Goal: Task Accomplishment & Management: Complete application form

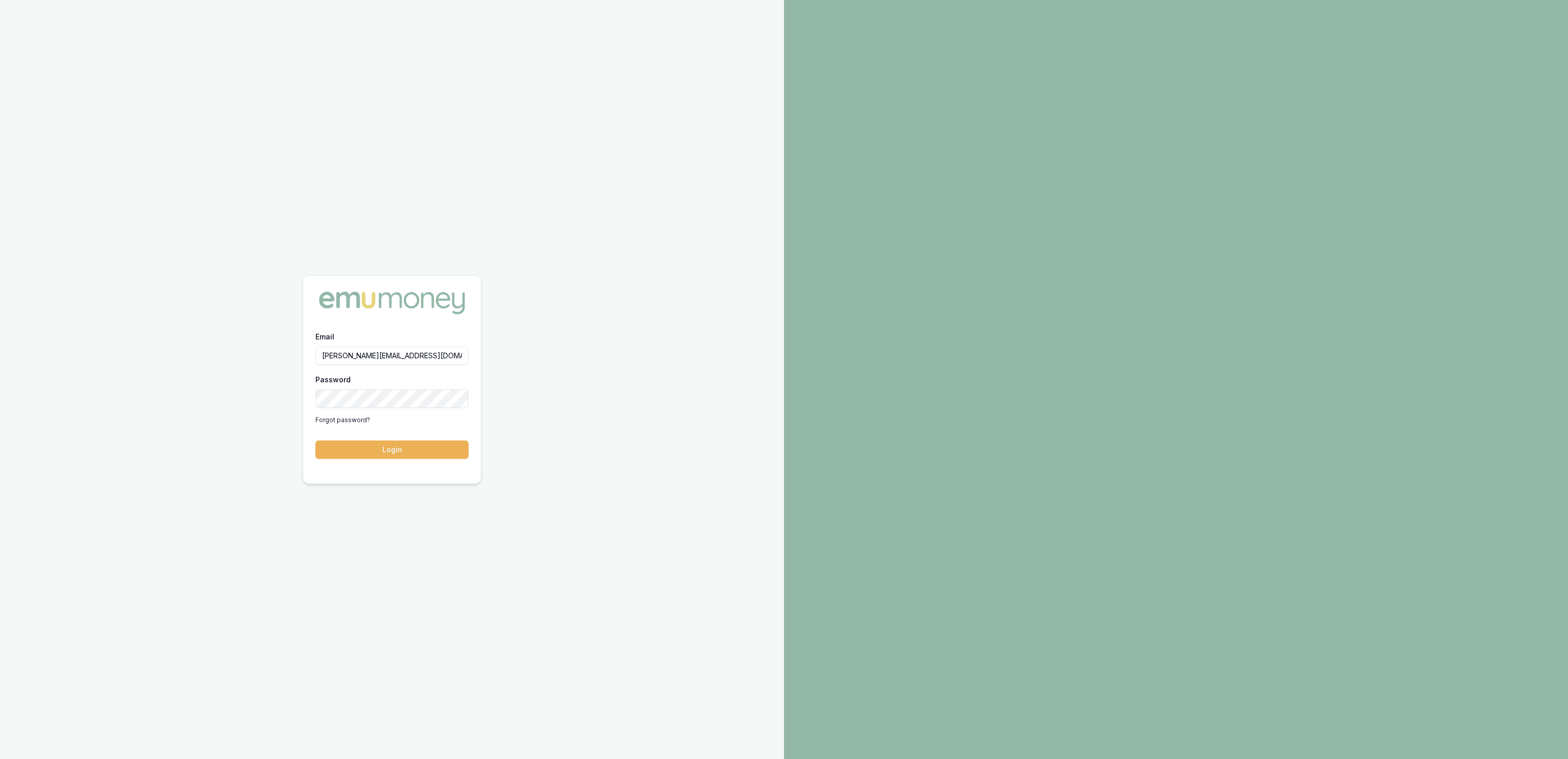
click at [417, 460] on div "Email jackson.fanfulla@emumoney.com.au Password Forgot password? Login" at bounding box center [392, 400] width 178 height 141
click at [416, 458] on button "Login" at bounding box center [392, 450] width 153 height 19
click at [415, 457] on form "Email jackson.fanfulla@emumoney.com.au Password Forgot password? Login" at bounding box center [392, 394] width 153 height 129
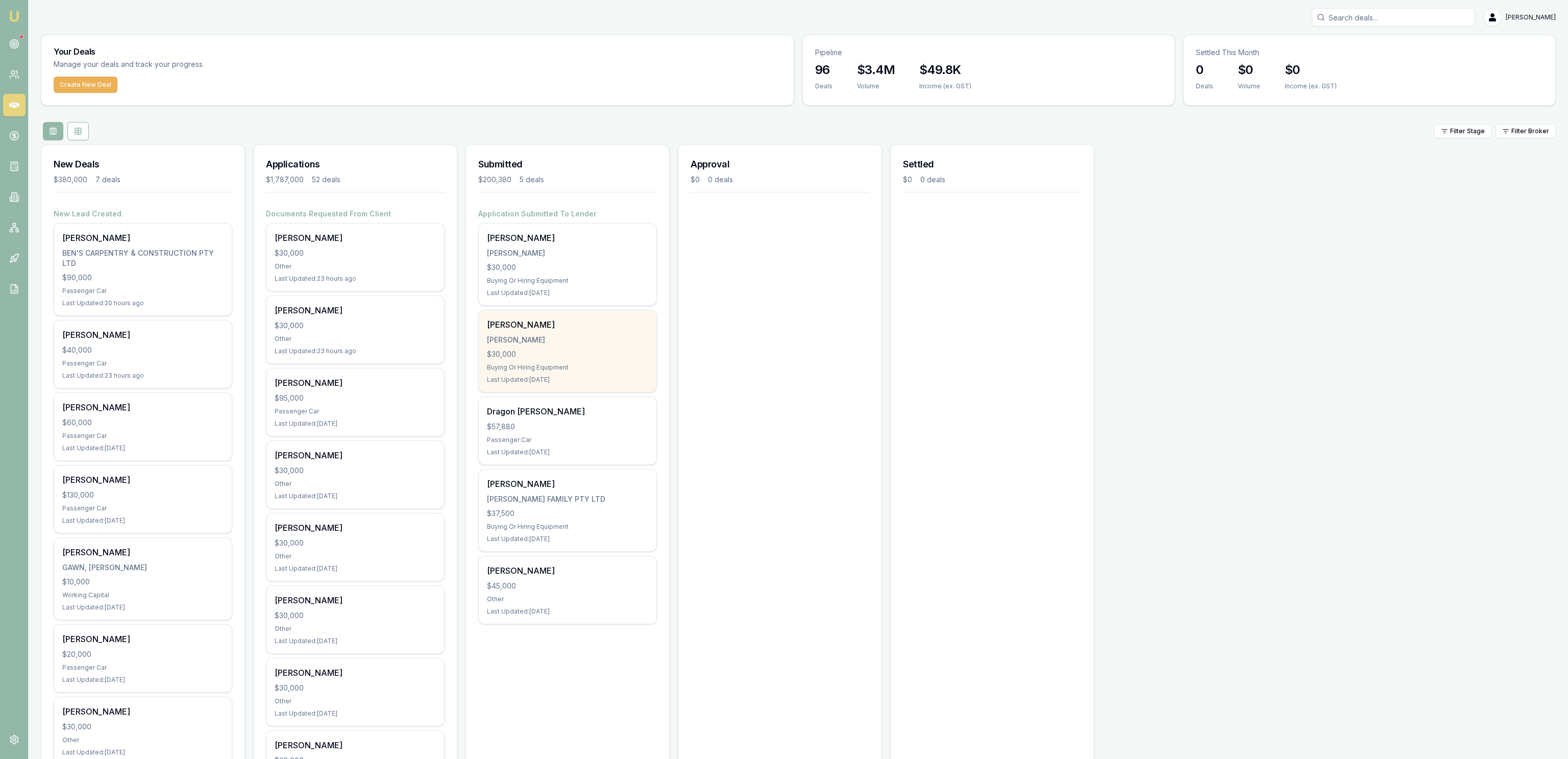
click at [533, 335] on div "[PERSON_NAME] [PERSON_NAME] $30,000 Buying Or Hiring Equipment Last Updated: [D…" at bounding box center [568, 352] width 178 height 82
drag, startPoint x: 3, startPoint y: 52, endPoint x: 8, endPoint y: 50, distance: 5.4
click at [4, 54] on nav "Emu Broker" at bounding box center [14, 154] width 28 height 309
click at [13, 40] on icon at bounding box center [14, 44] width 10 height 10
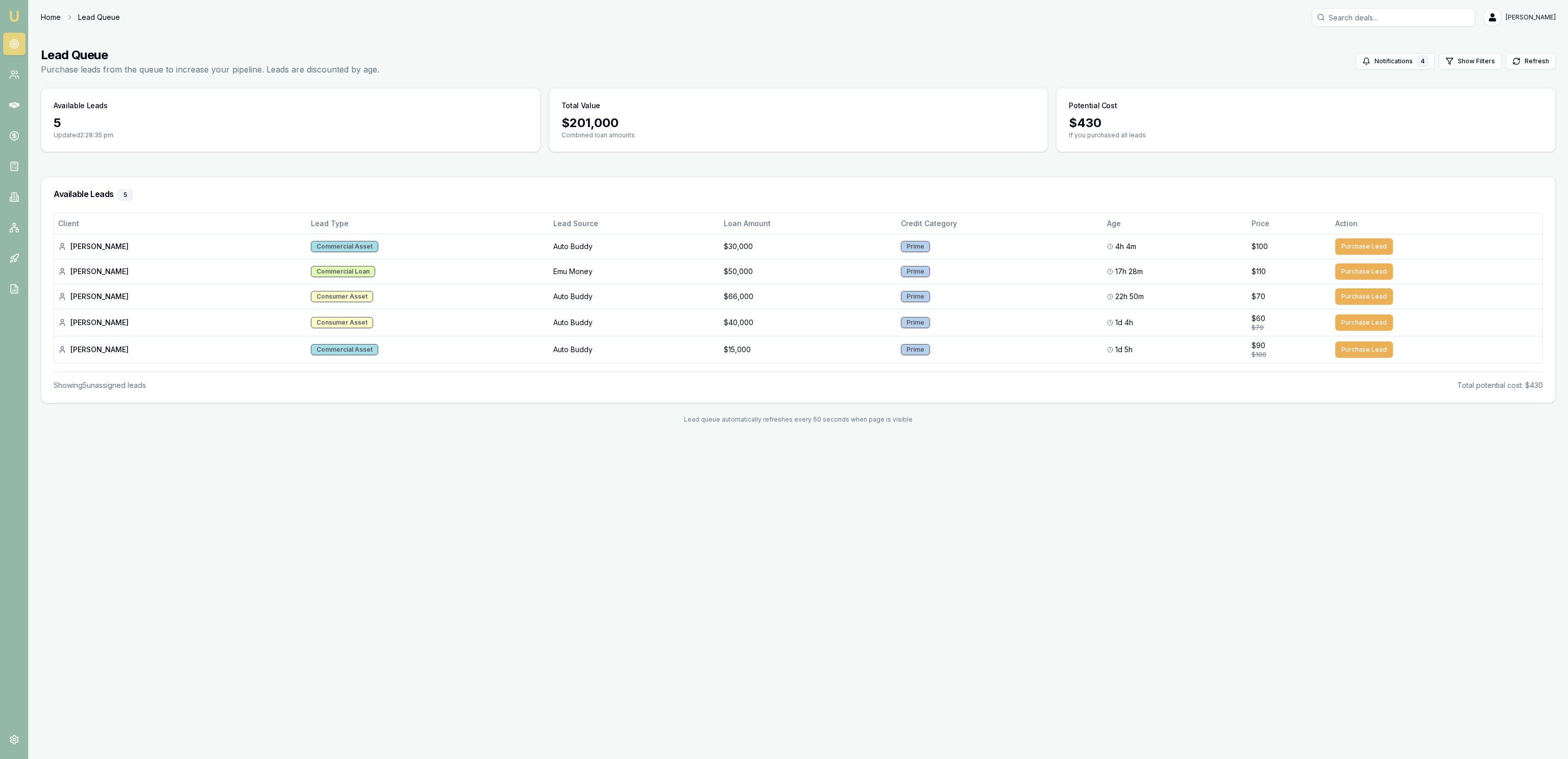
click at [57, 12] on link "Home" at bounding box center [50, 17] width 20 height 10
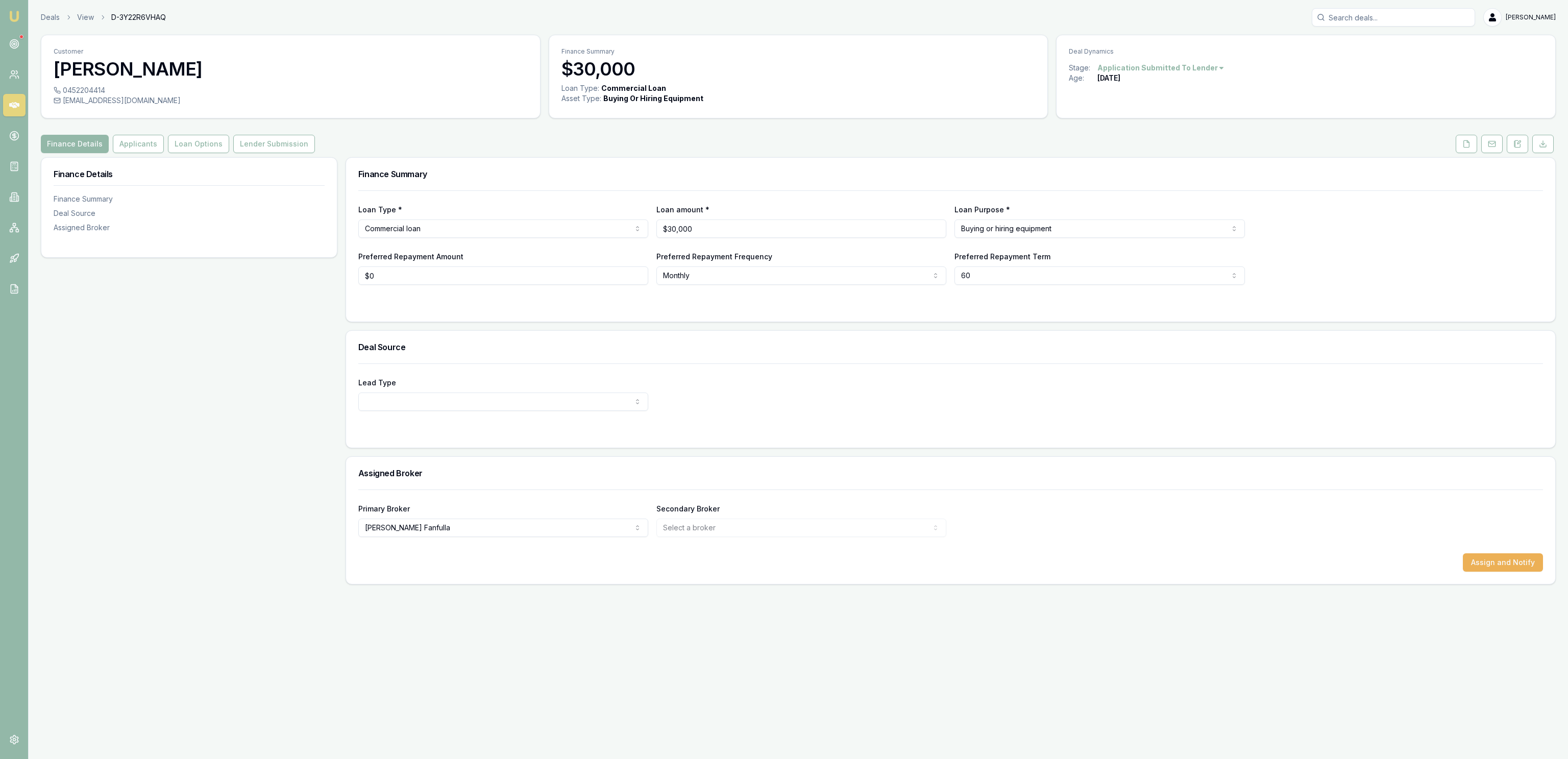
click at [140, 100] on div "[EMAIL_ADDRESS][DOMAIN_NAME]" at bounding box center [291, 100] width 475 height 10
drag, startPoint x: 140, startPoint y: 100, endPoint x: 158, endPoint y: 104, distance: 18.4
click at [140, 99] on div "[EMAIL_ADDRESS][DOMAIN_NAME]" at bounding box center [291, 100] width 475 height 10
copy icon
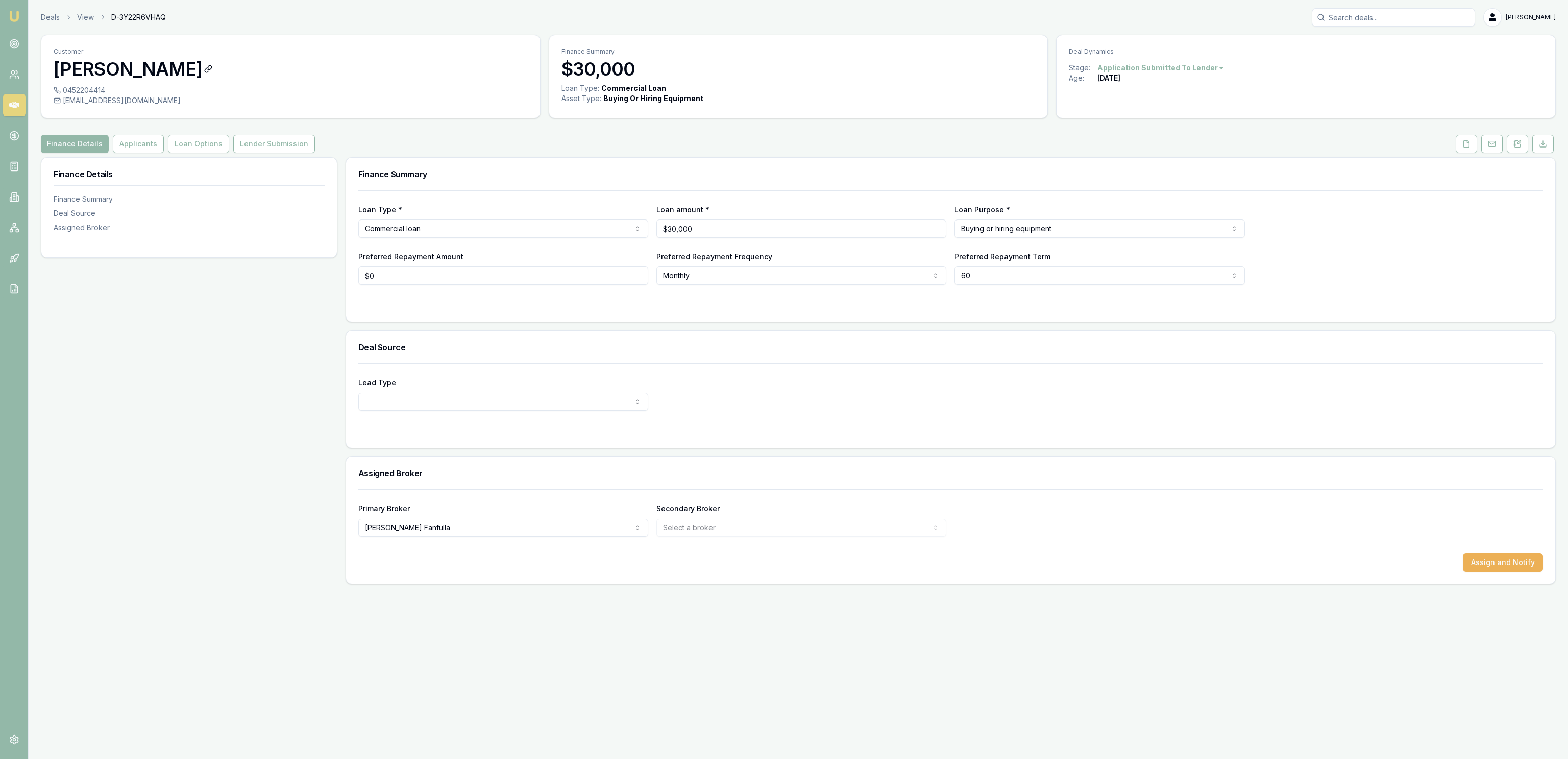
click at [245, 223] on div "Finance Details Finance Summary Deal Source Assigned Broker" at bounding box center [189, 208] width 296 height 101
click at [52, 16] on link "Deals" at bounding box center [50, 17] width 19 height 10
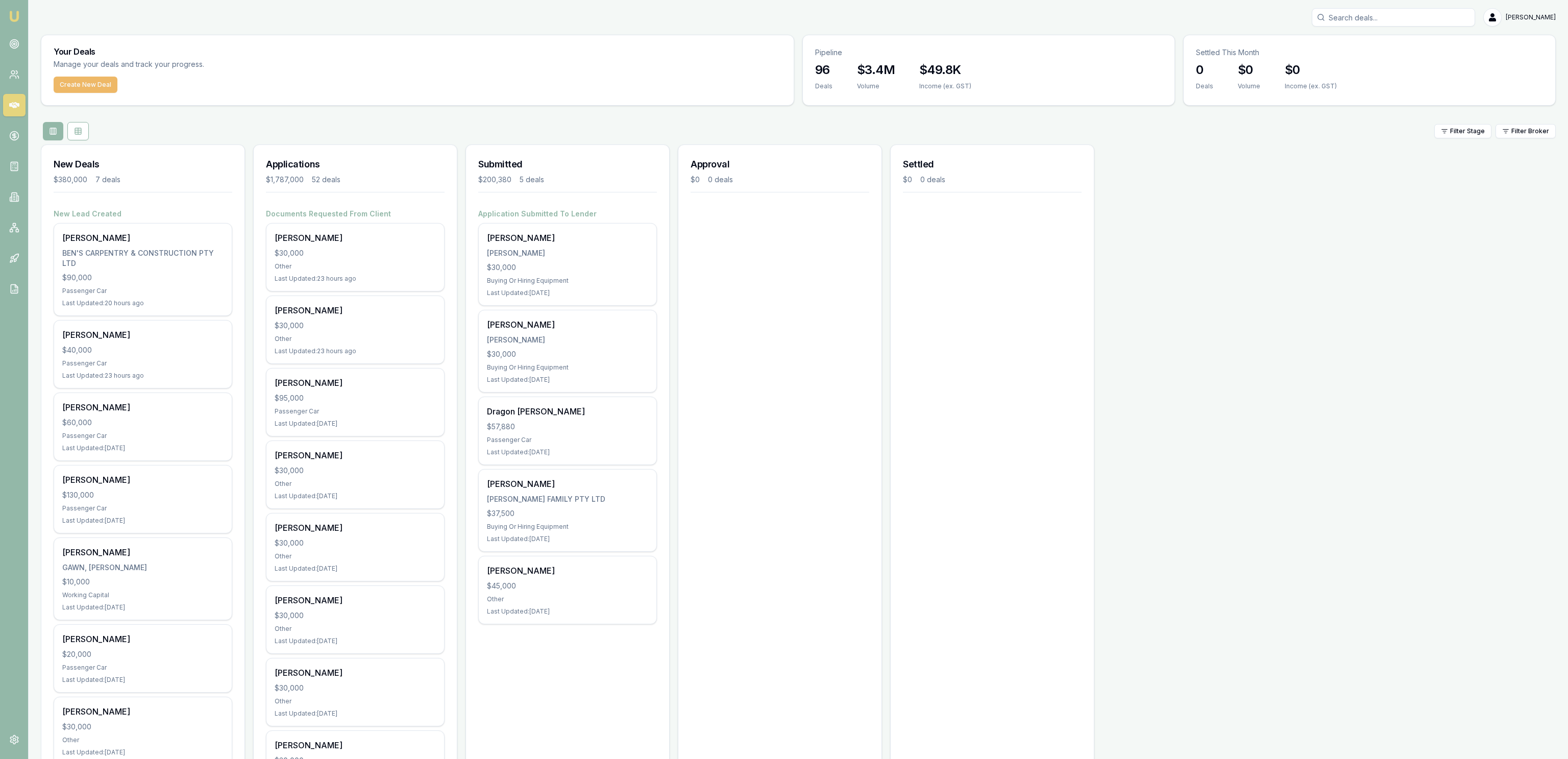
click at [110, 87] on button "Create New Deal" at bounding box center [86, 85] width 63 height 17
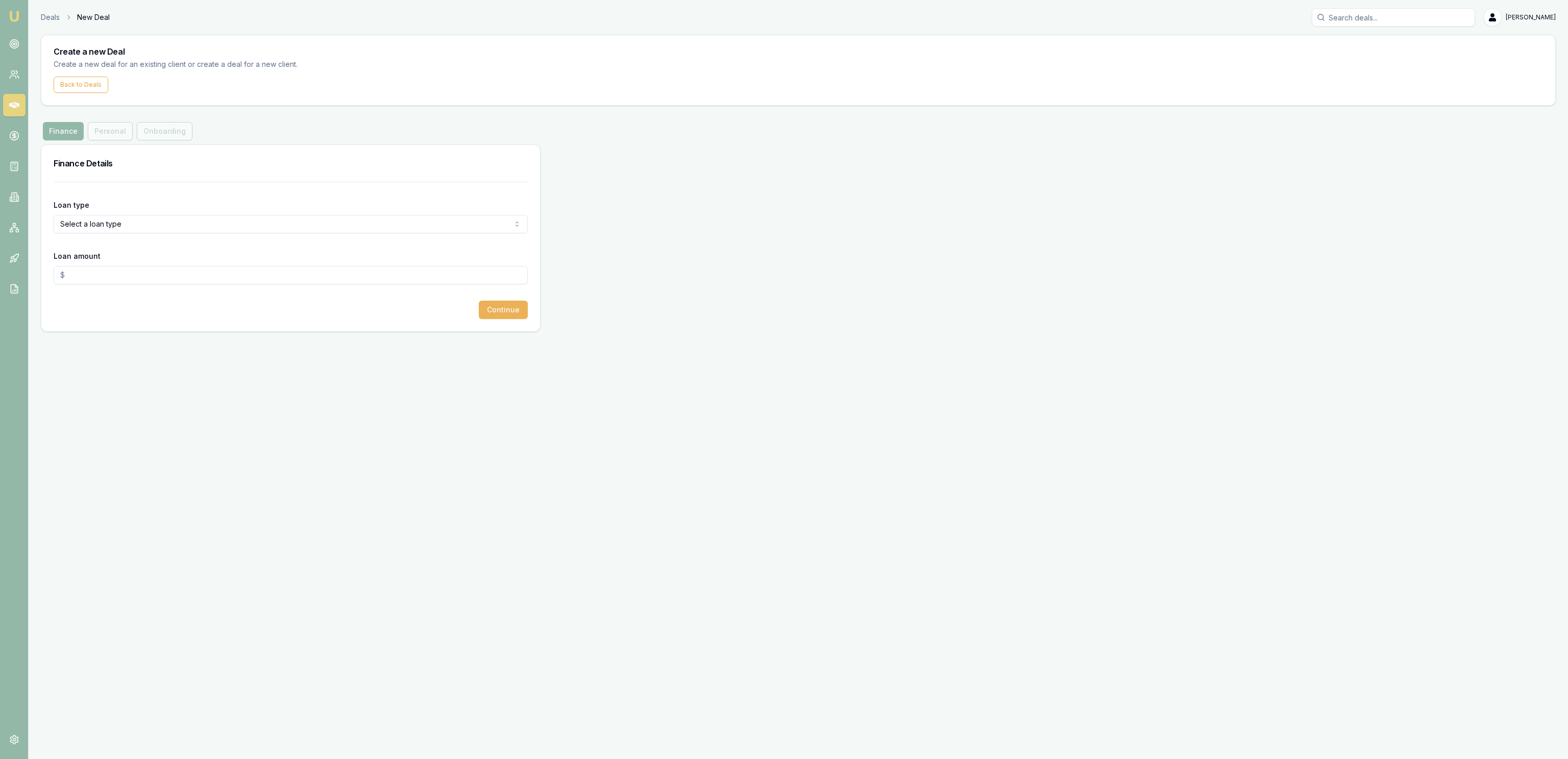
click at [146, 217] on html "Emu Broker Deals New Deal Jackson Fanfulla Toggle Menu Create a new Deal Create…" at bounding box center [784, 380] width 1568 height 759
select select "COMMERCIAL_LOAN"
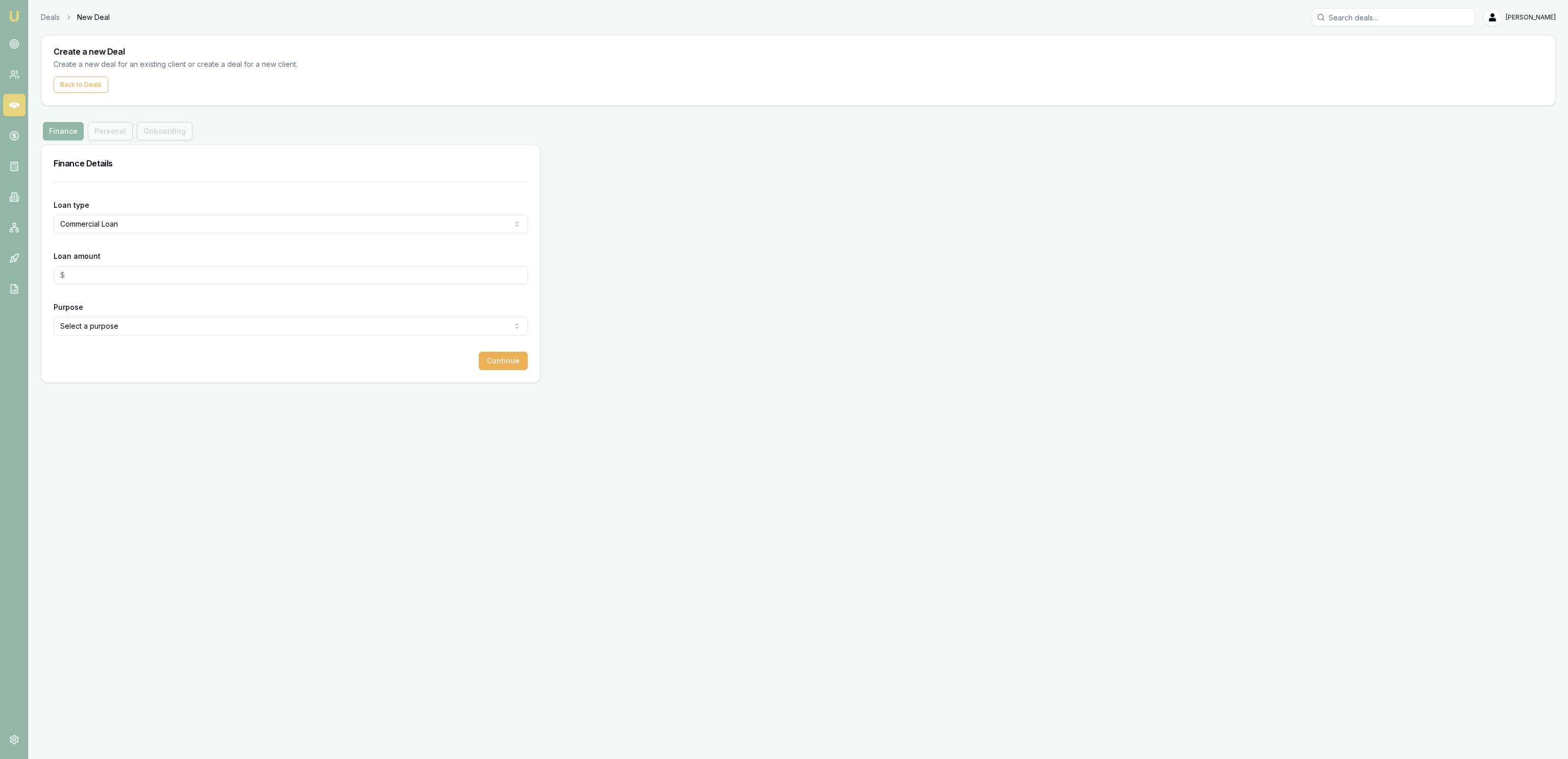
click at [137, 275] on input "Loan amount" at bounding box center [291, 275] width 475 height 19
type input "$30,000.00"
click at [148, 328] on html "Emu Broker Deals New Deal Jackson Fanfulla Toggle Menu Create a new Deal Create…" at bounding box center [784, 380] width 1568 height 759
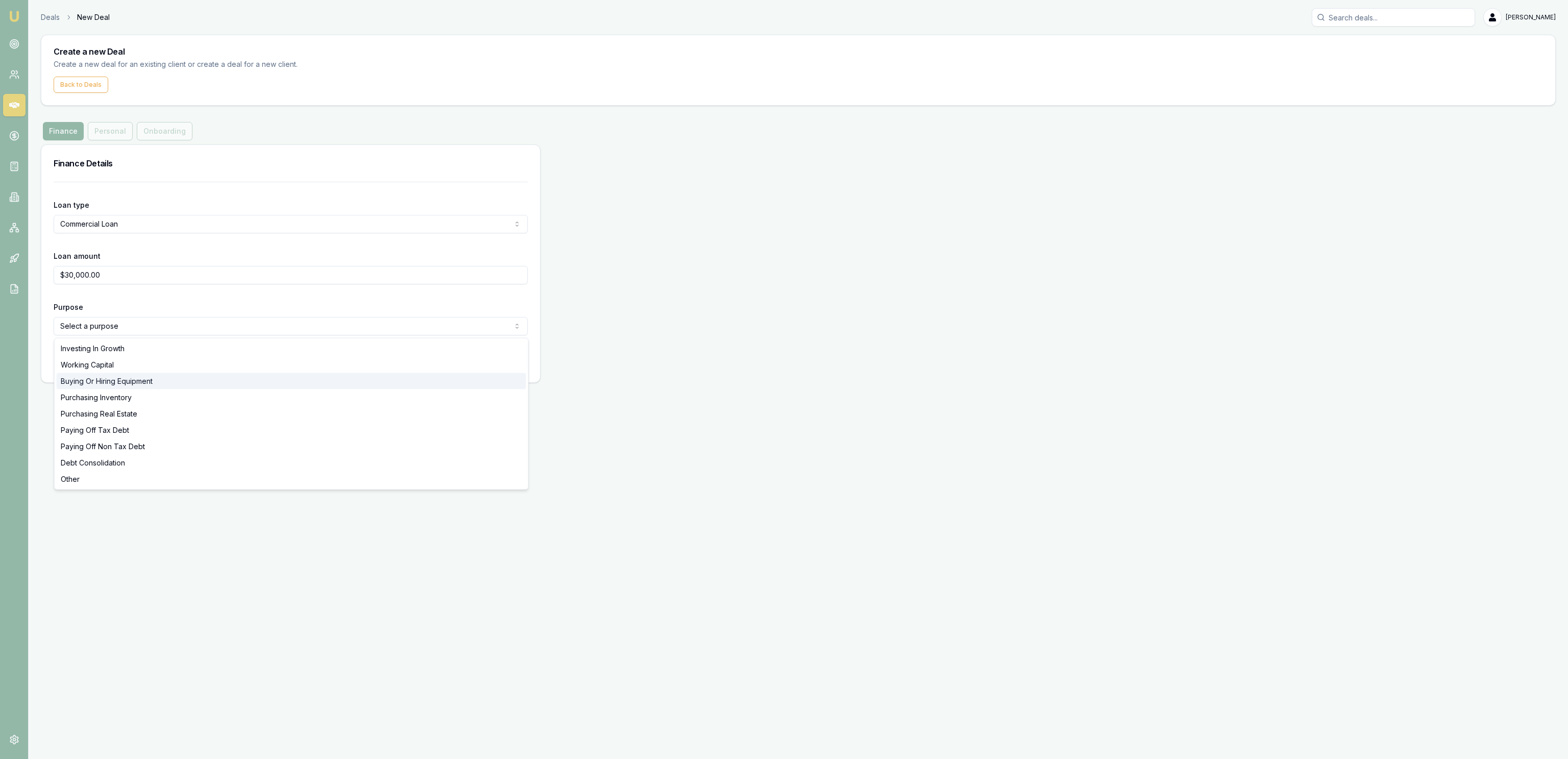
select select "BUYING_OR_HIRING_EQUIPMENT"
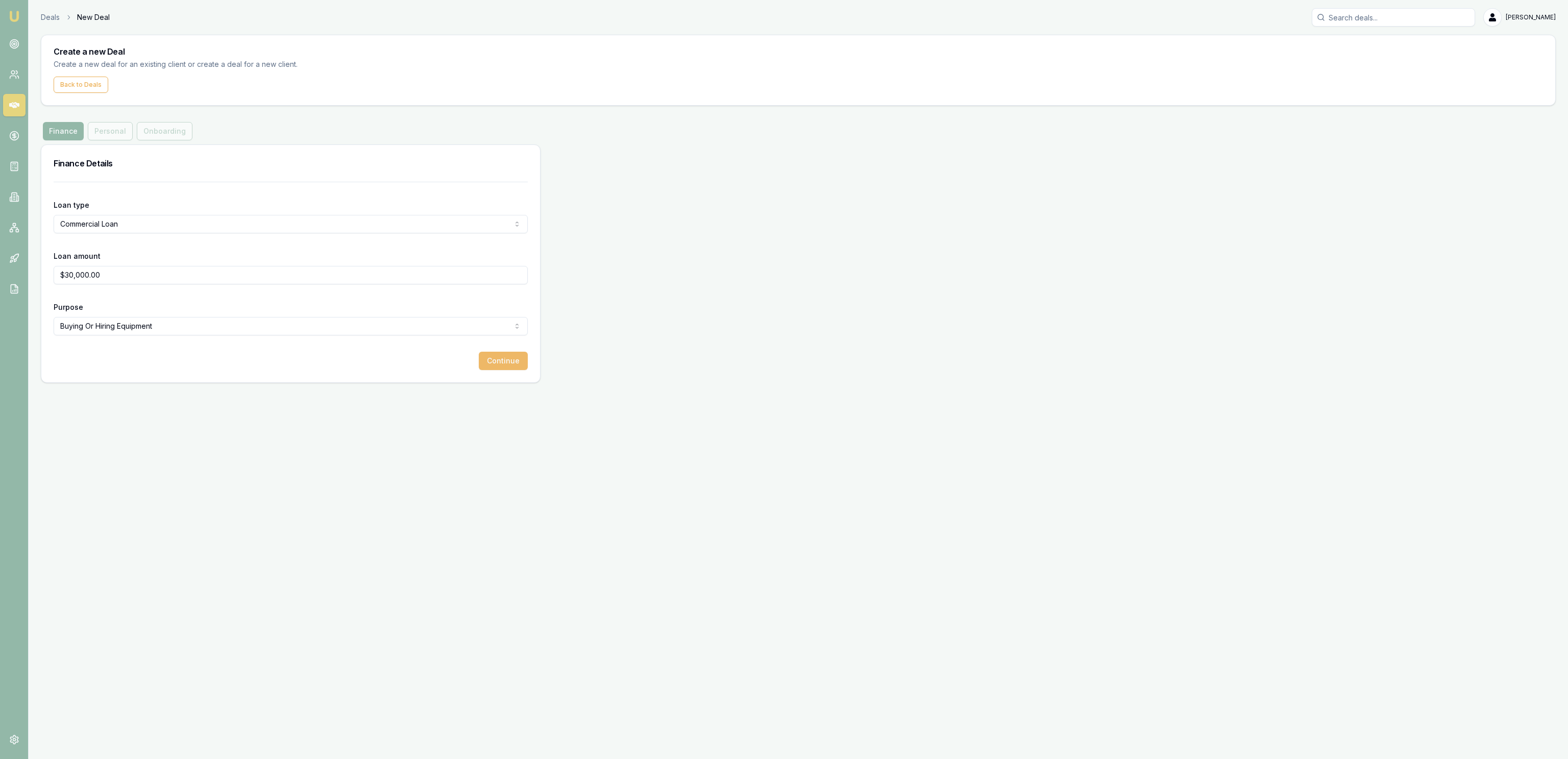
click at [515, 366] on button "Continue" at bounding box center [503, 361] width 49 height 19
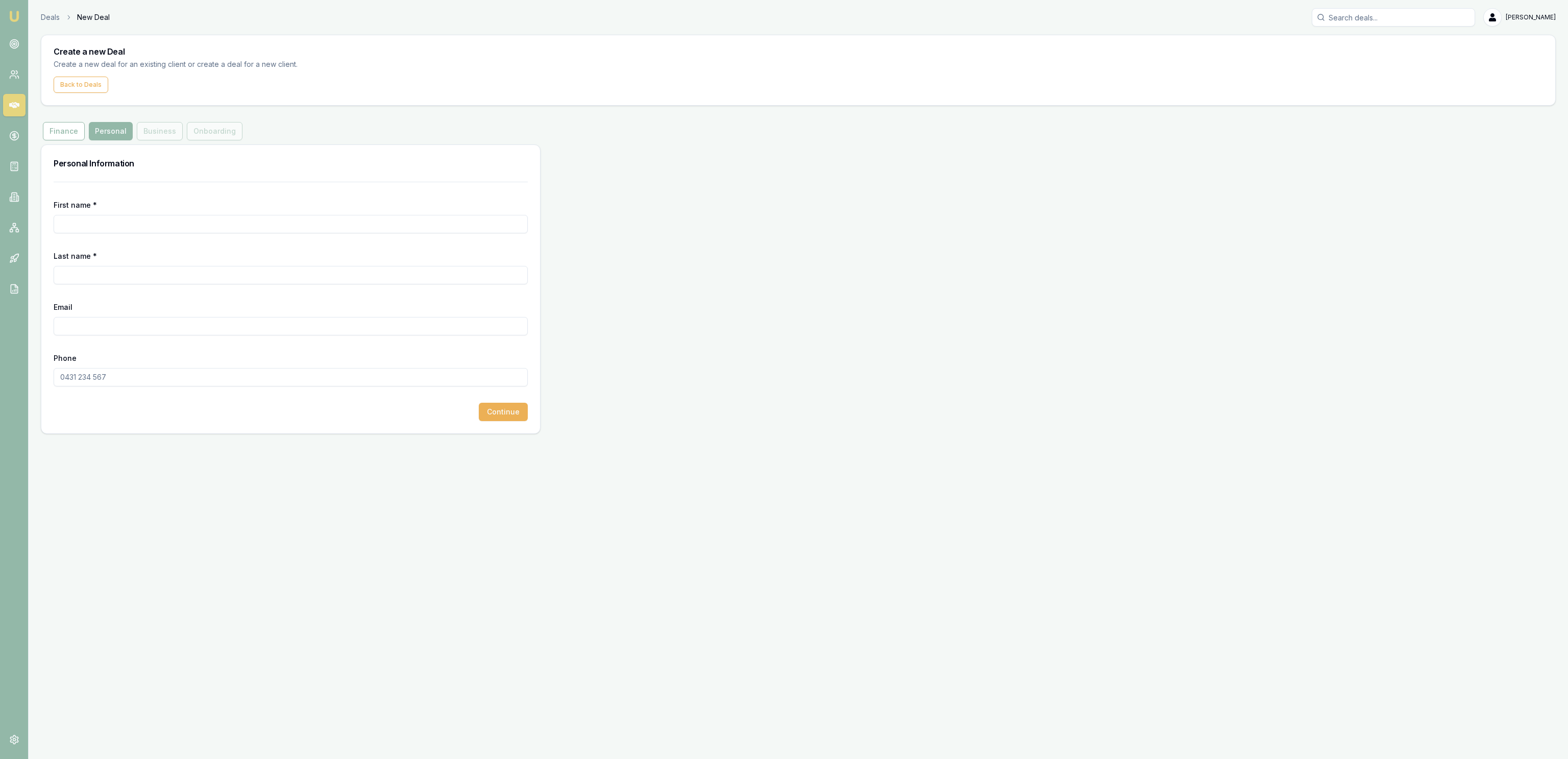
click at [189, 221] on input "First name *" at bounding box center [291, 225] width 475 height 19
paste input "LIZCORY1@hotmail.com"
type input "LIZCORY1@hotmail.com"
click at [178, 331] on input "Email" at bounding box center [291, 326] width 475 height 19
paste input "LIZCORY1@hotmail.com"
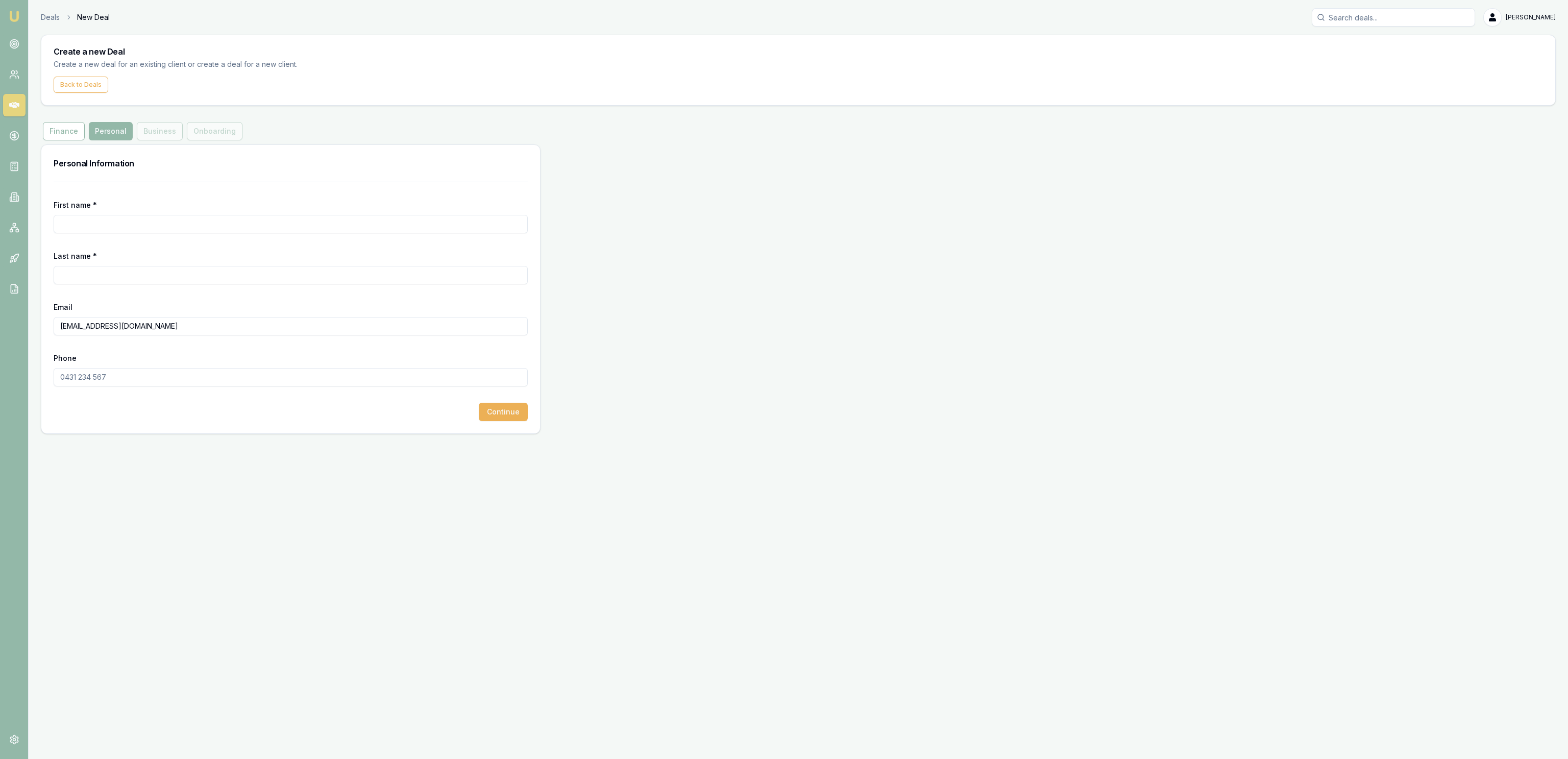
type input "LIZCORY1@hotmail.com"
click at [184, 237] on form "First name * Last name * Email LIZCORY1@hotmail.com Phone Continue" at bounding box center [291, 301] width 475 height 240
click at [177, 230] on input "First name *" at bounding box center [291, 225] width 475 height 19
paste input "Liz"
type input "Liz"
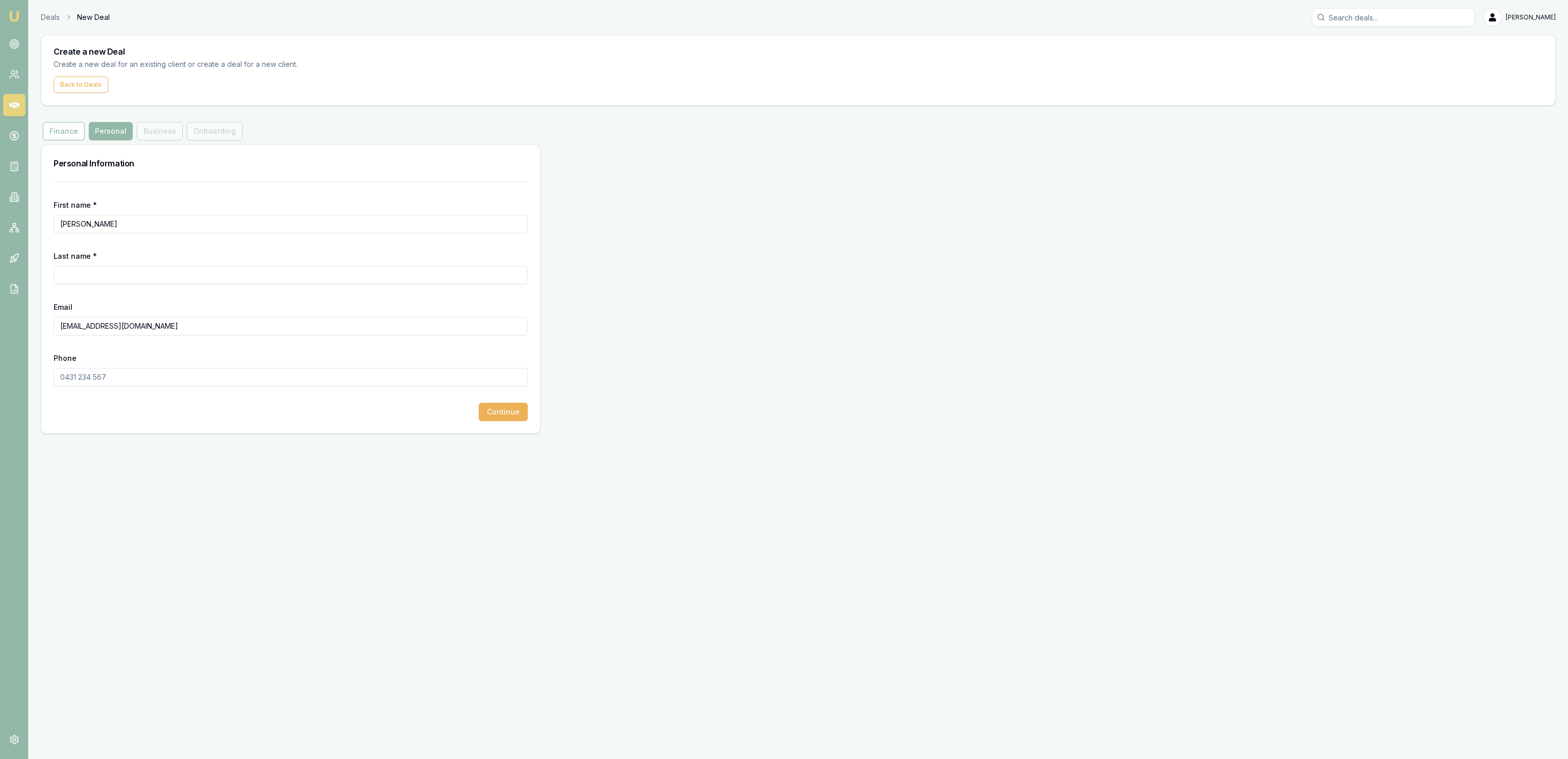
drag, startPoint x: 162, startPoint y: 280, endPoint x: 161, endPoint y: 267, distance: 13.0
click at [162, 280] on input "Last name *" at bounding box center [291, 275] width 475 height 19
type input "Bond"
paste input "0428 858 308"
type input "0428 858 308"
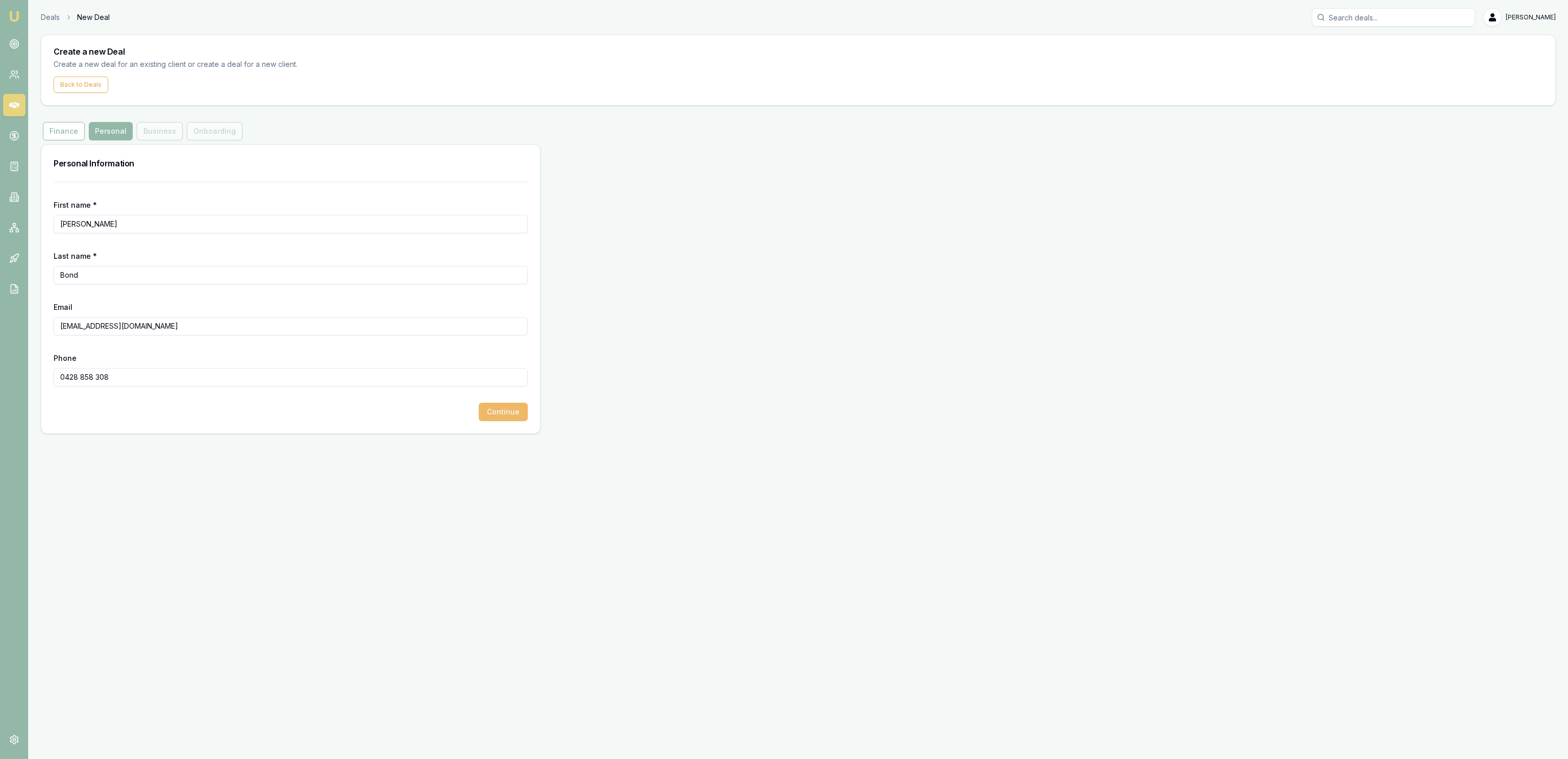
click at [509, 418] on button "Continue" at bounding box center [503, 412] width 49 height 19
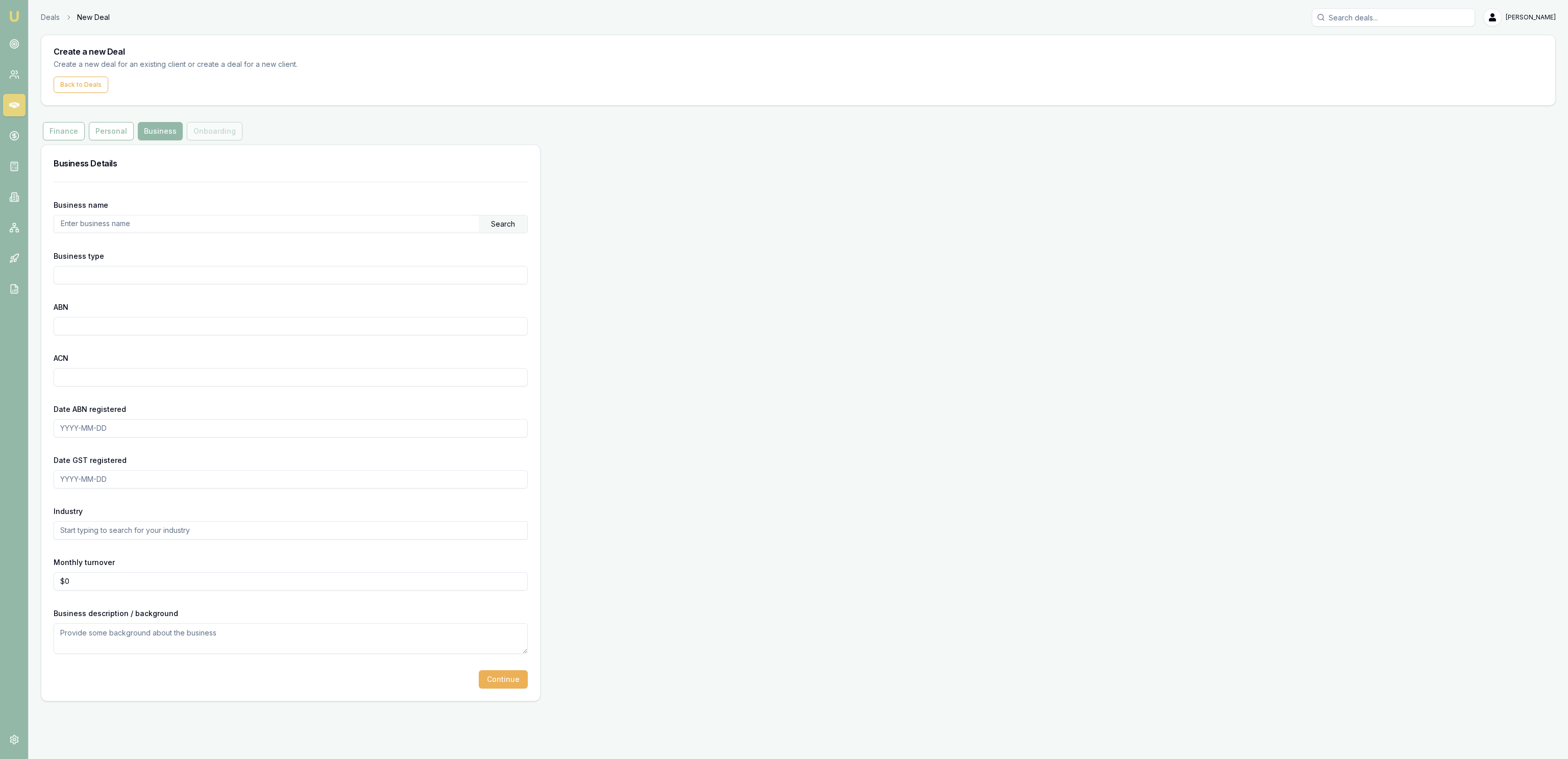
click at [77, 122] on div "Create a new Deal Create a new deal for an existing client or create a deal for…" at bounding box center [798, 367] width 1515 height 667
click at [77, 126] on button "Finance" at bounding box center [63, 131] width 42 height 19
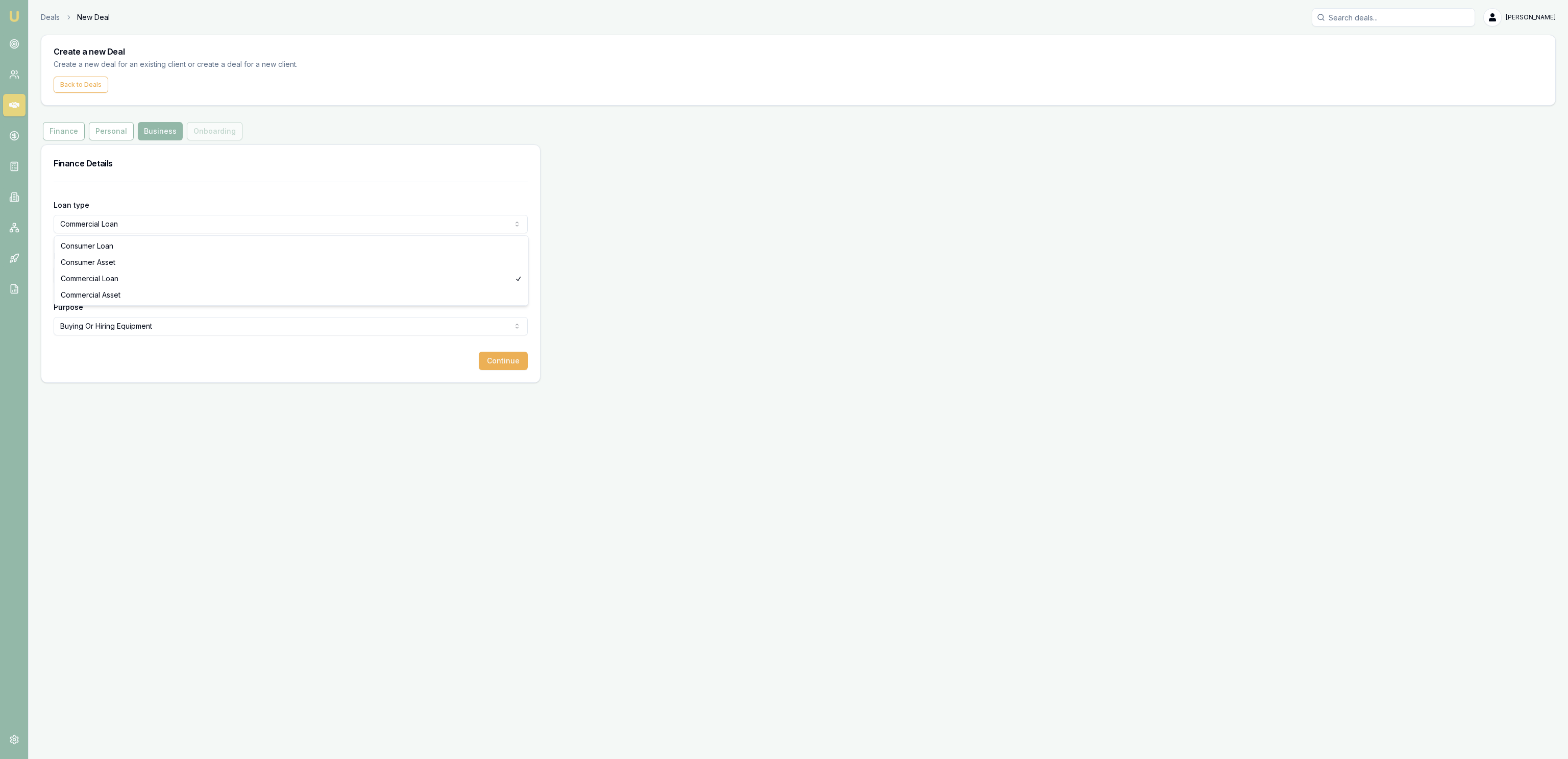
click at [115, 227] on html "Emu Broker Deals New Deal Jackson Fanfulla Toggle Menu Create a new Deal Create…" at bounding box center [784, 380] width 1568 height 759
select select "CONSUMER_LOAN"
drag, startPoint x: 304, startPoint y: 346, endPoint x: 304, endPoint y: 337, distance: 9.0
click at [304, 340] on form "Loan type Consumer Loan Consumer Loan Consumer Asset Commercial Loan Commercial…" at bounding box center [291, 276] width 475 height 188
click at [306, 327] on html "Emu Broker Deals New Deal Jackson Fanfulla Toggle Menu Create a new Deal Create…" at bounding box center [784, 380] width 1568 height 759
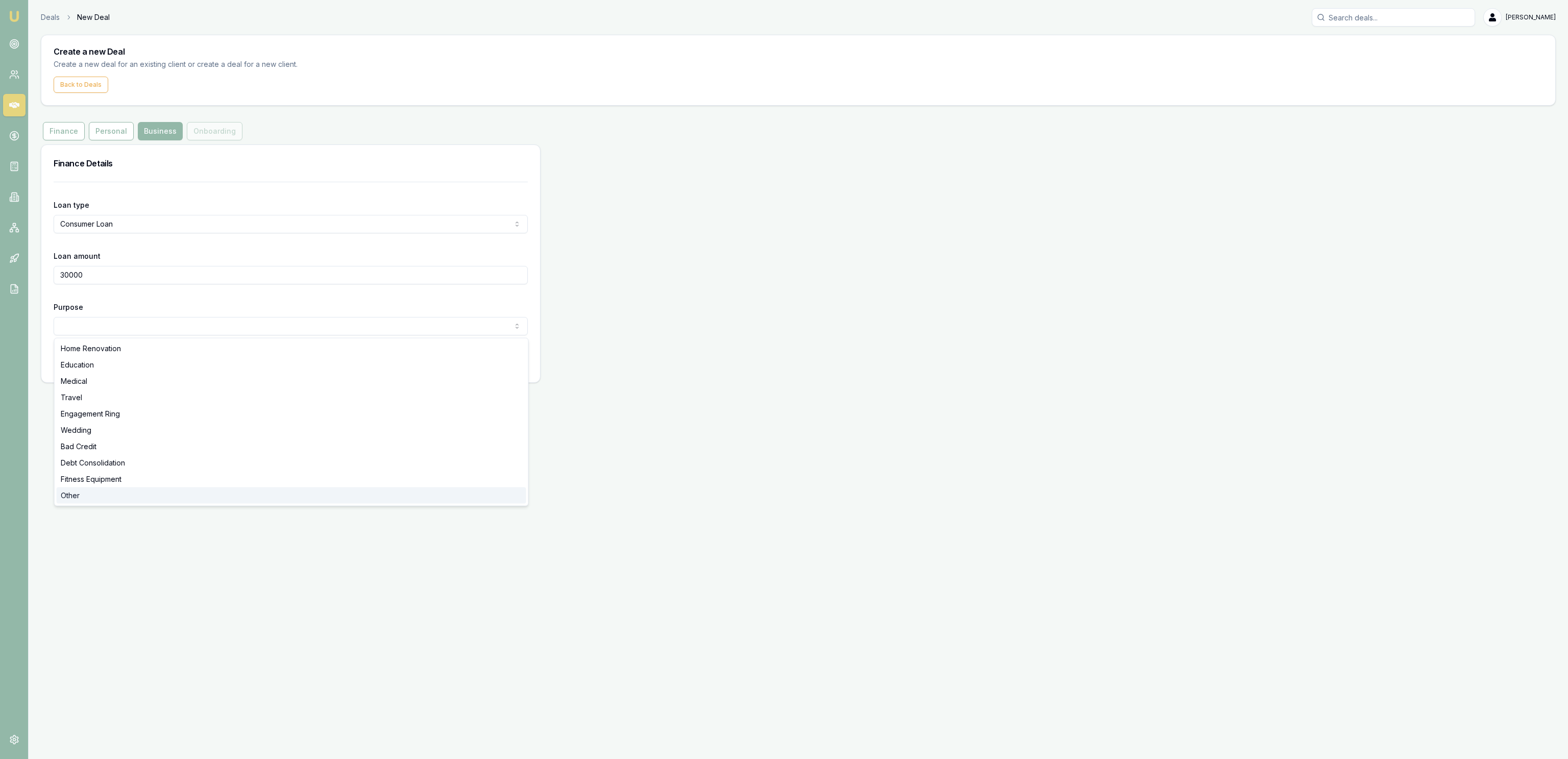
select select "OTHER"
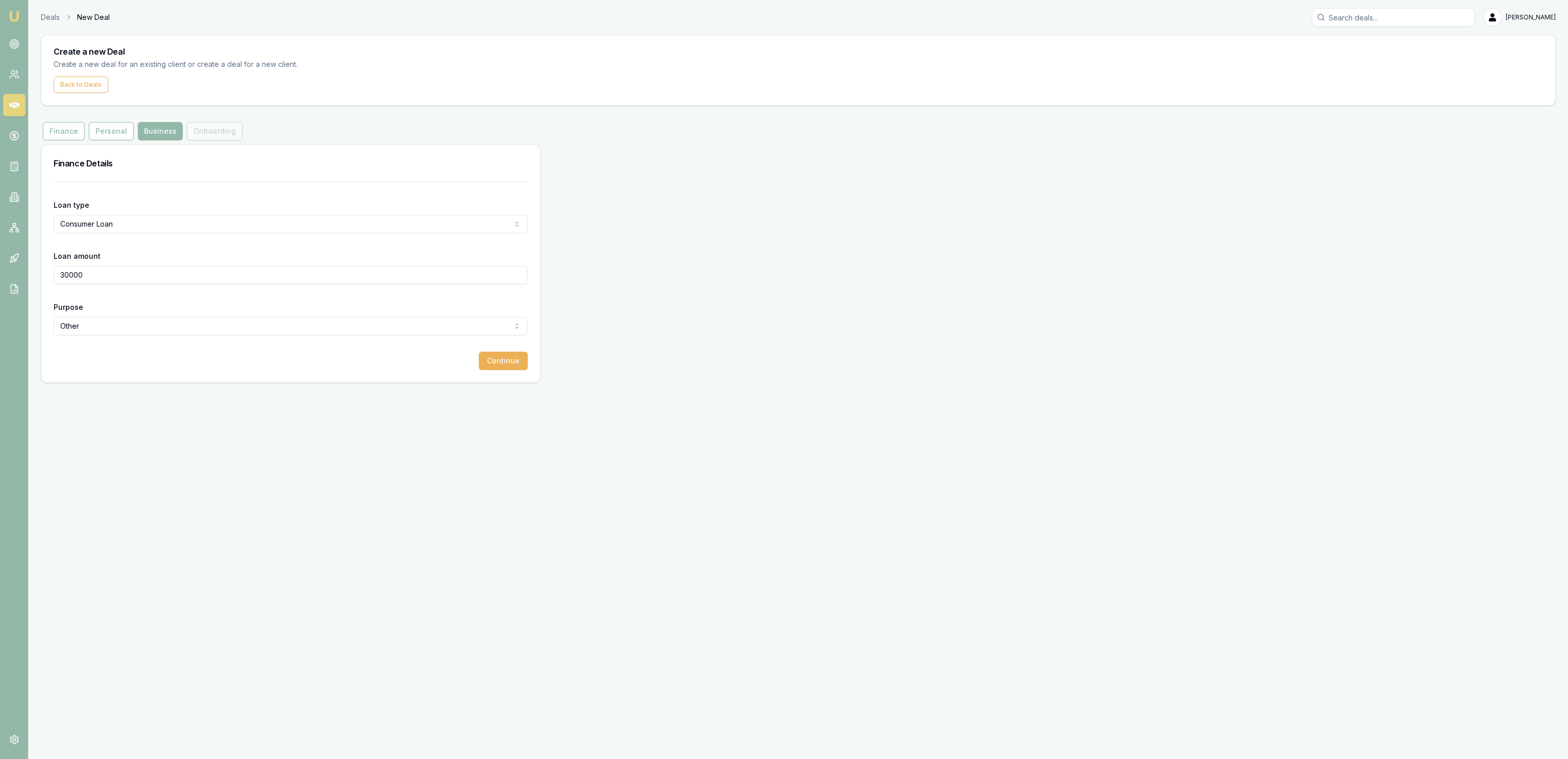
drag, startPoint x: 239, startPoint y: 487, endPoint x: 386, endPoint y: 390, distance: 176.1
click at [238, 487] on div "Emu Broker Deals New Deal Jackson Fanfulla Toggle Menu Create a new Deal Create…" at bounding box center [784, 380] width 1568 height 759
click at [494, 362] on button "Continue" at bounding box center [503, 361] width 49 height 19
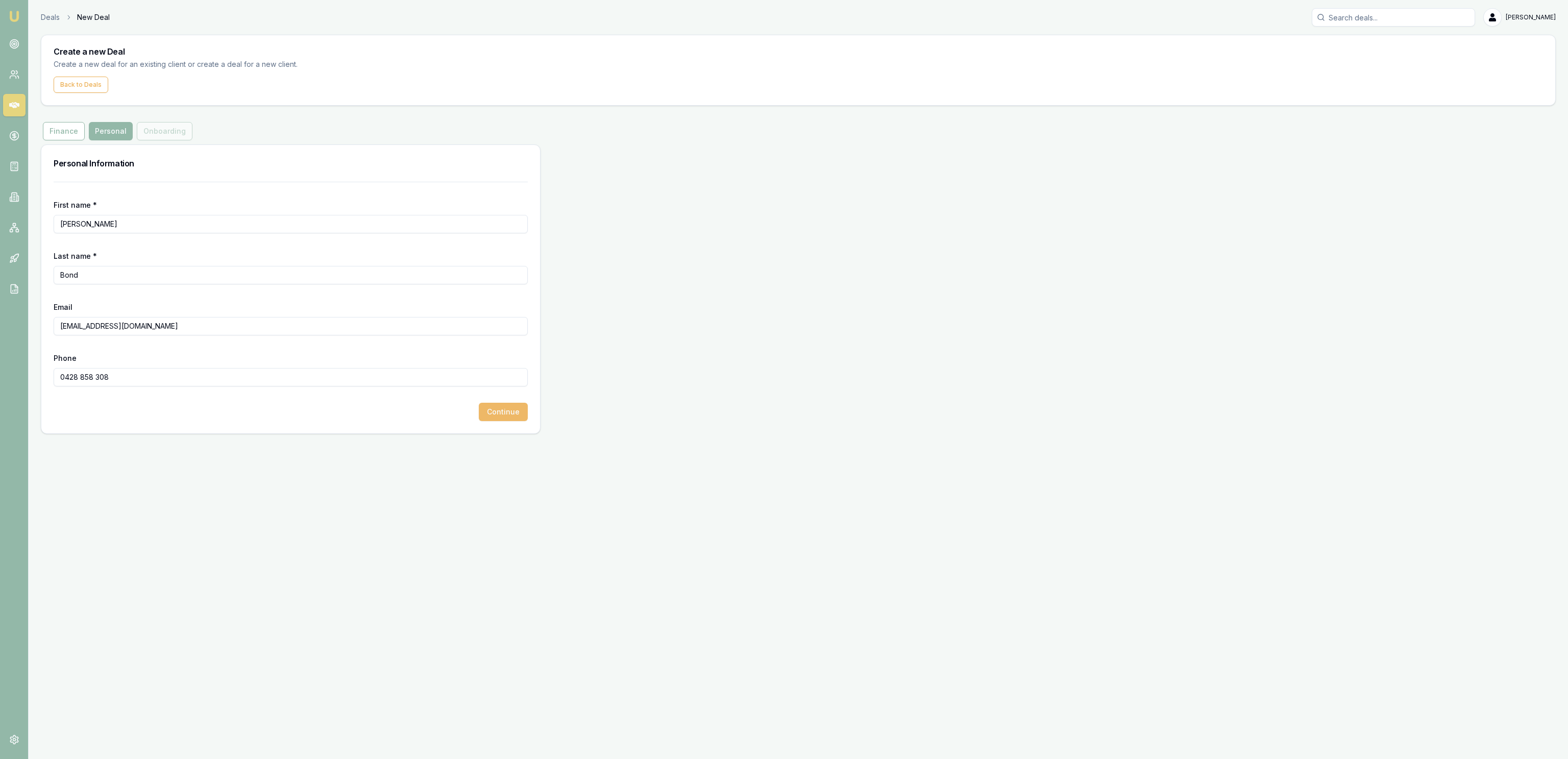
click at [494, 416] on button "Continue" at bounding box center [503, 412] width 49 height 19
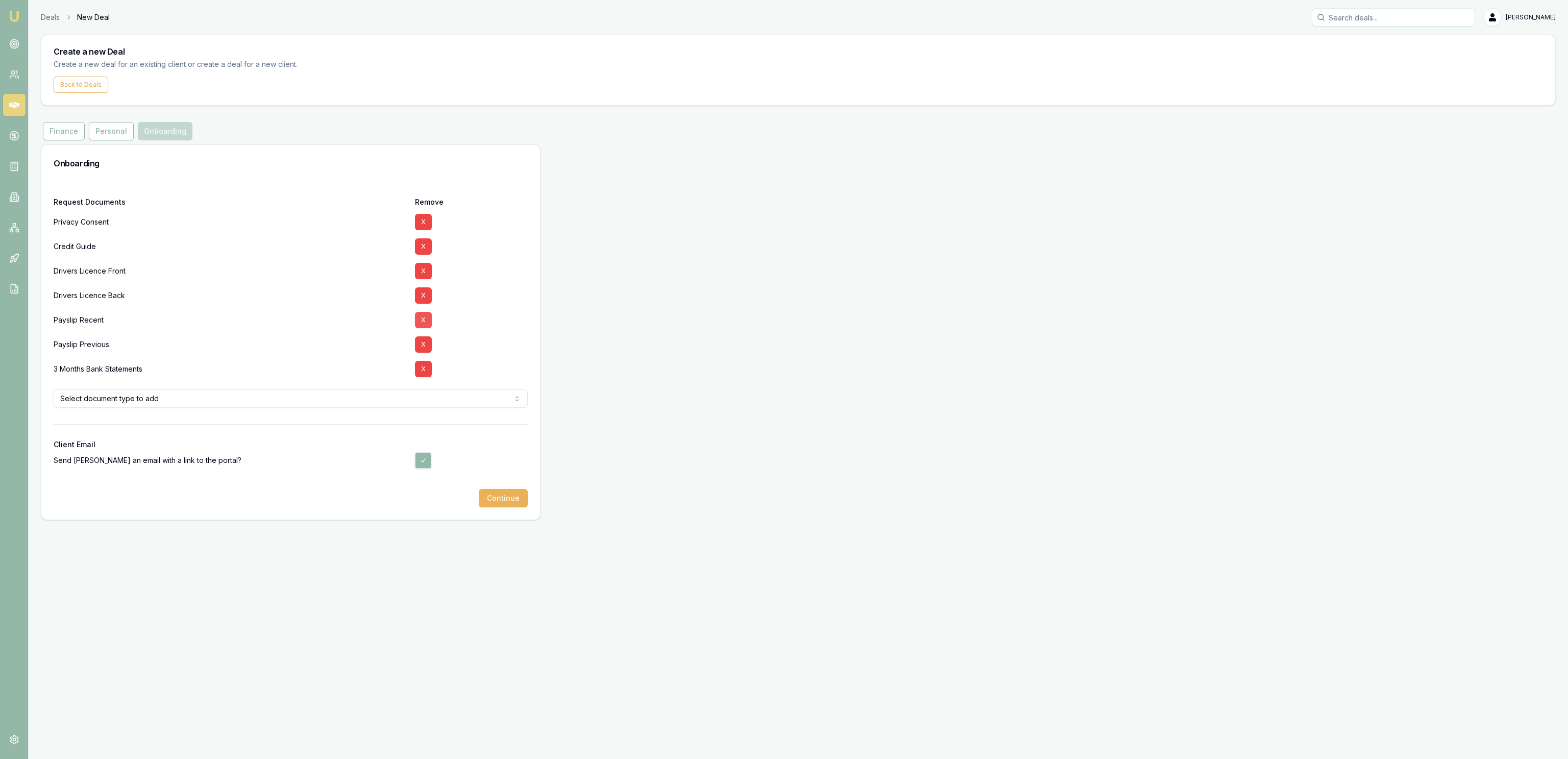
click at [430, 315] on button "X" at bounding box center [423, 321] width 17 height 17
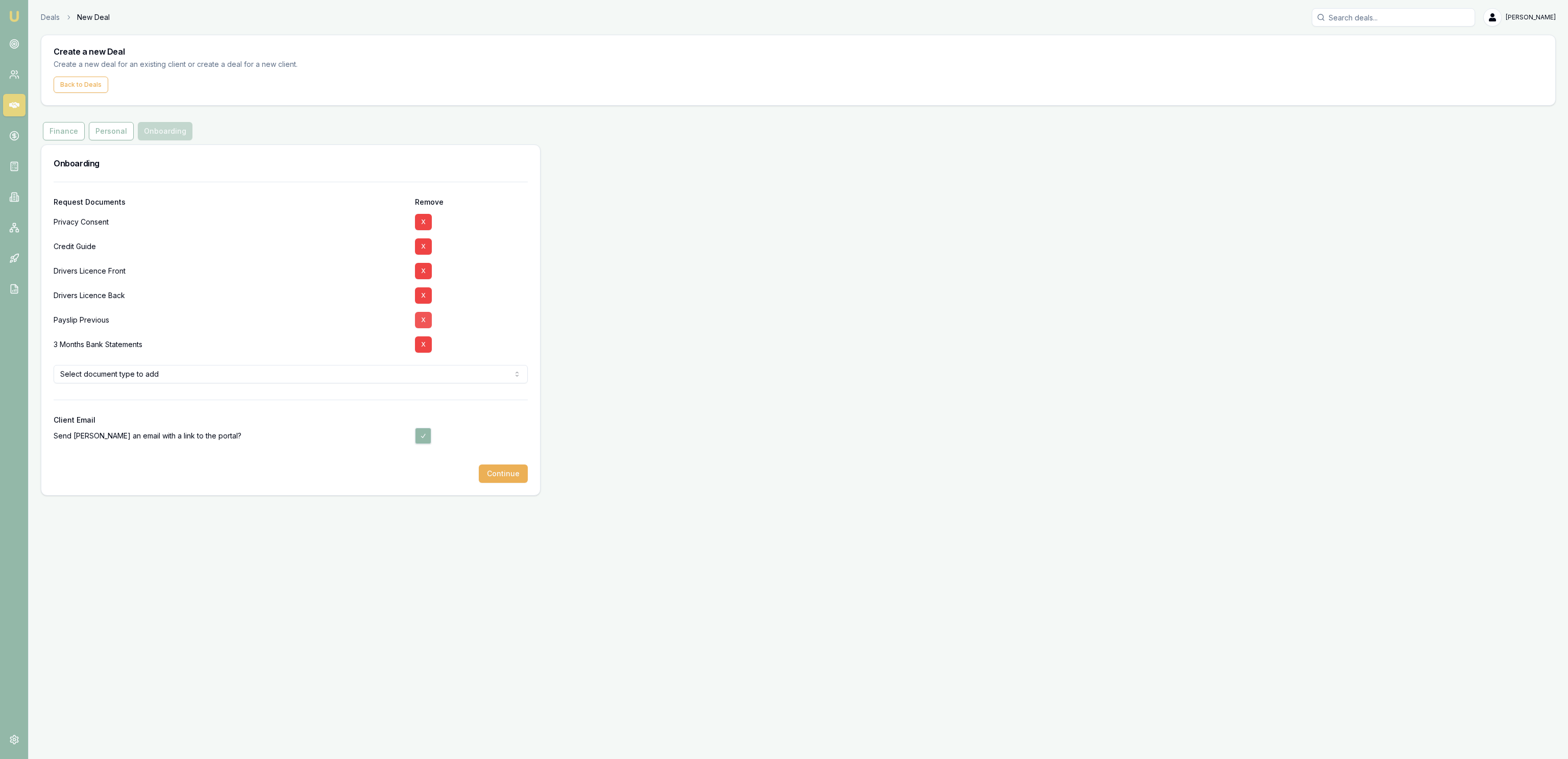
click at [430, 315] on button "X" at bounding box center [423, 321] width 17 height 17
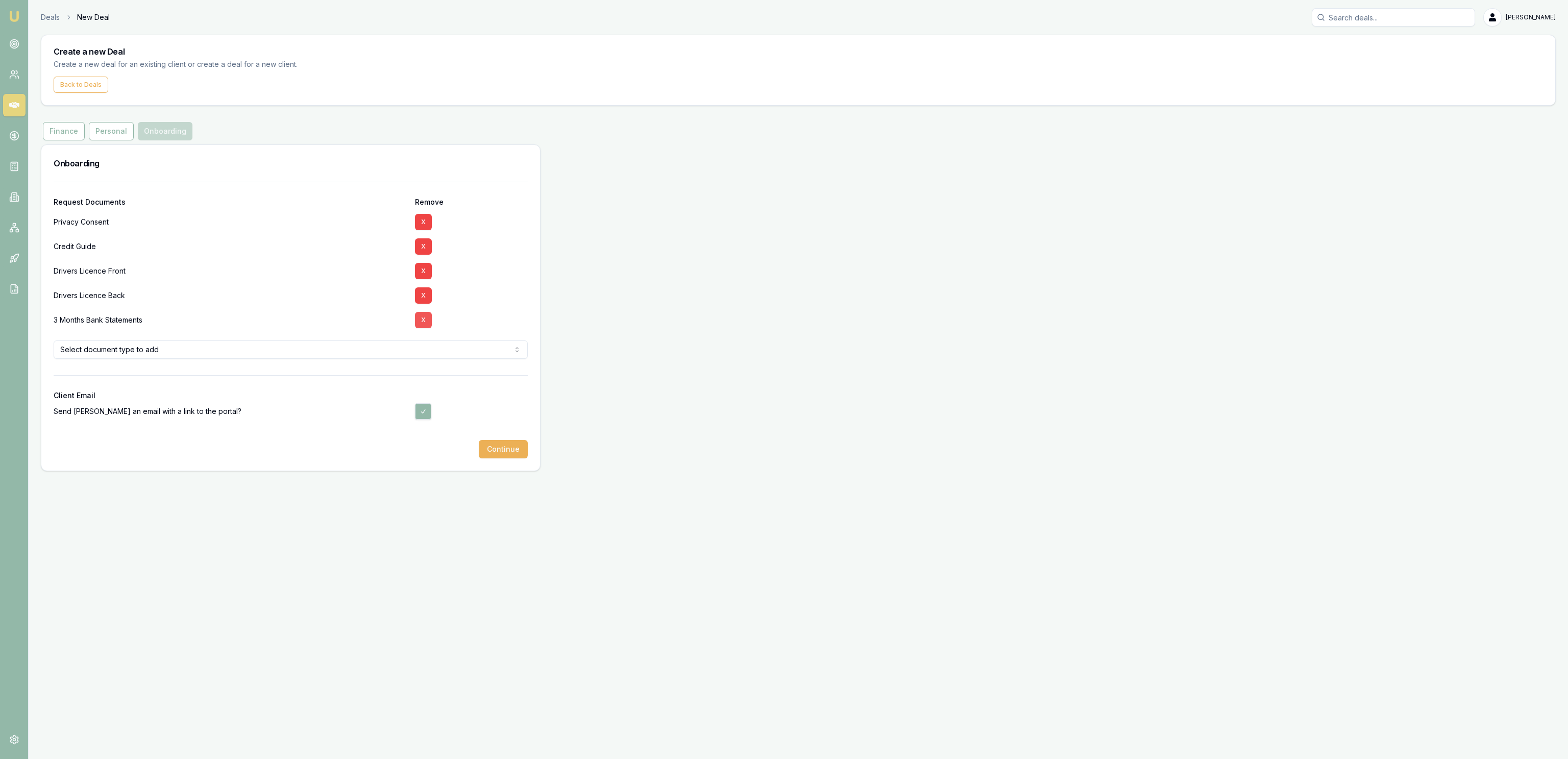
click at [430, 318] on button "X" at bounding box center [423, 321] width 17 height 17
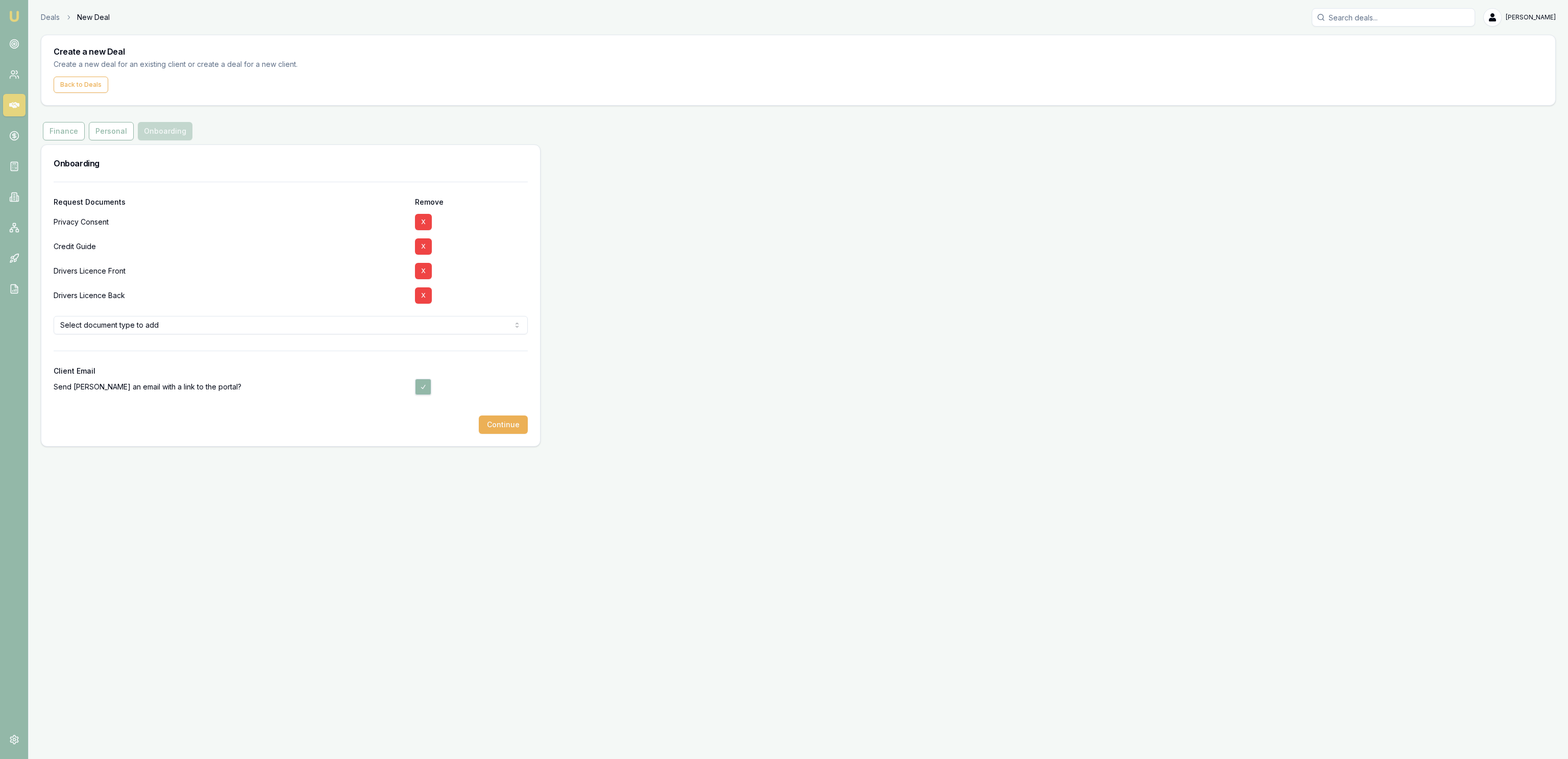
click at [352, 323] on html "Emu Broker Deals New Deal Jackson Fanfulla Toggle Menu Create a new Deal Create…" at bounding box center [784, 380] width 1568 height 759
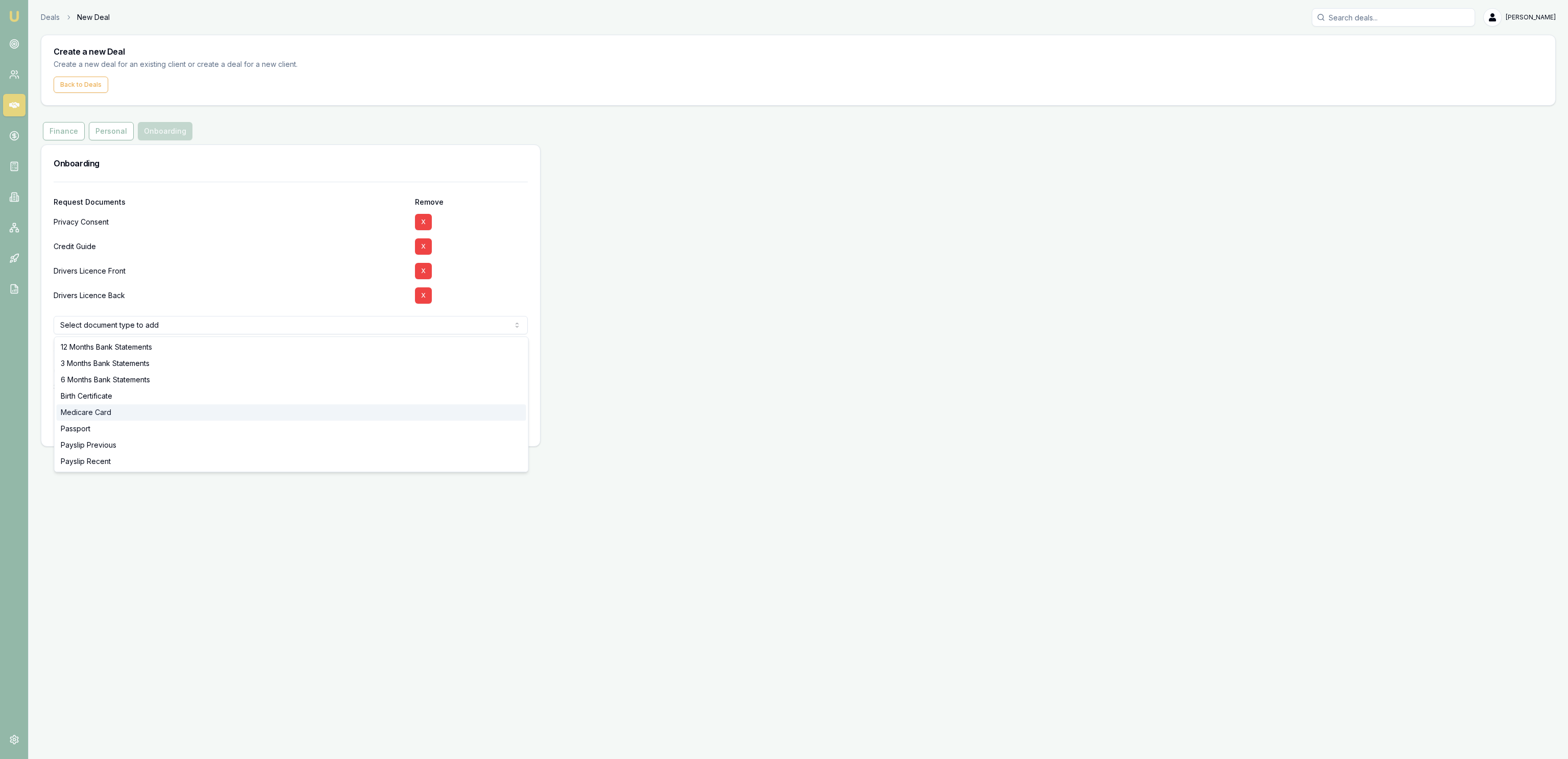
drag, startPoint x: 88, startPoint y: 417, endPoint x: 89, endPoint y: 427, distance: 10.0
drag, startPoint x: 169, startPoint y: 600, endPoint x: 175, endPoint y: 595, distance: 7.8
click at [169, 600] on div "Emu Broker Deals New Deal Jackson Fanfulla Toggle Menu Create a new Deal Create…" at bounding box center [784, 380] width 1568 height 759
click at [497, 460] on div "Request Documents Remove Privacy Consent X Credit Guide X Drivers Licence Front…" at bounding box center [290, 326] width 499 height 289
click at [483, 459] on button "Continue" at bounding box center [503, 449] width 49 height 19
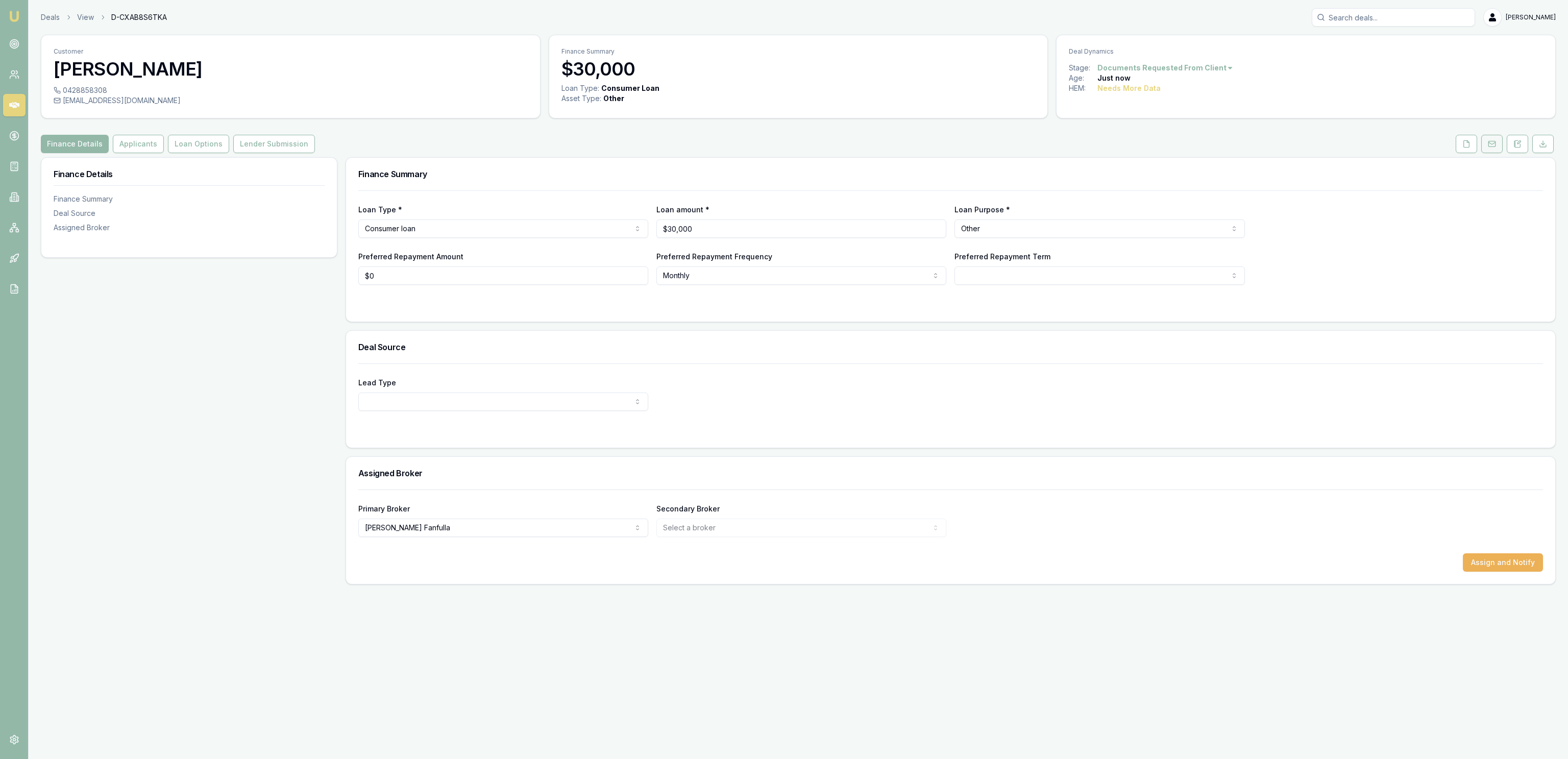
click at [1490, 146] on icon at bounding box center [1492, 144] width 8 height 8
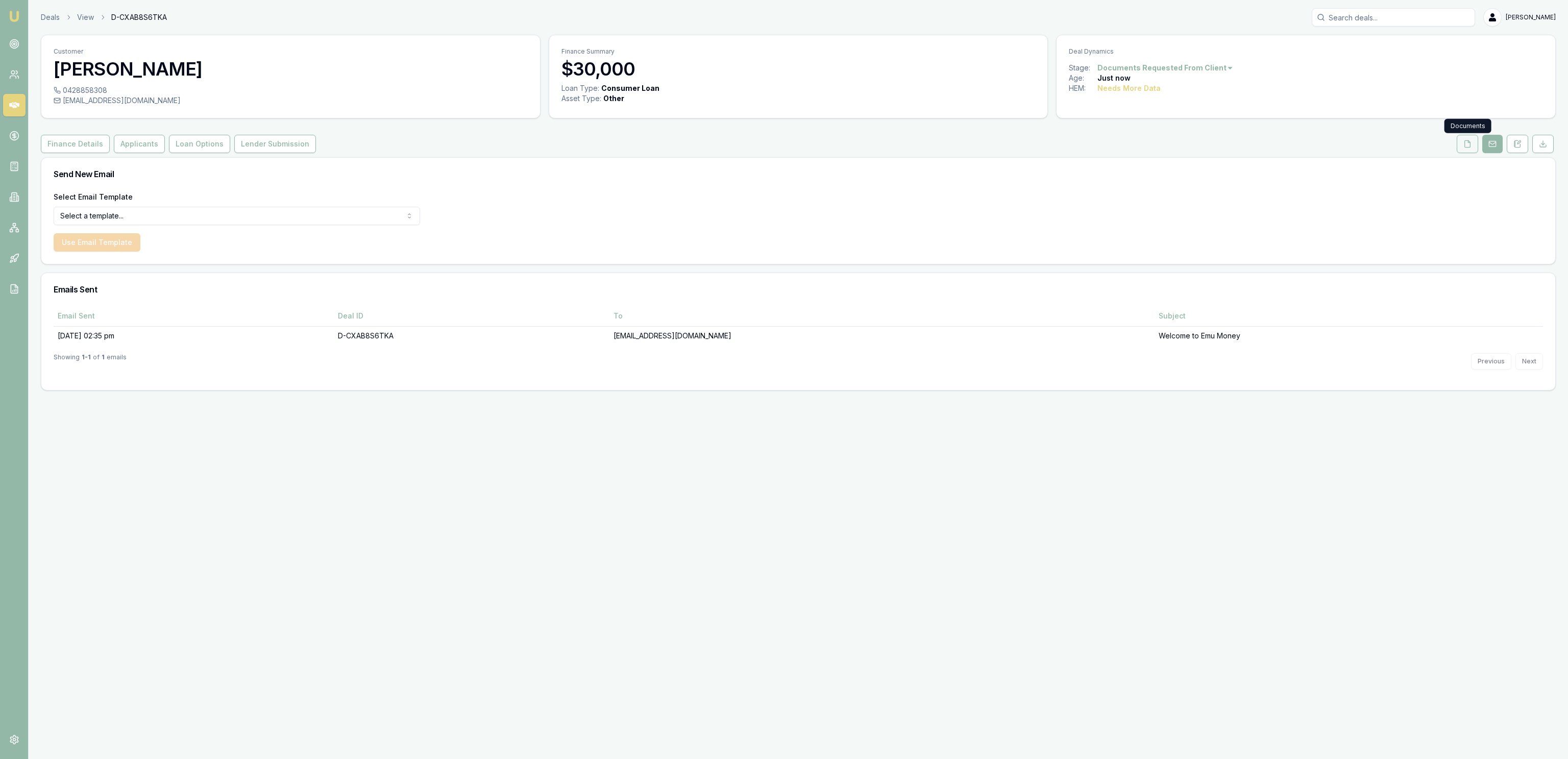
click at [1470, 145] on icon at bounding box center [1467, 144] width 8 height 8
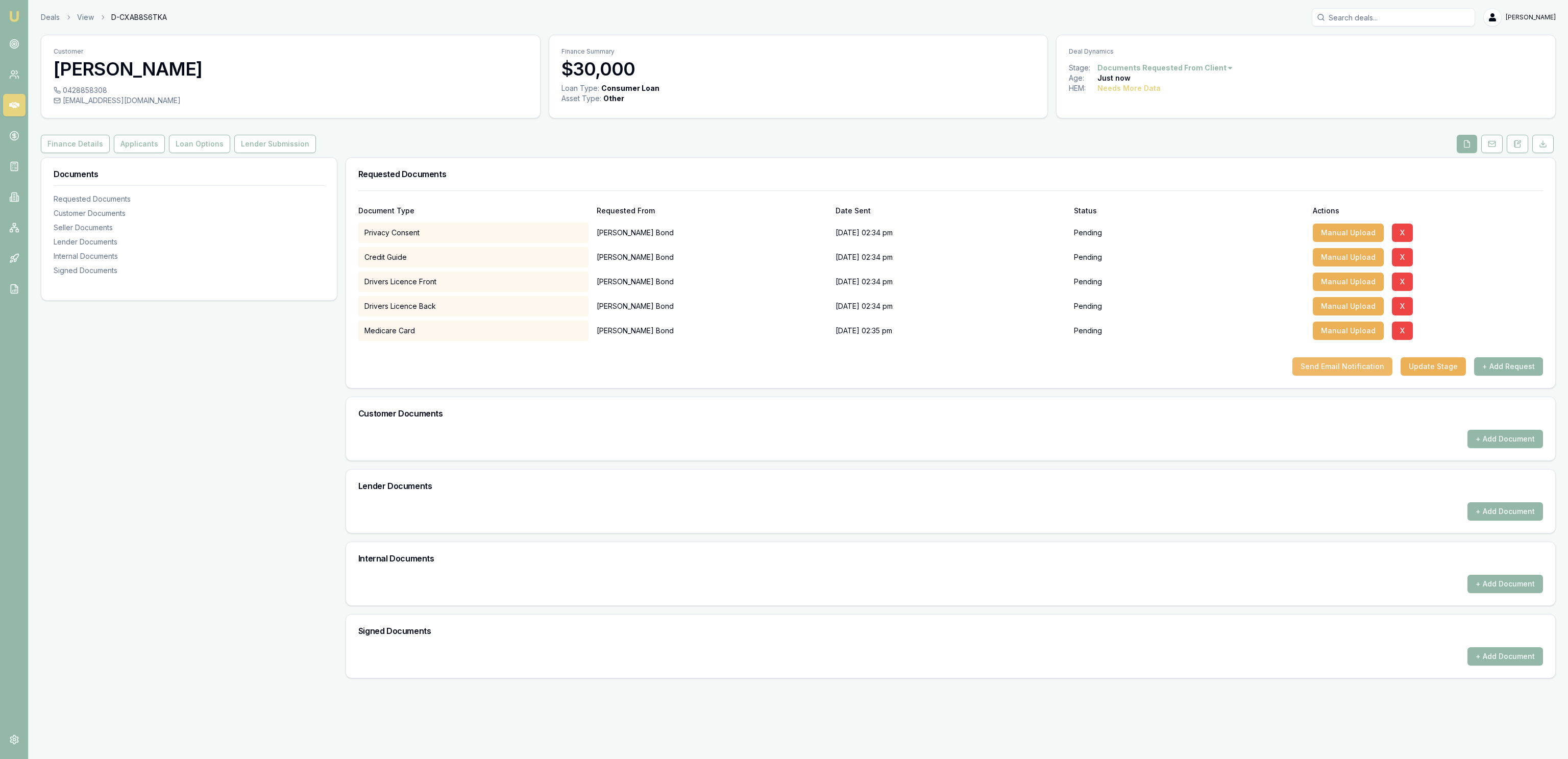
click at [1337, 370] on button "Send Email Notification" at bounding box center [1342, 366] width 100 height 19
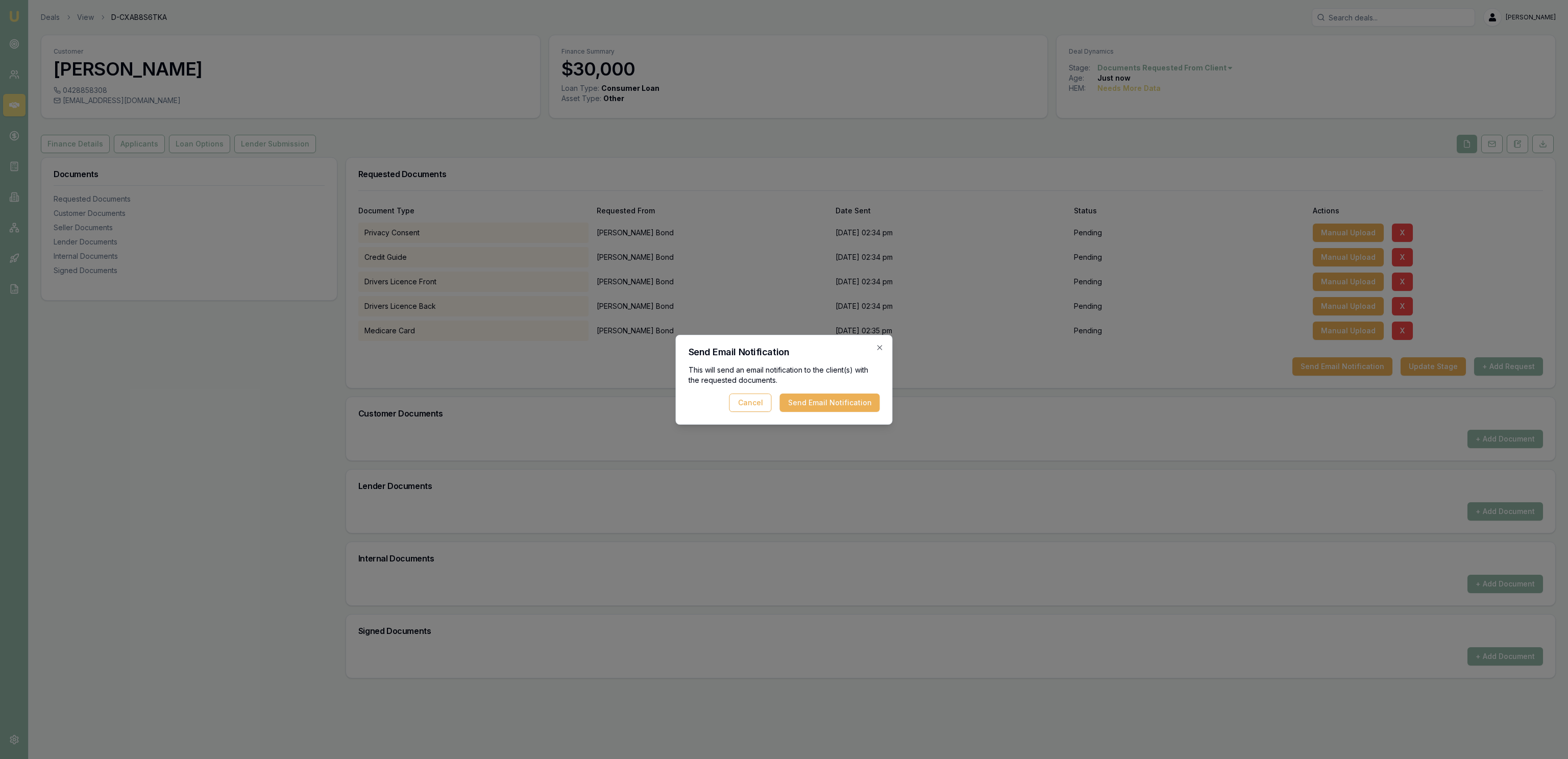
click at [809, 392] on div "This will send an email notification to the client(s) with the requested docume…" at bounding box center [784, 389] width 191 height 47
drag, startPoint x: 808, startPoint y: 408, endPoint x: 790, endPoint y: 411, distance: 18.2
click at [806, 408] on button "Send Email Notification" at bounding box center [830, 403] width 100 height 19
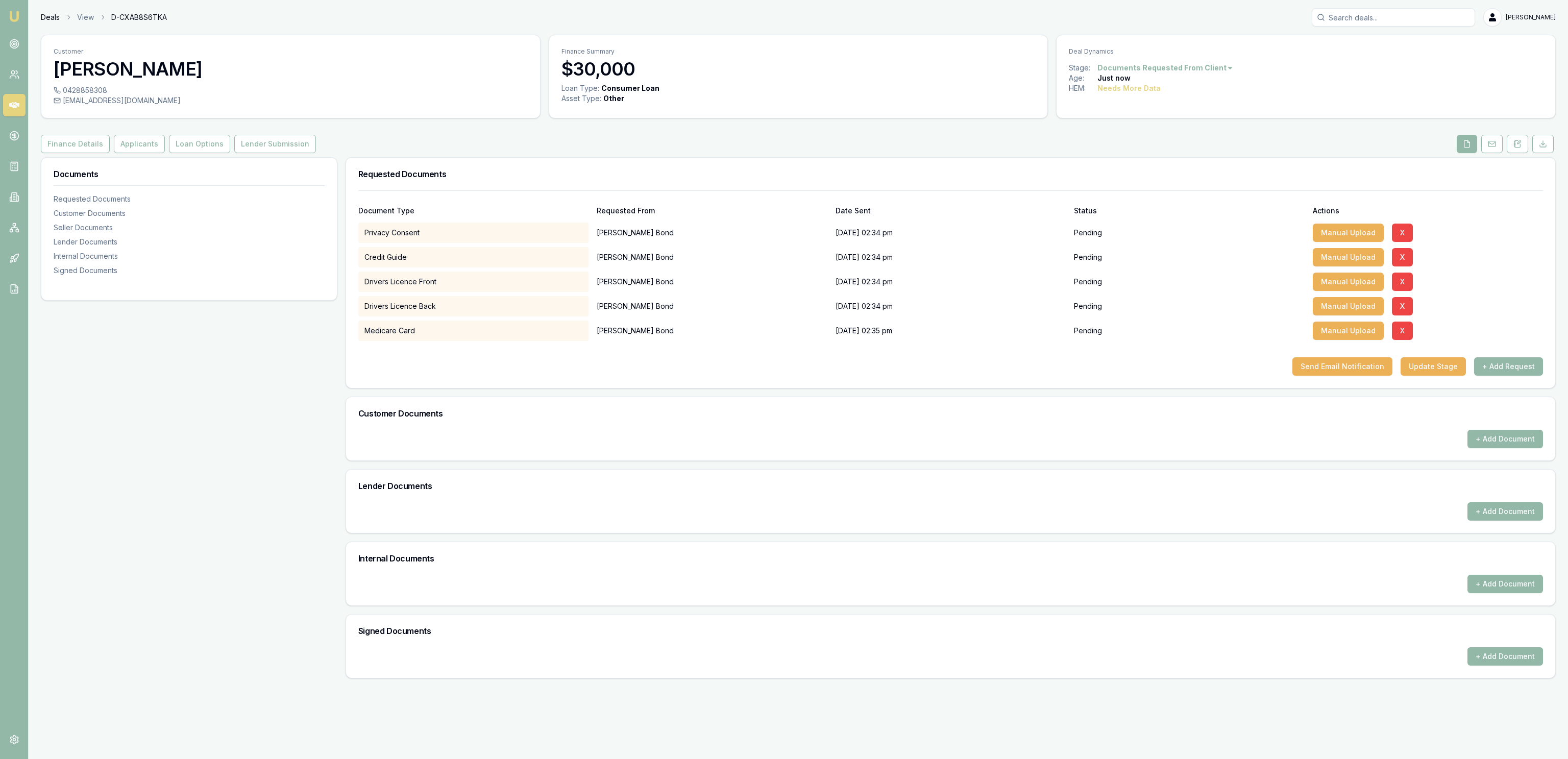
click at [52, 22] on link "Deals" at bounding box center [50, 17] width 19 height 10
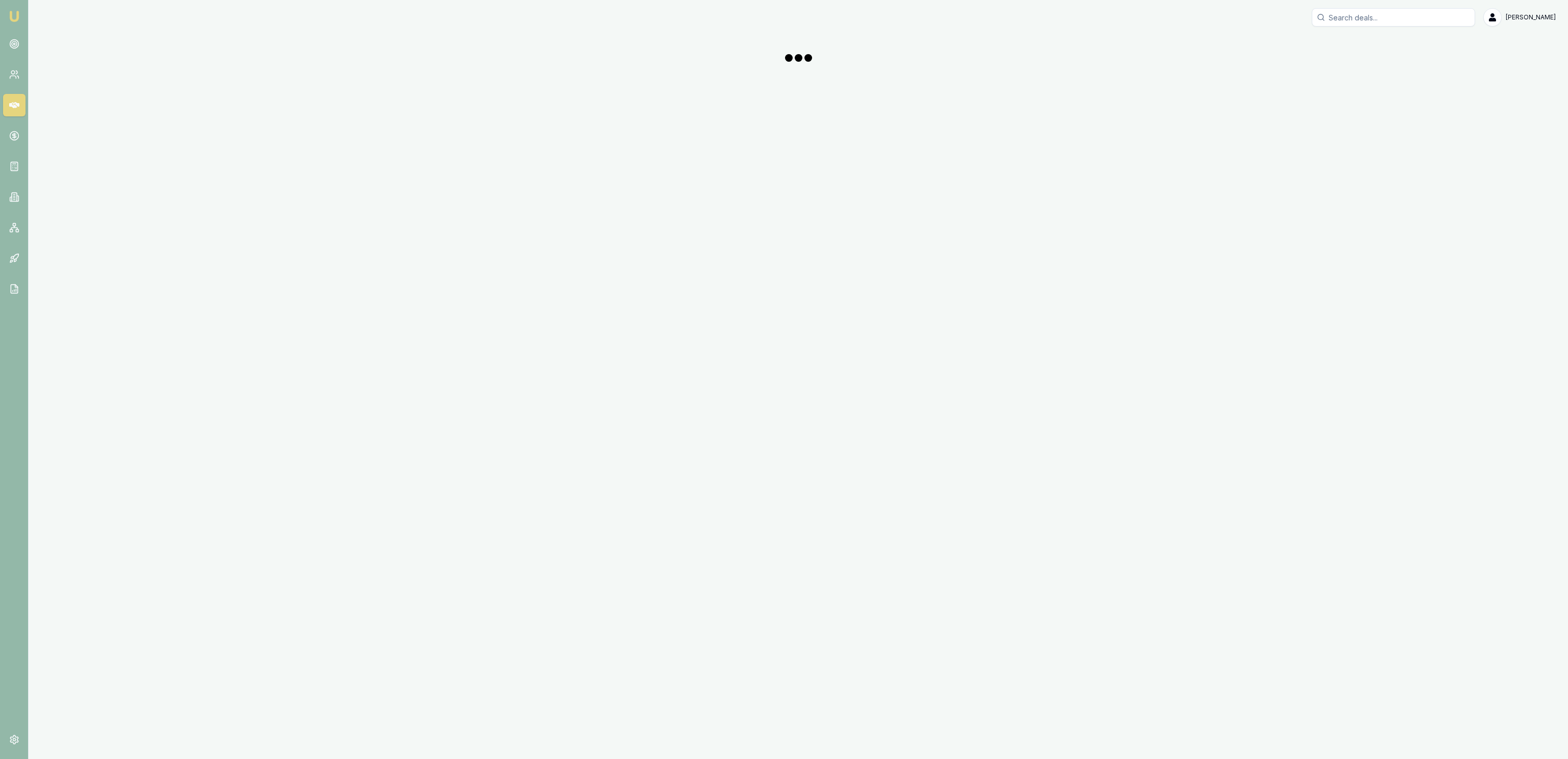
click at [51, 21] on div "[PERSON_NAME]" at bounding box center [798, 18] width 1515 height 19
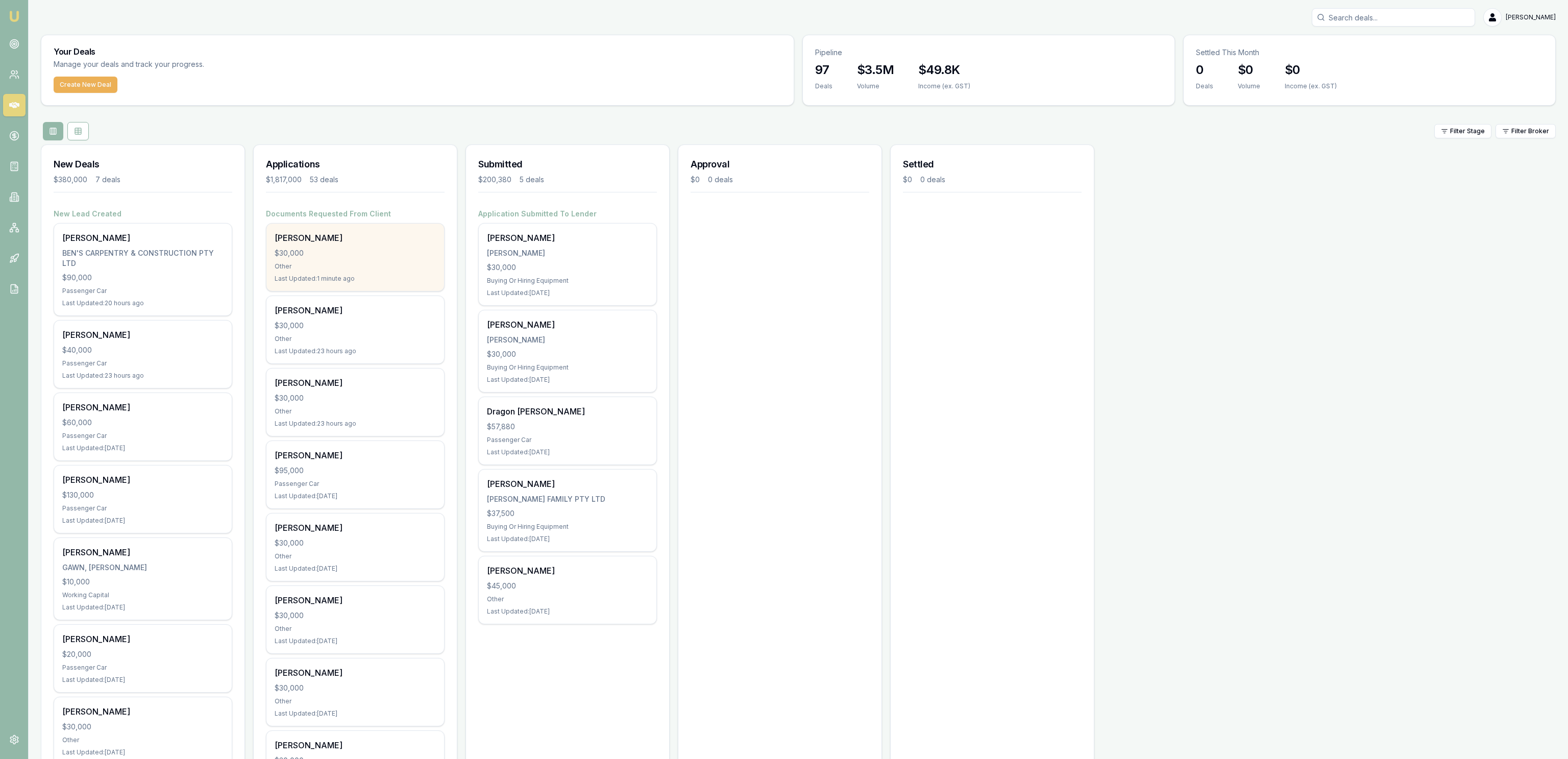
click at [364, 255] on div "$30,000" at bounding box center [355, 253] width 161 height 10
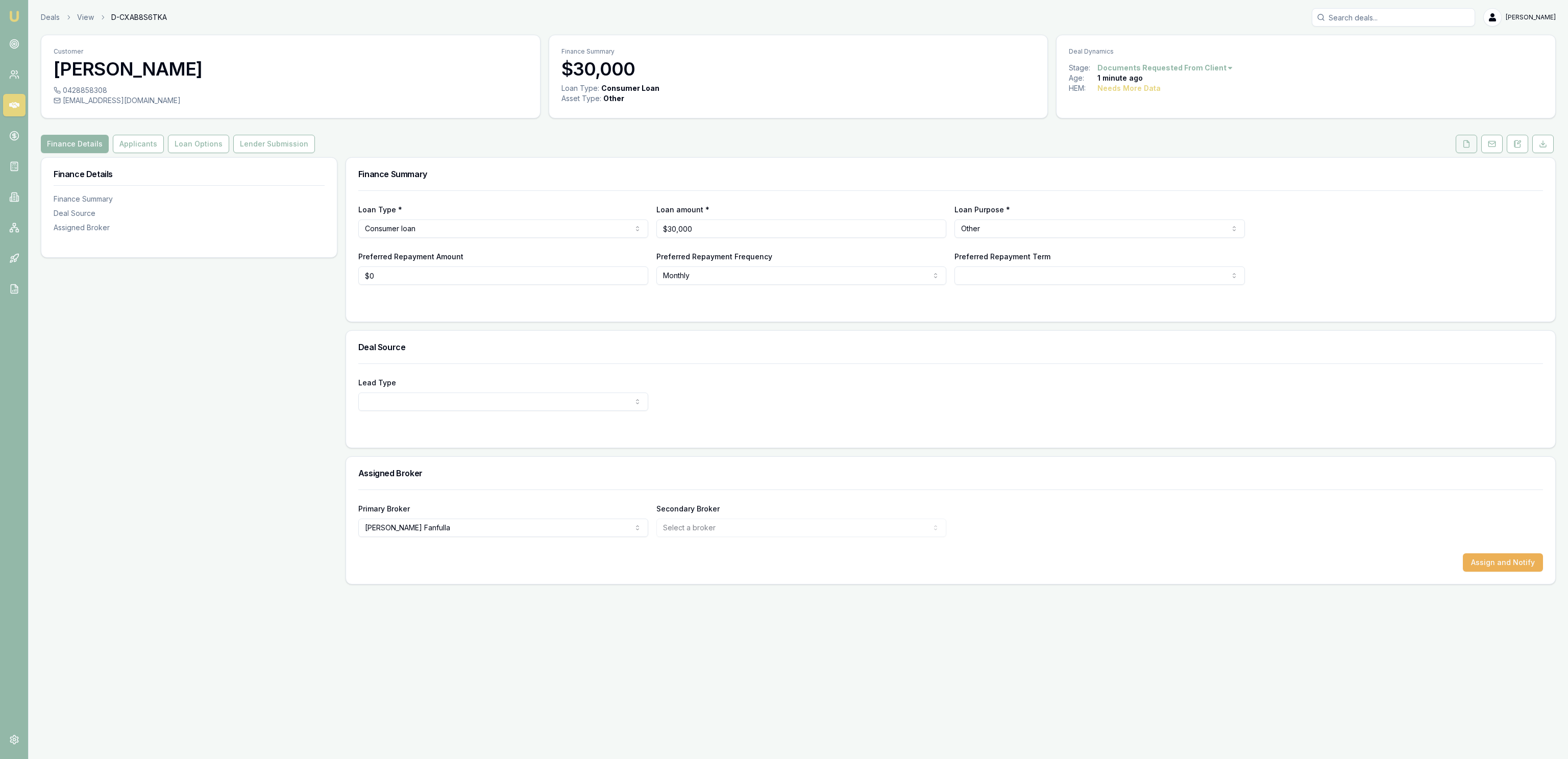
click at [1456, 141] on button at bounding box center [1466, 145] width 21 height 19
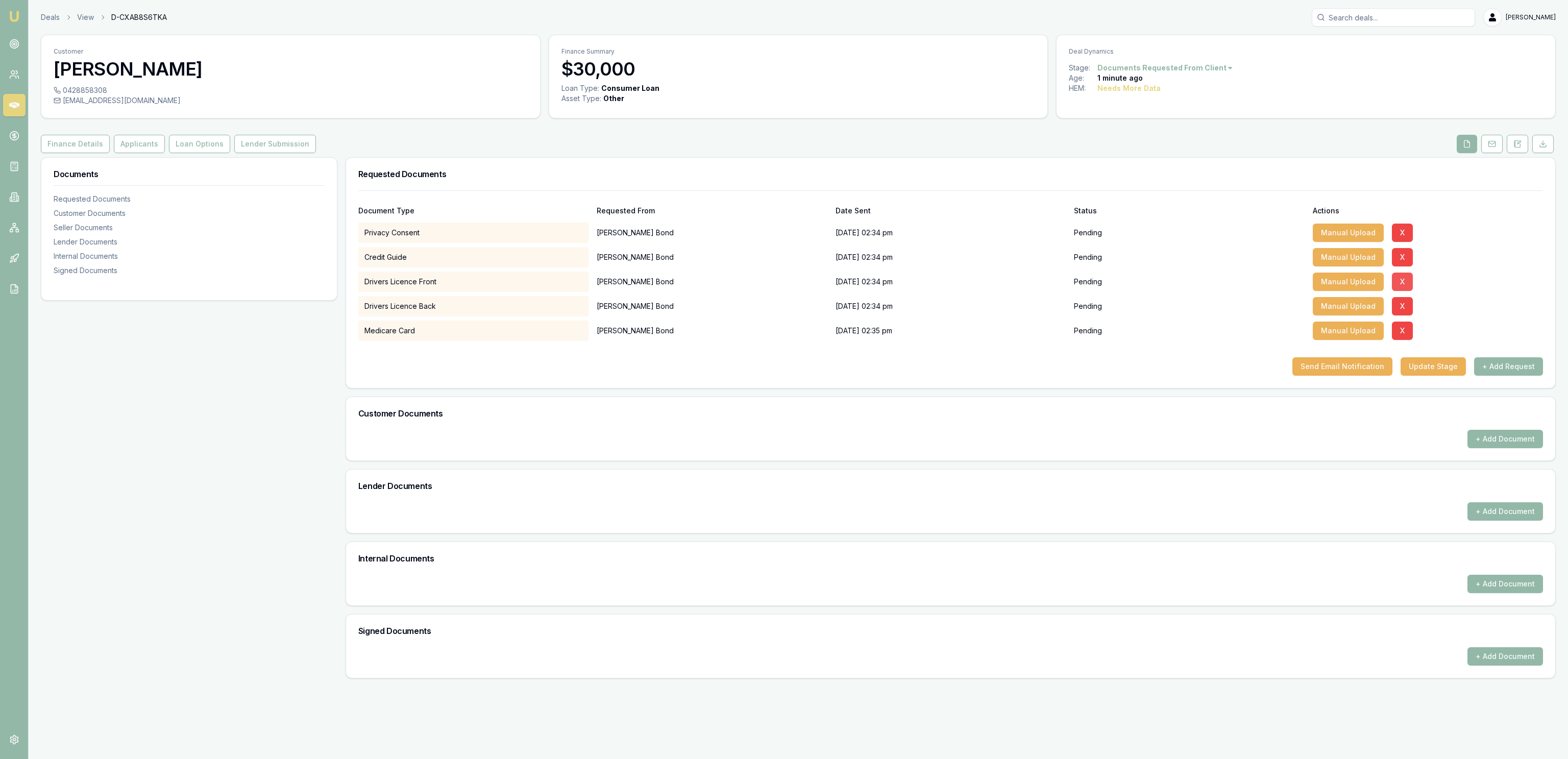
click at [1394, 287] on button "X" at bounding box center [1403, 282] width 21 height 19
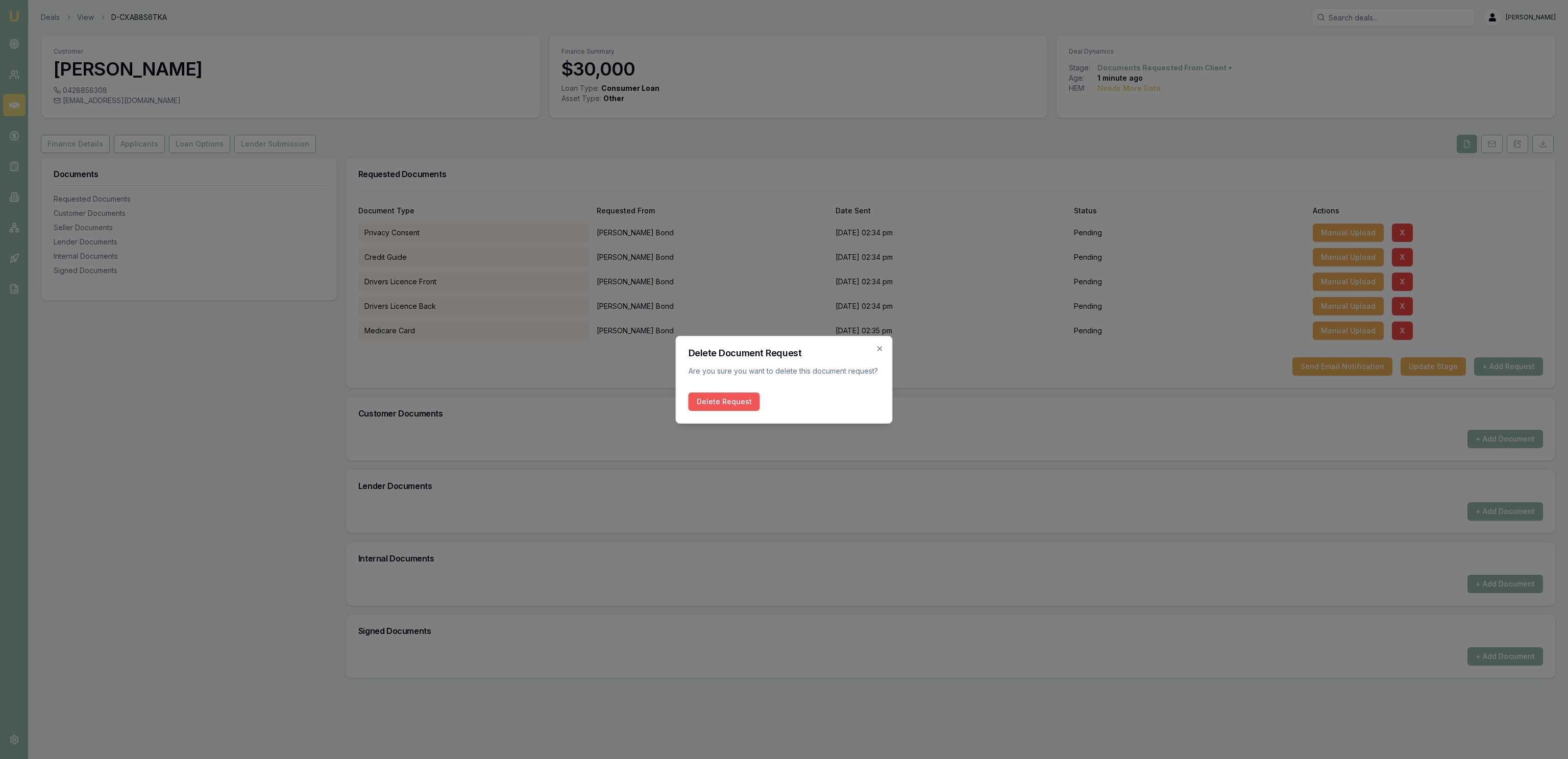
click at [732, 399] on button "Delete Request" at bounding box center [724, 402] width 72 height 19
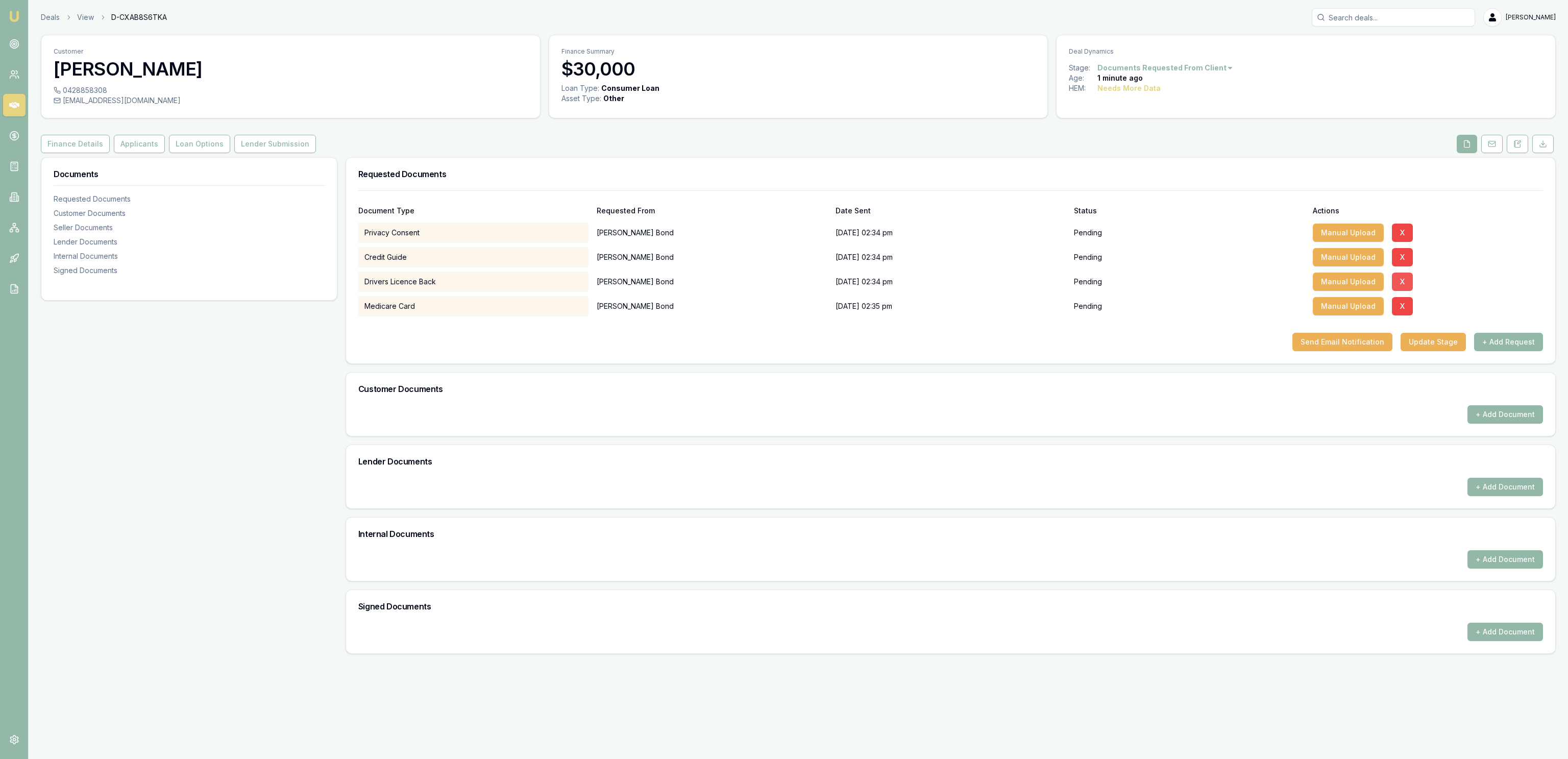
click at [1400, 280] on button "X" at bounding box center [1403, 282] width 21 height 19
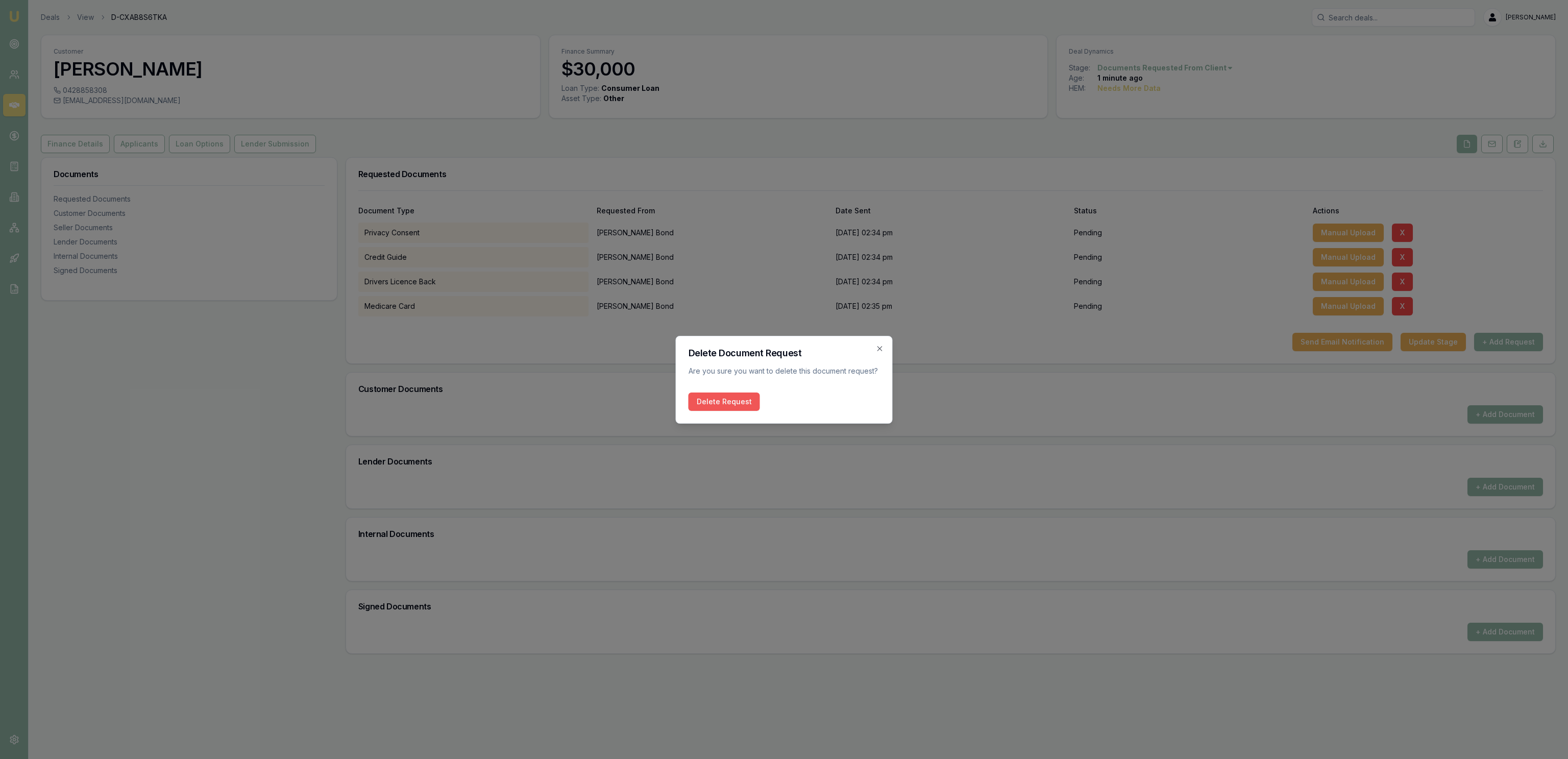
click at [725, 406] on button "Delete Request" at bounding box center [724, 402] width 72 height 19
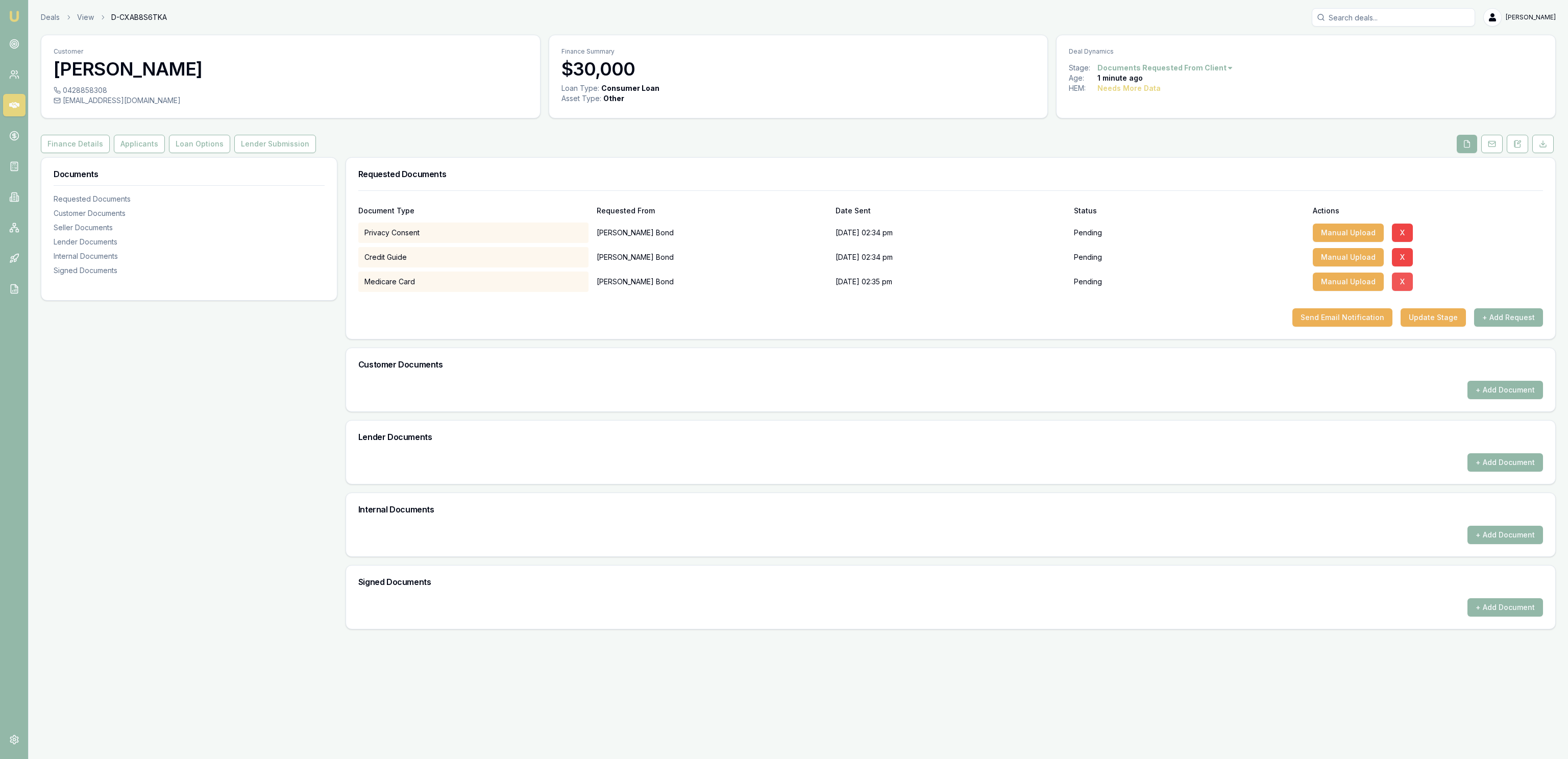
click at [1388, 284] on div "Manual Upload X" at bounding box center [1428, 282] width 230 height 21
click at [1393, 285] on button "X" at bounding box center [1403, 282] width 21 height 19
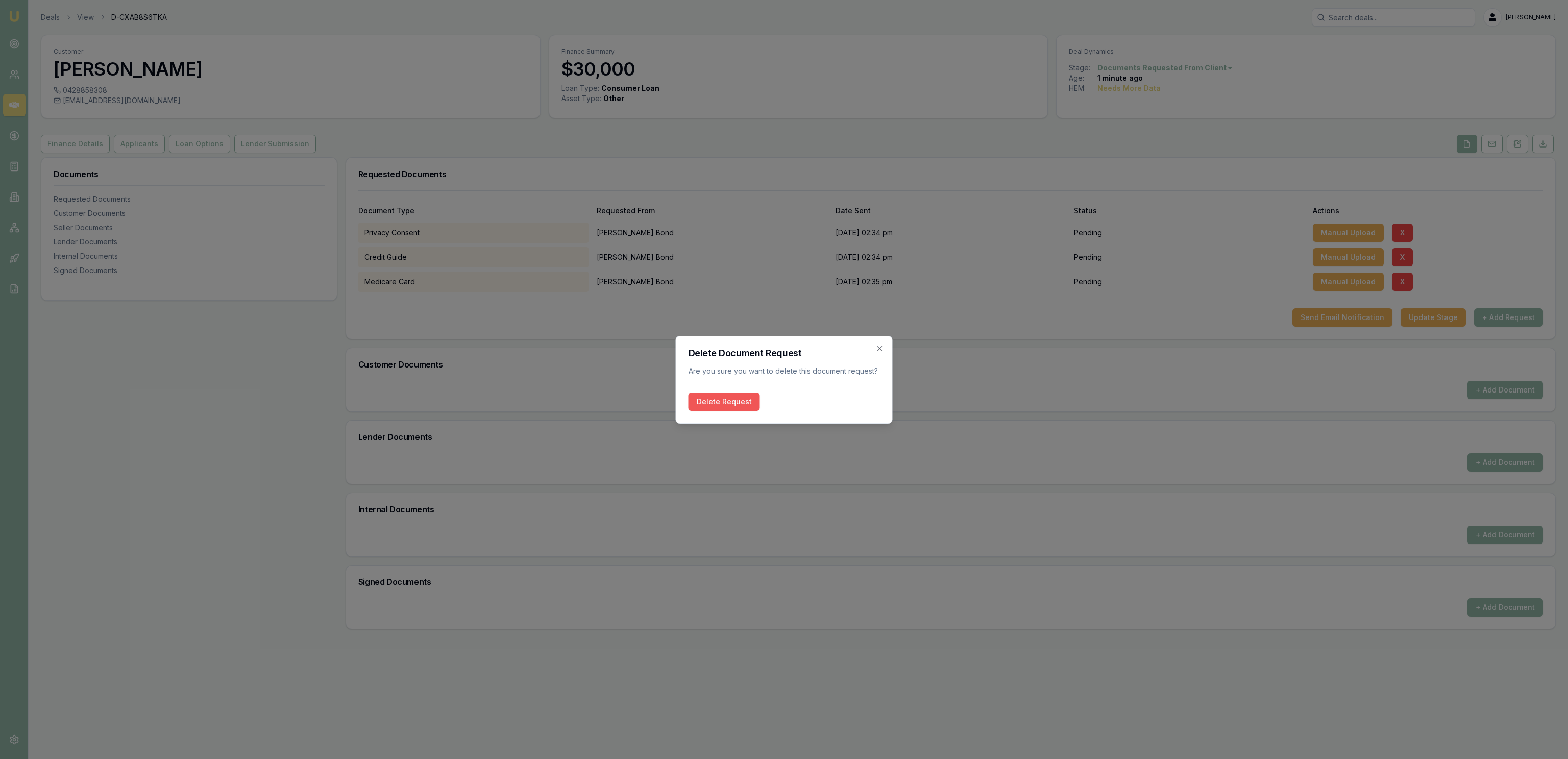
click at [704, 398] on button "Delete Request" at bounding box center [724, 402] width 72 height 19
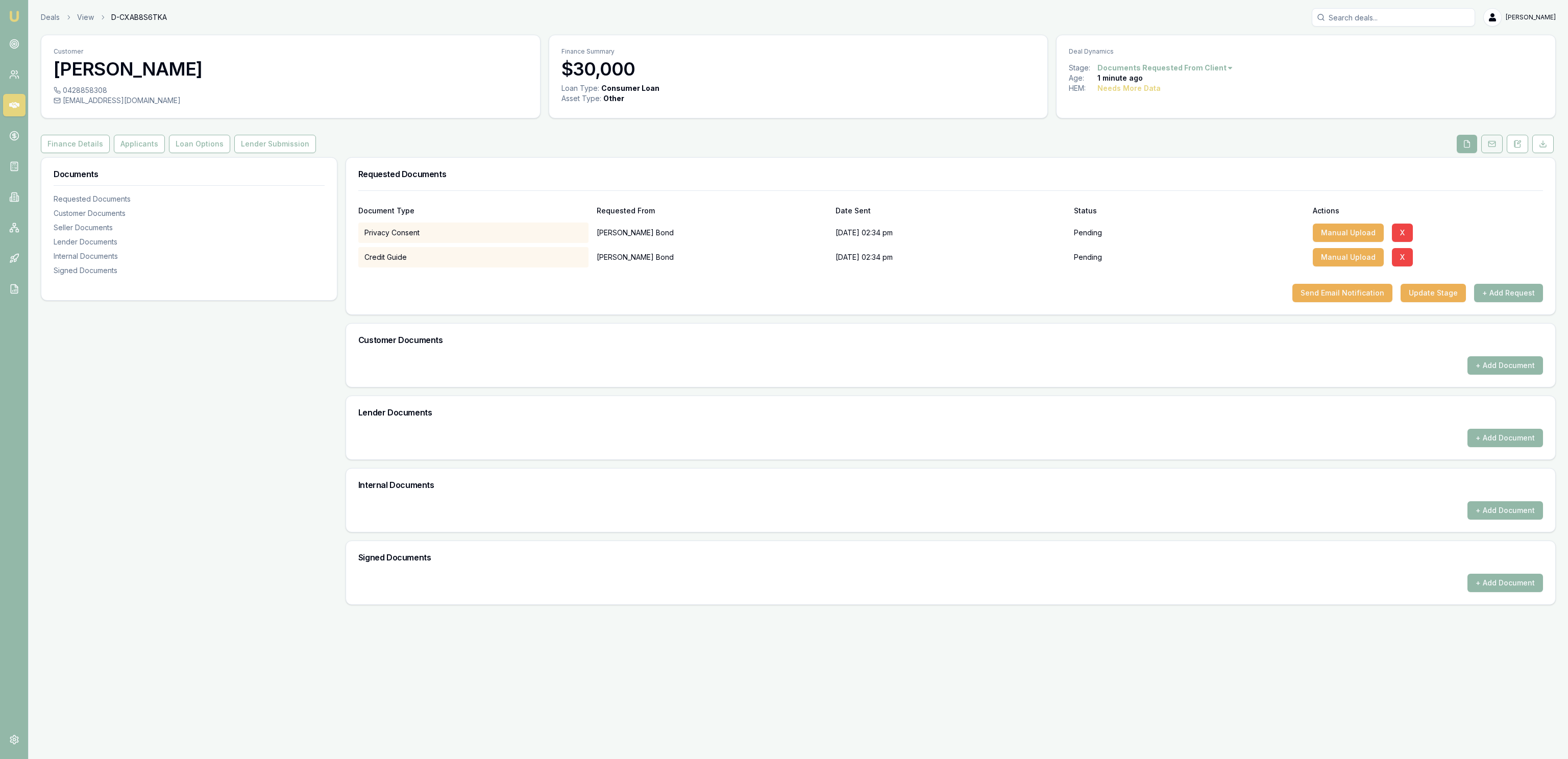
click at [1486, 153] on button at bounding box center [1492, 145] width 21 height 19
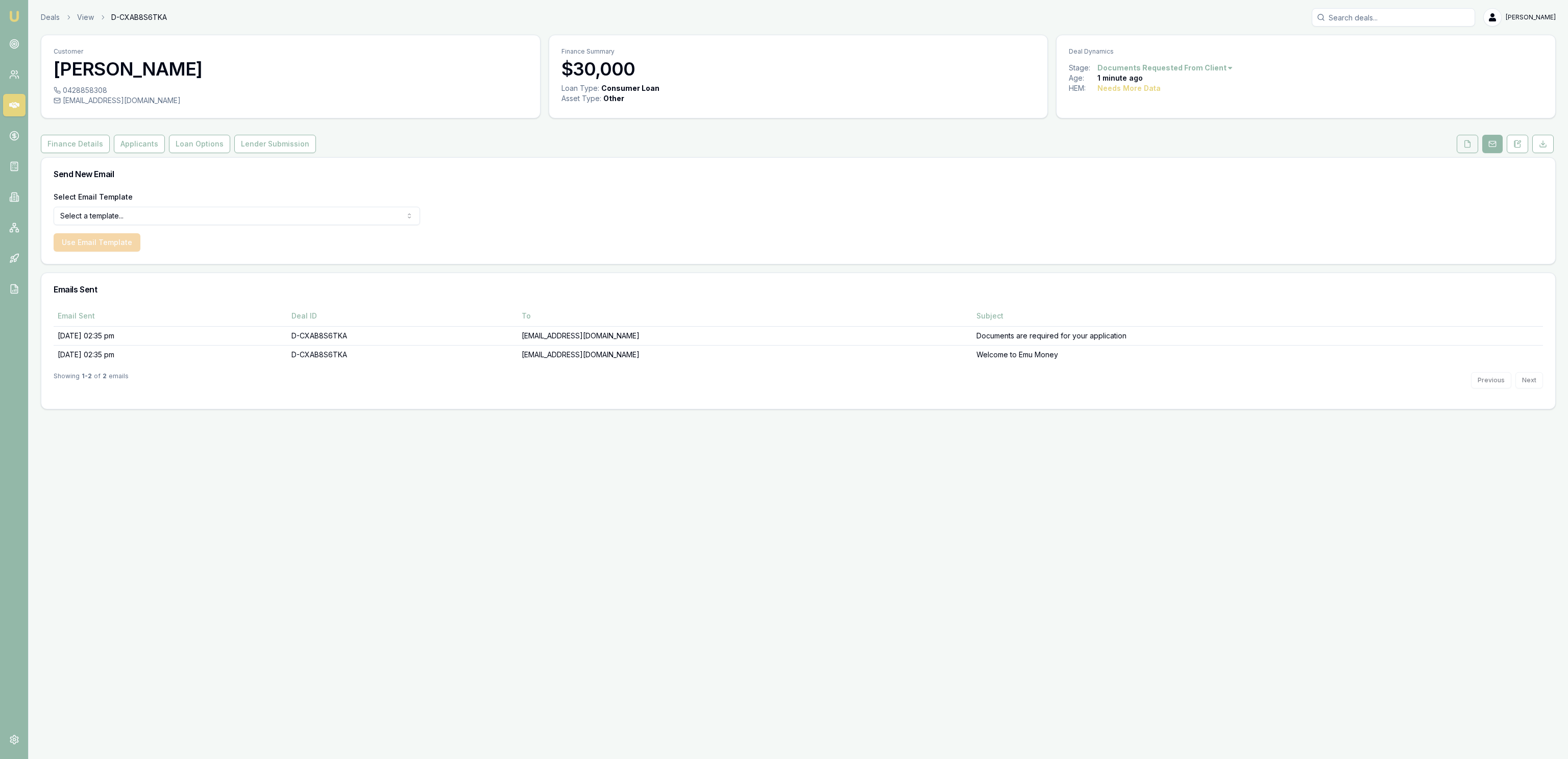
click at [1459, 149] on button at bounding box center [1467, 145] width 21 height 19
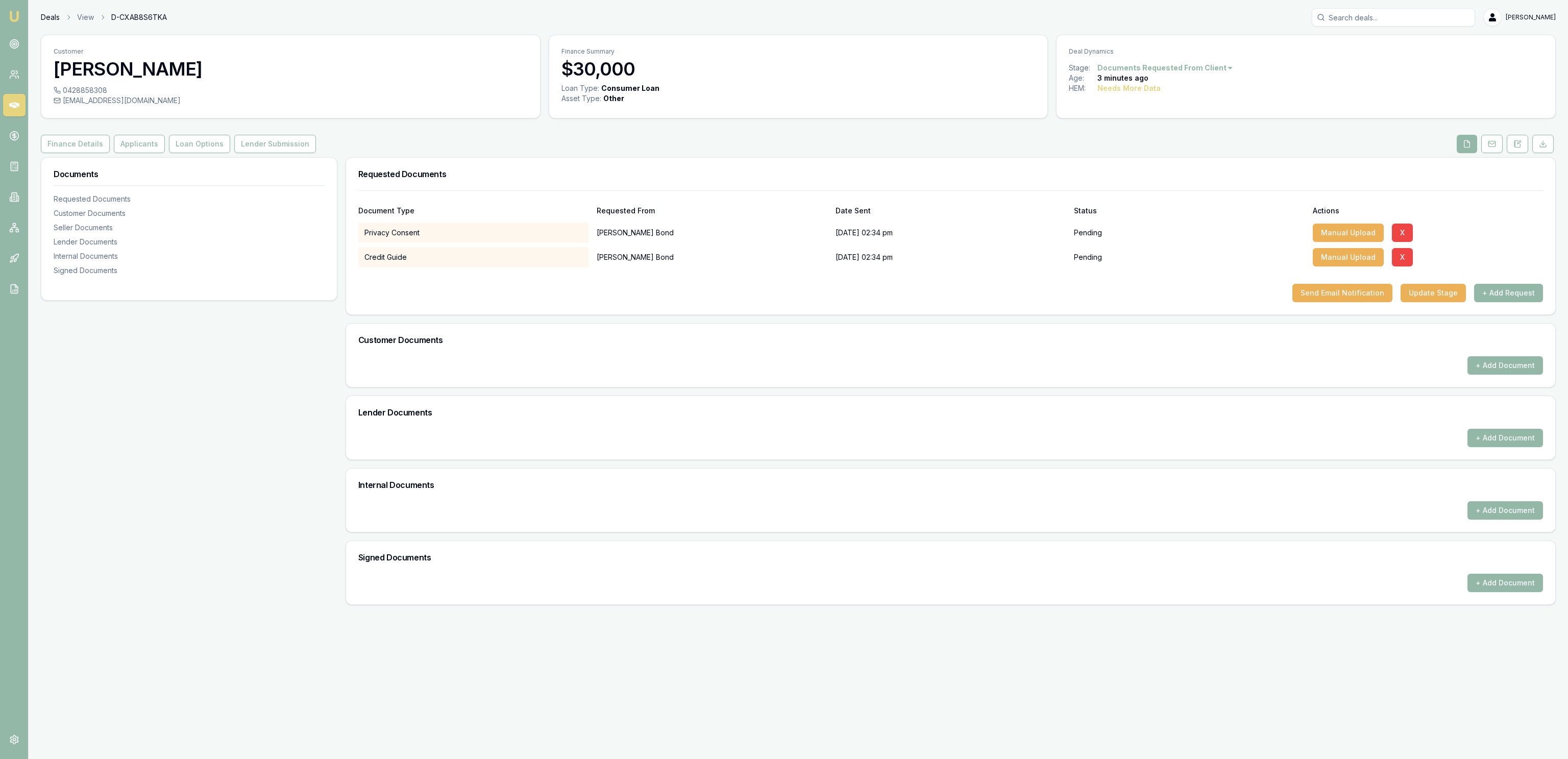
click at [52, 15] on link "Deals" at bounding box center [50, 17] width 19 height 10
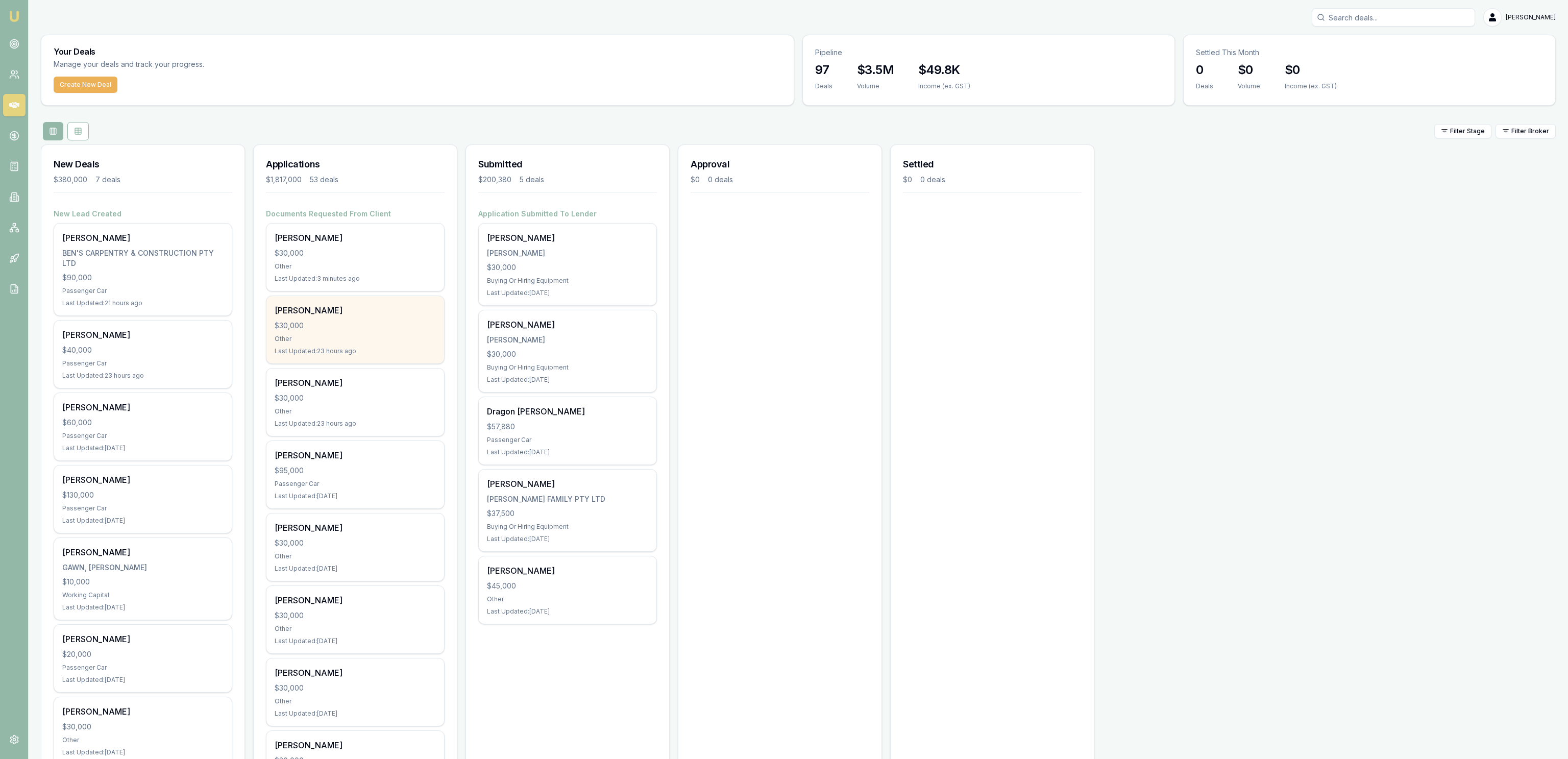
click at [346, 337] on div "Other" at bounding box center [355, 338] width 161 height 8
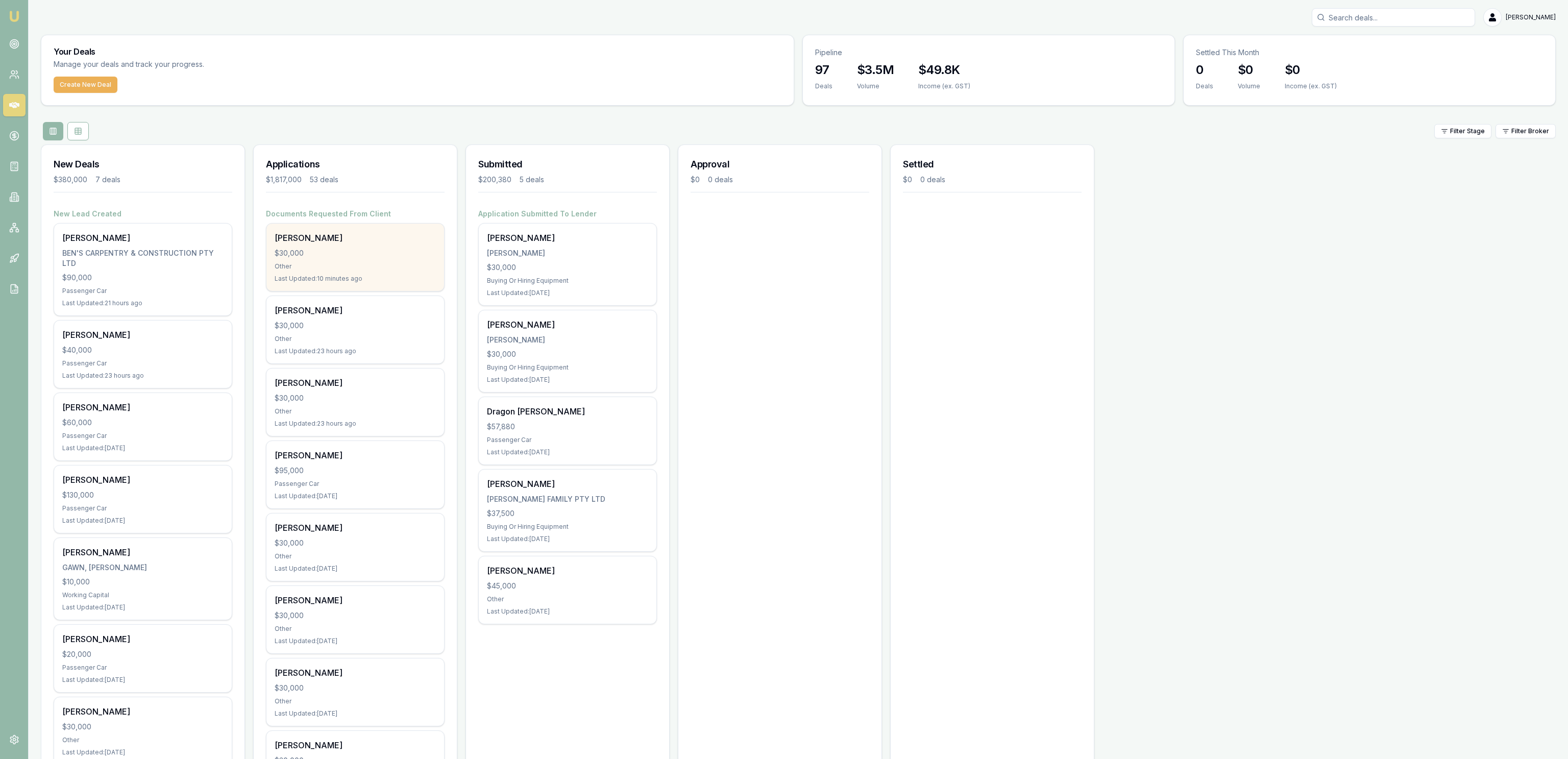
click at [304, 239] on div "[PERSON_NAME]" at bounding box center [355, 238] width 161 height 12
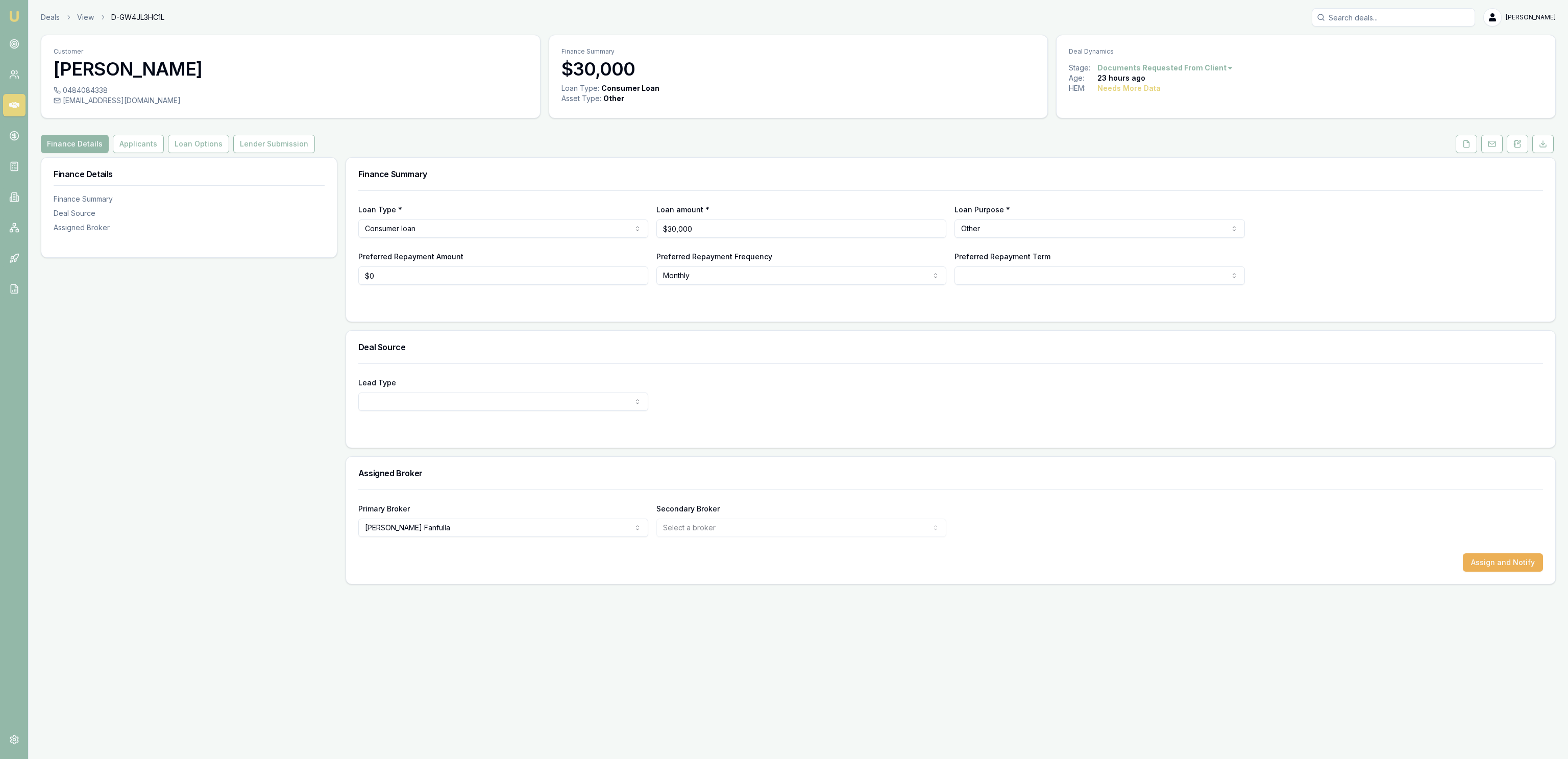
click at [109, 91] on div "0484084338" at bounding box center [291, 90] width 475 height 10
click at [1454, 141] on link at bounding box center [1466, 145] width 25 height 19
click at [49, 14] on link "Deals" at bounding box center [50, 17] width 19 height 10
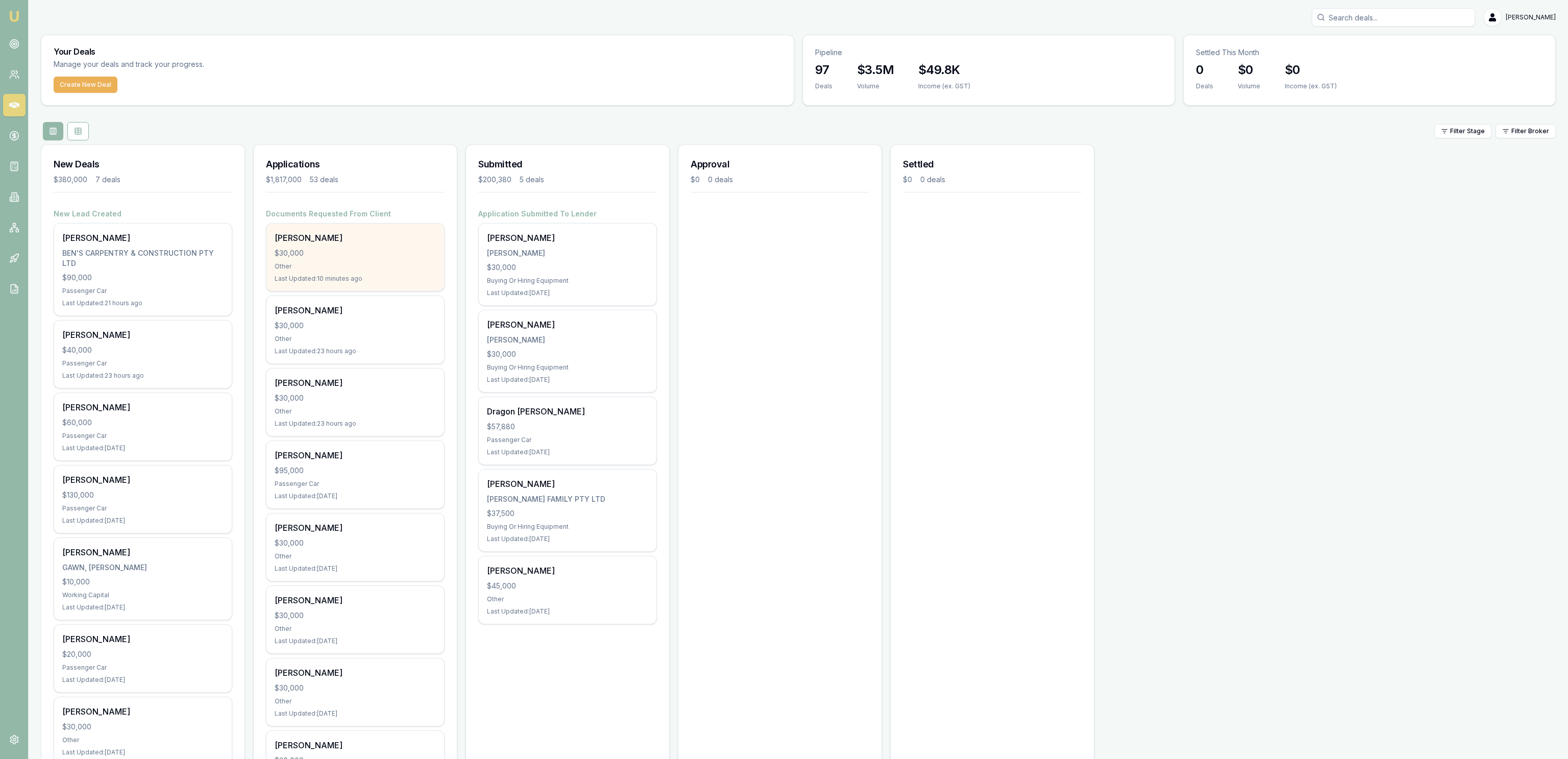
click at [422, 272] on div "Liz Bond $30,000 Other Last Updated: 10 minutes ago" at bounding box center [355, 257] width 178 height 67
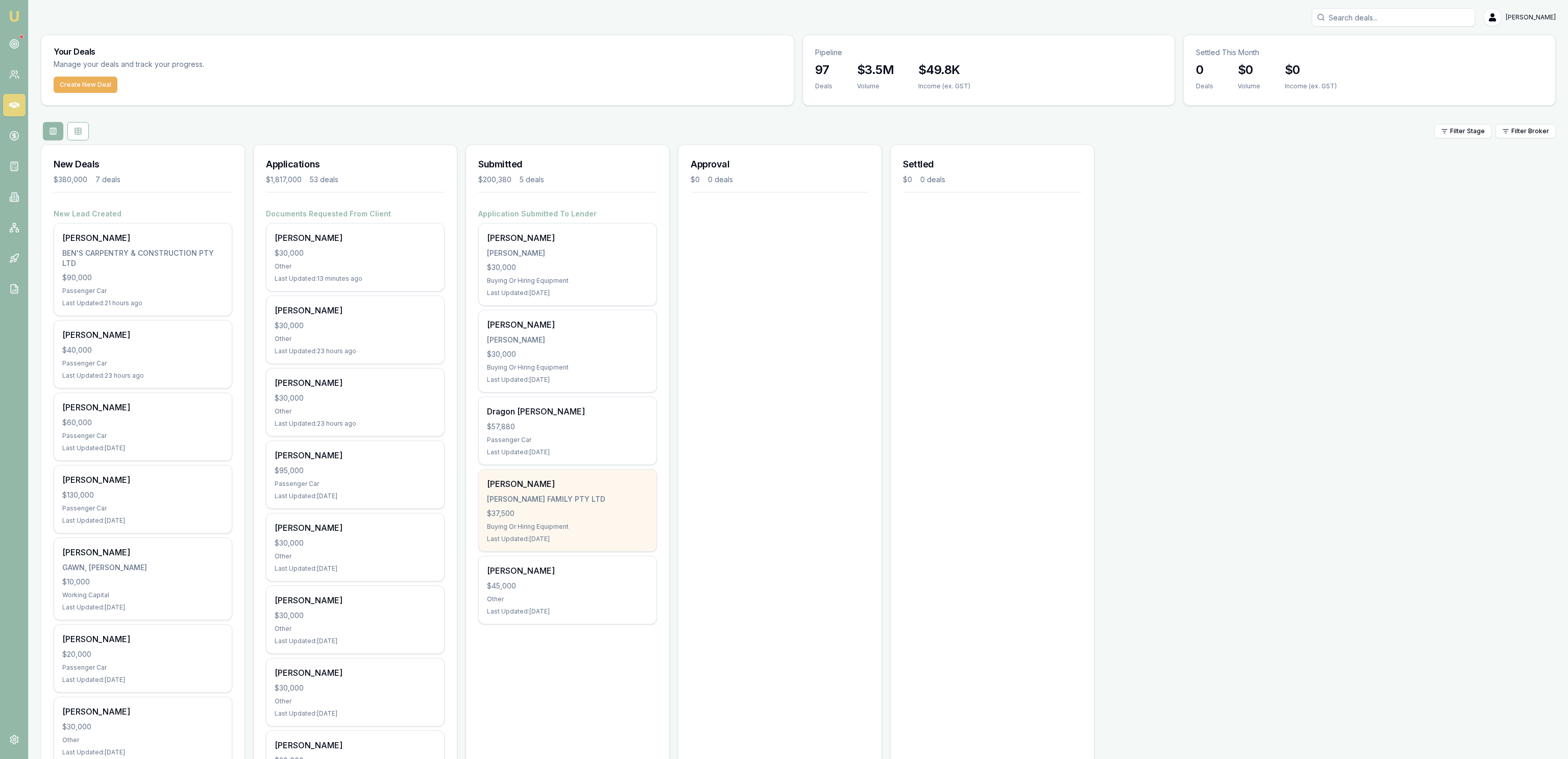
click at [598, 506] on div "Shane Jackson JACKSON FAMILY PTY LTD $37,500 Buying Or Hiring Equipment Last Up…" at bounding box center [568, 511] width 178 height 82
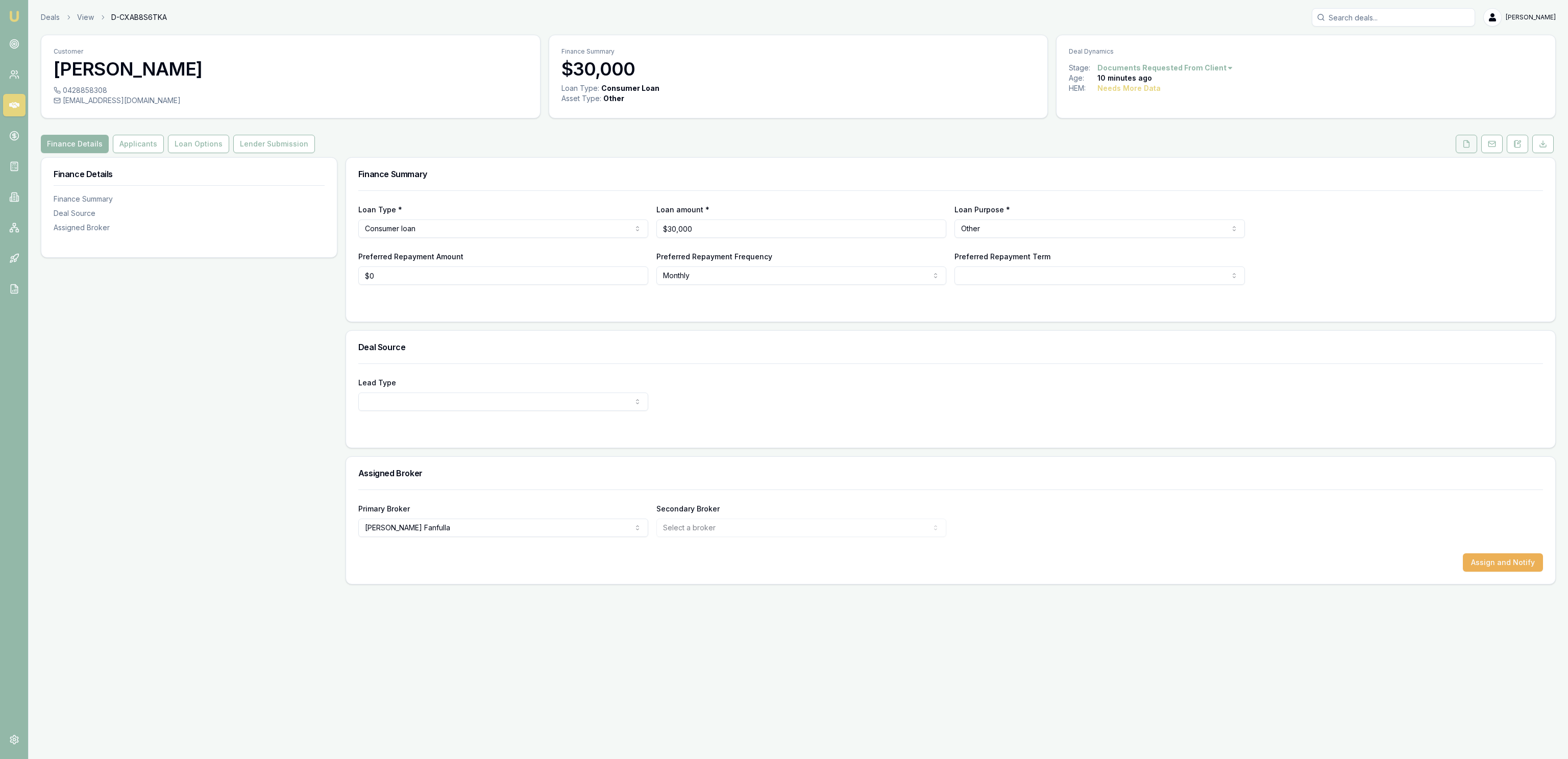
click at [1470, 147] on button at bounding box center [1466, 145] width 21 height 19
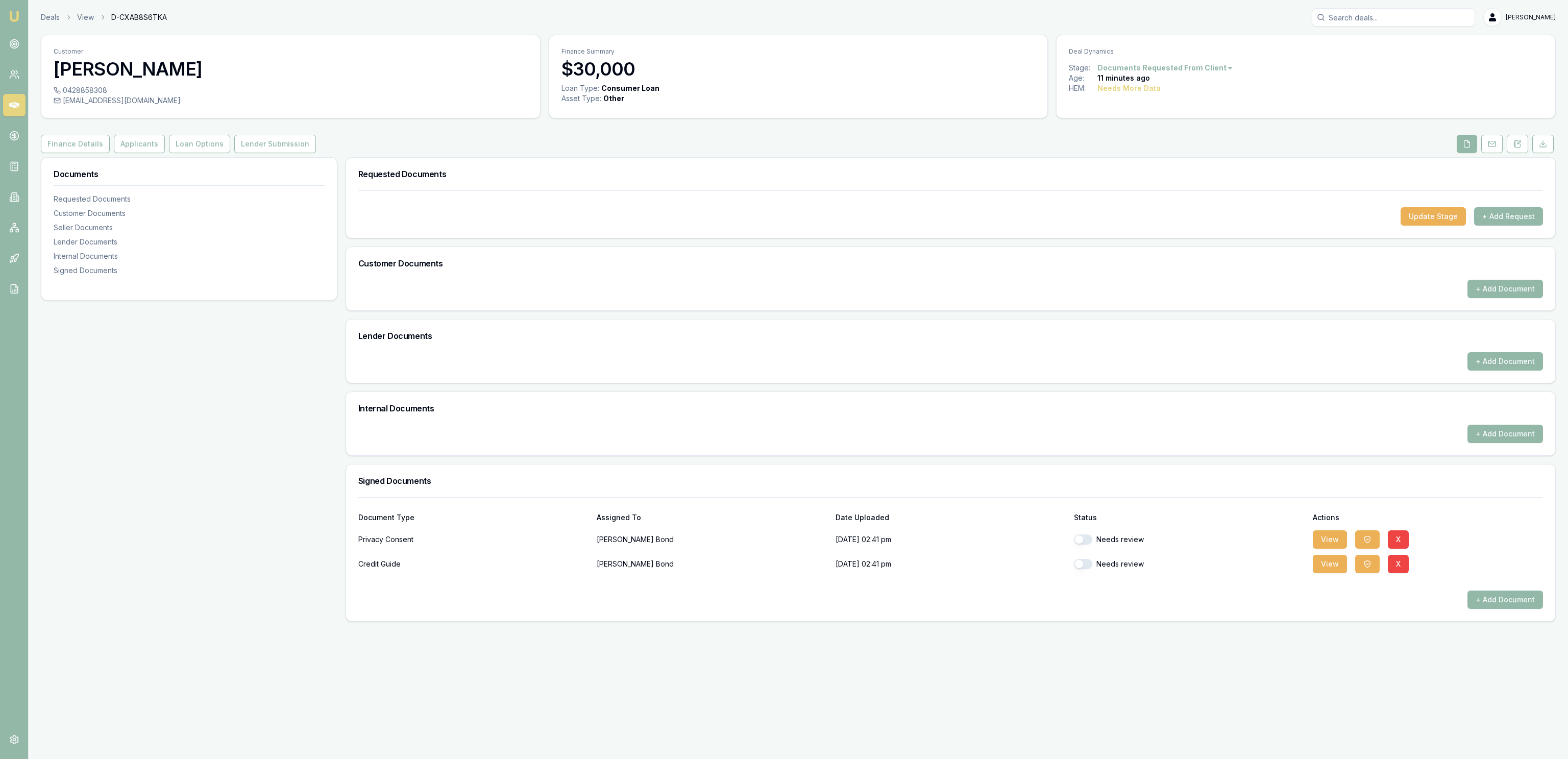
click at [1086, 542] on button "button" at bounding box center [1083, 539] width 19 height 10
checkbox input "true"
click at [1087, 565] on button "button" at bounding box center [1083, 564] width 19 height 10
checkbox input "true"
click at [1535, 224] on button "+ Add Request" at bounding box center [1509, 216] width 69 height 19
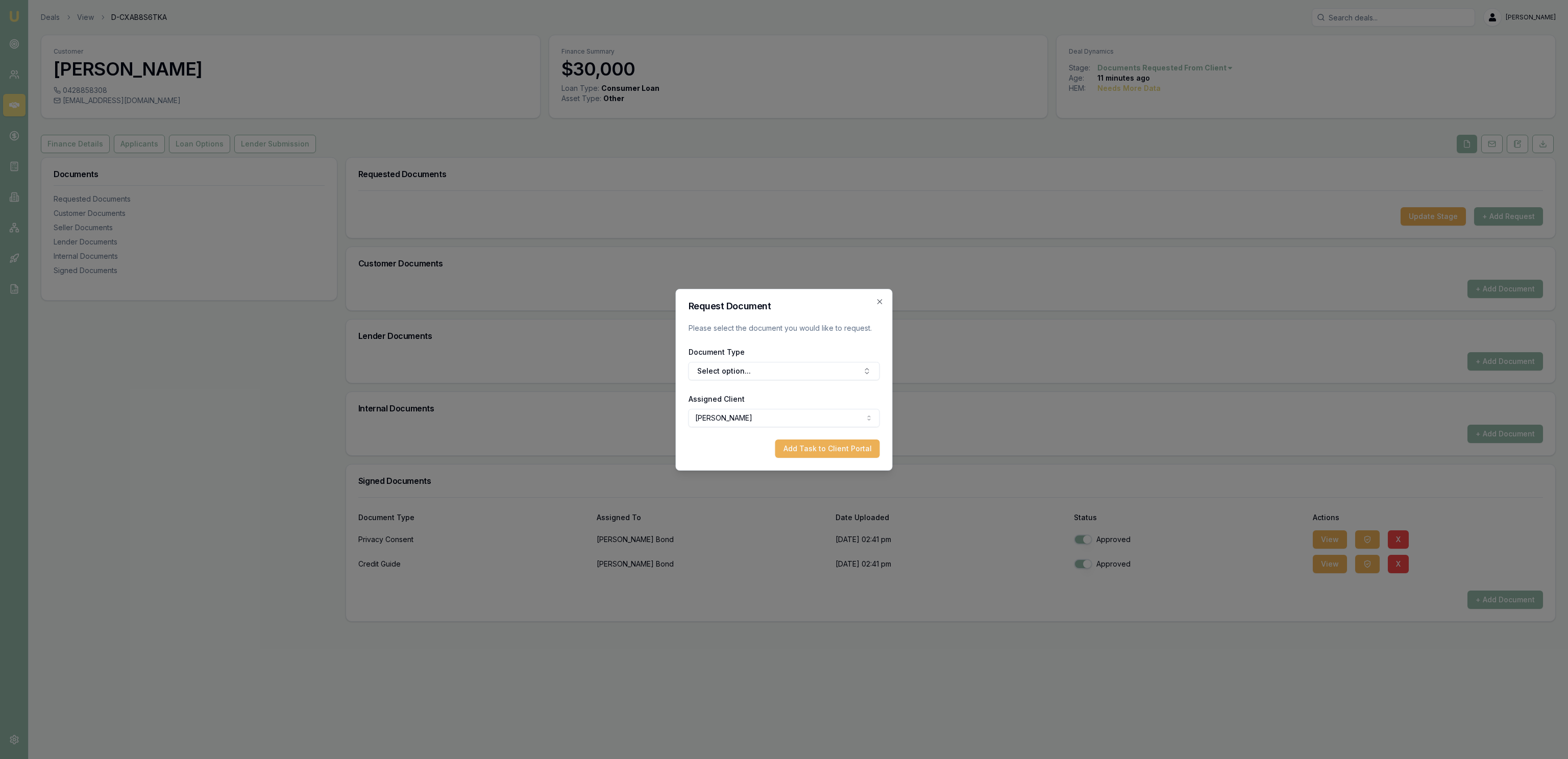
drag, startPoint x: 808, startPoint y: 361, endPoint x: 811, endPoint y: 356, distance: 5.8
click at [811, 357] on div "Document Type Select option..." at bounding box center [784, 363] width 191 height 34
click at [806, 364] on button "Select option..." at bounding box center [784, 371] width 191 height 19
type input "fr"
click at [818, 502] on div "Front of Drivers Licence" at bounding box center [783, 496] width 137 height 17
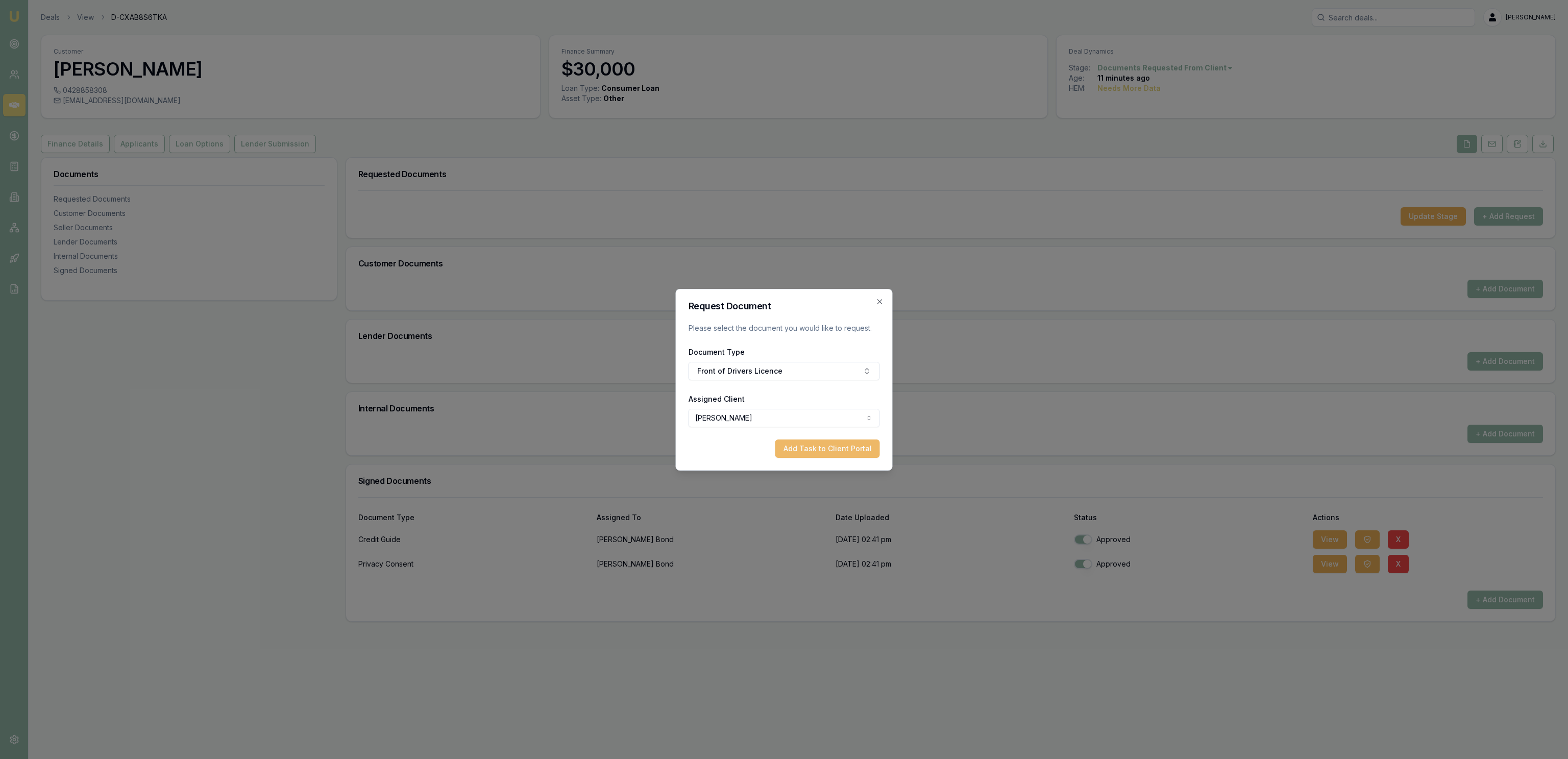
click at [794, 444] on button "Add Task to Client Portal" at bounding box center [828, 449] width 104 height 19
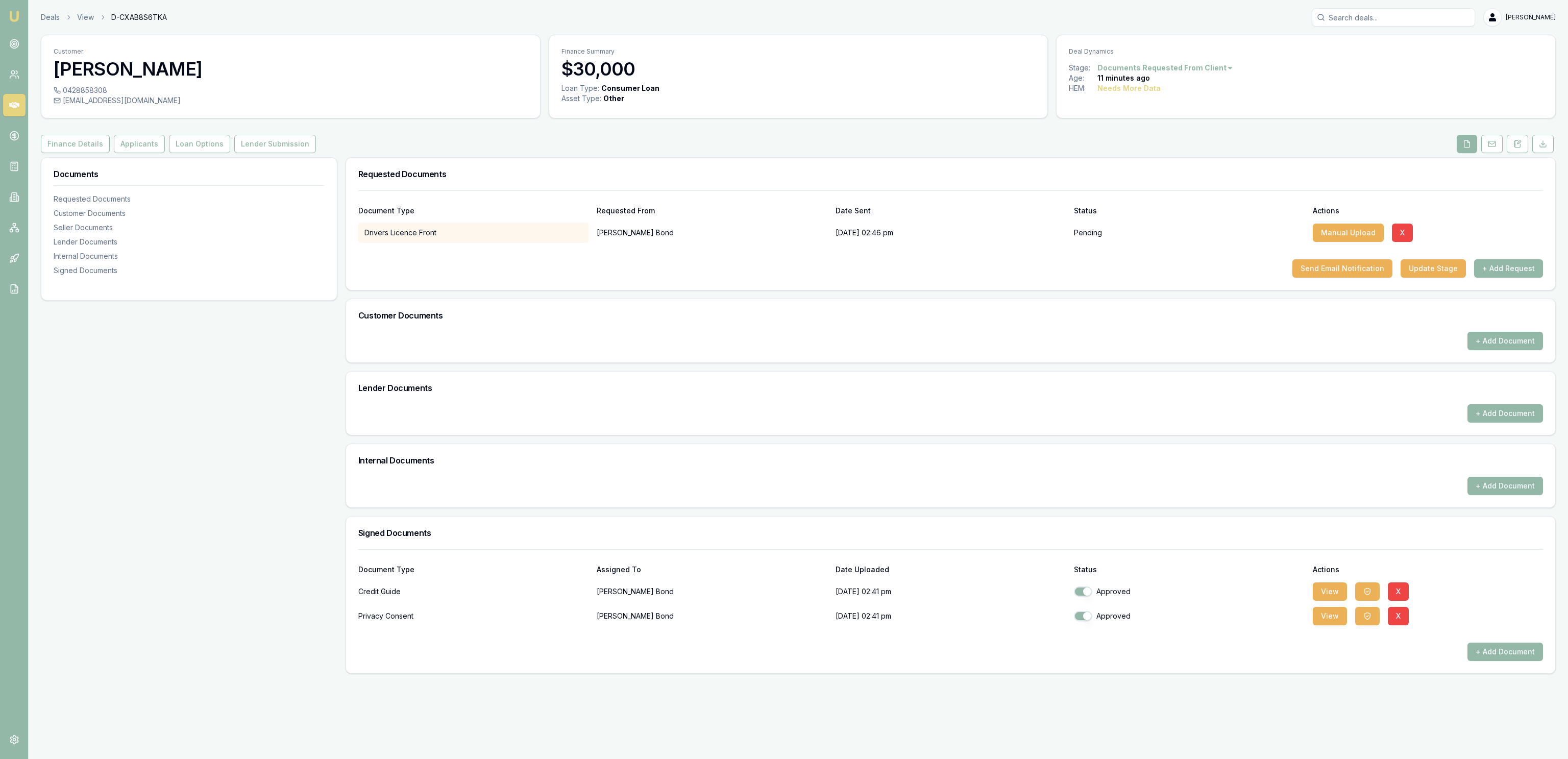
click at [289, 372] on div "Documents Requested Documents Customer Documents Seller Documents Lender Docume…" at bounding box center [189, 416] width 296 height 517
click at [1485, 267] on button "+ Add Request" at bounding box center [1509, 269] width 69 height 19
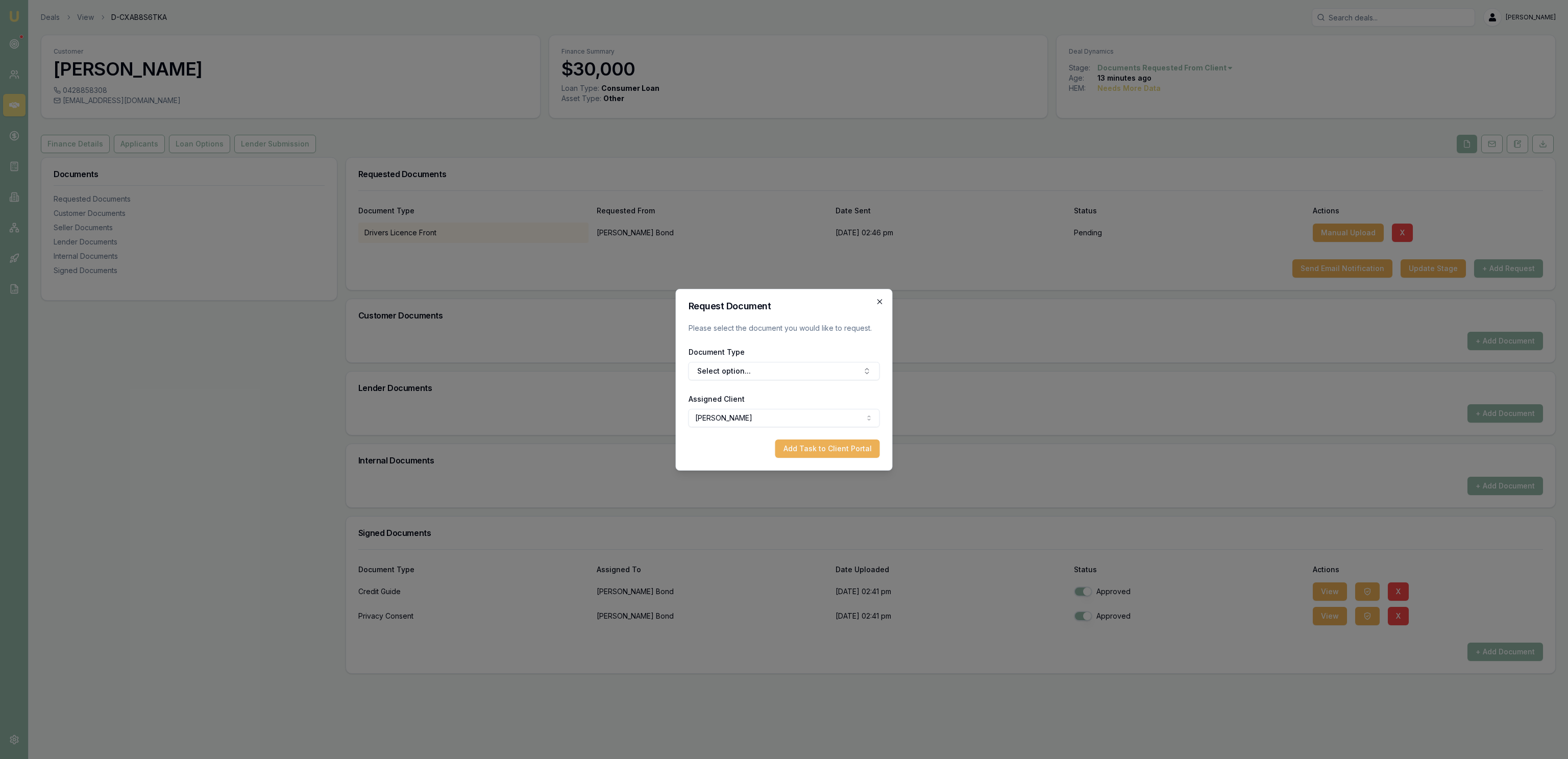
click at [879, 298] on icon "button" at bounding box center [880, 301] width 8 height 8
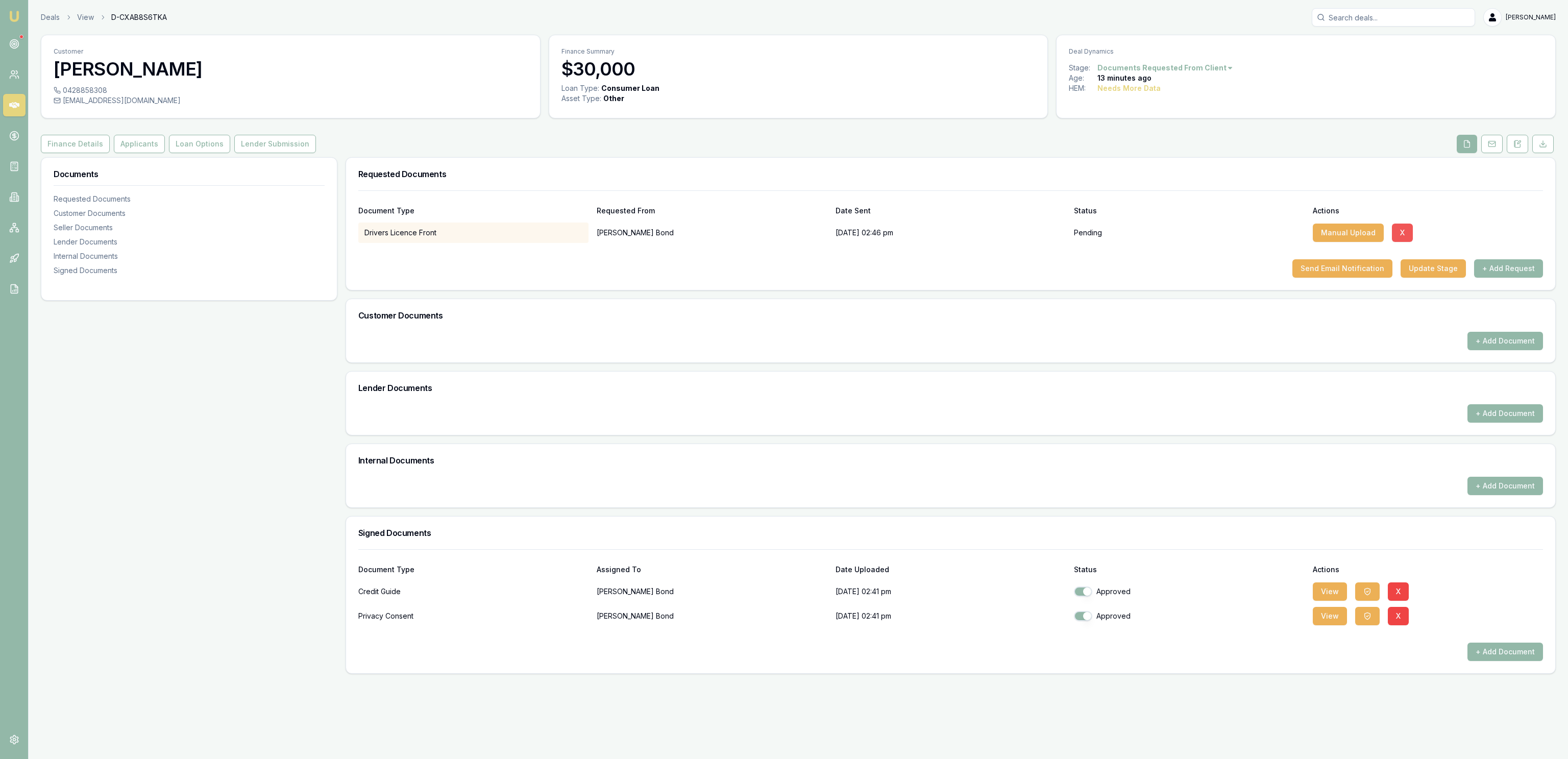
click at [1396, 232] on button "X" at bounding box center [1403, 233] width 21 height 19
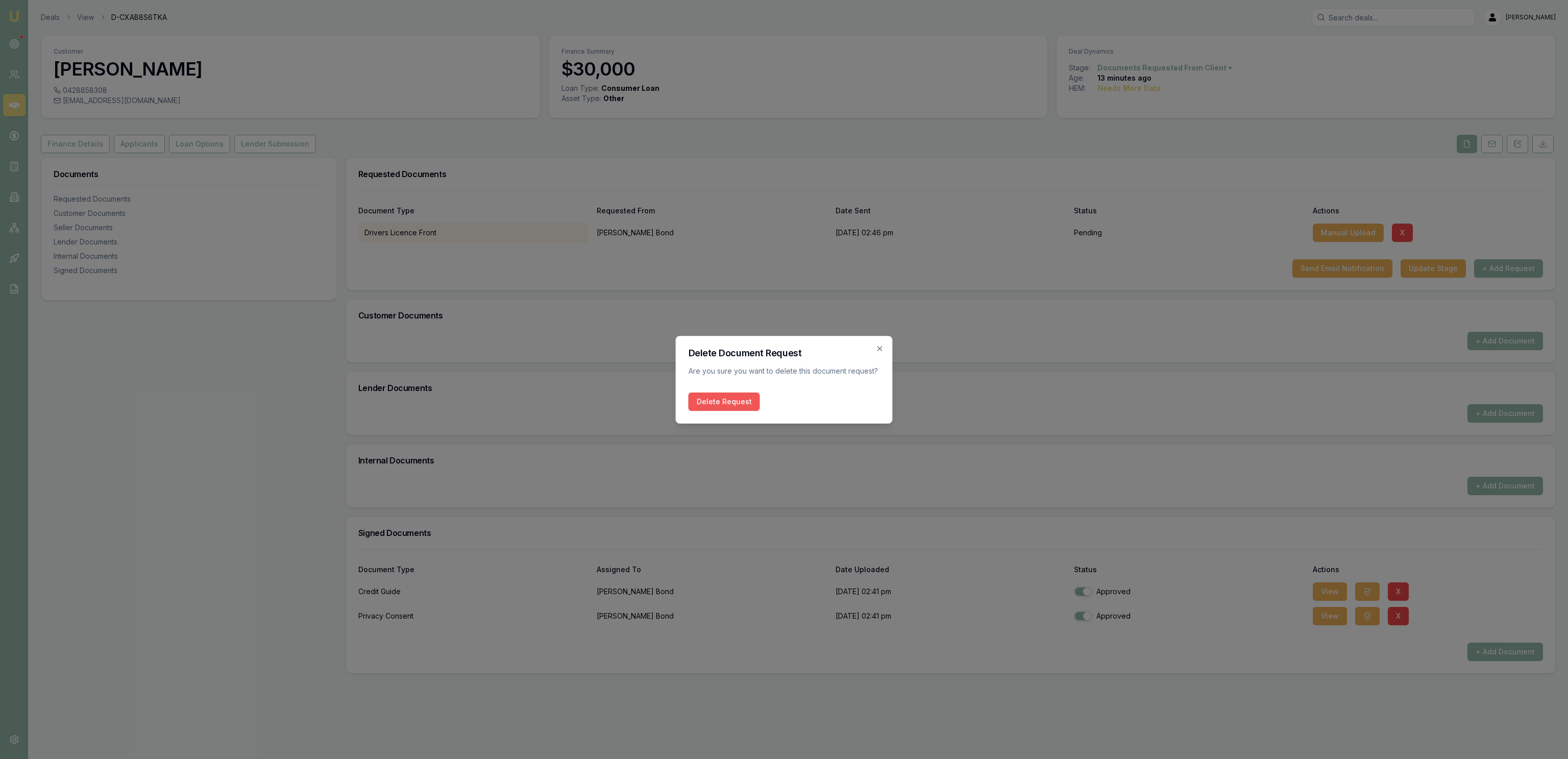
click at [729, 399] on div "Delete Document Request Are you sure you want to delete this document request? …" at bounding box center [784, 380] width 217 height 88
click at [732, 399] on button "Delete Request" at bounding box center [724, 402] width 72 height 19
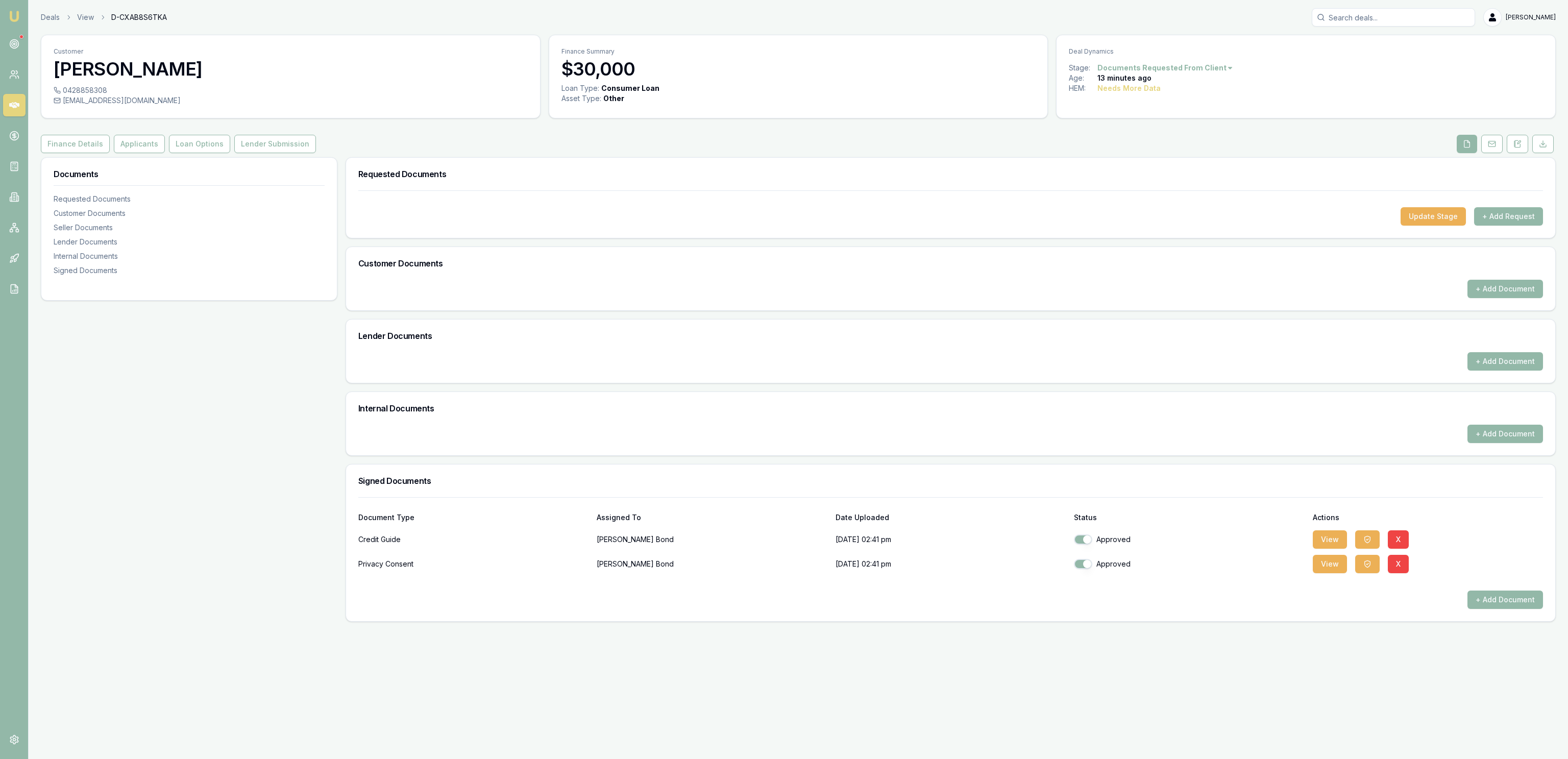
click at [1493, 298] on button "+ Add Document" at bounding box center [1506, 289] width 76 height 19
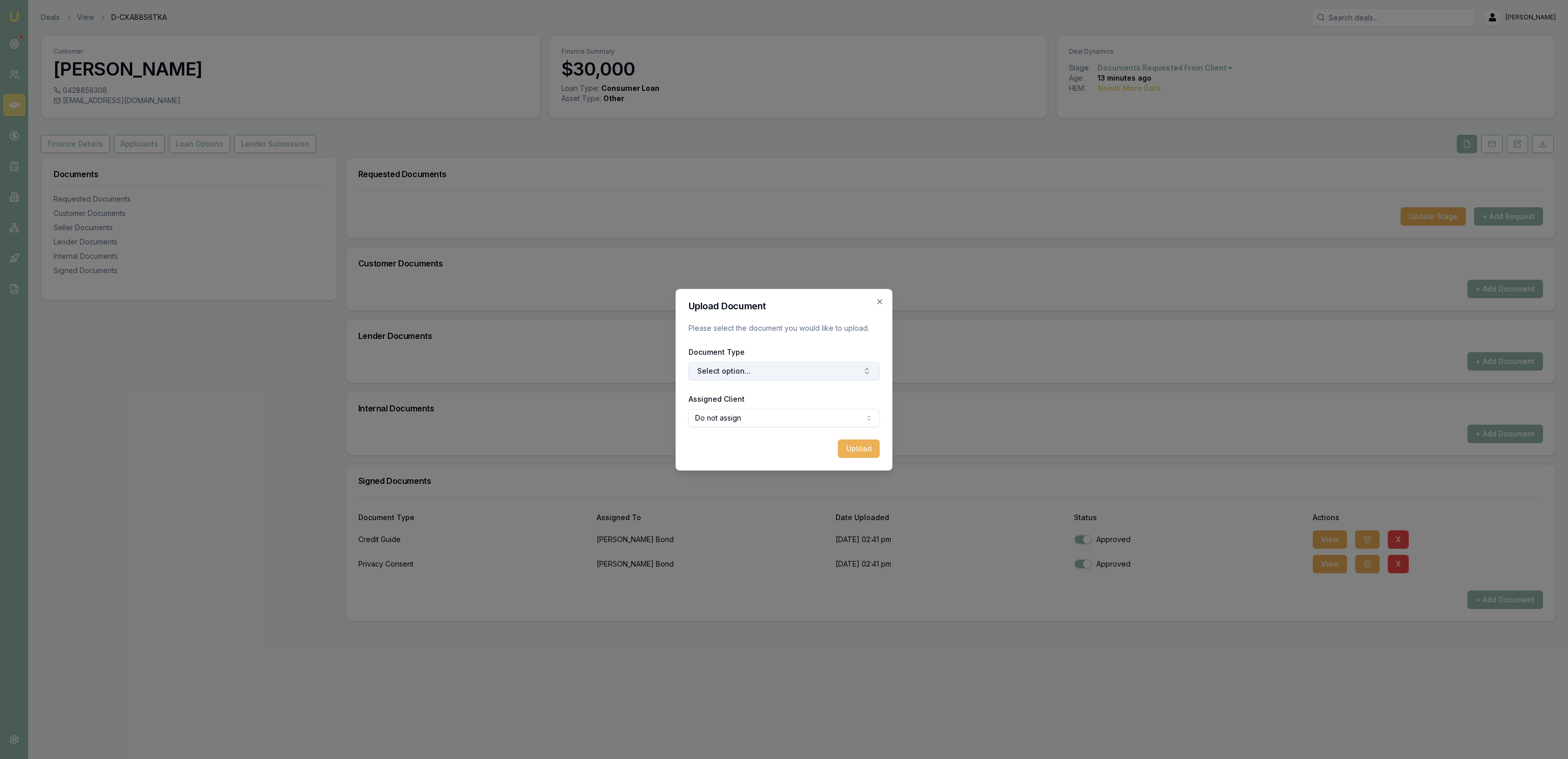
click at [745, 374] on button "Select option..." at bounding box center [784, 371] width 191 height 19
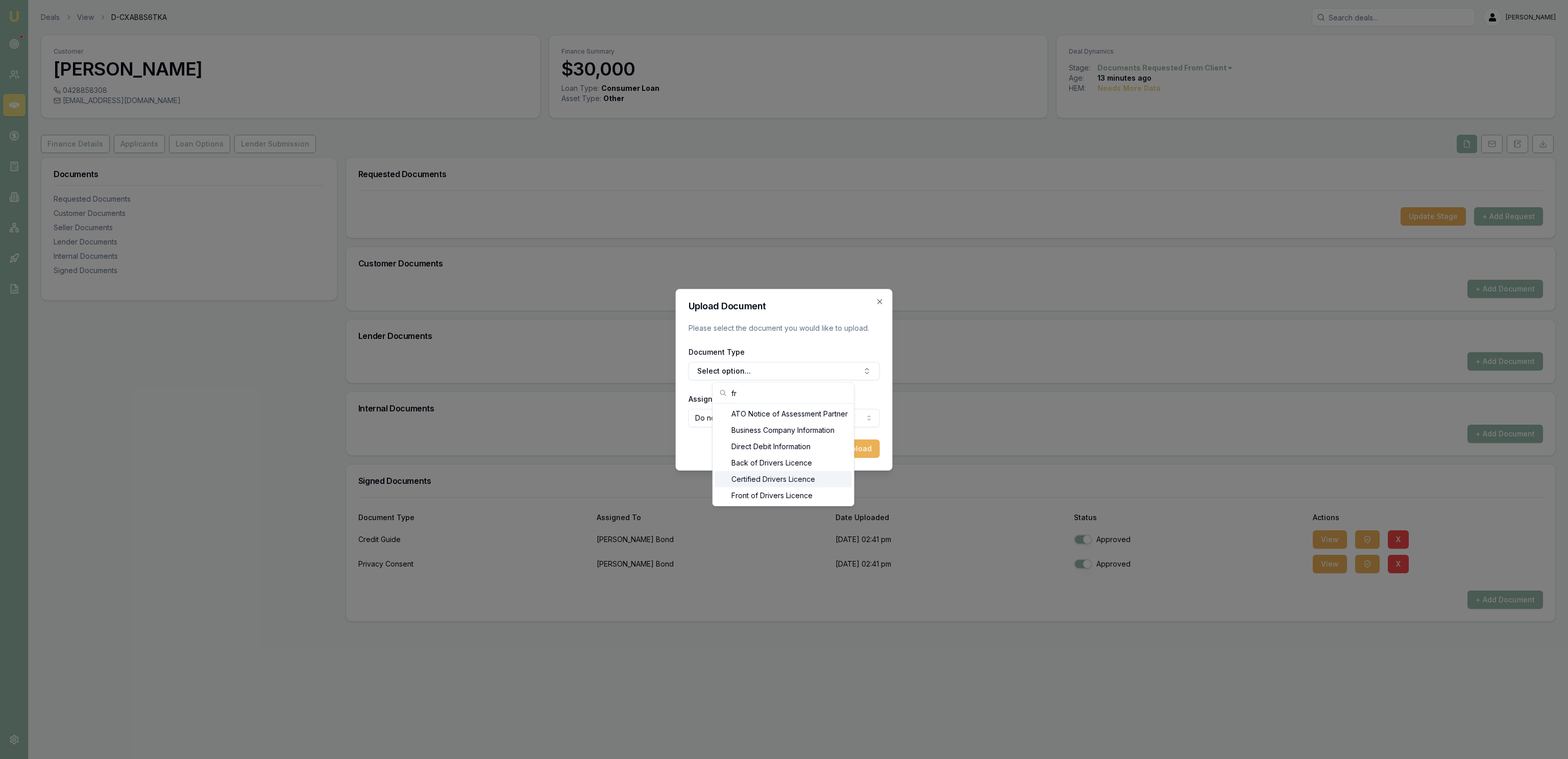
type input "fr"
click at [773, 493] on div "Front of Drivers Licence" at bounding box center [783, 496] width 137 height 17
click at [732, 409] on body "Emu Broker Deals View D-CXAB8S6TKA Jackson Fanfulla Toggle Menu Customer Liz Bo…" at bounding box center [784, 380] width 1568 height 759
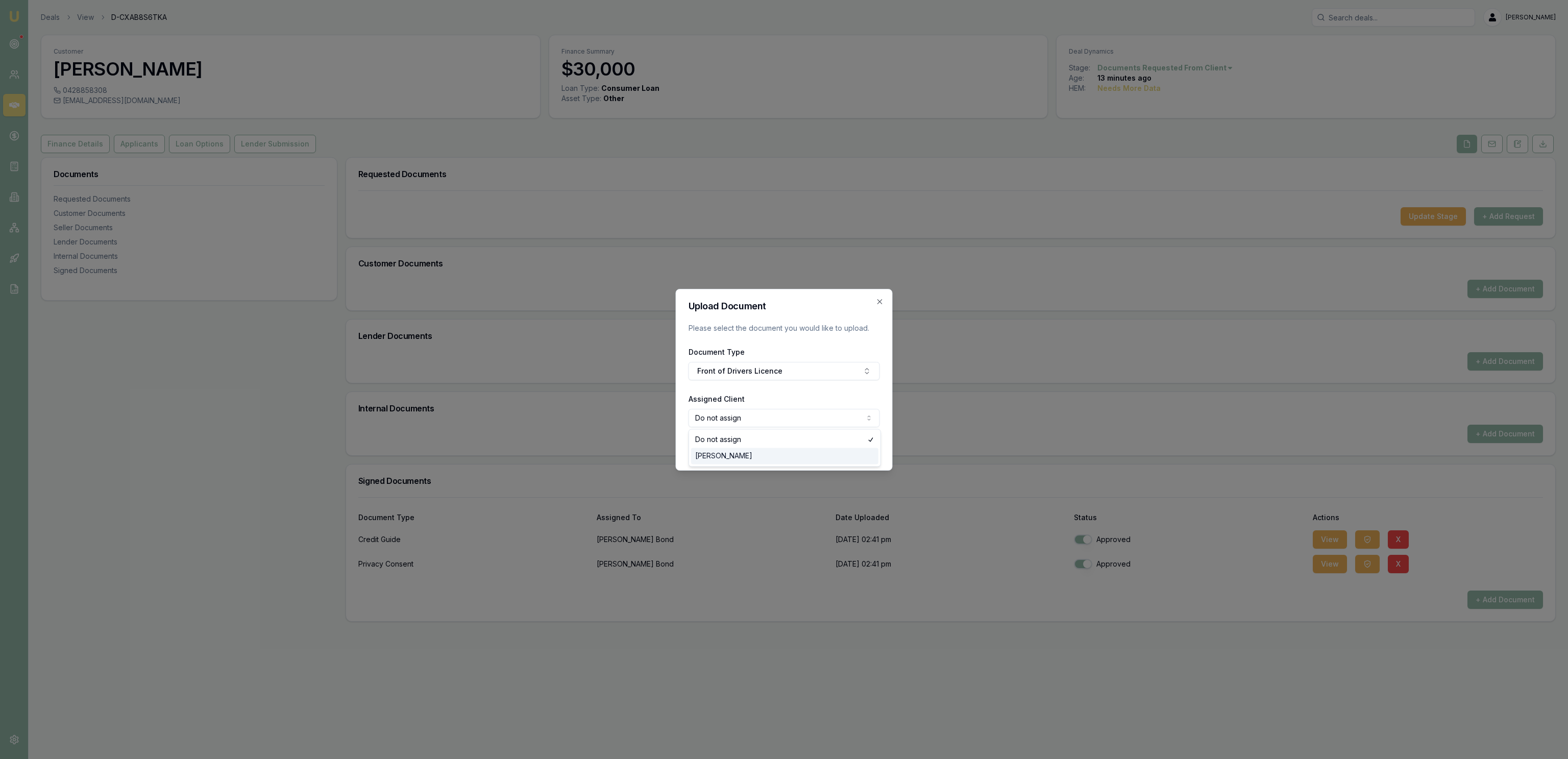
select select "U-FC1XP9KVAN"
click at [870, 442] on button "Upload" at bounding box center [859, 449] width 42 height 19
click at [881, 297] on icon "button" at bounding box center [880, 301] width 8 height 8
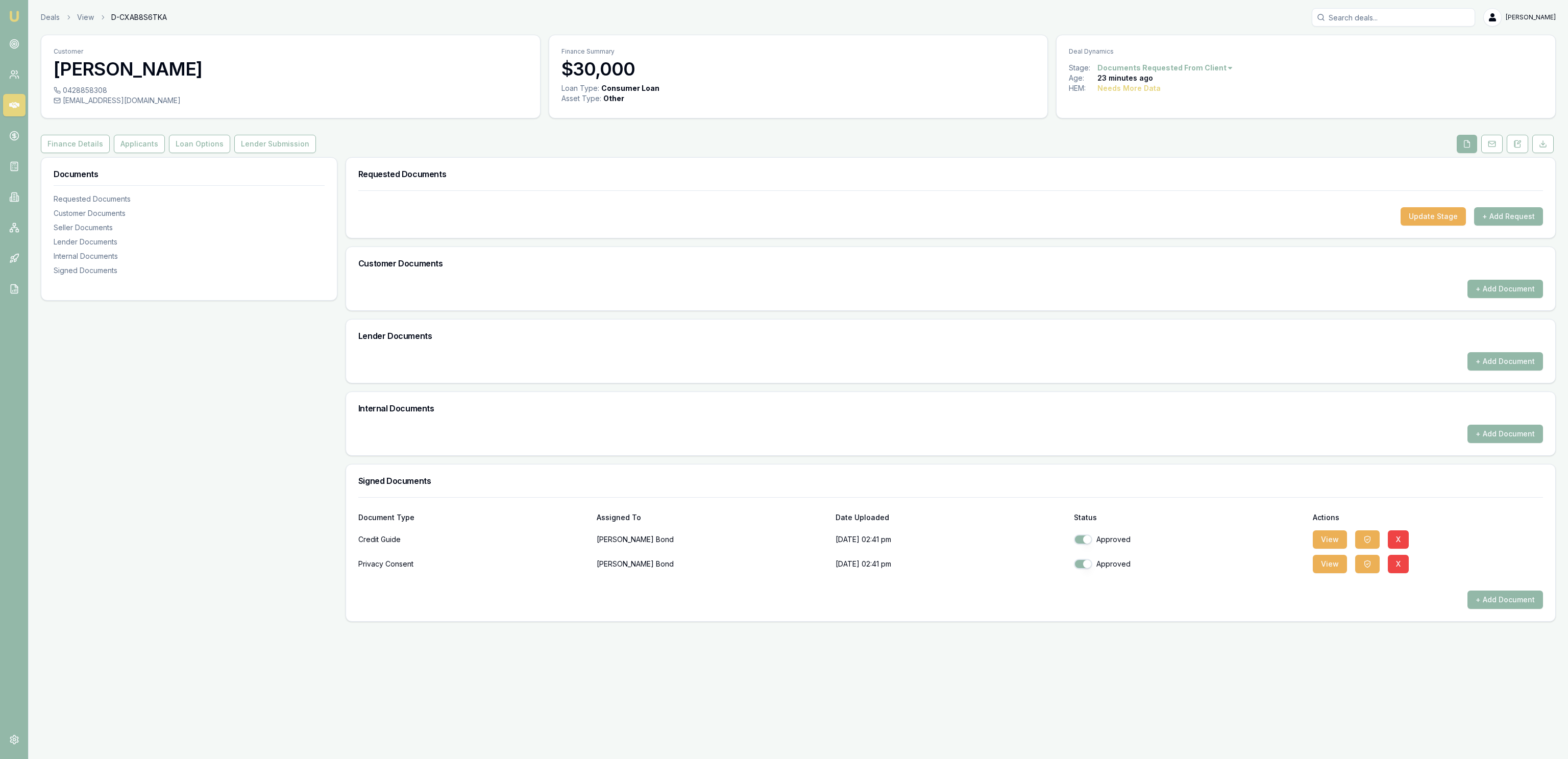
click at [1507, 294] on button "+ Add Document" at bounding box center [1506, 289] width 76 height 19
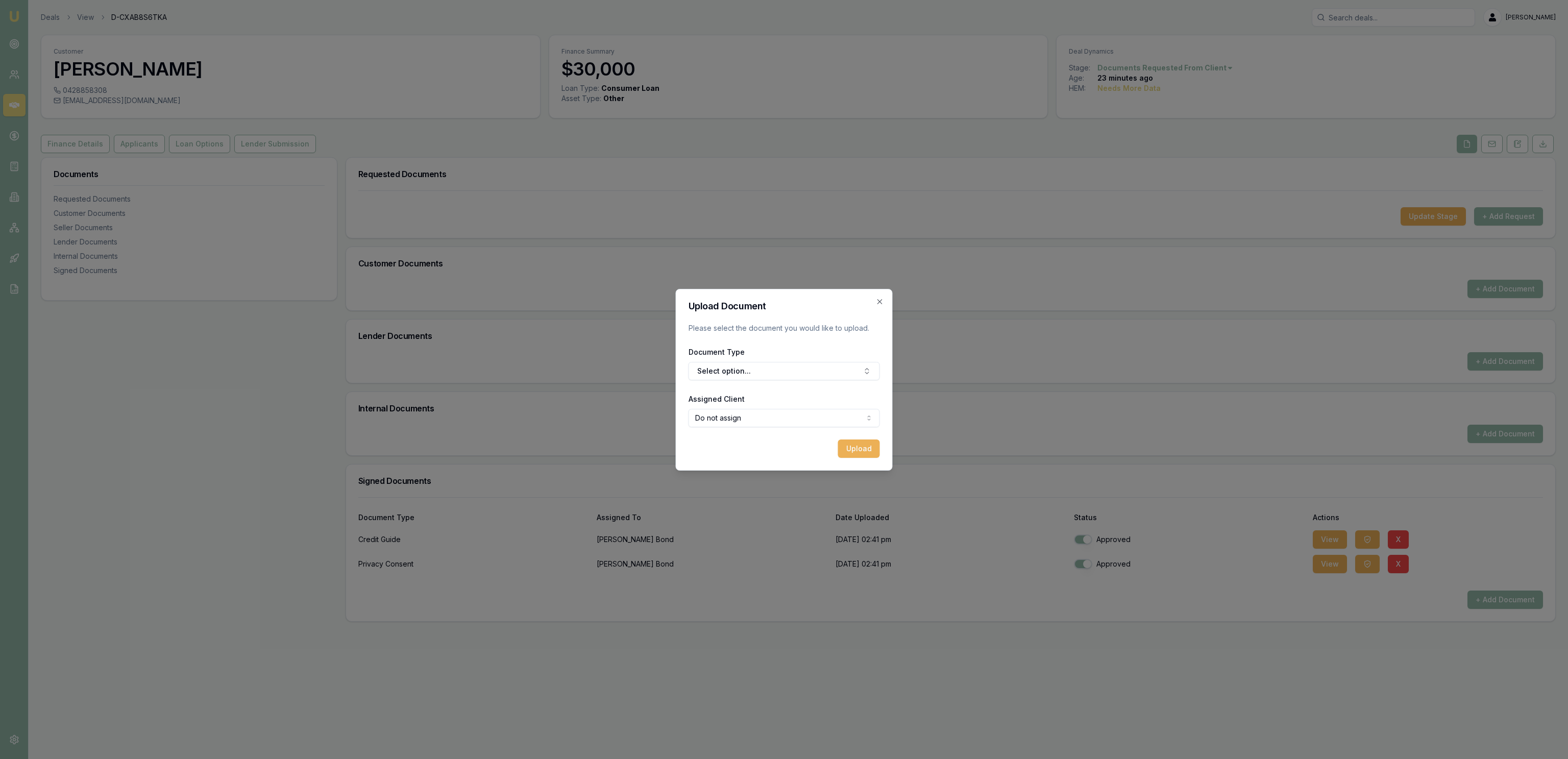
click at [811, 383] on form "Upload Document Please select the document you would like to upload. Document T…" at bounding box center [784, 380] width 191 height 157
click at [808, 380] on form "Upload Document Please select the document you would like to upload. Document T…" at bounding box center [784, 380] width 191 height 157
click at [769, 380] on button "Select option..." at bounding box center [784, 371] width 191 height 19
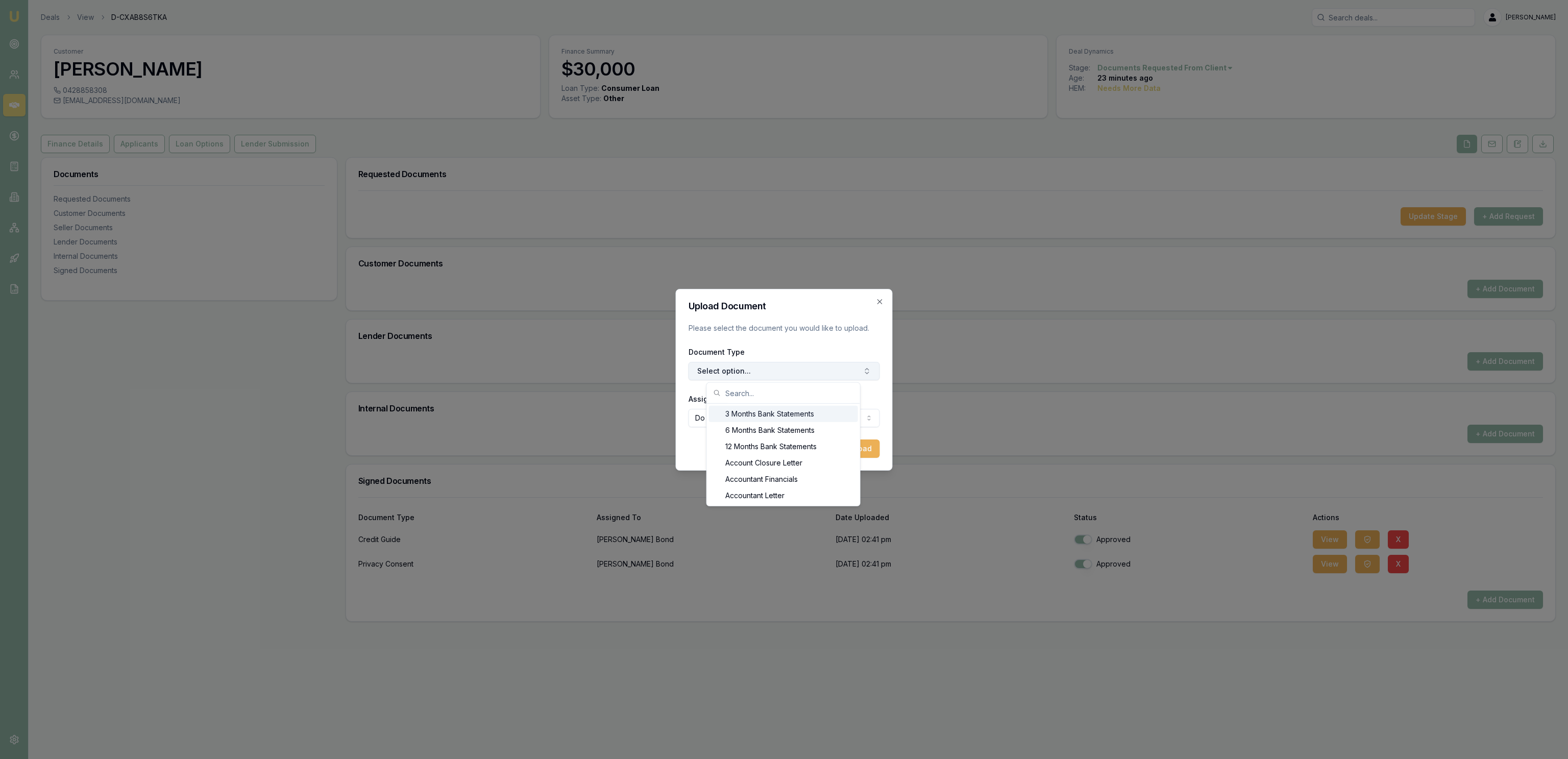
click at [761, 373] on button "Select option..." at bounding box center [784, 371] width 191 height 19
type input "front"
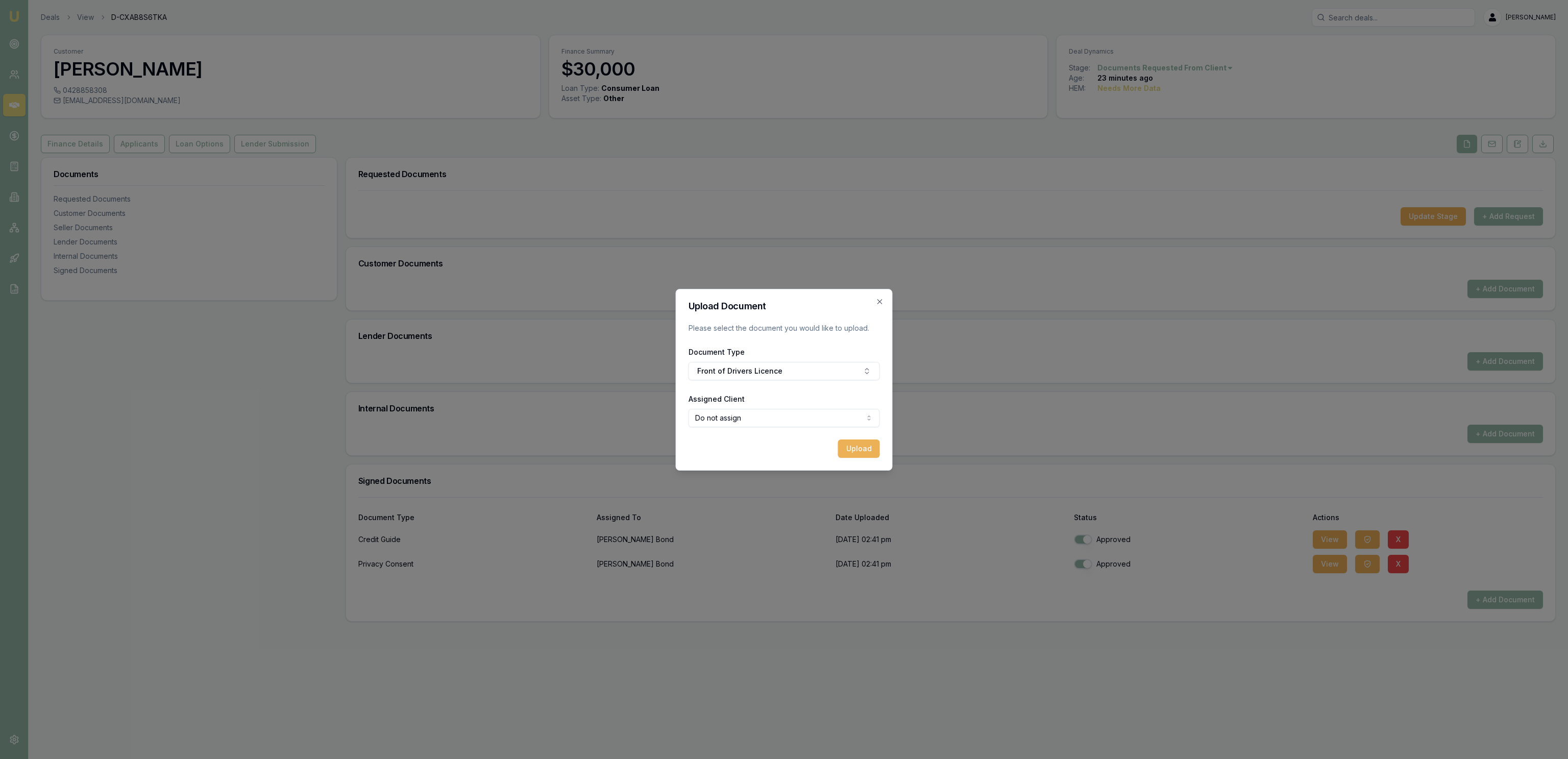
click at [817, 407] on div "Assigned Client Do not assign Do not assign Liz Bond" at bounding box center [784, 409] width 191 height 34
click at [805, 424] on body "Emu Broker Deals View D-CXAB8S6TKA Jackson Fanfulla Toggle Menu Customer Liz Bo…" at bounding box center [784, 380] width 1568 height 759
select select "U-FC1XP9KVAN"
click at [860, 439] on form "Upload Document Please select the document you would like to upload. Document T…" at bounding box center [784, 380] width 191 height 157
click at [860, 446] on button "Upload" at bounding box center [859, 449] width 42 height 19
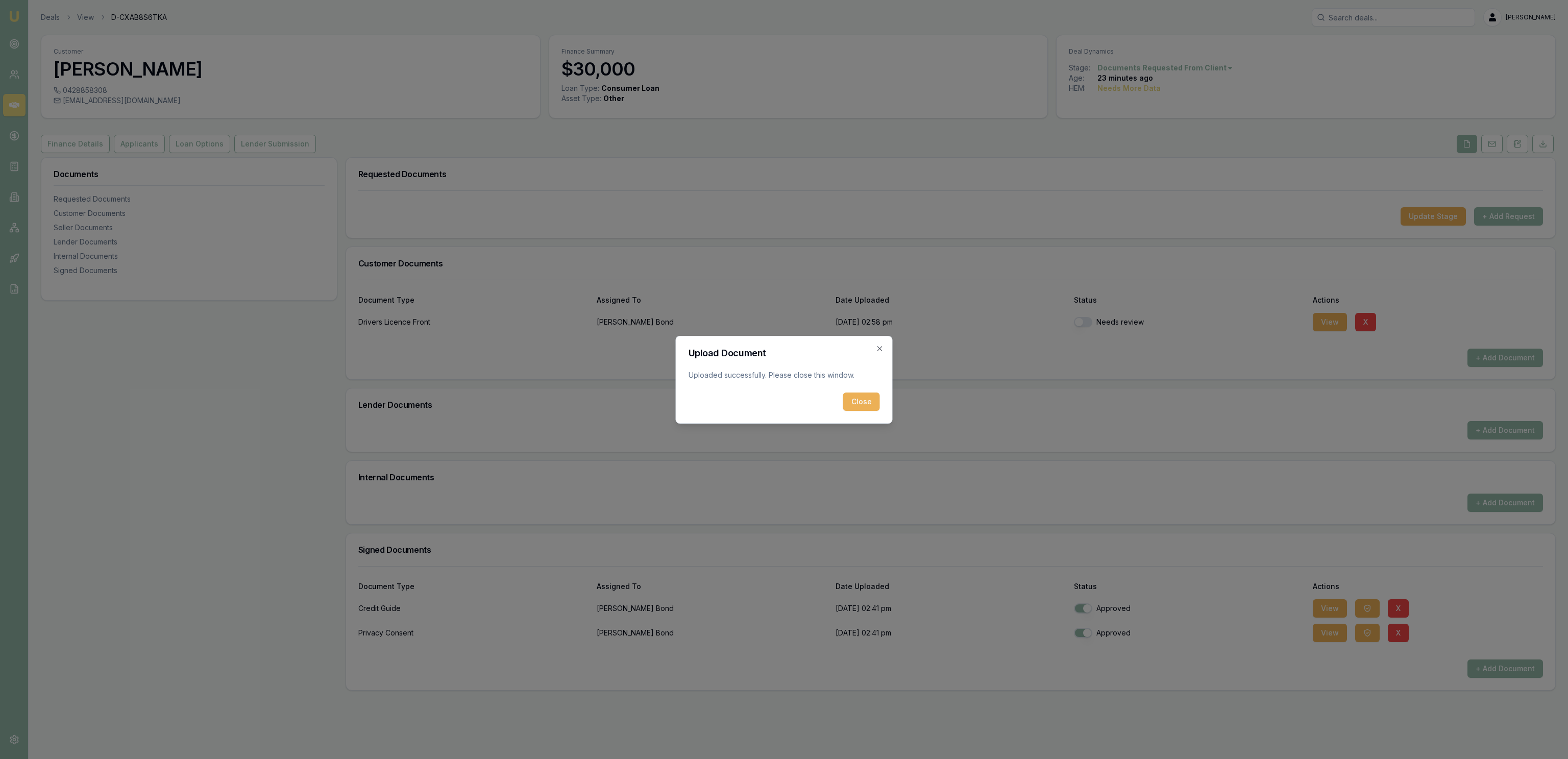
click at [844, 406] on div "Close" at bounding box center [784, 402] width 191 height 19
drag, startPoint x: 868, startPoint y: 404, endPoint x: 928, endPoint y: 378, distance: 65.4
click at [869, 404] on button "Close" at bounding box center [861, 402] width 36 height 19
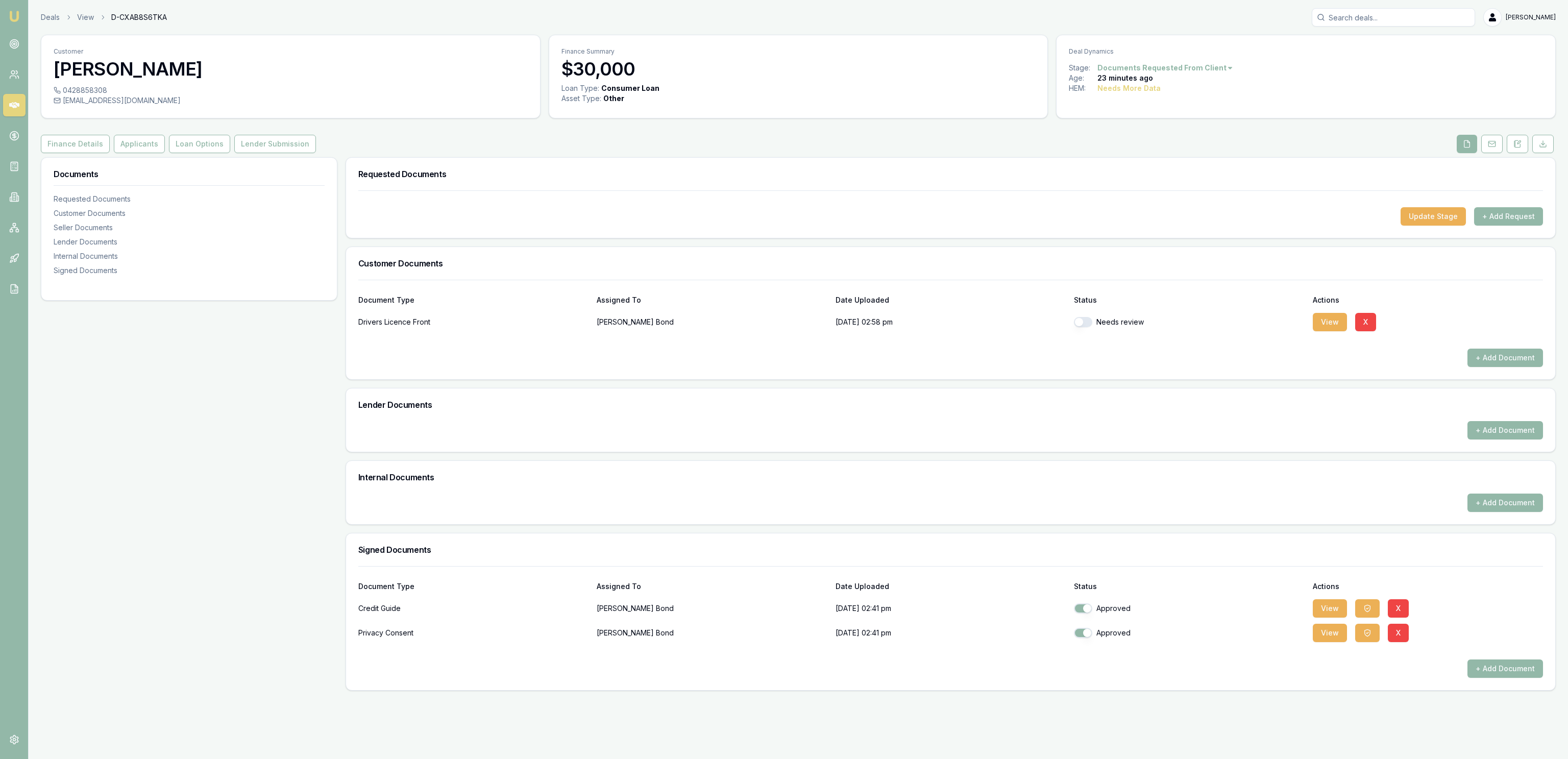
click at [1080, 324] on button "button" at bounding box center [1083, 322] width 19 height 10
checkbox input "true"
click at [1492, 352] on button "+ Add Document" at bounding box center [1506, 358] width 76 height 19
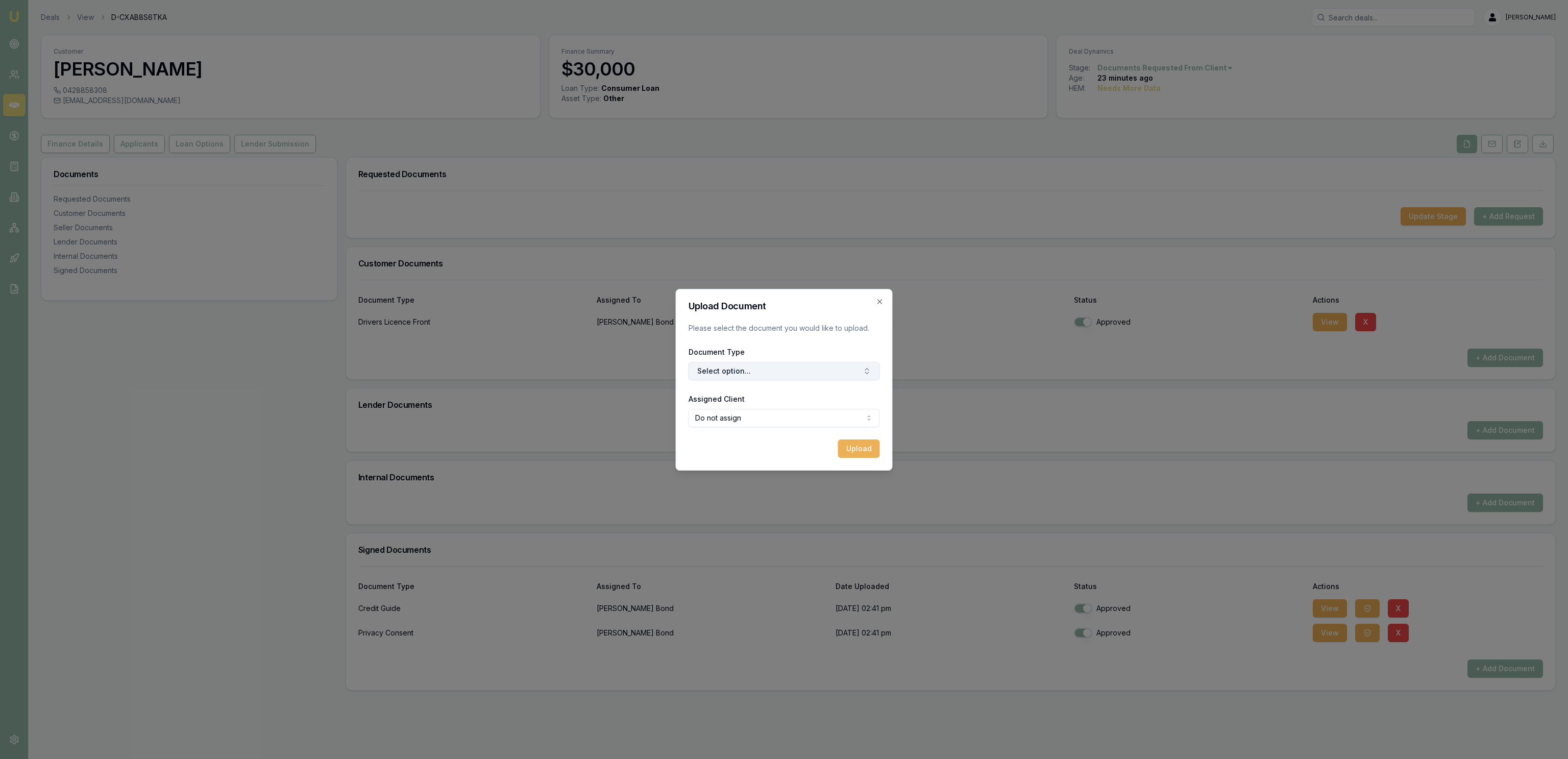
drag, startPoint x: 724, startPoint y: 383, endPoint x: 736, endPoint y: 380, distance: 12.4
click at [730, 381] on form "Upload Document Please select the document you would like to upload. Document T…" at bounding box center [784, 380] width 191 height 157
click at [737, 375] on button "Select option..." at bounding box center [784, 371] width 191 height 19
type input "back"
click at [814, 413] on div "Back of Drivers Licence" at bounding box center [789, 414] width 128 height 17
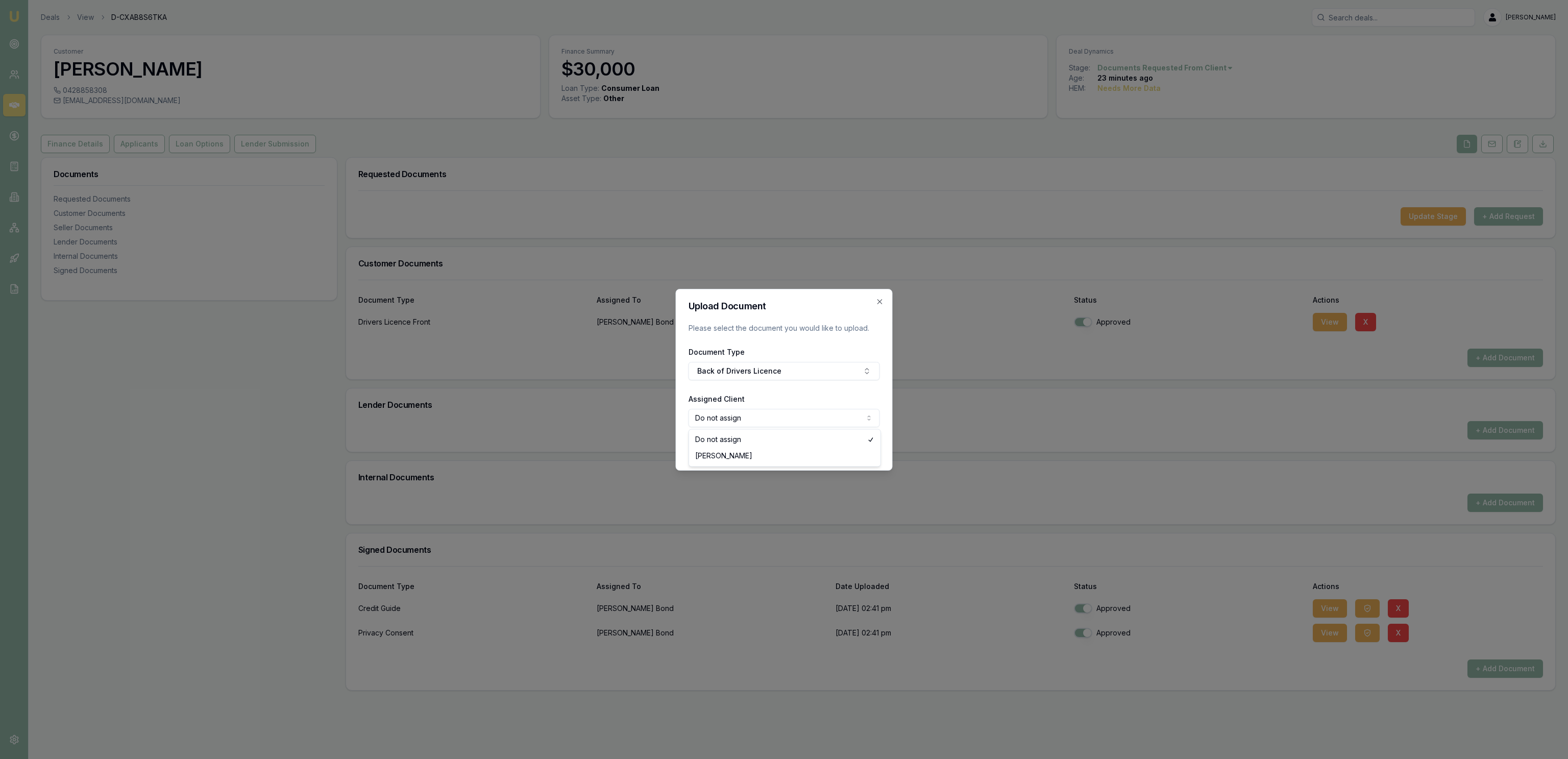
click at [807, 421] on body "Emu Broker Deals View D-CXAB8S6TKA Jackson Fanfulla Toggle Menu Customer Liz Bo…" at bounding box center [784, 380] width 1568 height 759
select select "U-FC1XP9KVAN"
drag, startPoint x: 781, startPoint y: 453, endPoint x: 779, endPoint y: 459, distance: 6.3
click at [872, 444] on button "Upload" at bounding box center [859, 449] width 42 height 19
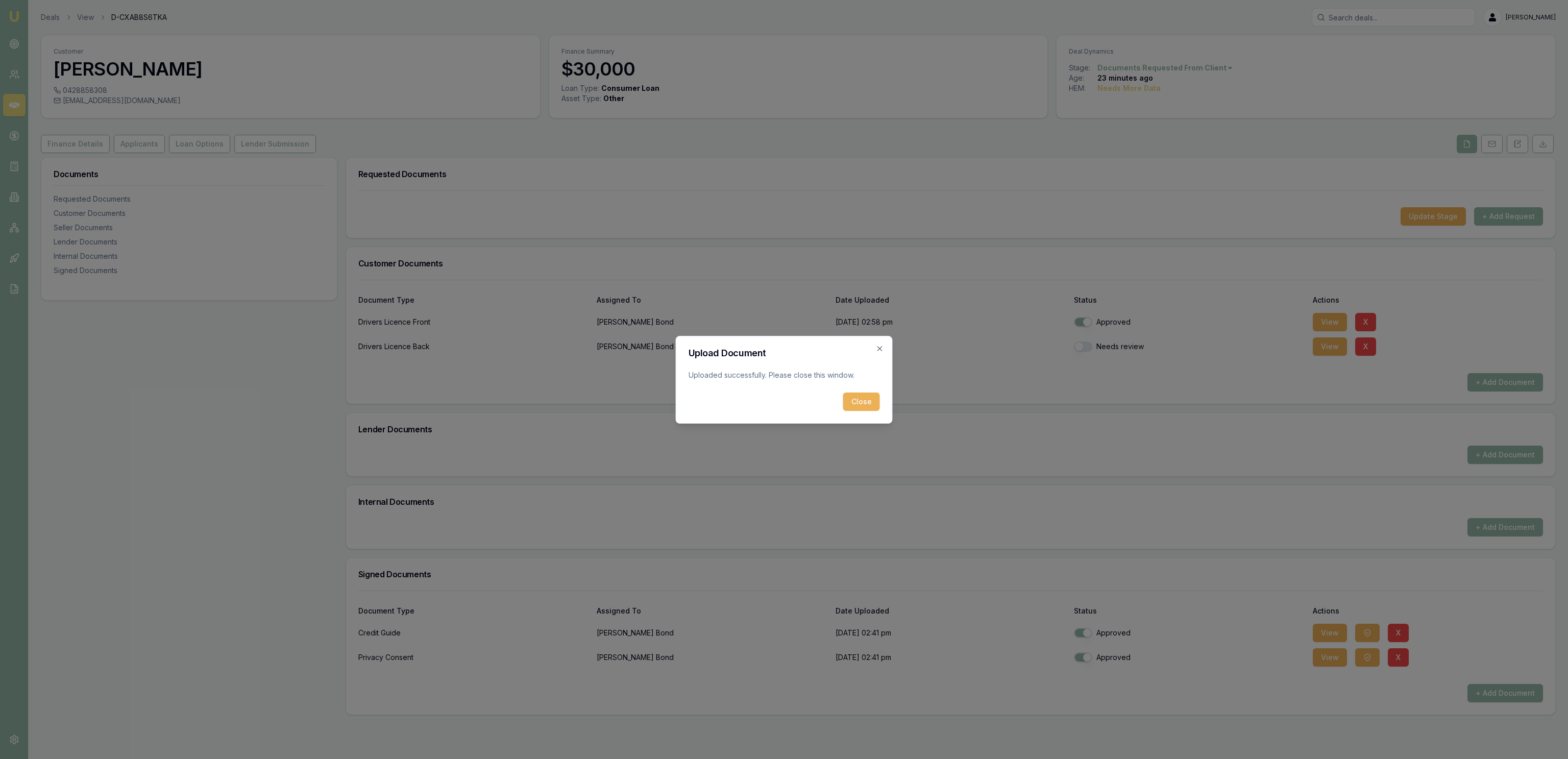
click at [867, 400] on button "Close" at bounding box center [861, 402] width 36 height 19
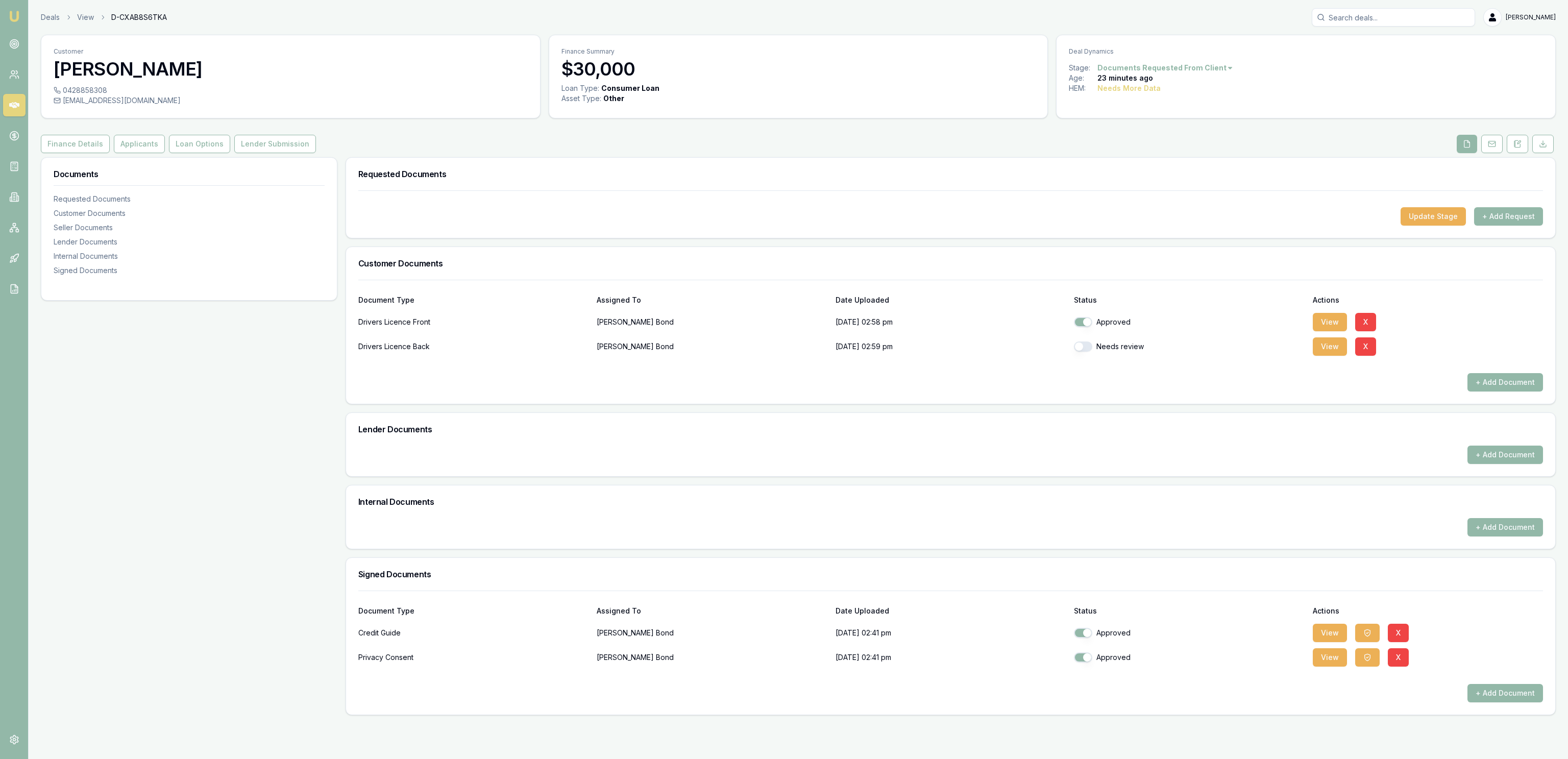
click at [1084, 350] on button "button" at bounding box center [1083, 346] width 19 height 10
checkbox input "true"
click at [136, 149] on button "Applicants" at bounding box center [139, 145] width 51 height 19
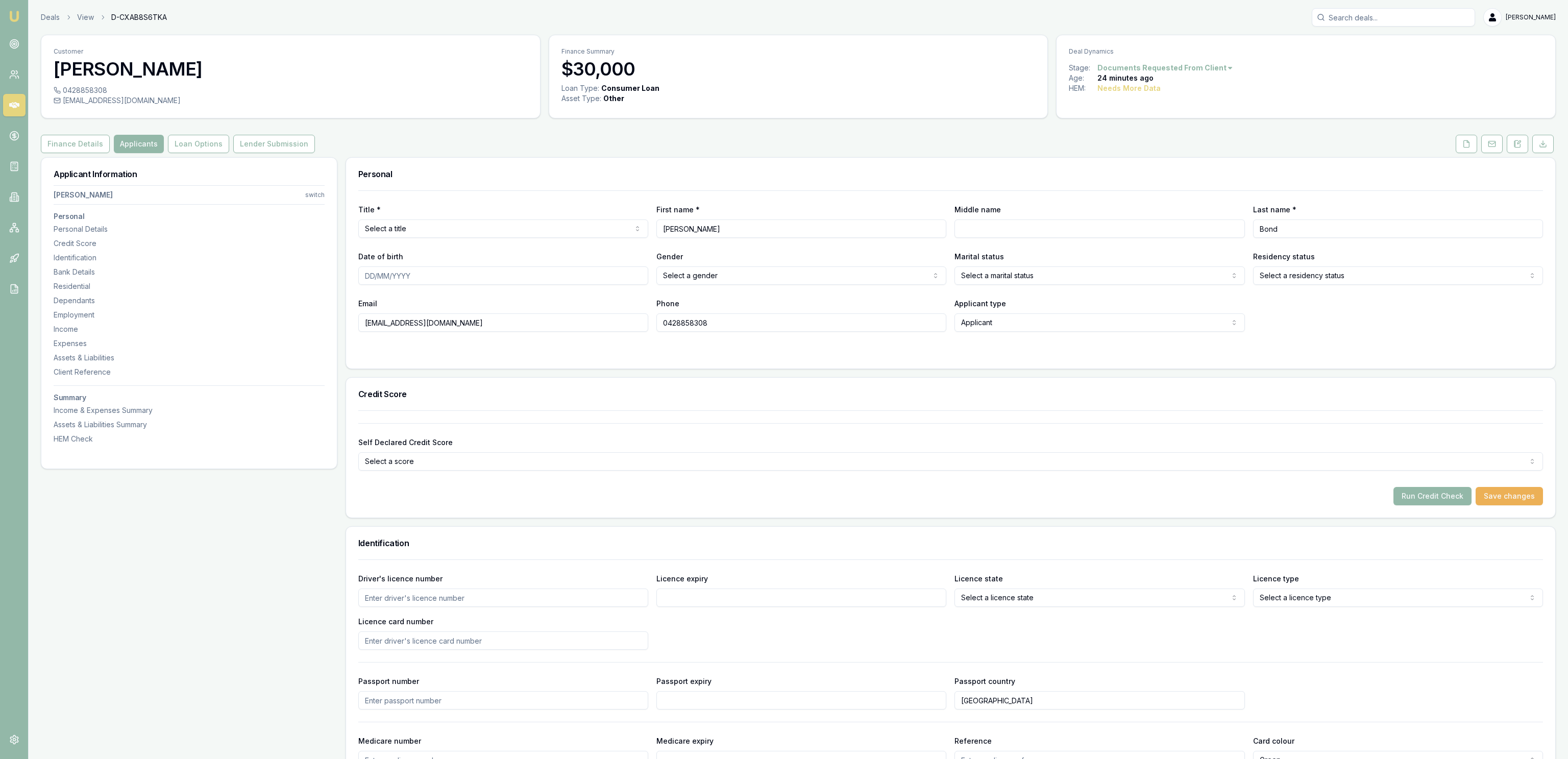
click at [524, 232] on html "Emu Broker Deals View D-CXAB8S6TKA Jackson Fanfulla Toggle Menu Customer Liz Bo…" at bounding box center [784, 380] width 1568 height 759
select select "Mrs"
click at [1011, 237] on input "Middle name" at bounding box center [1099, 228] width 290 height 19
type input "Elizabeth Joy"
type input "20/04/1973"
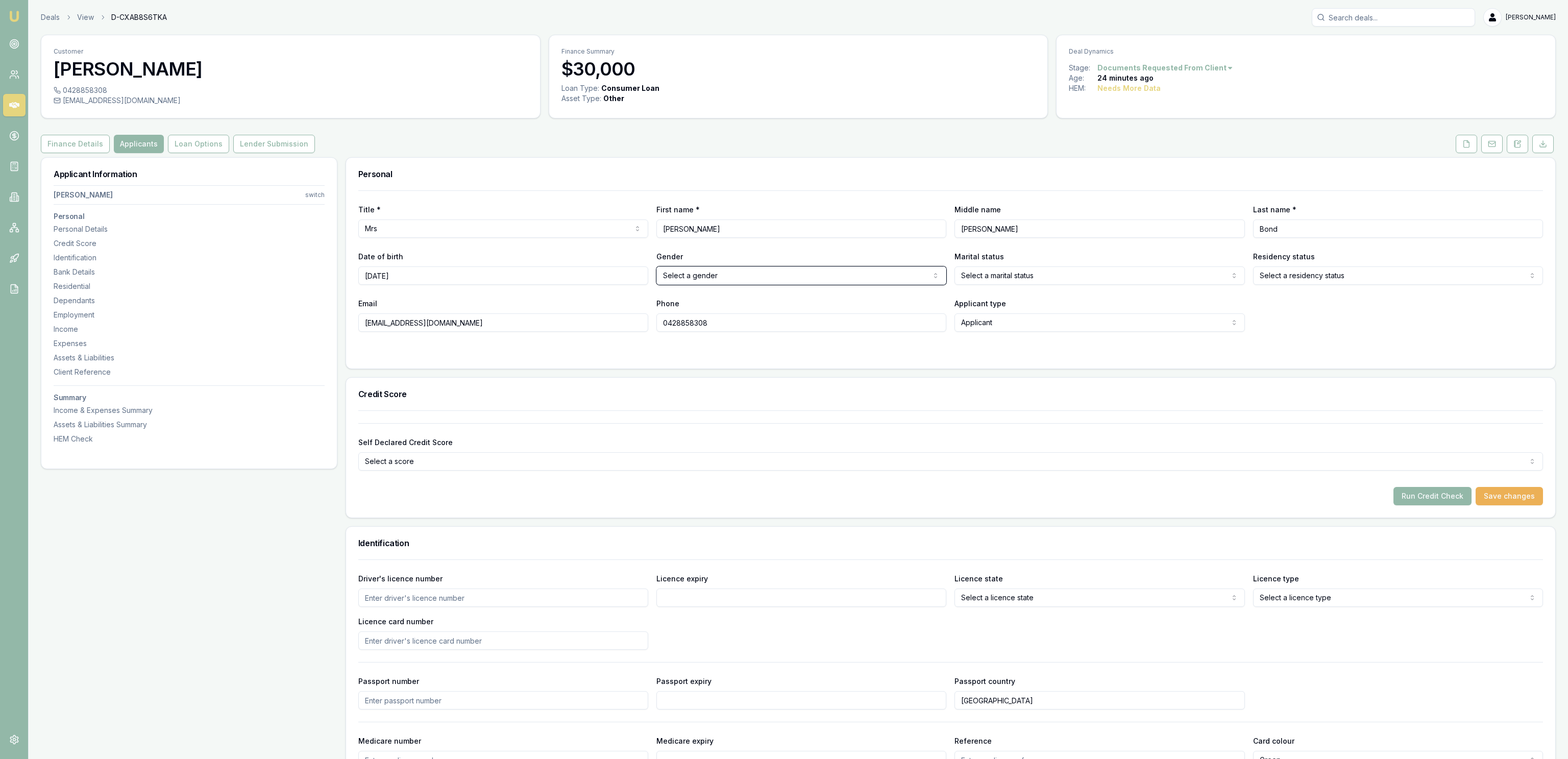
select select "FEMALE"
select select "MARRIED"
click at [437, 610] on div "Driver's licence number Licence expiry Licence state Select a licence state NSW…" at bounding box center [950, 611] width 1185 height 77
click at [440, 606] on input "Driver's licence number" at bounding box center [502, 598] width 290 height 19
type input "033887068"
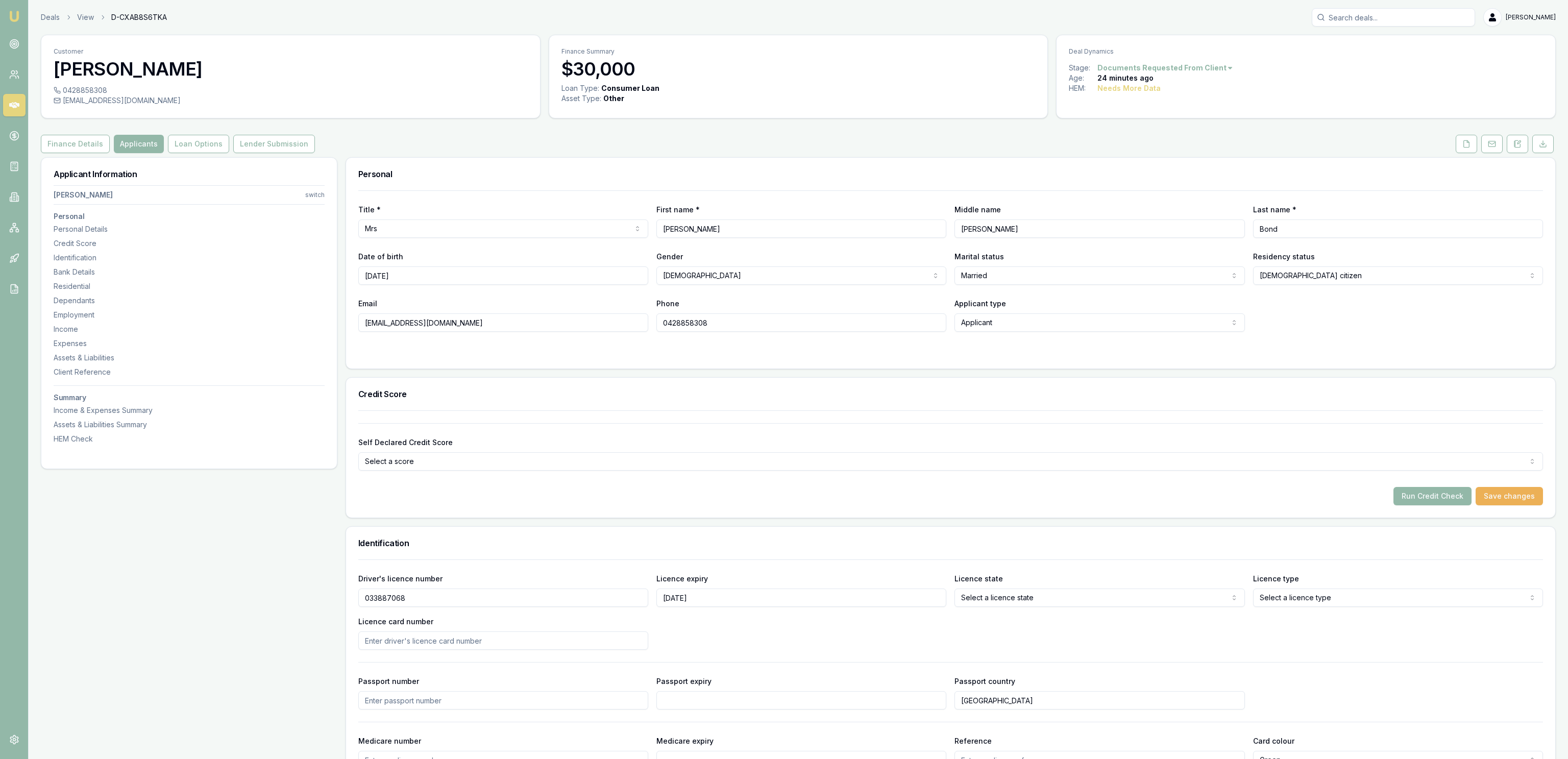
type input "11/05/2028"
click at [1087, 601] on html "Emu Broker Deals View D-CXAB8S6TKA Jackson Fanfulla Toggle Menu Customer Liz Bo…" at bounding box center [784, 380] width 1568 height 759
select select "QLD"
drag, startPoint x: 1335, startPoint y: 580, endPoint x: 1336, endPoint y: 592, distance: 12.0
click at [1338, 583] on div "Licence type Select a licence type Learner Open licence Provisional one Provisi…" at bounding box center [1398, 589] width 290 height 34
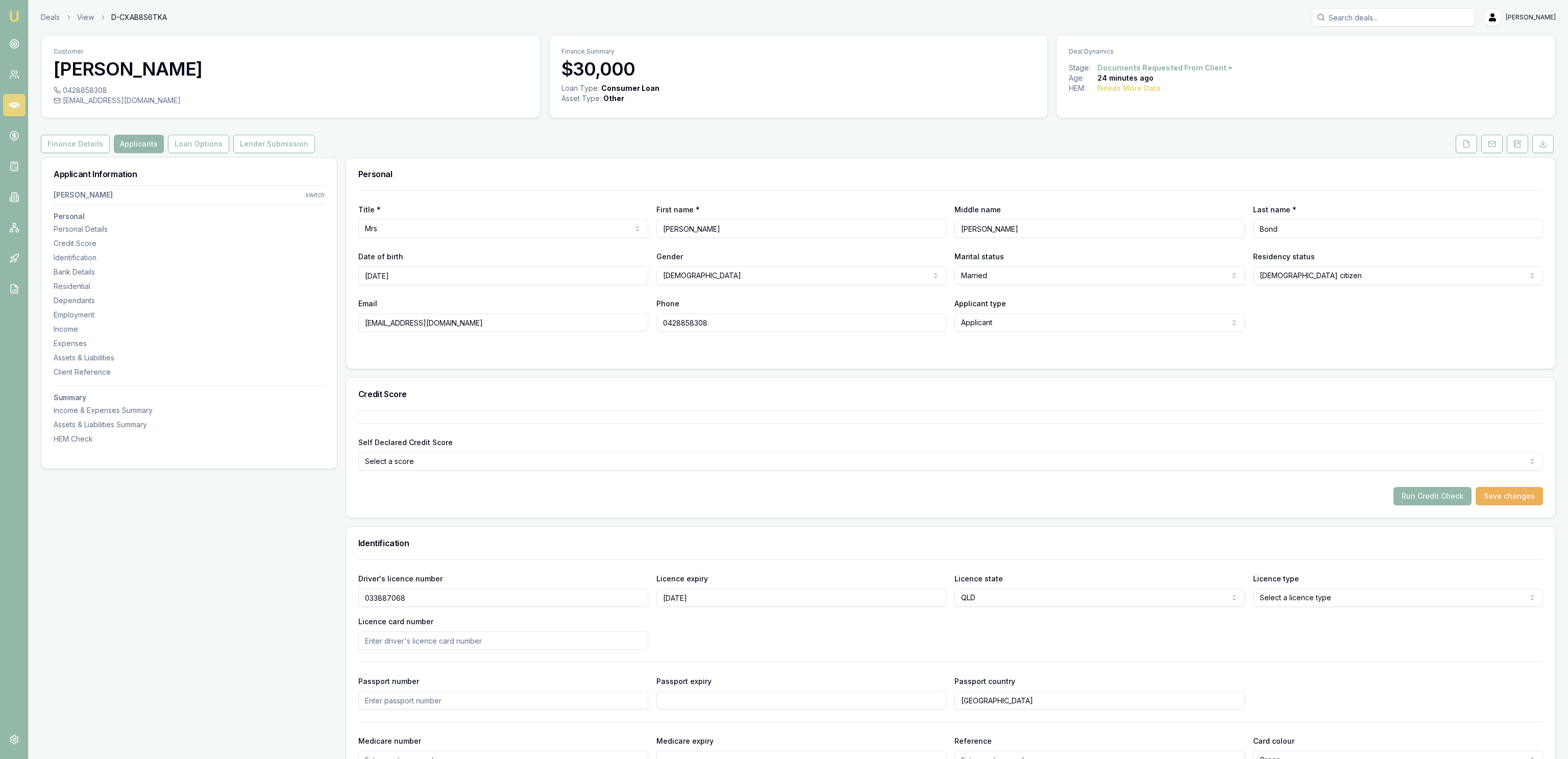
click at [1336, 594] on html "Emu Broker Deals View D-CXAB8S6TKA Jackson Fanfulla Toggle Menu Customer Liz Bo…" at bounding box center [784, 380] width 1568 height 759
select select "OPEN_LICENCE"
click at [420, 638] on input "Licence card number" at bounding box center [502, 641] width 290 height 19
click at [536, 641] on input "Licence card number" at bounding box center [502, 641] width 290 height 19
type input "36445D1D1A"
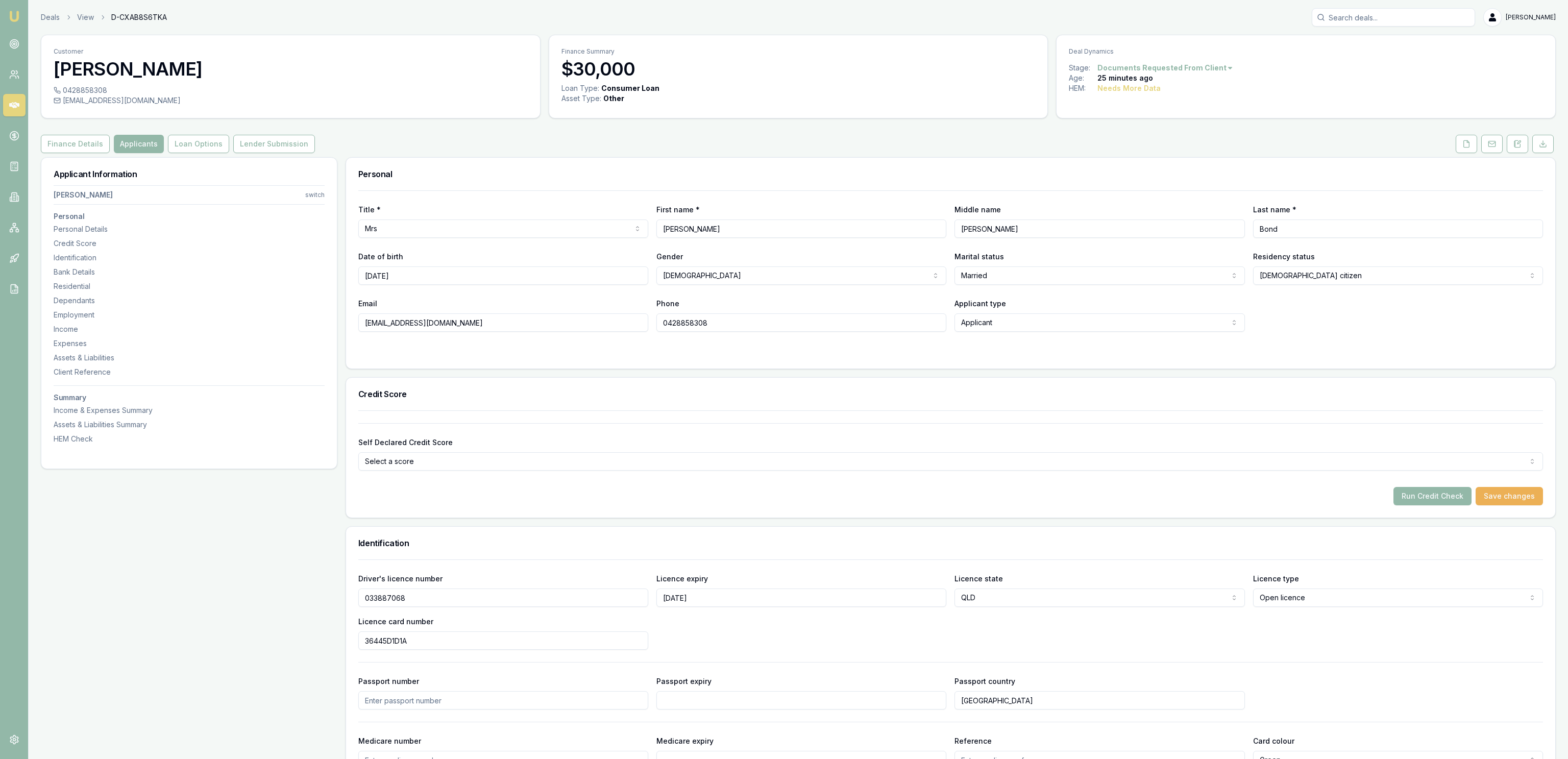
click at [694, 222] on input "Liz" at bounding box center [801, 228] width 290 height 19
click at [694, 228] on input "Liz" at bounding box center [801, 228] width 290 height 19
type input "Elizabeth"
click at [986, 227] on input "Elizabeth Joy" at bounding box center [1099, 228] width 290 height 19
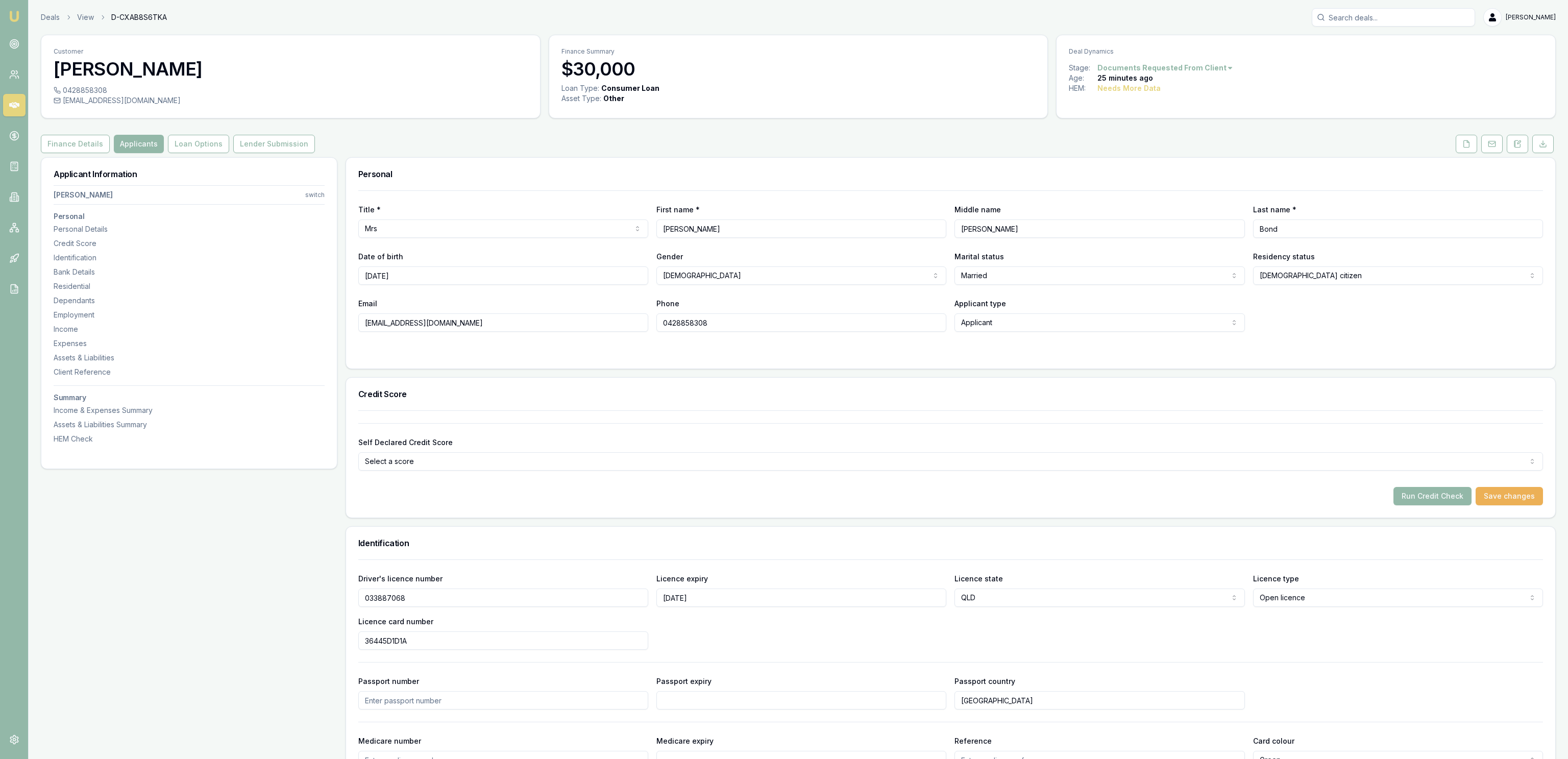
click at [987, 227] on input "Elizabeth Joy" at bounding box center [1099, 228] width 290 height 19
type input "Joy"
click at [1112, 180] on div "Personal" at bounding box center [950, 173] width 1209 height 33
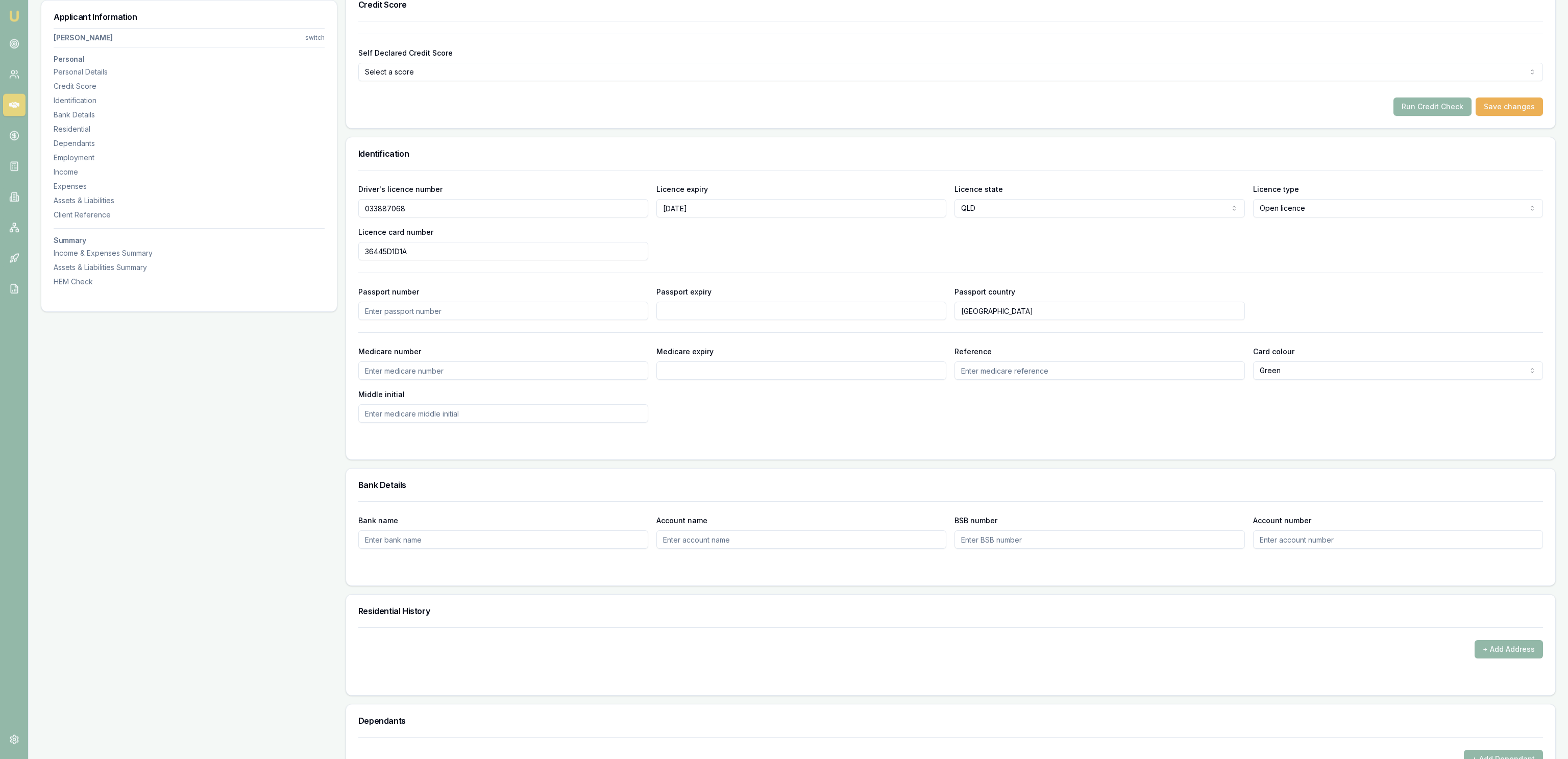
scroll to position [607, 0]
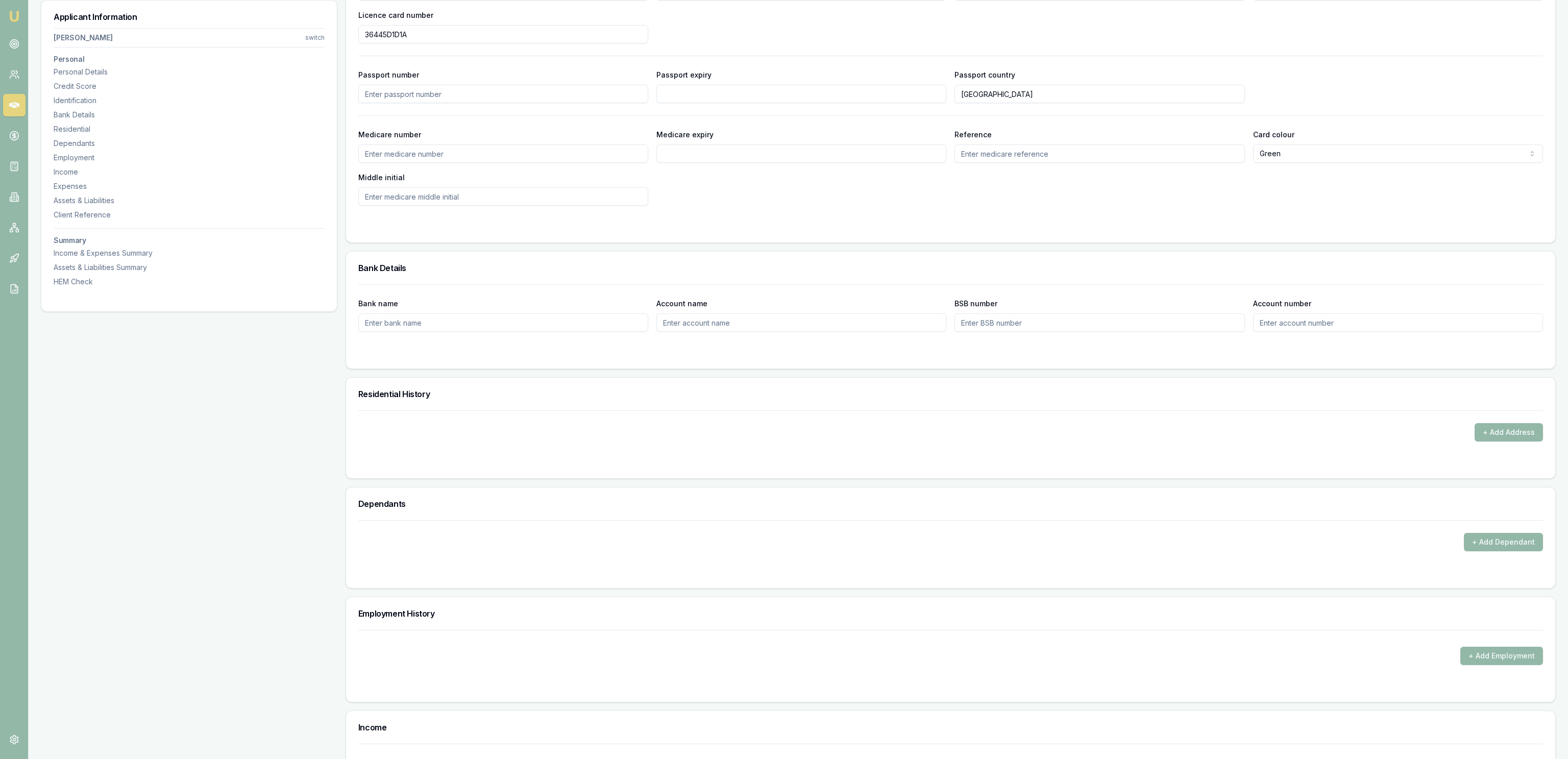
click at [239, 426] on div "Applicant Information Elizabeth Bond switch Personal Personal Details Credit Sc…" at bounding box center [189, 575] width 296 height 2050
click at [1501, 424] on div "+ Add Address" at bounding box center [950, 425] width 1185 height 31
drag, startPoint x: 1501, startPoint y: 424, endPoint x: 1483, endPoint y: 430, distance: 19.0
click at [1499, 425] on div "+ Add Address" at bounding box center [950, 425] width 1185 height 31
click at [1533, 428] on button "+ Add Address" at bounding box center [1508, 433] width 68 height 19
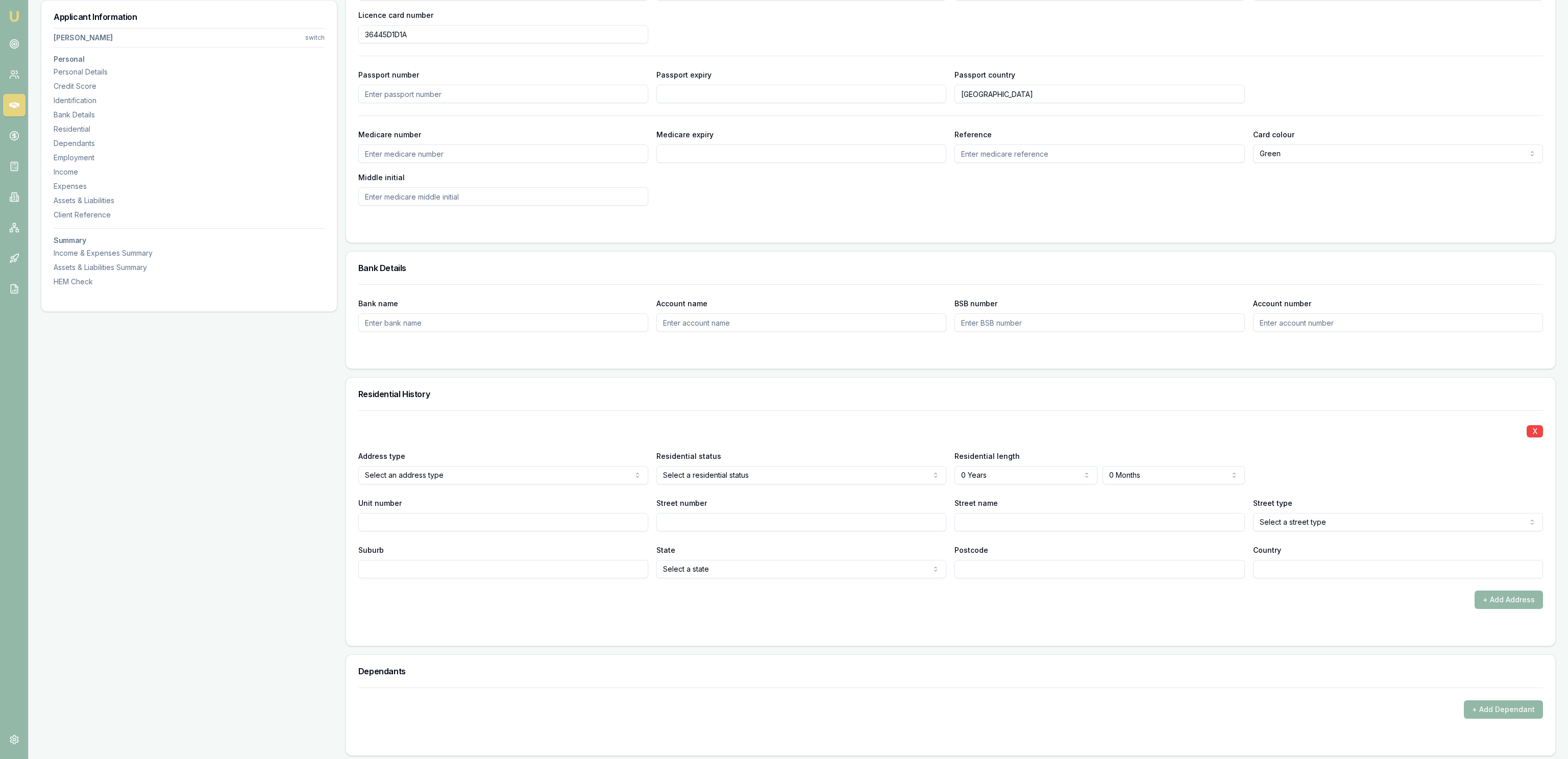
click at [459, 486] on div "X Address type Select an address type Current Previous Residential status Selec…" at bounding box center [950, 494] width 1185 height 168
click at [736, 449] on div "X Address type Current Current Previous Residential status Select a residential…" at bounding box center [950, 494] width 1185 height 168
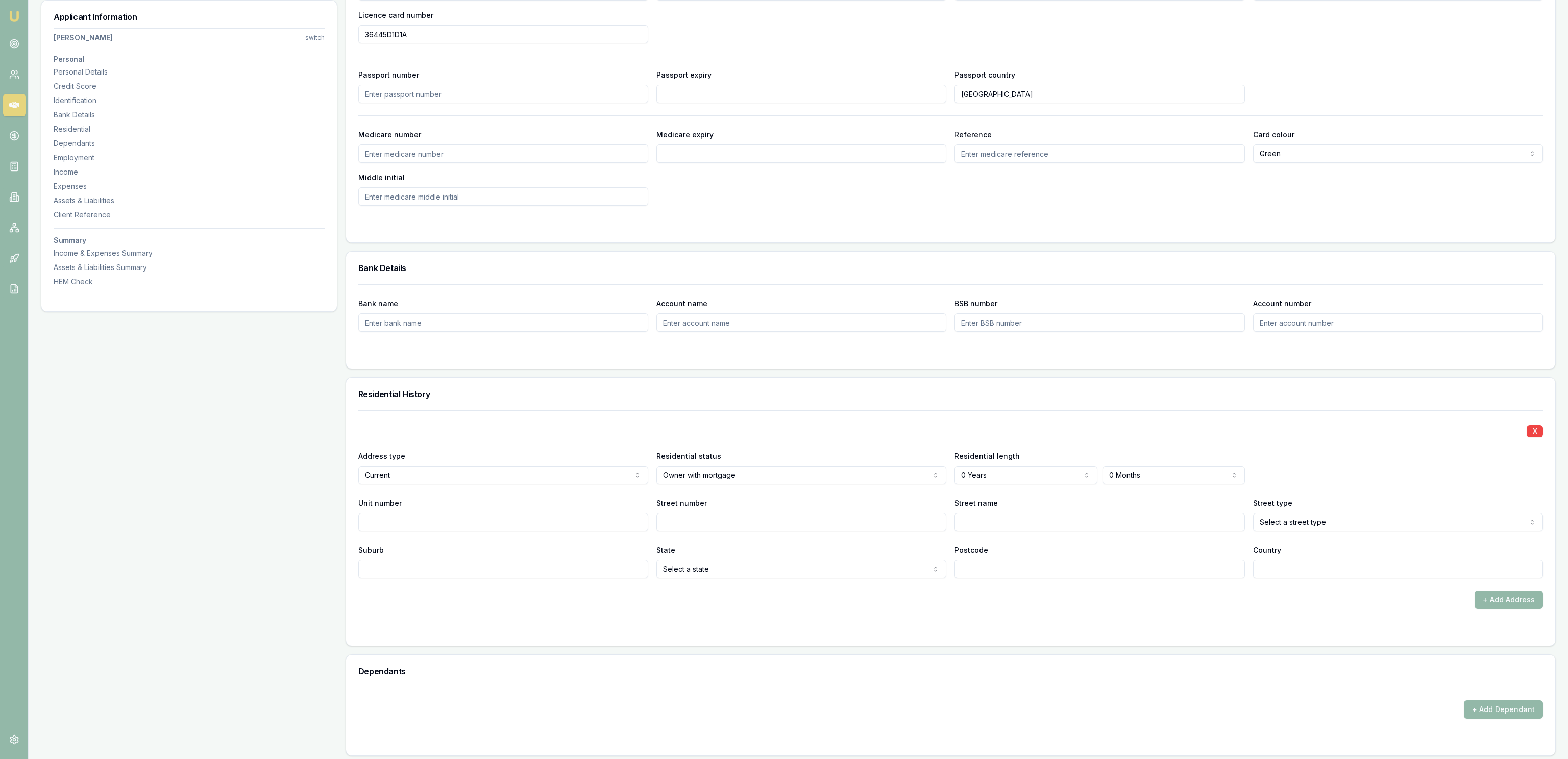
select select "4"
select select "5"
click at [480, 523] on input "Unit number" at bounding box center [502, 522] width 290 height 19
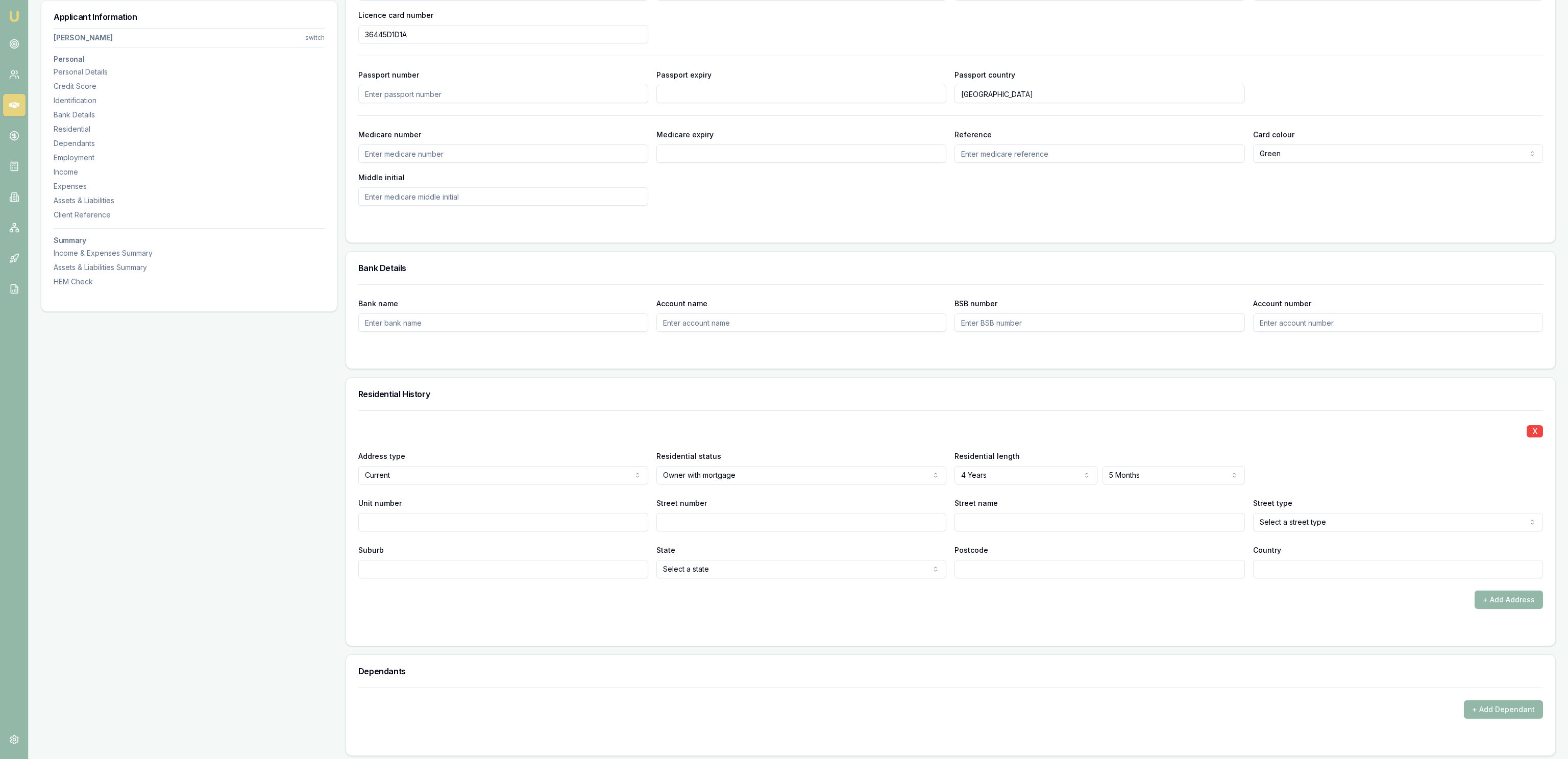
click at [447, 527] on input "Unit number" at bounding box center [502, 522] width 290 height 19
type input "19/21"
type input "[PERSON_NAME]"
type input "A"
paste input "19/21"
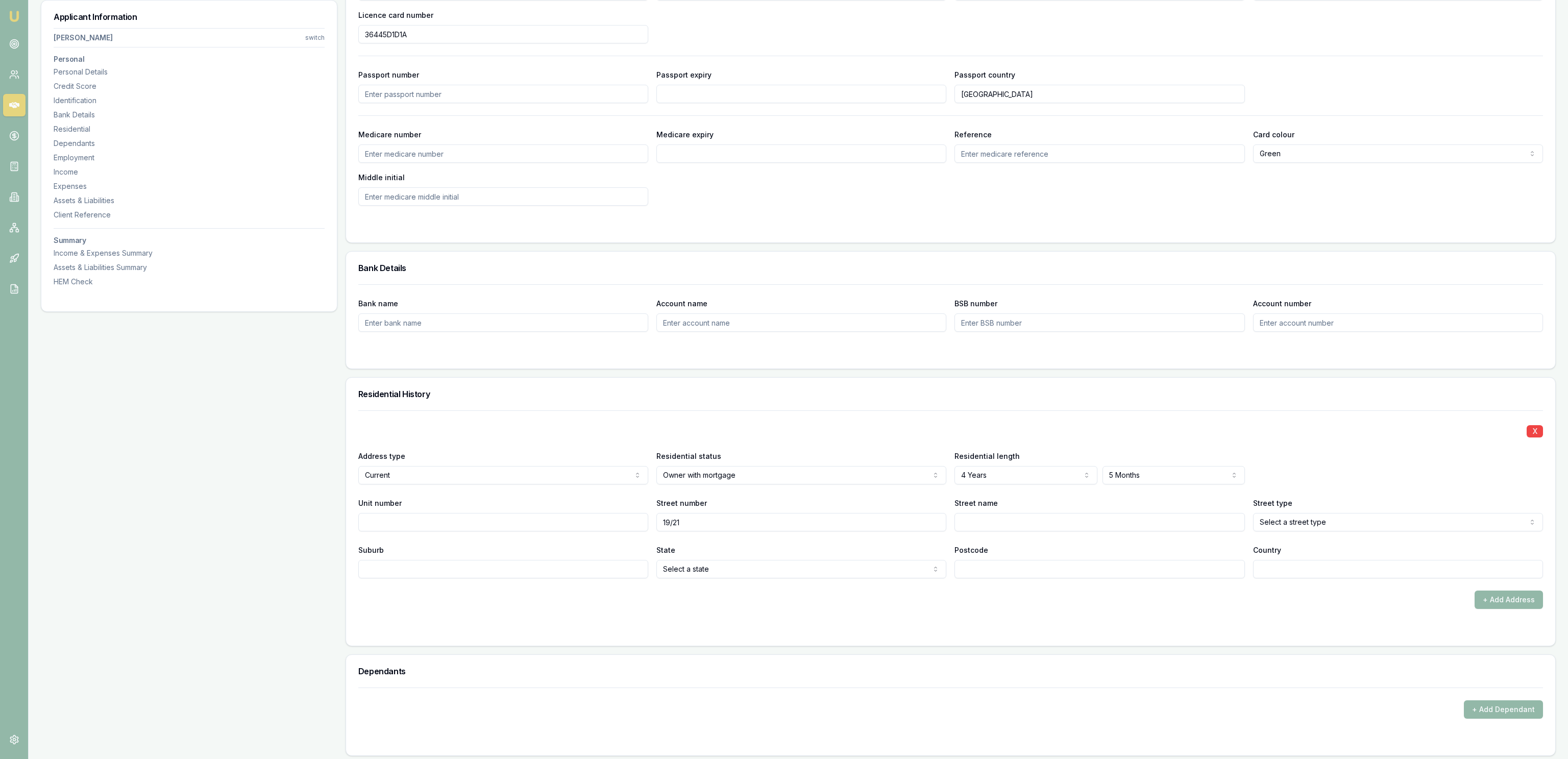
type input "19/21"
type input "[PERSON_NAME]"
select select "Avenue"
type input "Moranbah"
select select "QLD"
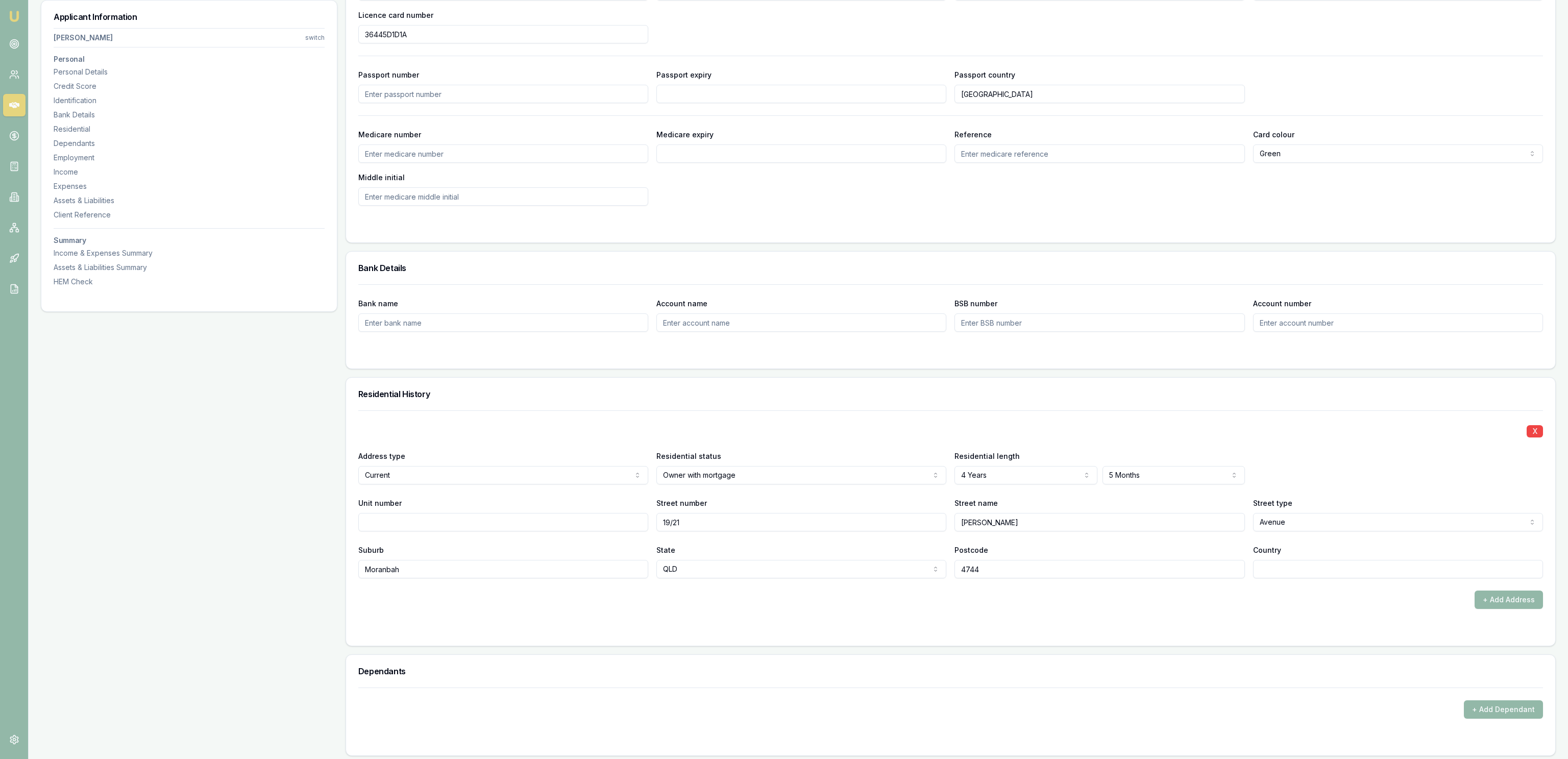
type input "4744"
type input "[GEOGRAPHIC_DATA]"
click at [901, 643] on div "X Address type Current Current Previous Residential status Owner with mortgage …" at bounding box center [950, 528] width 1209 height 235
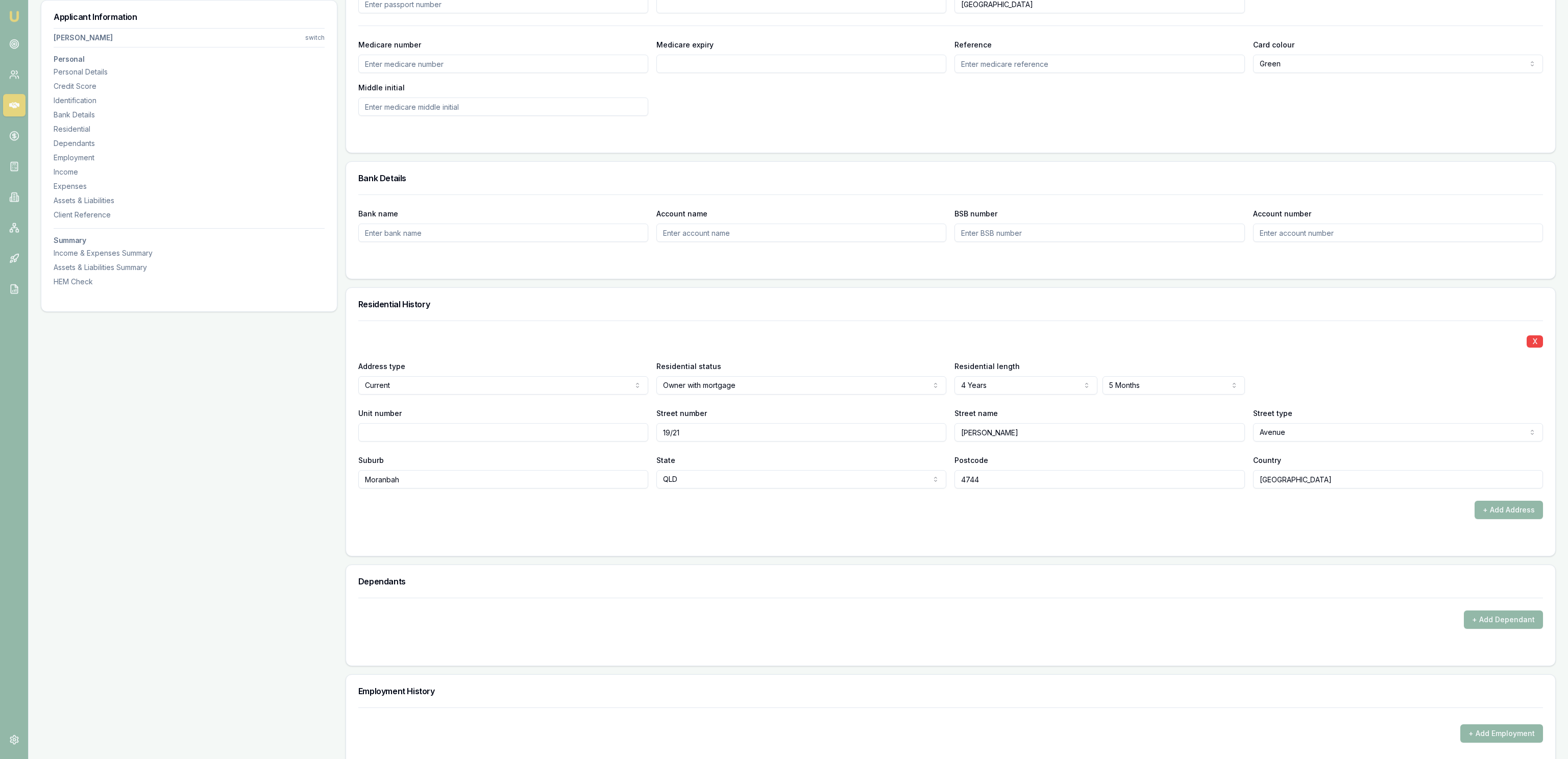
scroll to position [772, 0]
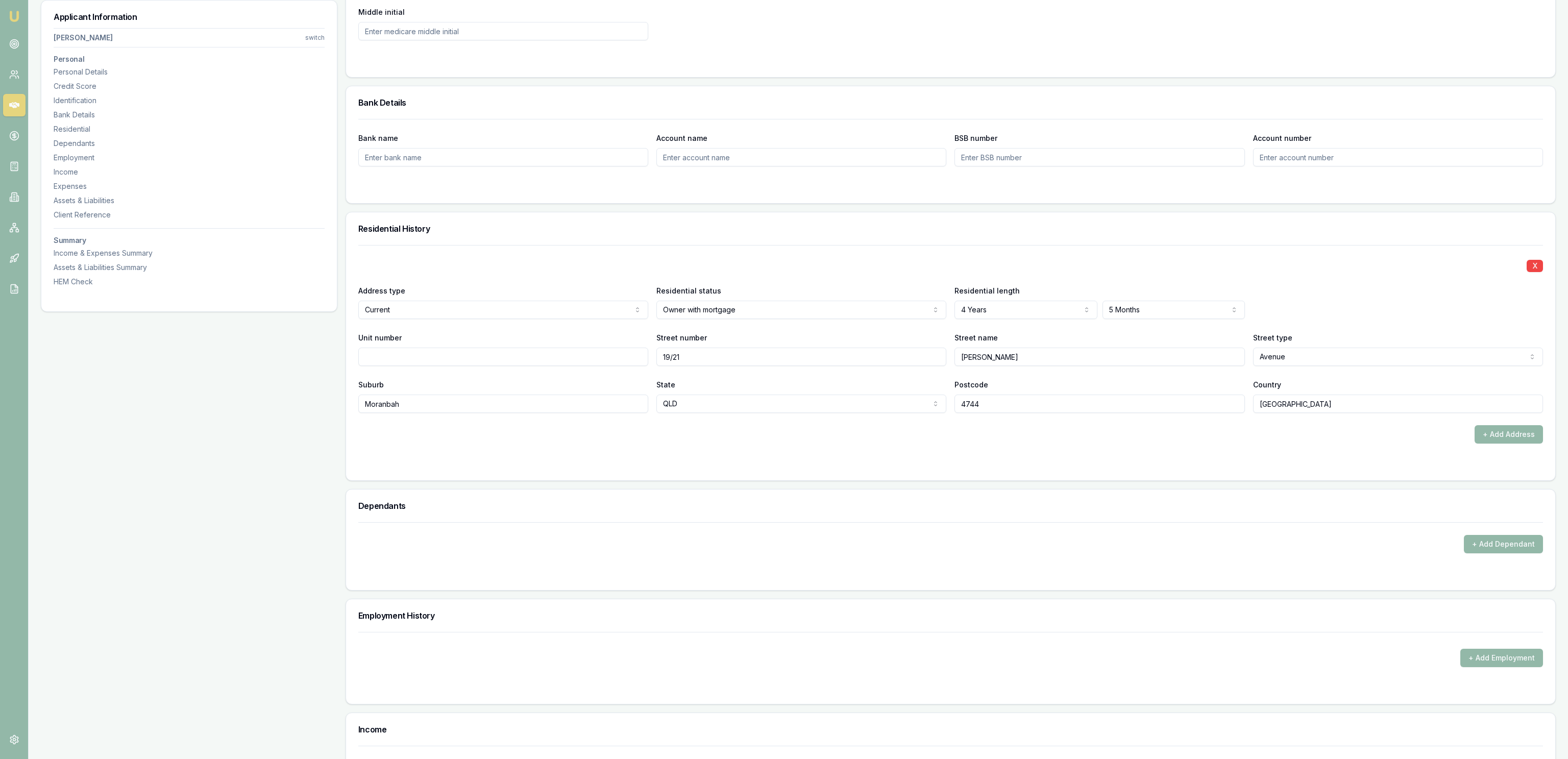
click at [190, 426] on div "Applicant Information [PERSON_NAME] switch Personal Personal Details Credit Sco…" at bounding box center [189, 494] width 296 height 2218
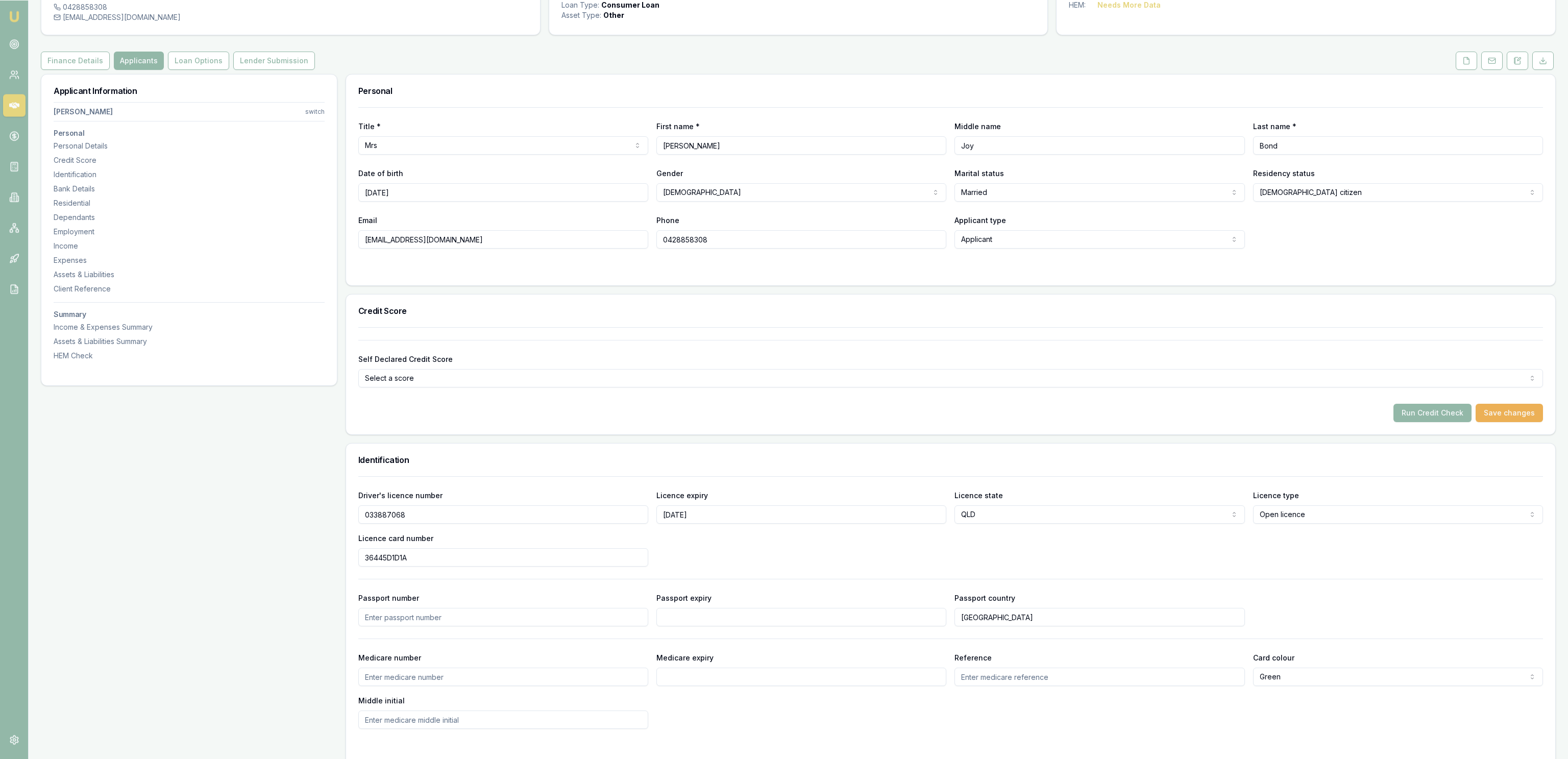
scroll to position [0, 0]
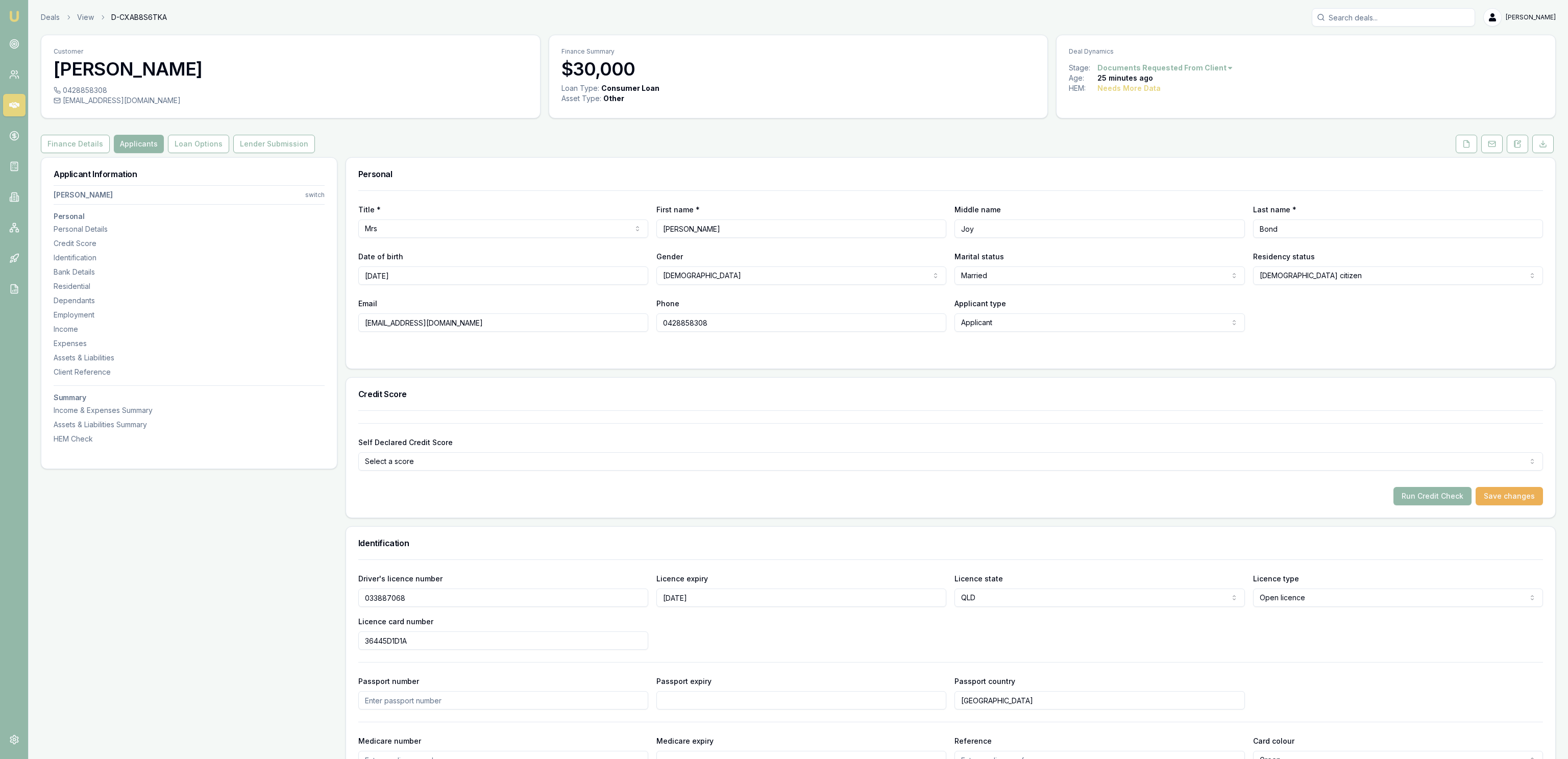
click at [1418, 500] on button "Run Credit Check" at bounding box center [1433, 496] width 78 height 19
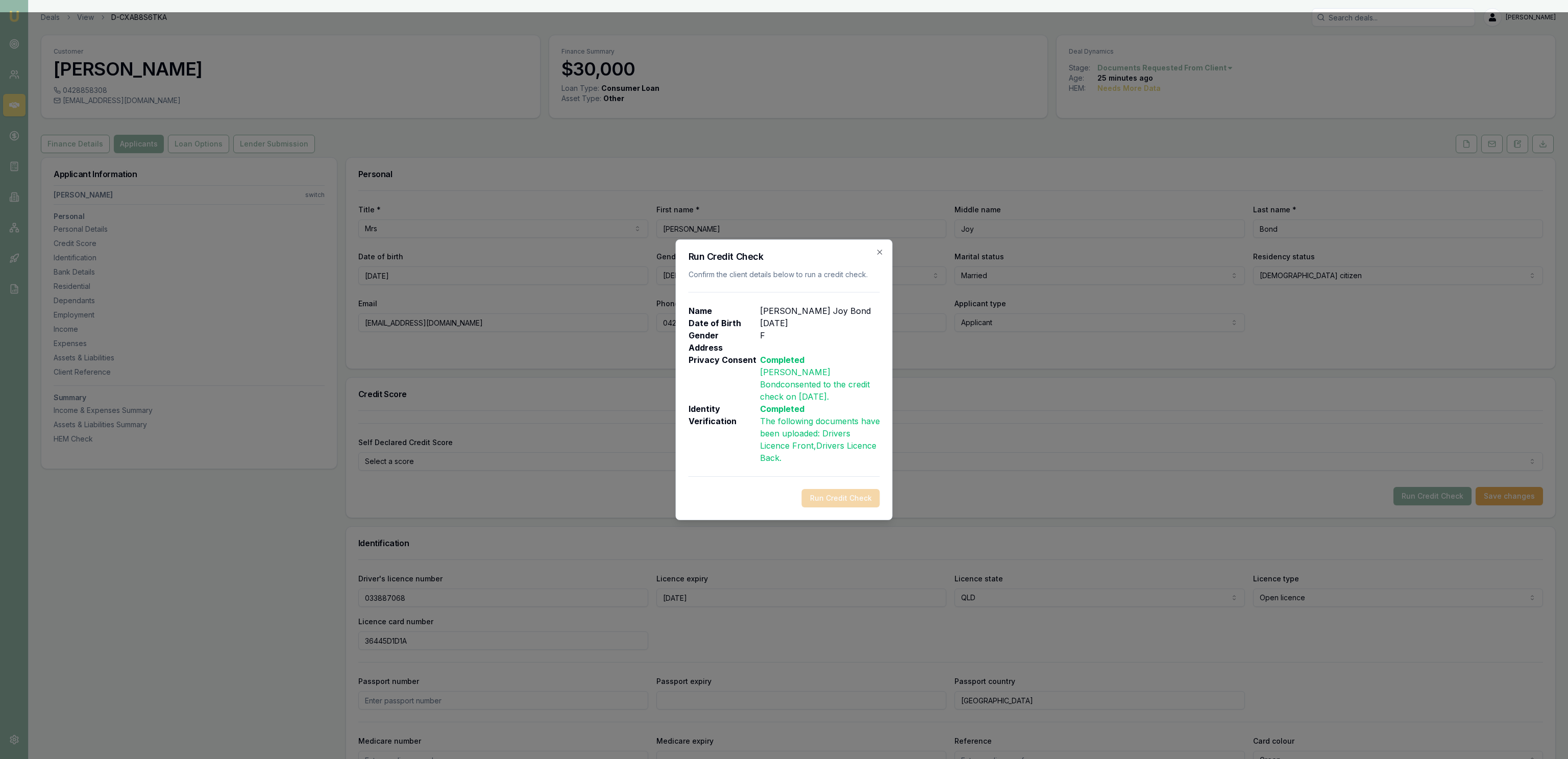
click at [885, 248] on div "Run Credit Check Confirm the client details below to run a credit check. Name […" at bounding box center [784, 380] width 217 height 281
click at [882, 252] on icon "button" at bounding box center [880, 252] width 8 height 8
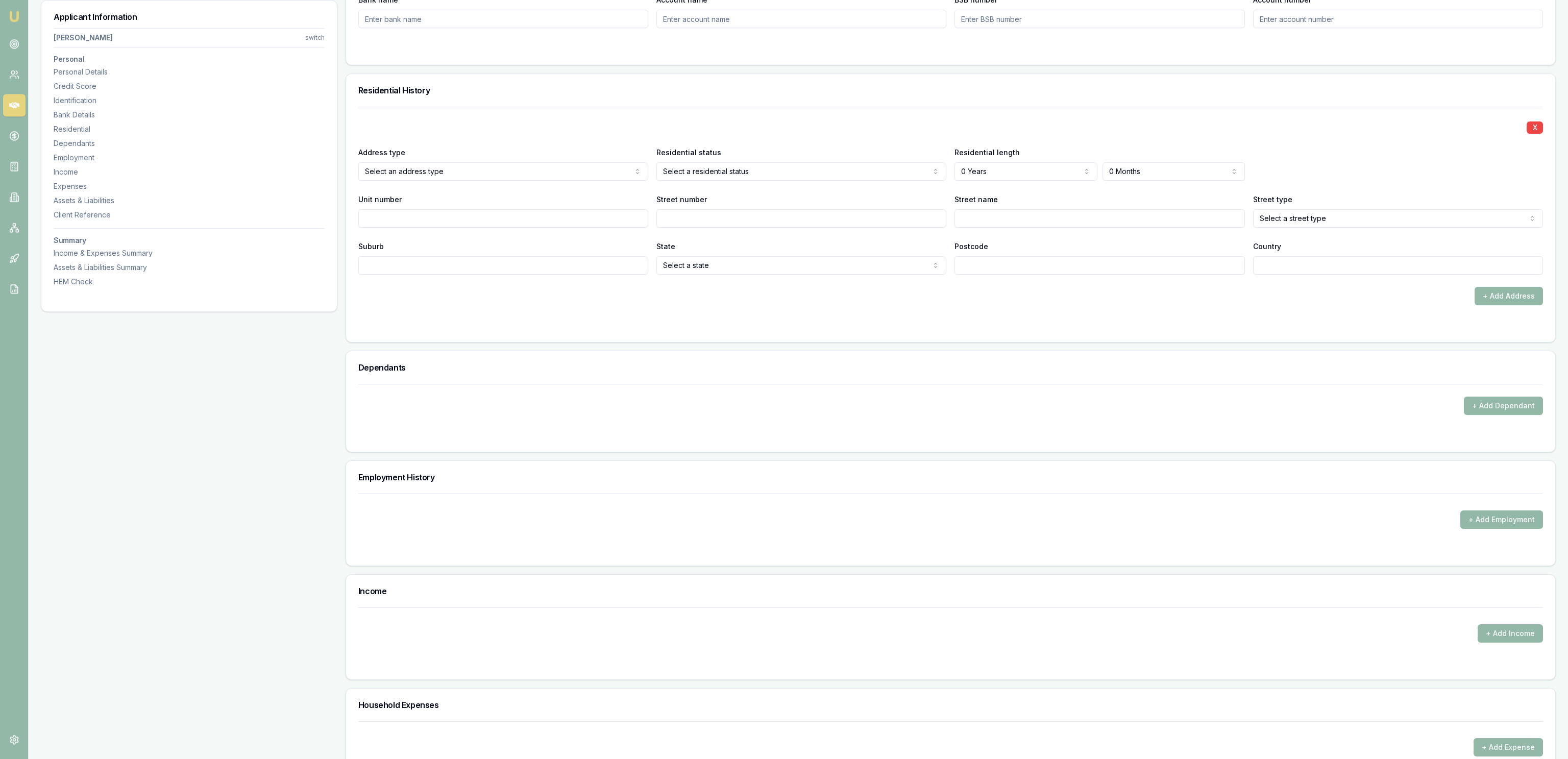
scroll to position [938, 0]
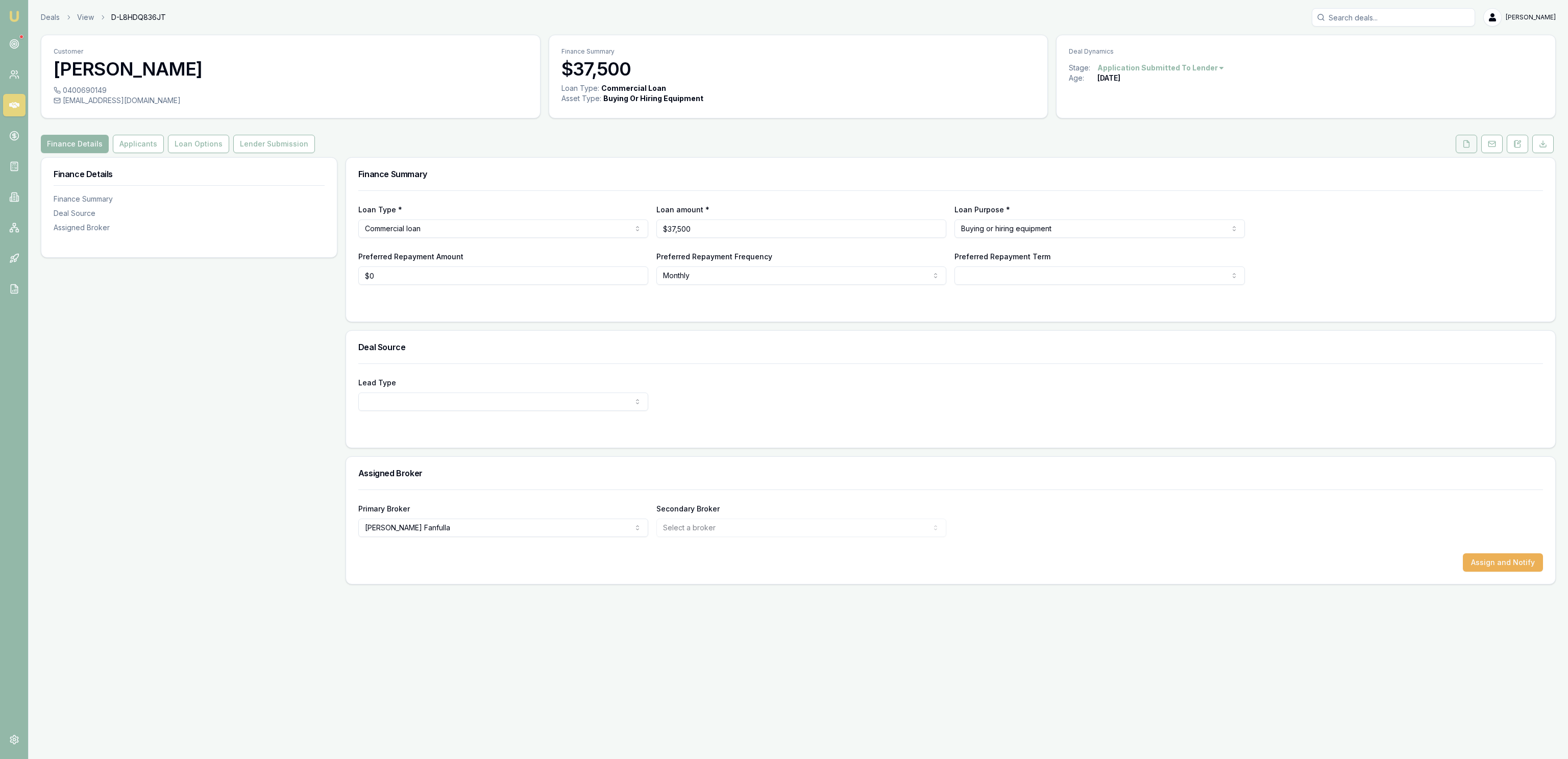
click at [1460, 145] on button at bounding box center [1466, 145] width 21 height 19
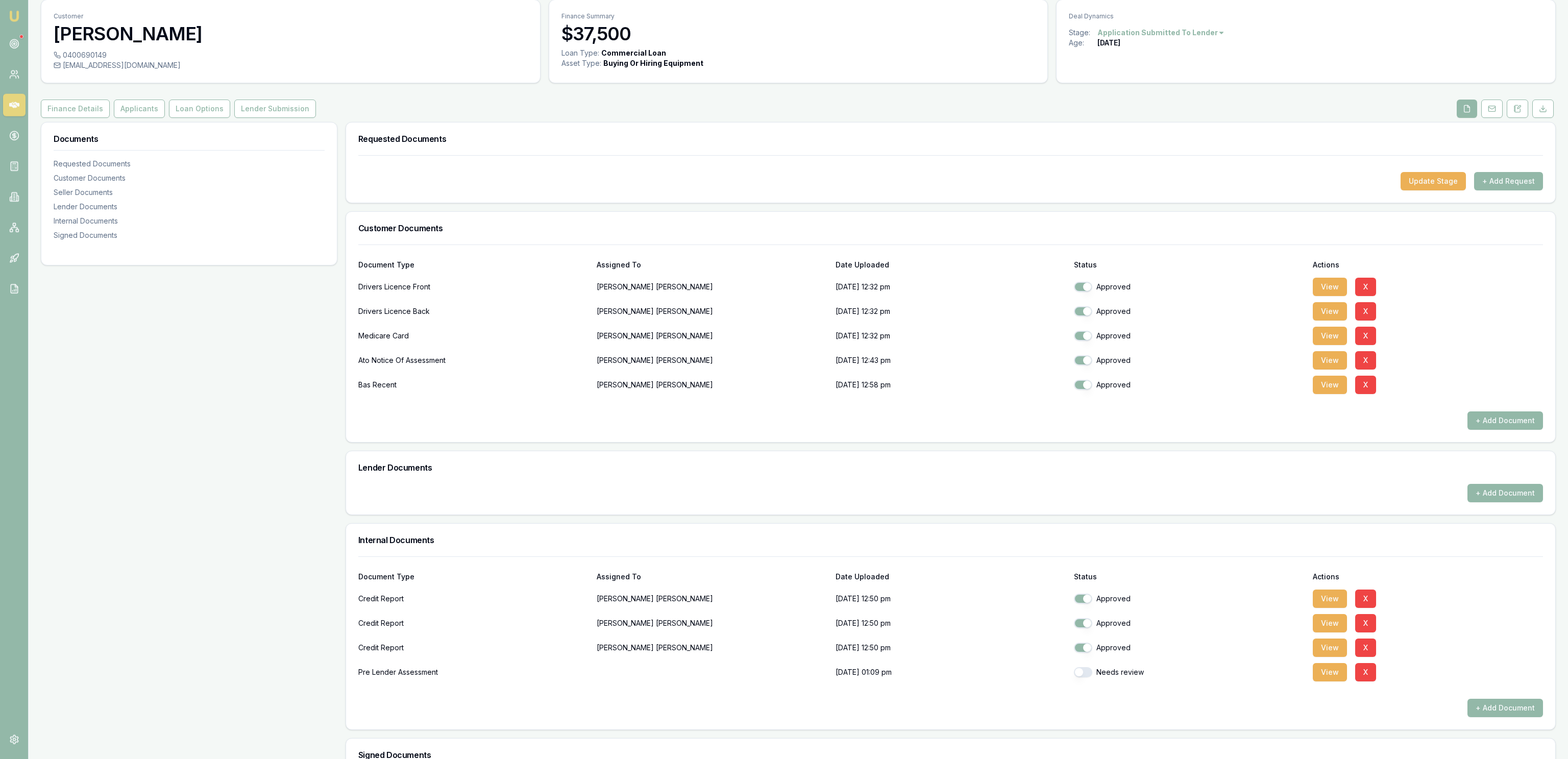
scroll to position [55, 0]
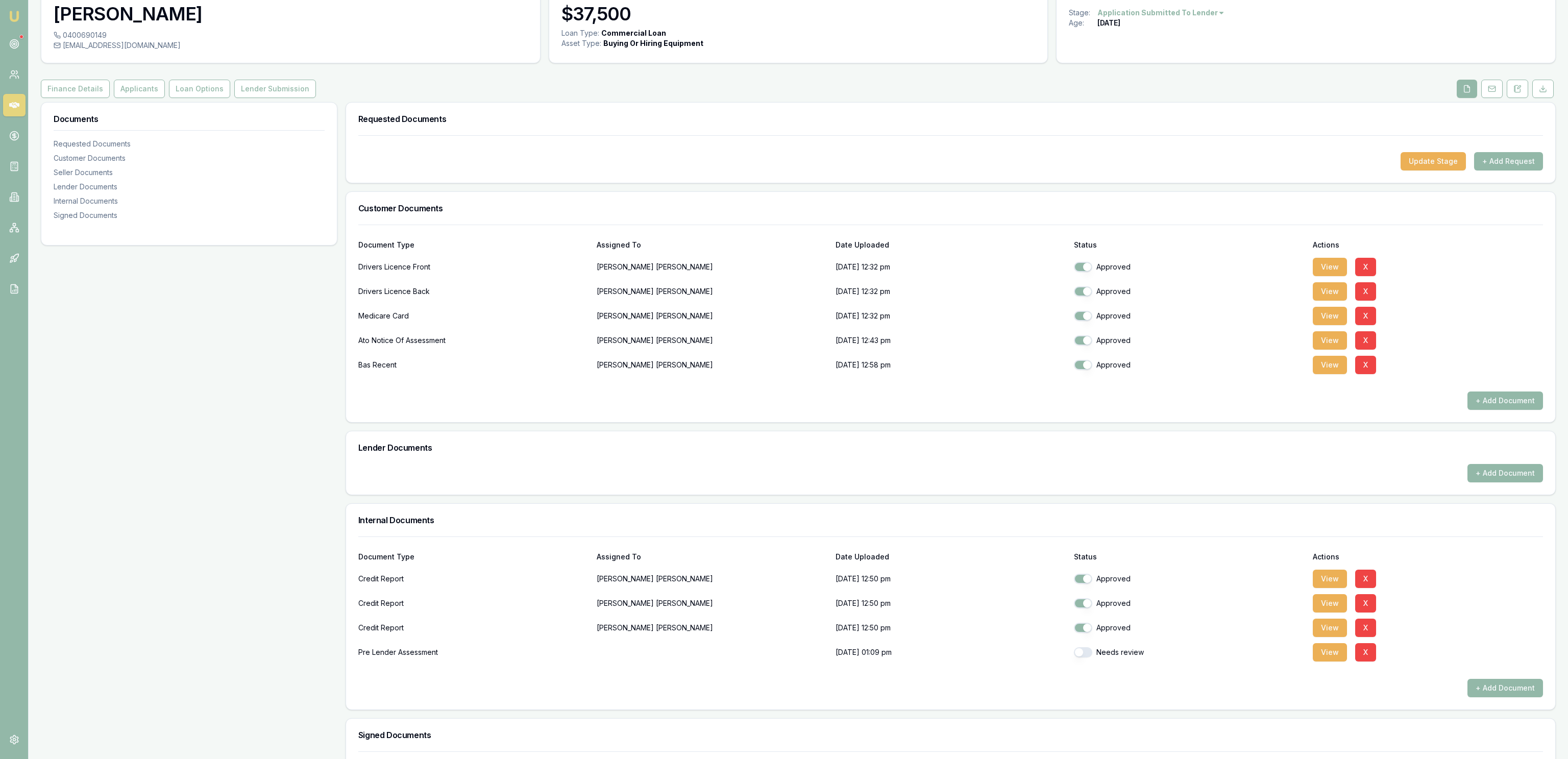
click at [1083, 656] on button "button" at bounding box center [1083, 652] width 19 height 10
checkbox input "true"
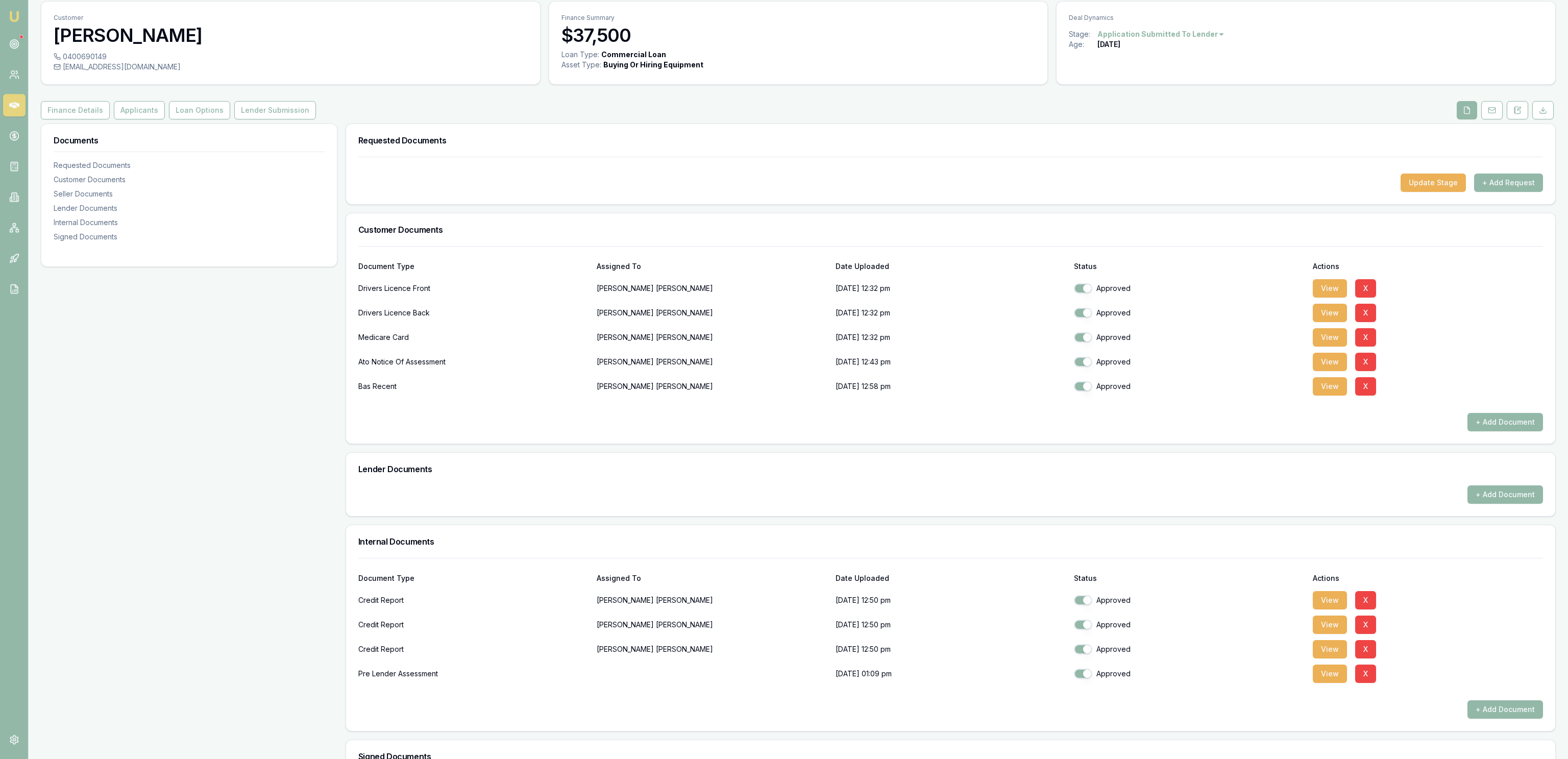
scroll to position [0, 0]
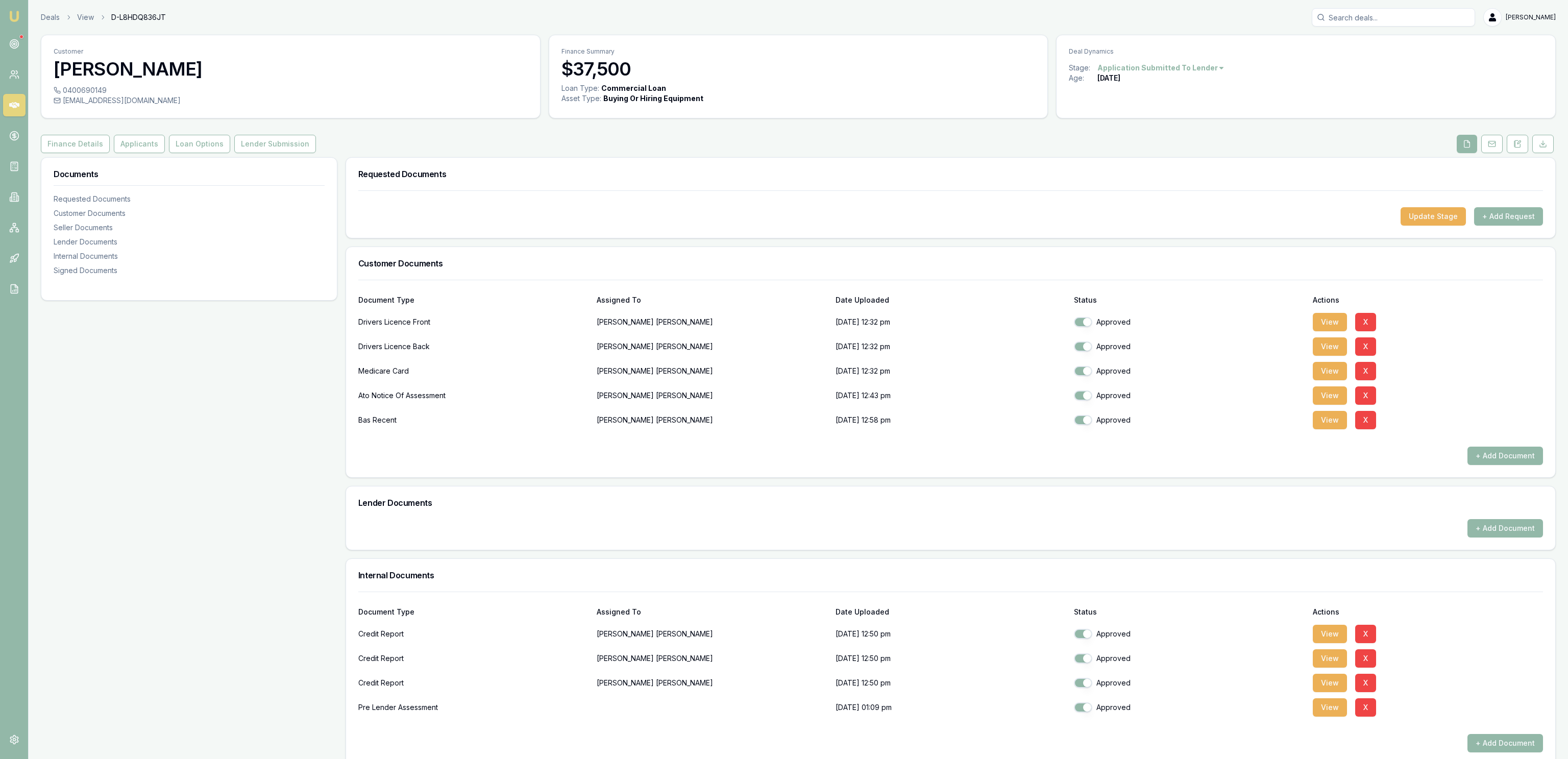
click at [197, 133] on div "Customer [PERSON_NAME] 0400690149 [EMAIL_ADDRESS][DOMAIN_NAME] Finance Summary …" at bounding box center [798, 470] width 1515 height 872
click at [190, 143] on button "Loan Options" at bounding box center [199, 145] width 62 height 19
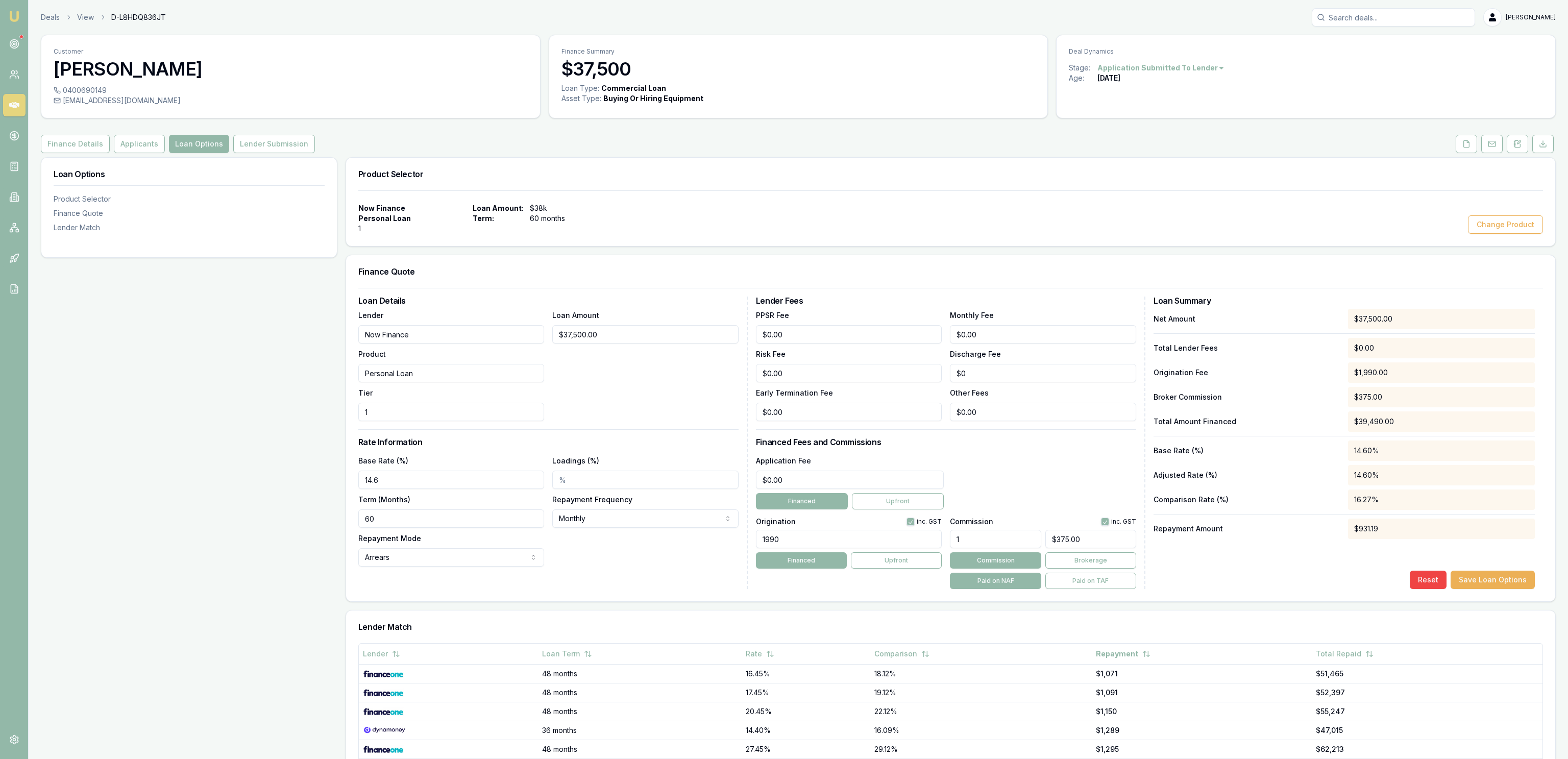
click at [268, 143] on button "Lender Submission" at bounding box center [274, 145] width 82 height 19
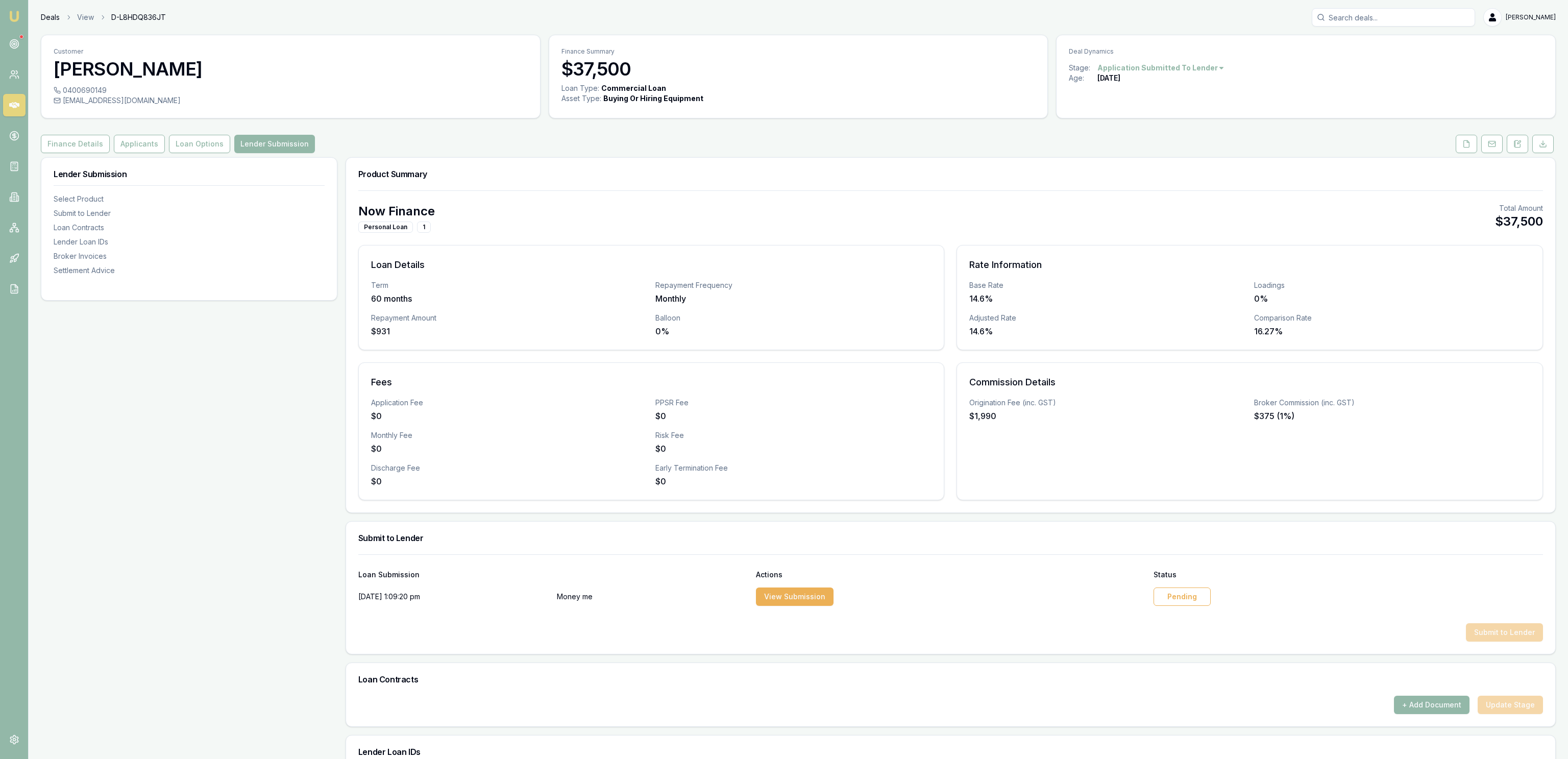
click at [53, 15] on link "Deals" at bounding box center [50, 17] width 19 height 10
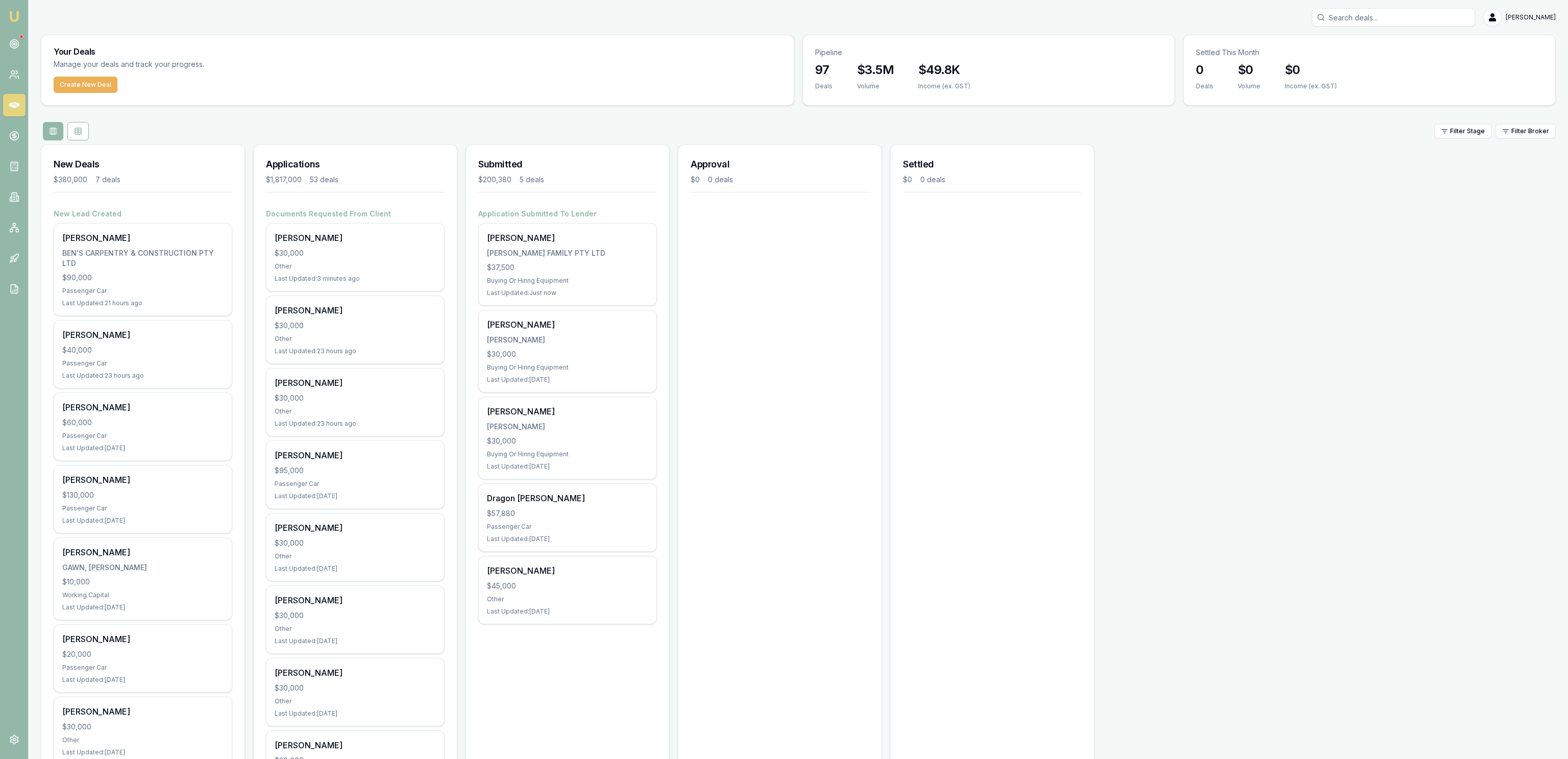
drag, startPoint x: 720, startPoint y: 369, endPoint x: 693, endPoint y: 89, distance: 281.3
click at [23, 51] on link at bounding box center [14, 44] width 22 height 22
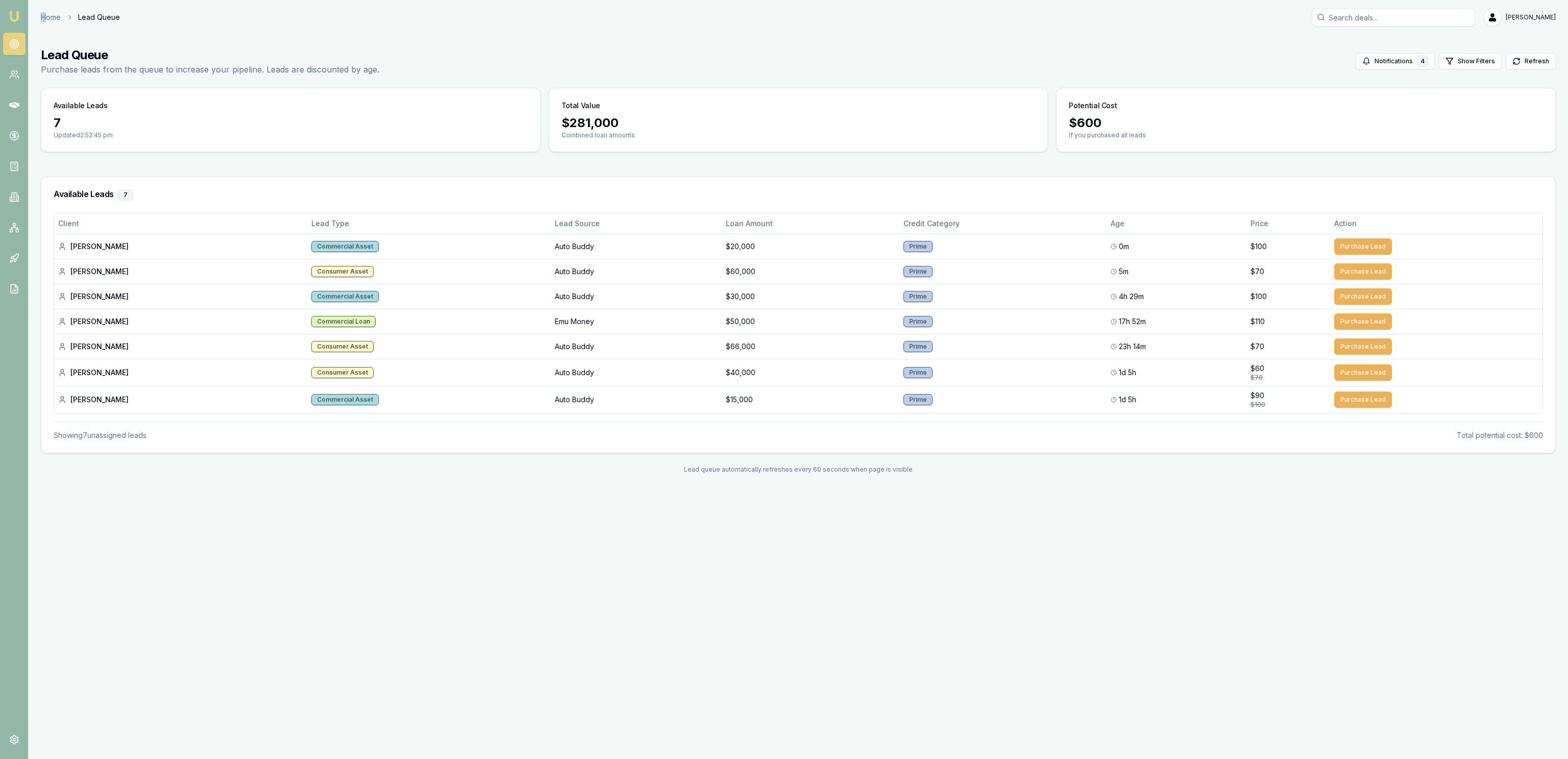
click at [46, 14] on div "Home Lead Queue [PERSON_NAME] Fanfulla" at bounding box center [798, 18] width 1515 height 19
click at [49, 18] on link "Home" at bounding box center [50, 17] width 20 height 10
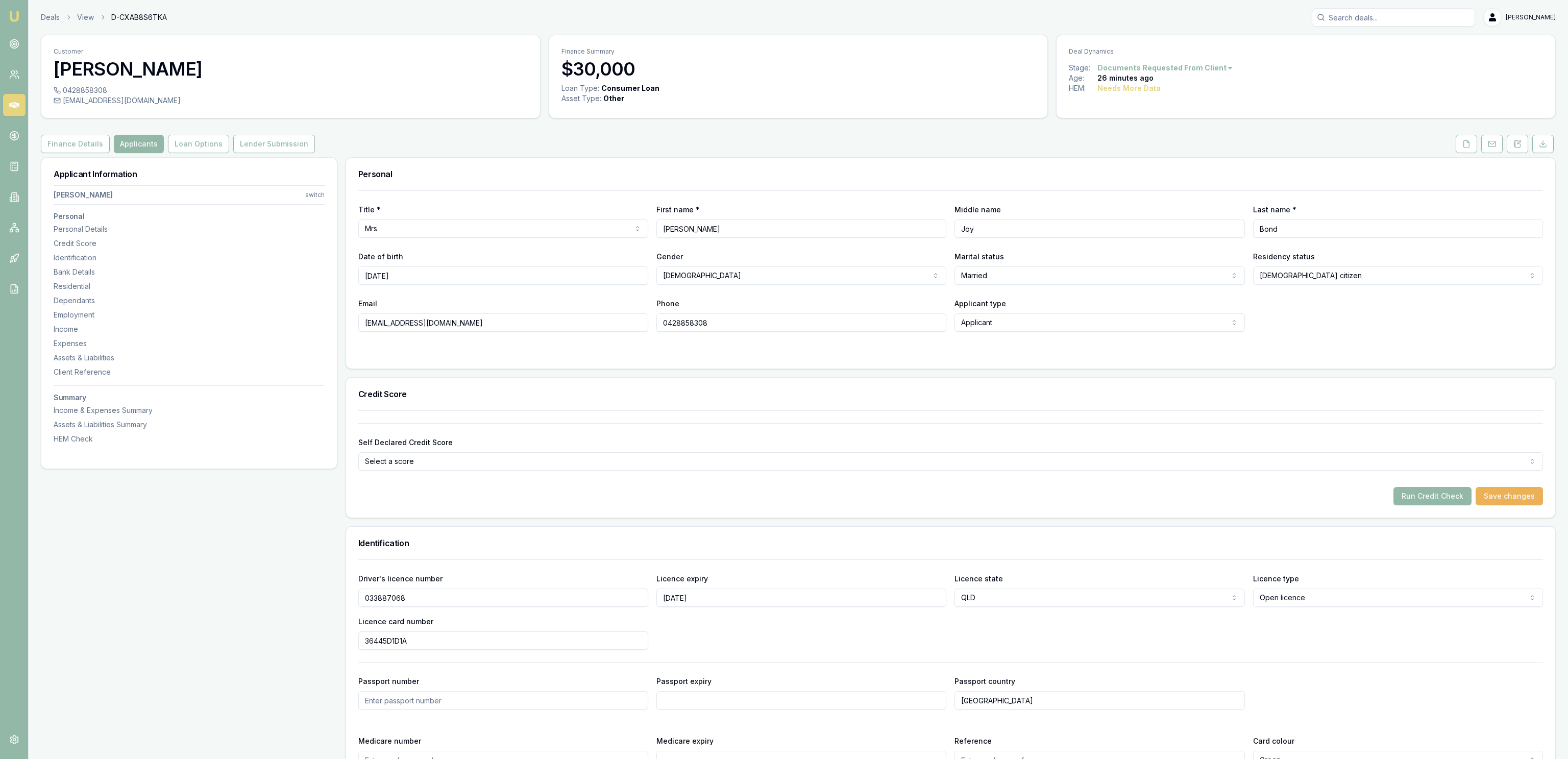
scroll to position [551, 0]
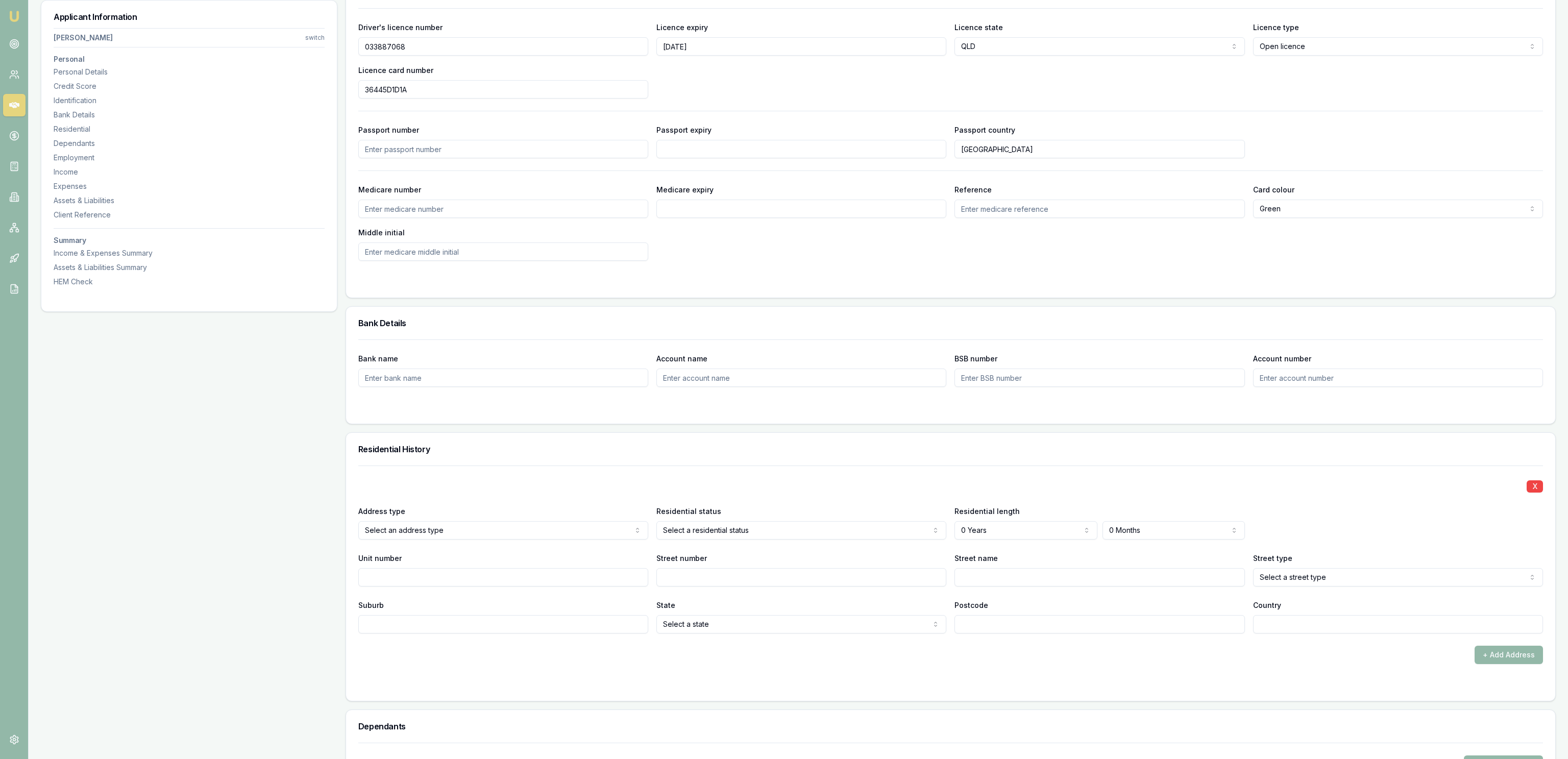
click at [756, 543] on div "X Address type Current Current Previous Residential status Select a residential…" at bounding box center [950, 549] width 1185 height 168
click at [692, 542] on div "X Address type Current Current Previous Residential status Select a residential…" at bounding box center [950, 549] width 1185 height 168
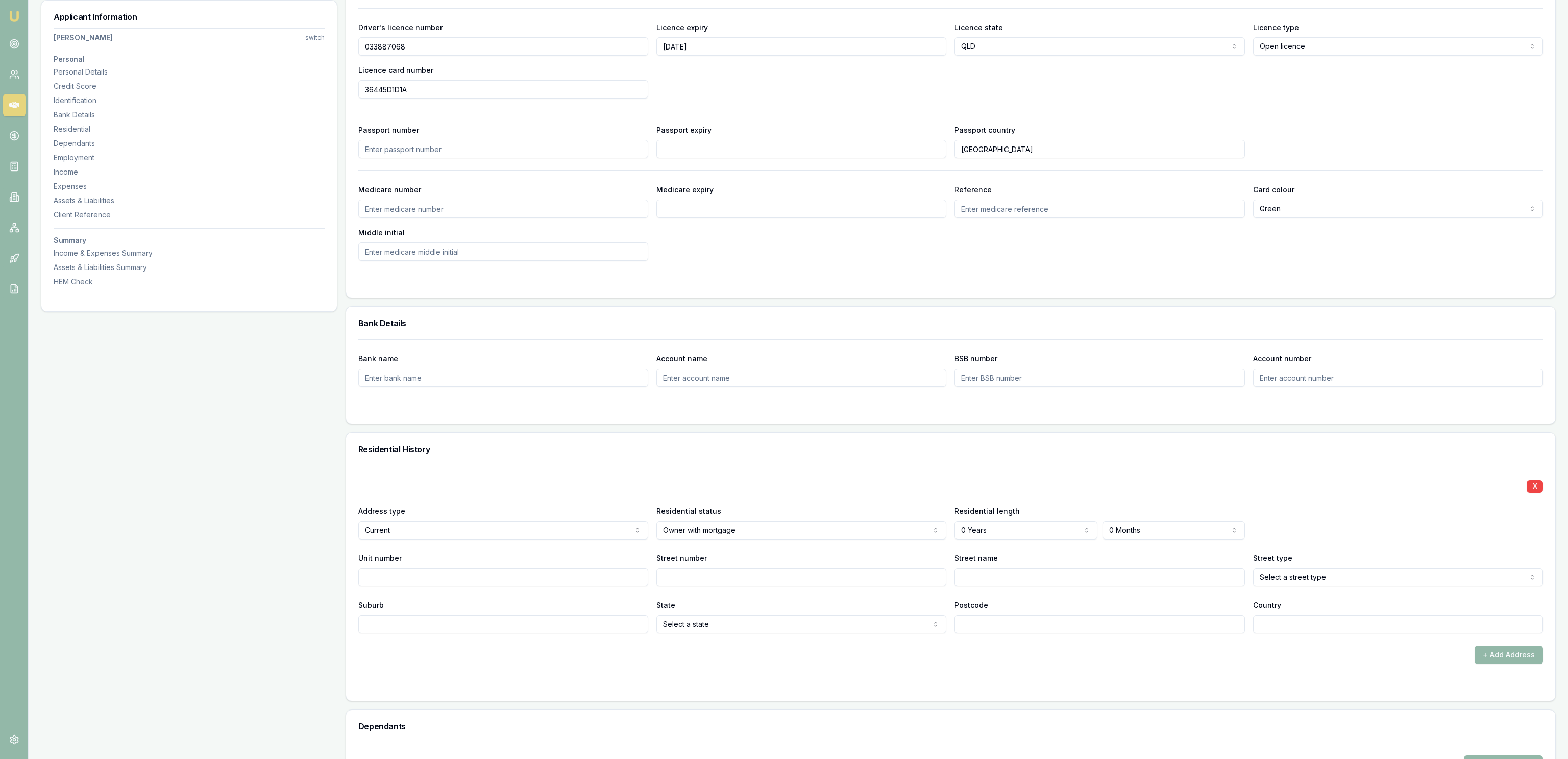
click at [1018, 518] on div "Residential length 0 Years 0 Years 1 Year 2 Years 3 Years 4 Years 5 Years 6 Yea…" at bounding box center [1099, 522] width 290 height 34
select select "4"
drag, startPoint x: 993, startPoint y: 616, endPoint x: 1042, endPoint y: 572, distance: 65.9
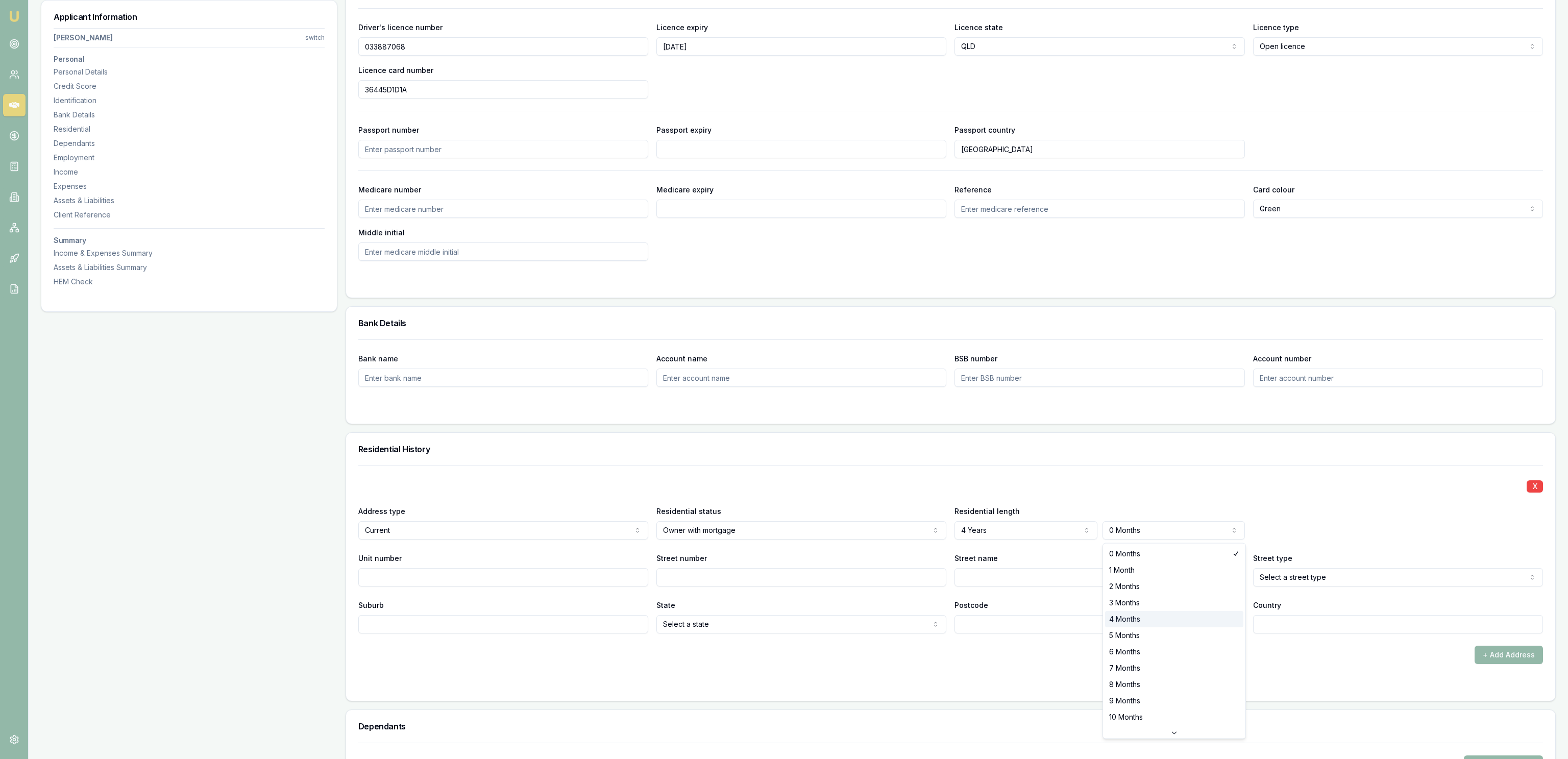
select select "4"
click at [753, 579] on input "Street number" at bounding box center [801, 578] width 290 height 19
type input "19/21"
type input "N"
type input "[PERSON_NAME]"
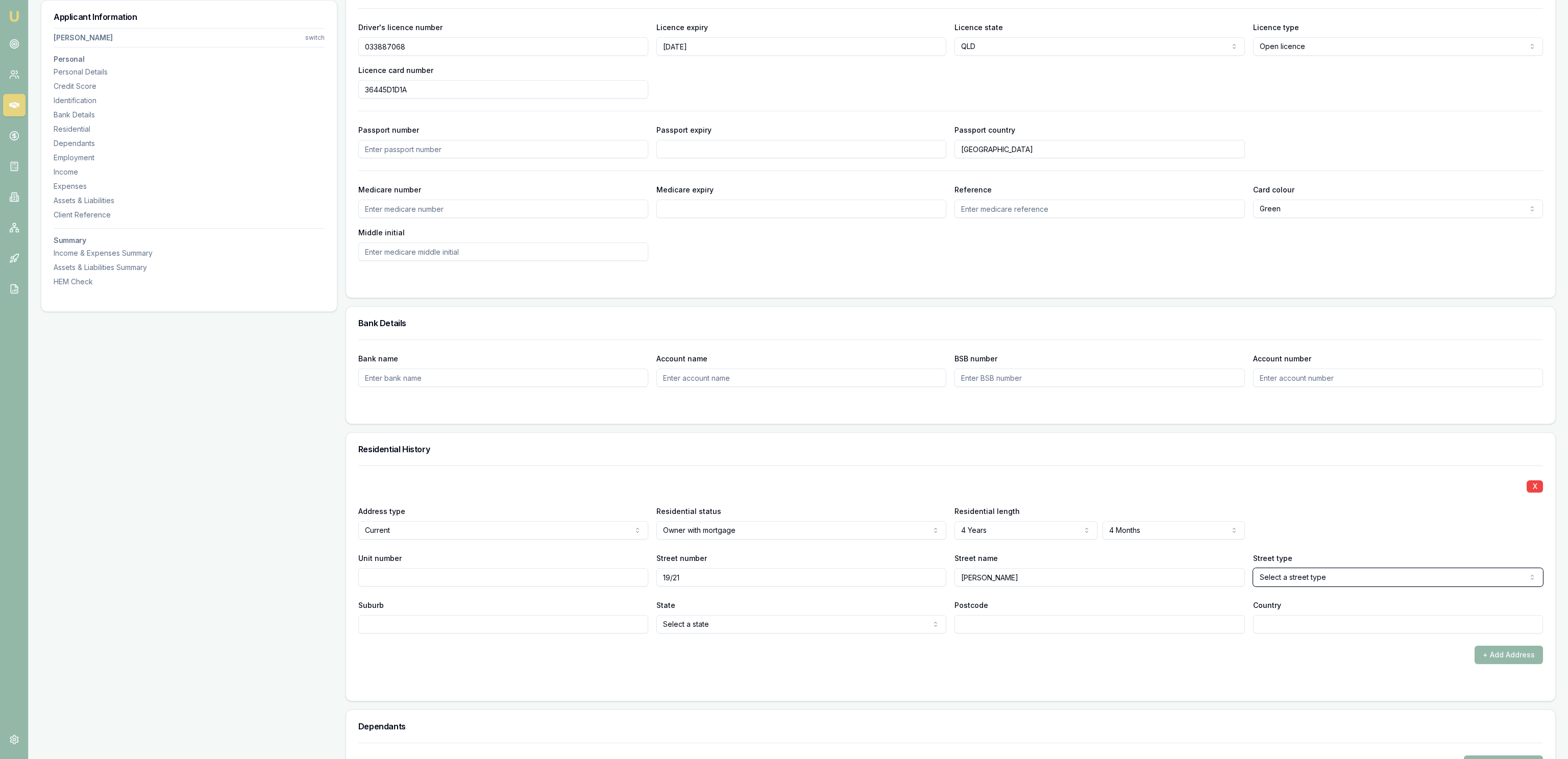
select select "Avenue"
type input "`"
type input "="
type input "Moranbah"
select select "QLD"
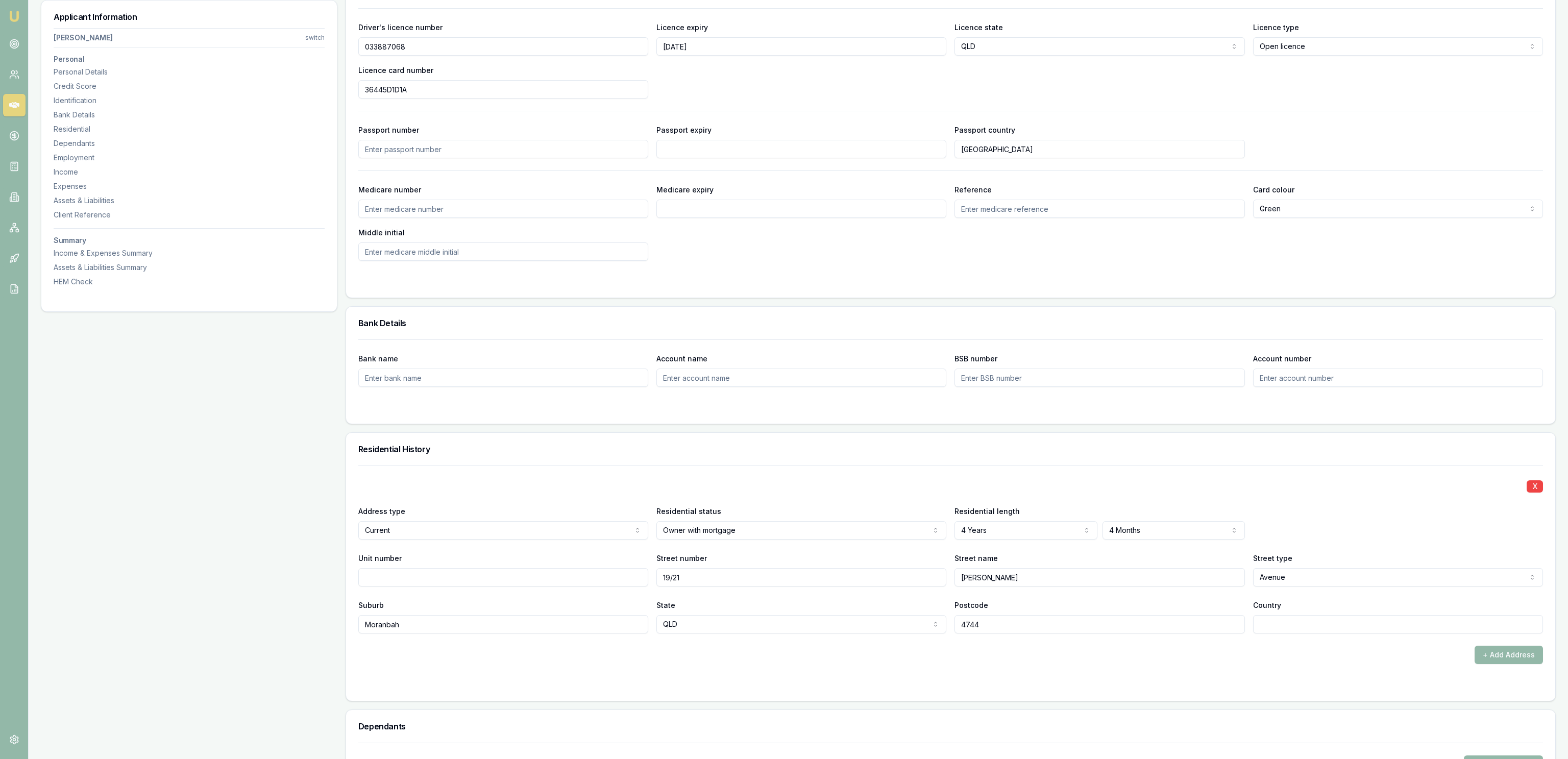
type input "4744"
type input "[GEOGRAPHIC_DATA]"
drag, startPoint x: 231, startPoint y: 680, endPoint x: 232, endPoint y: 689, distance: 9.1
click at [232, 680] on div "Applicant Information Elizabeth Bond switch Personal Personal Details Credit Sc…" at bounding box center [189, 714] width 296 height 2218
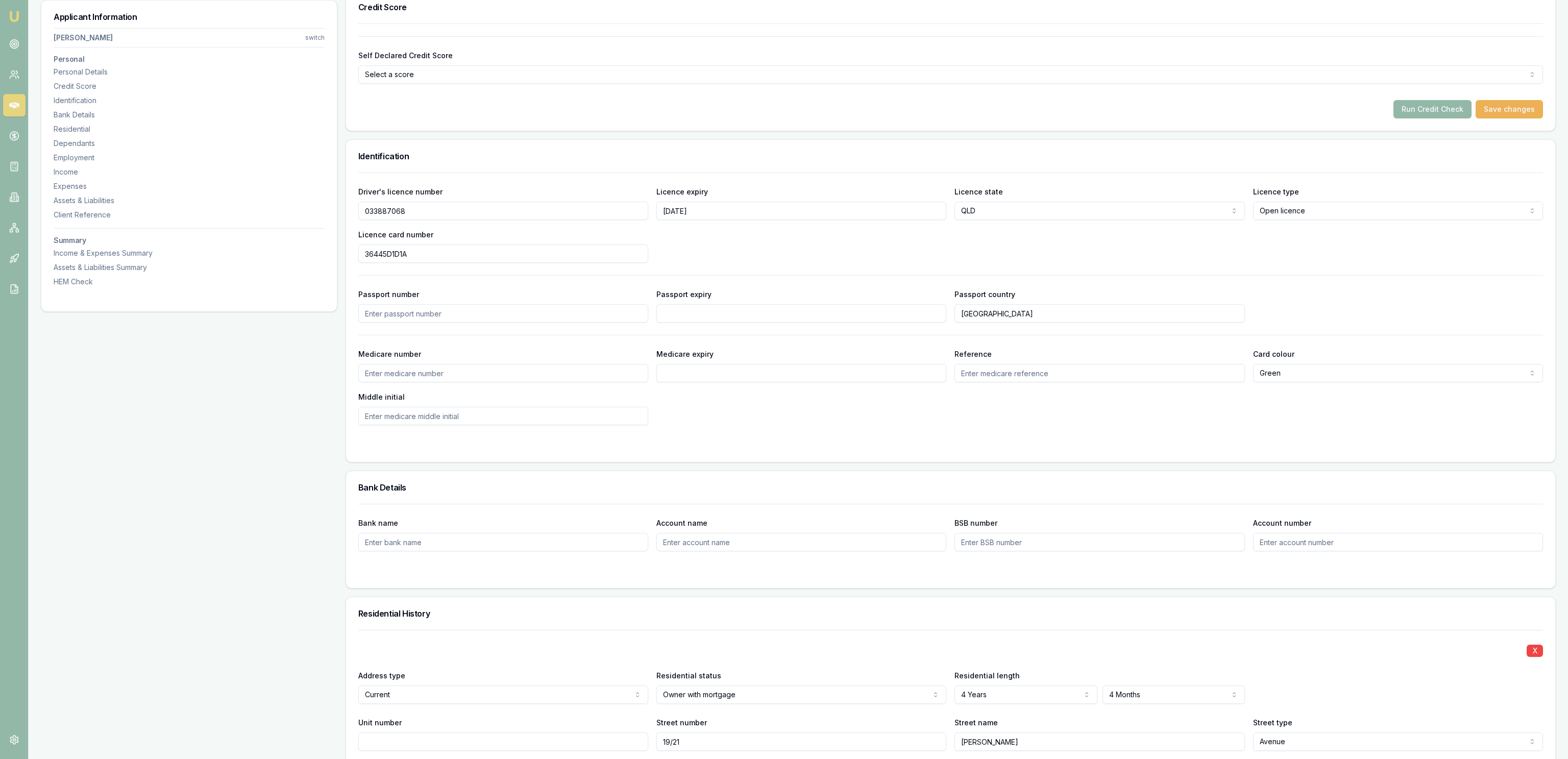
scroll to position [386, 0]
click at [1426, 104] on button "Run Credit Check" at bounding box center [1433, 110] width 78 height 19
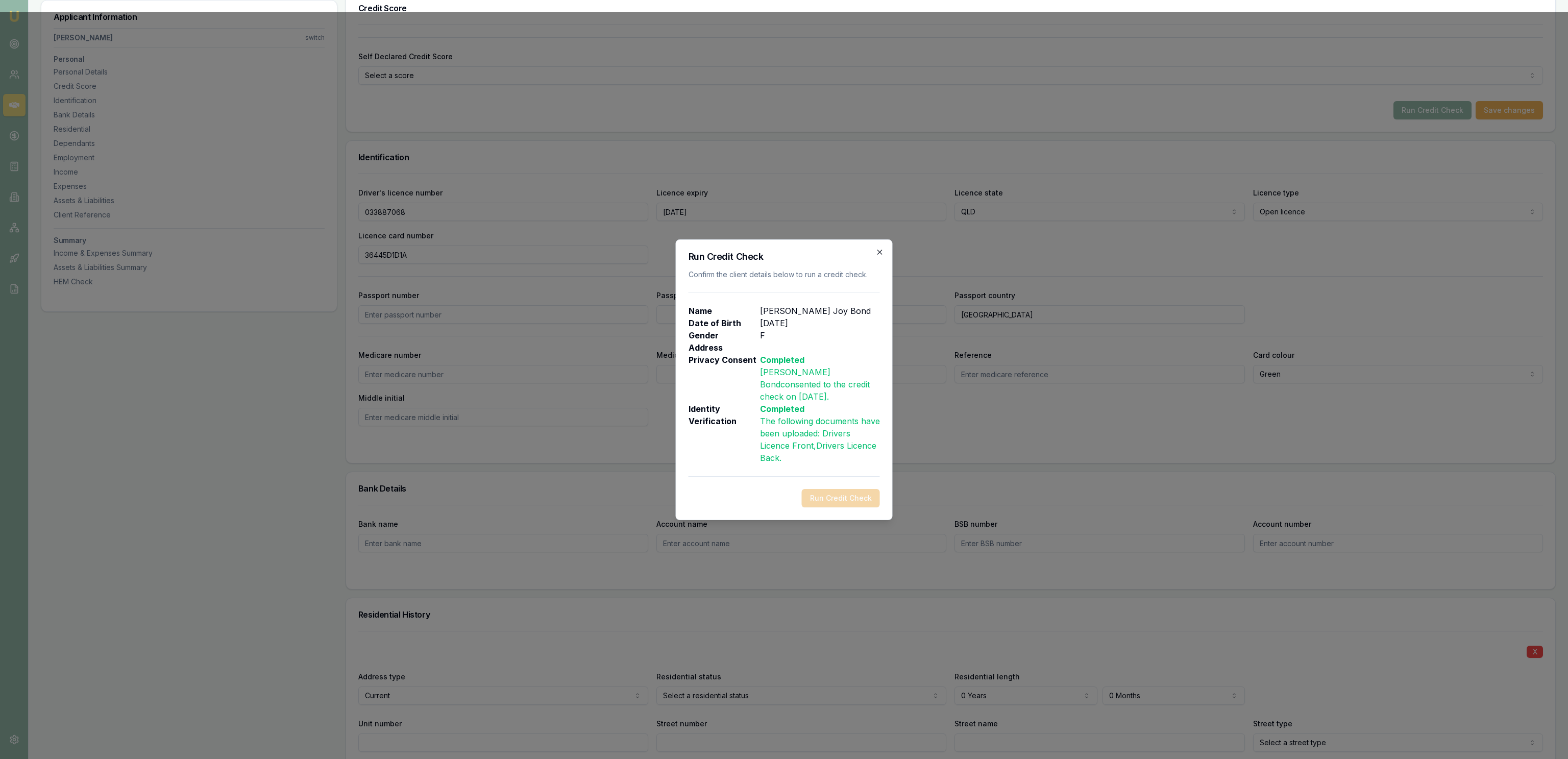
click at [880, 249] on div "Run Credit Check Confirm the client details below to run a credit check. Name E…" at bounding box center [784, 380] width 217 height 281
click at [877, 245] on div "Run Credit Check Confirm the client details below to run a credit check. Name E…" at bounding box center [784, 380] width 217 height 281
click at [882, 251] on icon "button" at bounding box center [880, 252] width 8 height 8
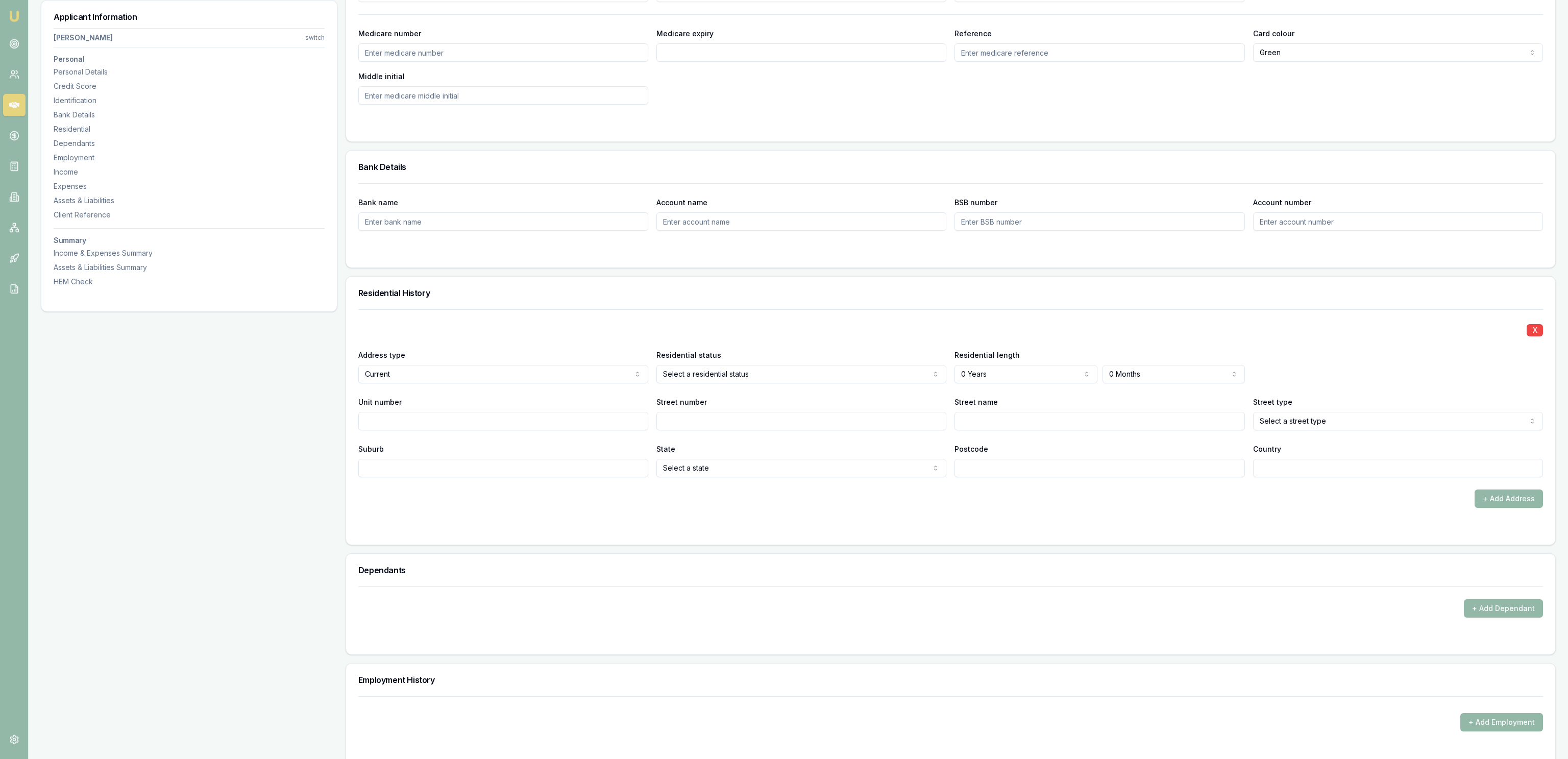
scroll to position [882, 0]
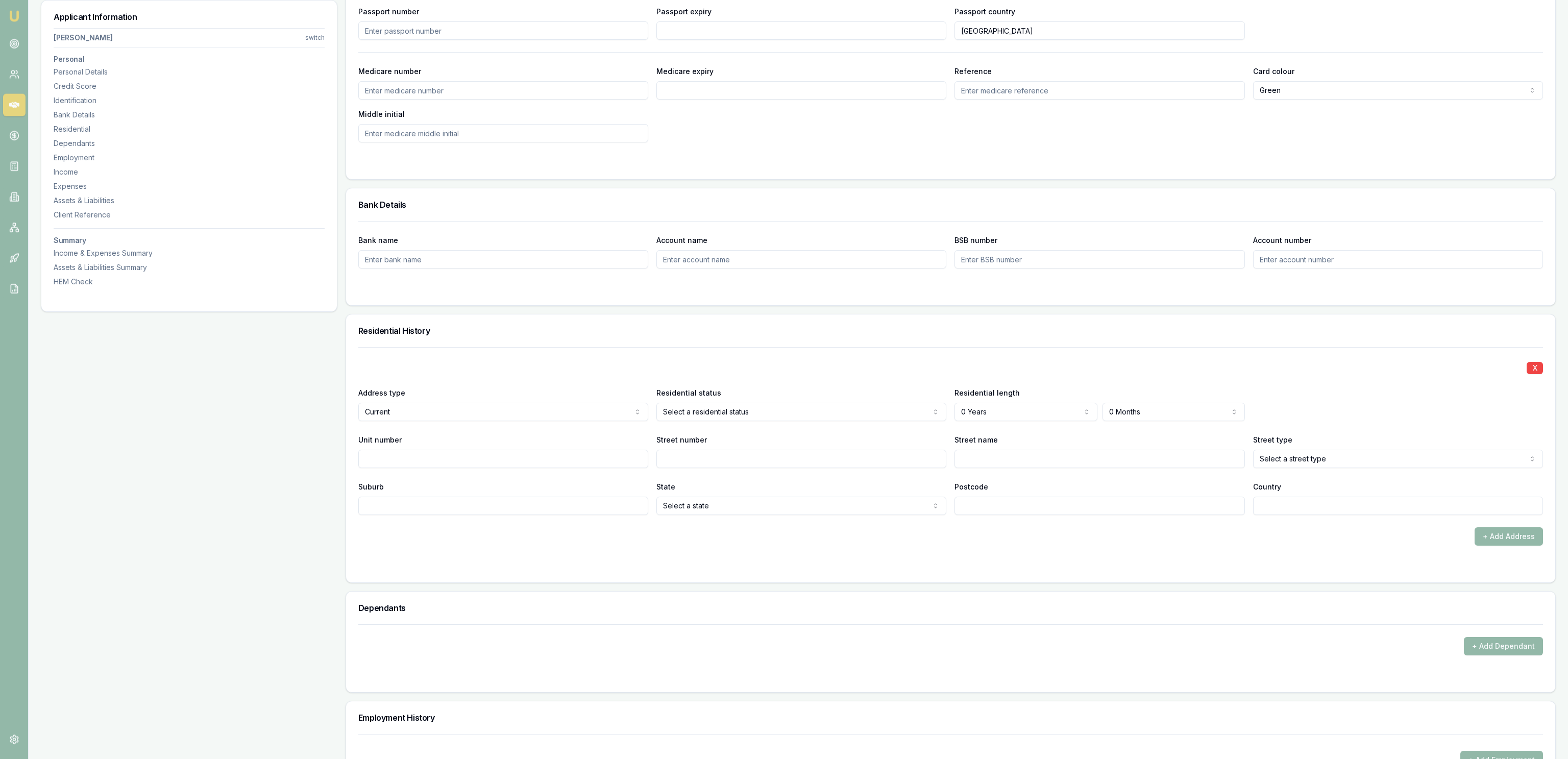
scroll to position [772, 0]
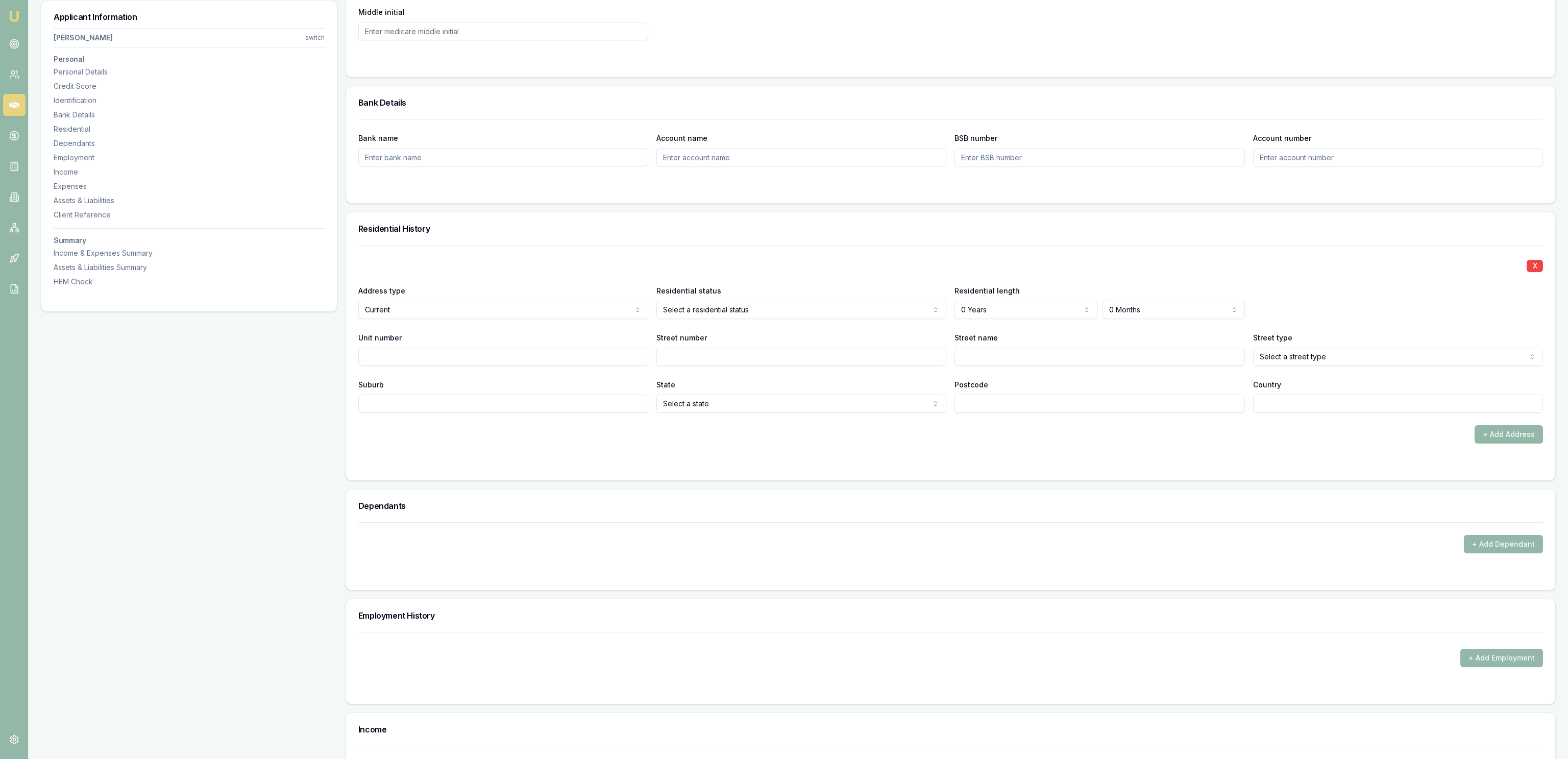
drag, startPoint x: 415, startPoint y: 321, endPoint x: 420, endPoint y: 318, distance: 5.8
click at [420, 318] on div "X Address type Current Current Previous Residential status Select a residential…" at bounding box center [950, 329] width 1185 height 168
click at [733, 282] on div "X Address type Current Current Previous Residential status Owner with mortgage …" at bounding box center [950, 329] width 1185 height 168
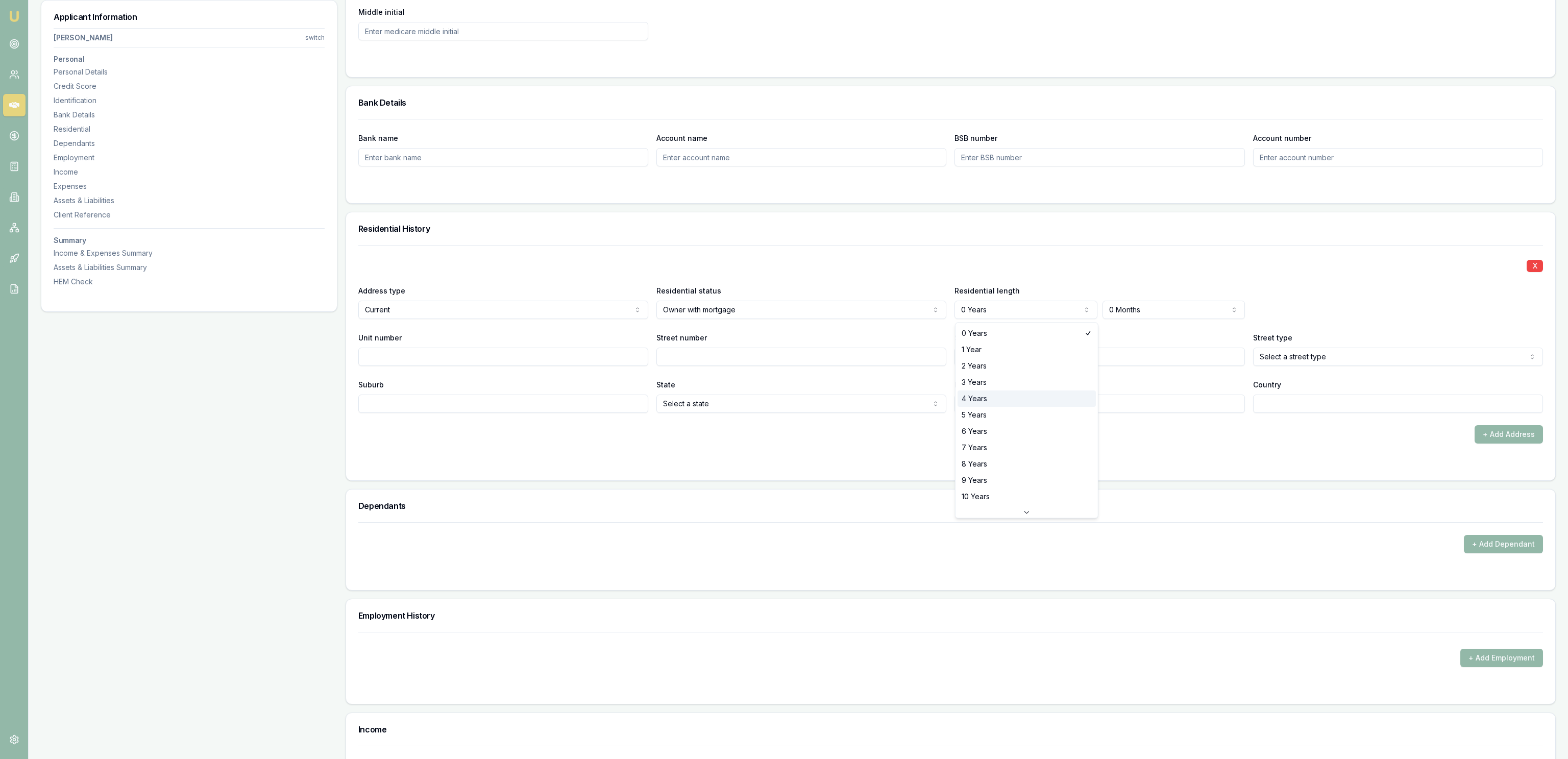
select select "4"
click at [1214, 300] on div "Residential length 4 Years 0 Years 1 Year 2 Years 3 Years 4 Years 5 Years 6 Yea…" at bounding box center [1099, 301] width 290 height 34
select select "4"
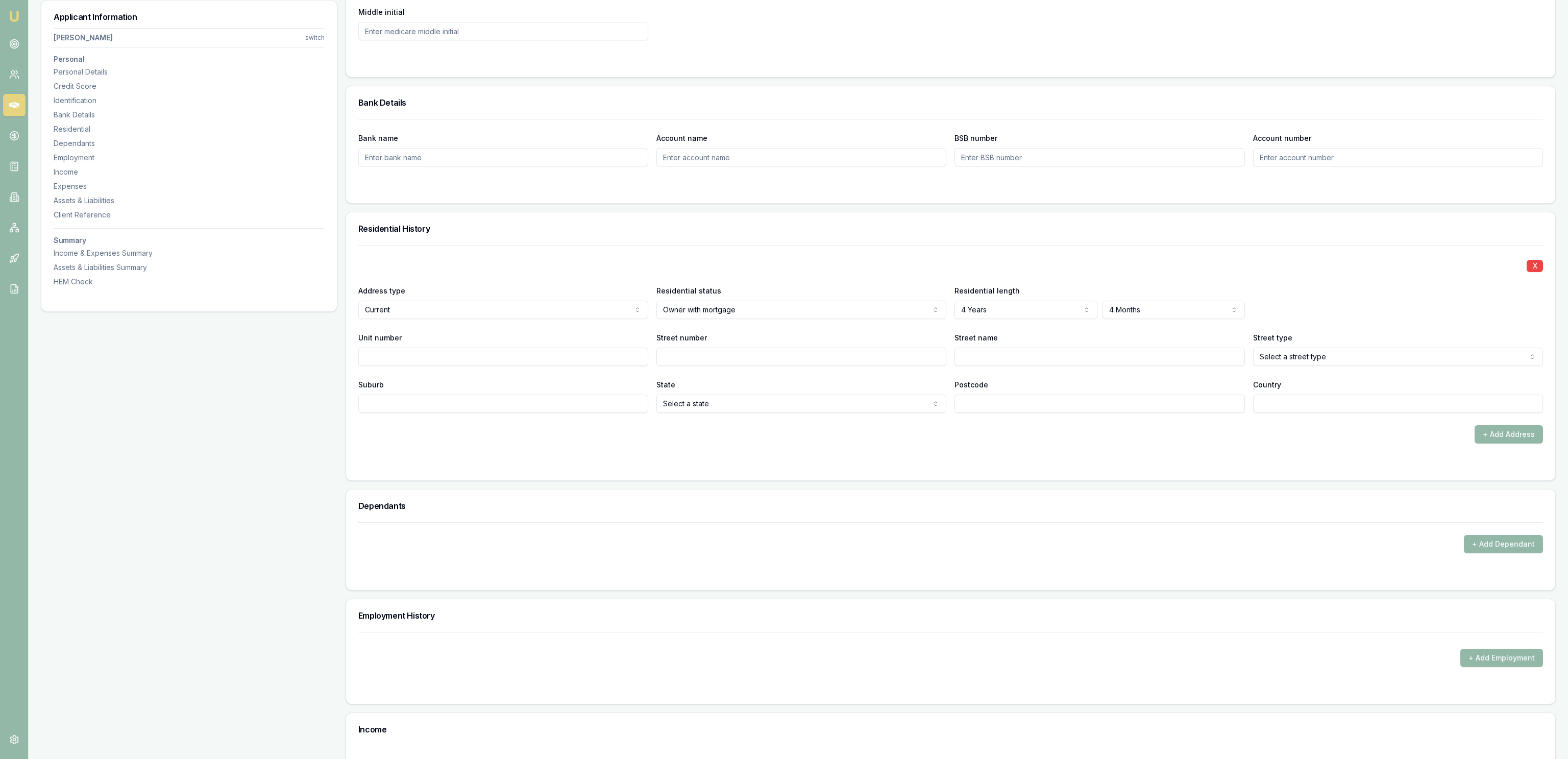
click at [1028, 366] on input "Street name" at bounding box center [1099, 357] width 290 height 19
click at [380, 370] on div "X Address type Current Current Previous Residential status Owner with mortgage …" at bounding box center [950, 329] width 1185 height 168
click at [400, 356] on input "Unit number" at bounding box center [502, 357] width 290 height 19
drag, startPoint x: 833, startPoint y: 360, endPoint x: 839, endPoint y: 360, distance: 6.0
click at [834, 360] on input "Street number" at bounding box center [801, 357] width 290 height 19
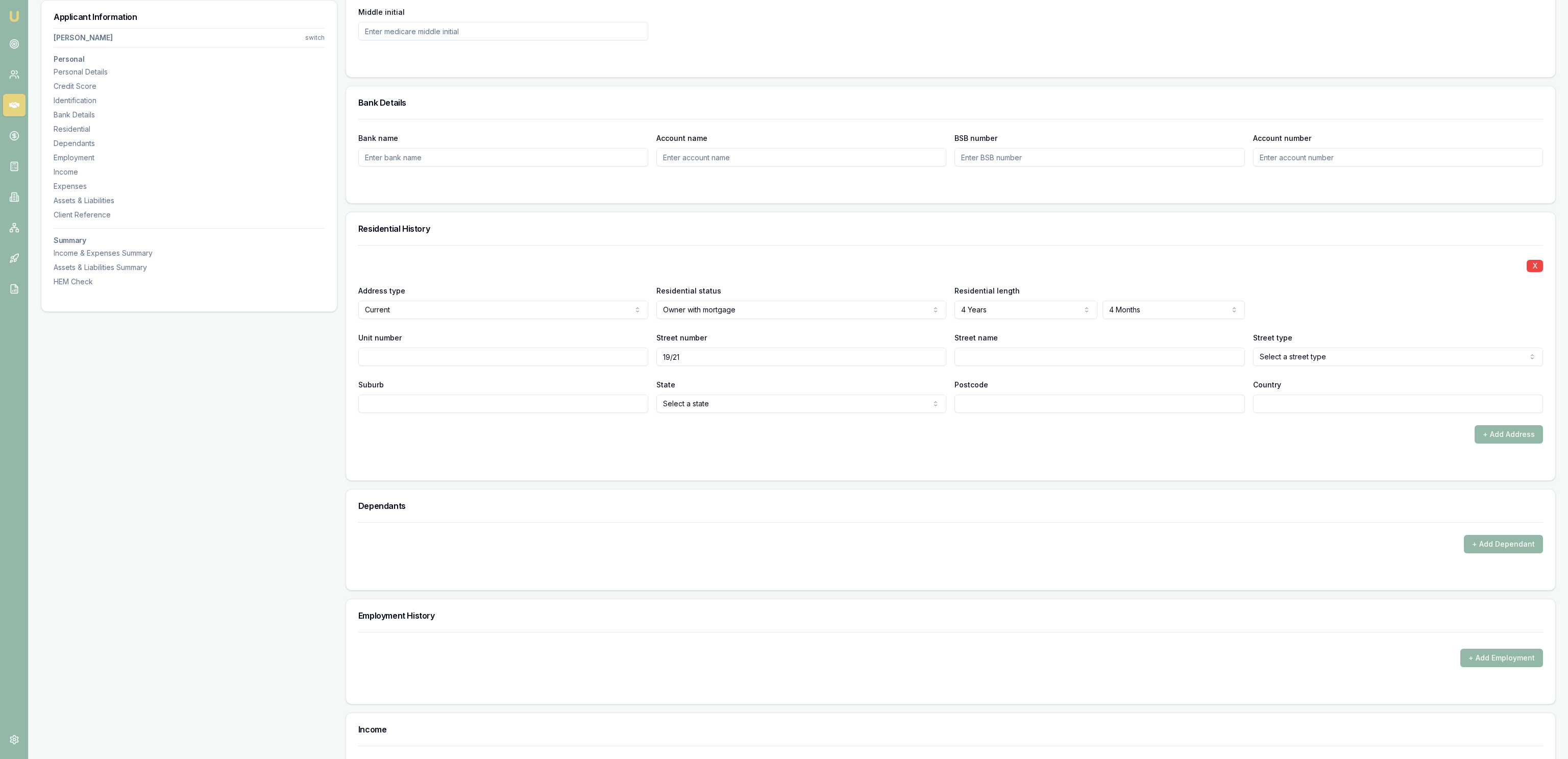
type input "19/21"
type input "[PERSON_NAME]"
select select "Avenue"
type input "Moranbahy"
type input "Moranbah"
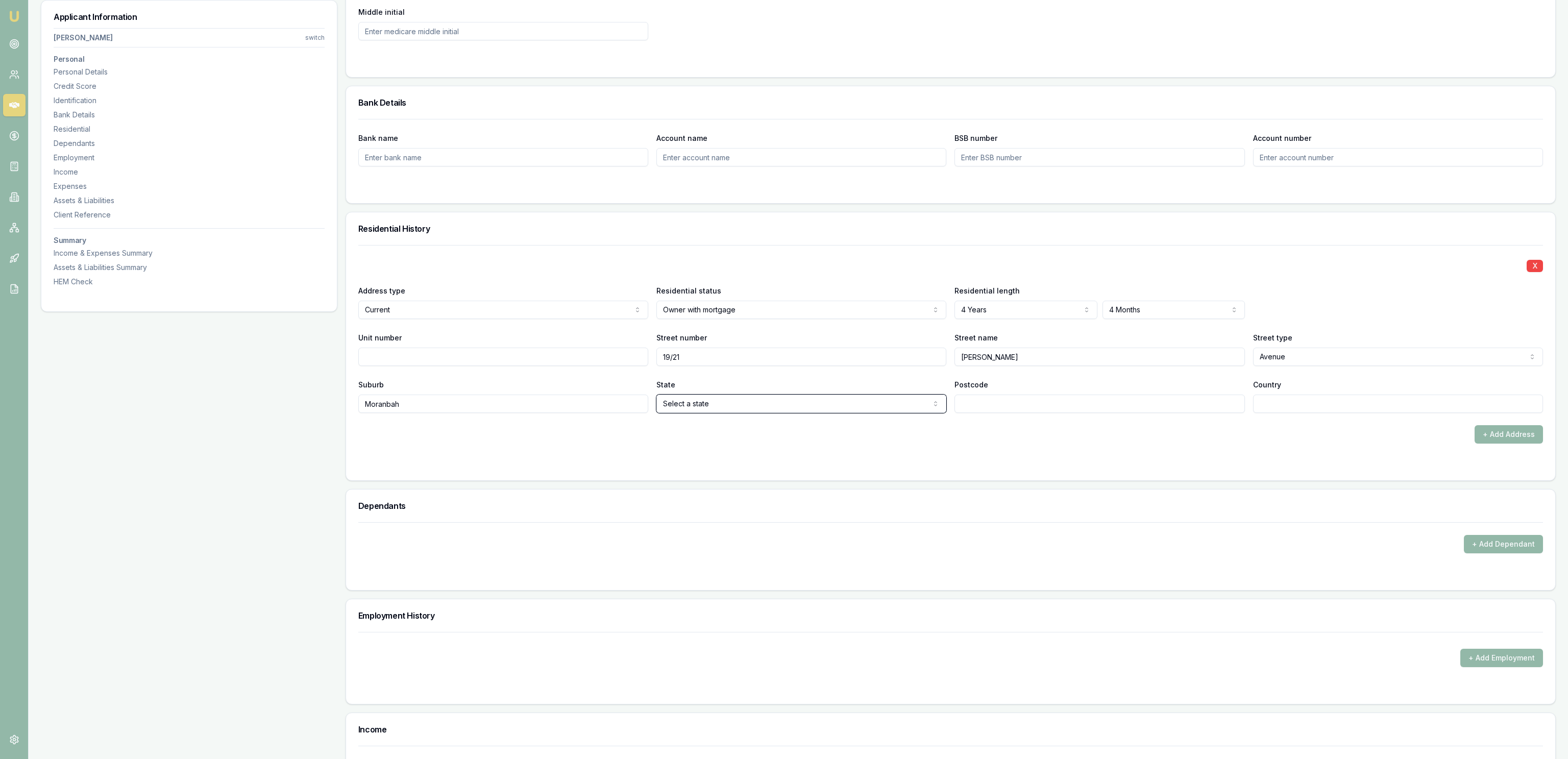
select select "QLD"
type input "4744"
type input "[GEOGRAPHIC_DATA]"
click at [926, 473] on div "X Address type Current Current Previous Residential status Owner with mortgage …" at bounding box center [950, 363] width 1209 height 235
click at [919, 485] on div "Personal Title * Mrs Mr Mrs Miss Ms Dr Prof First name * Elizabeth Middle name …" at bounding box center [951, 494] width 1211 height 2218
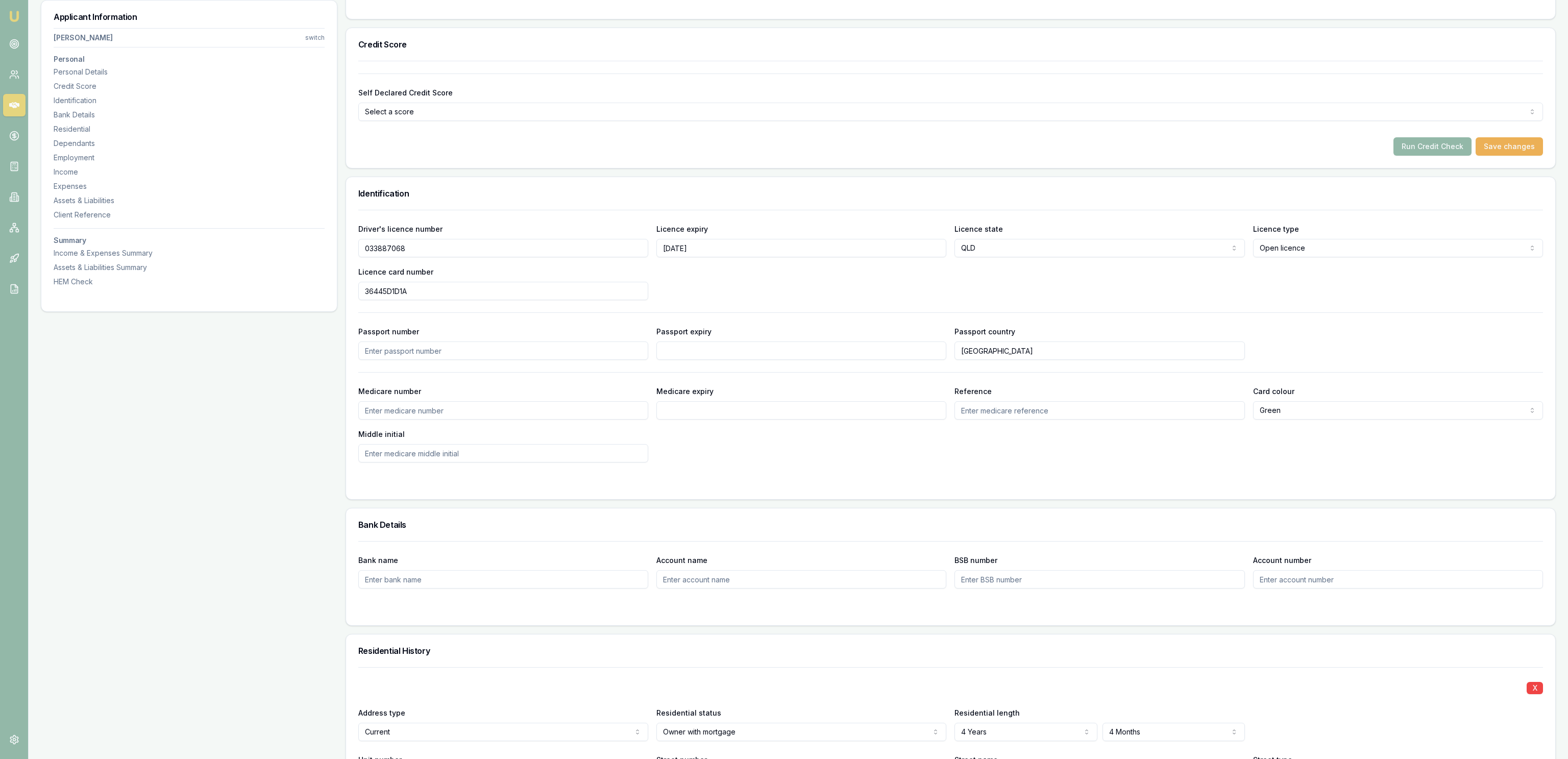
scroll to position [165, 0]
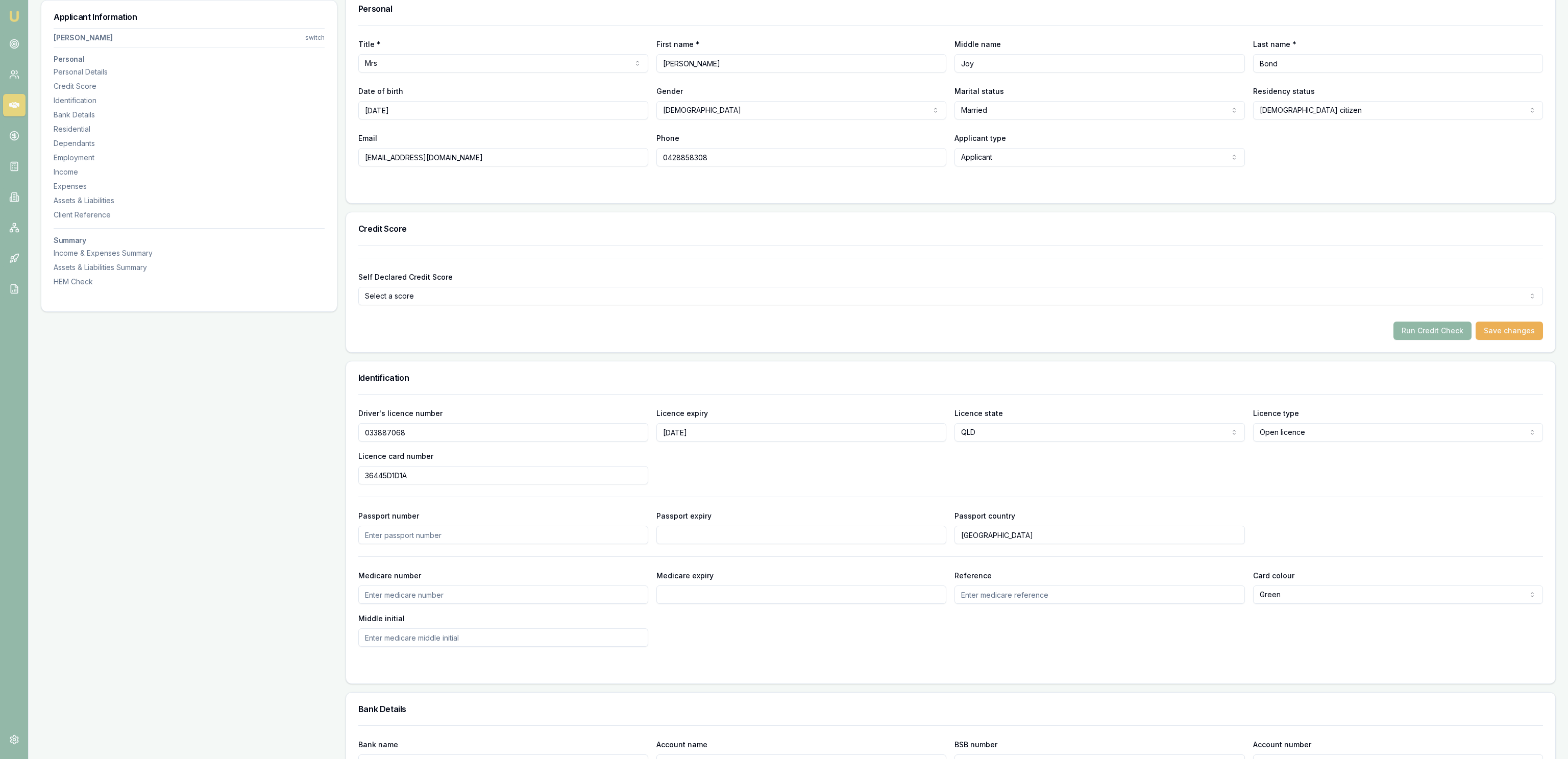
click at [1435, 332] on button "Run Credit Check" at bounding box center [1433, 331] width 78 height 19
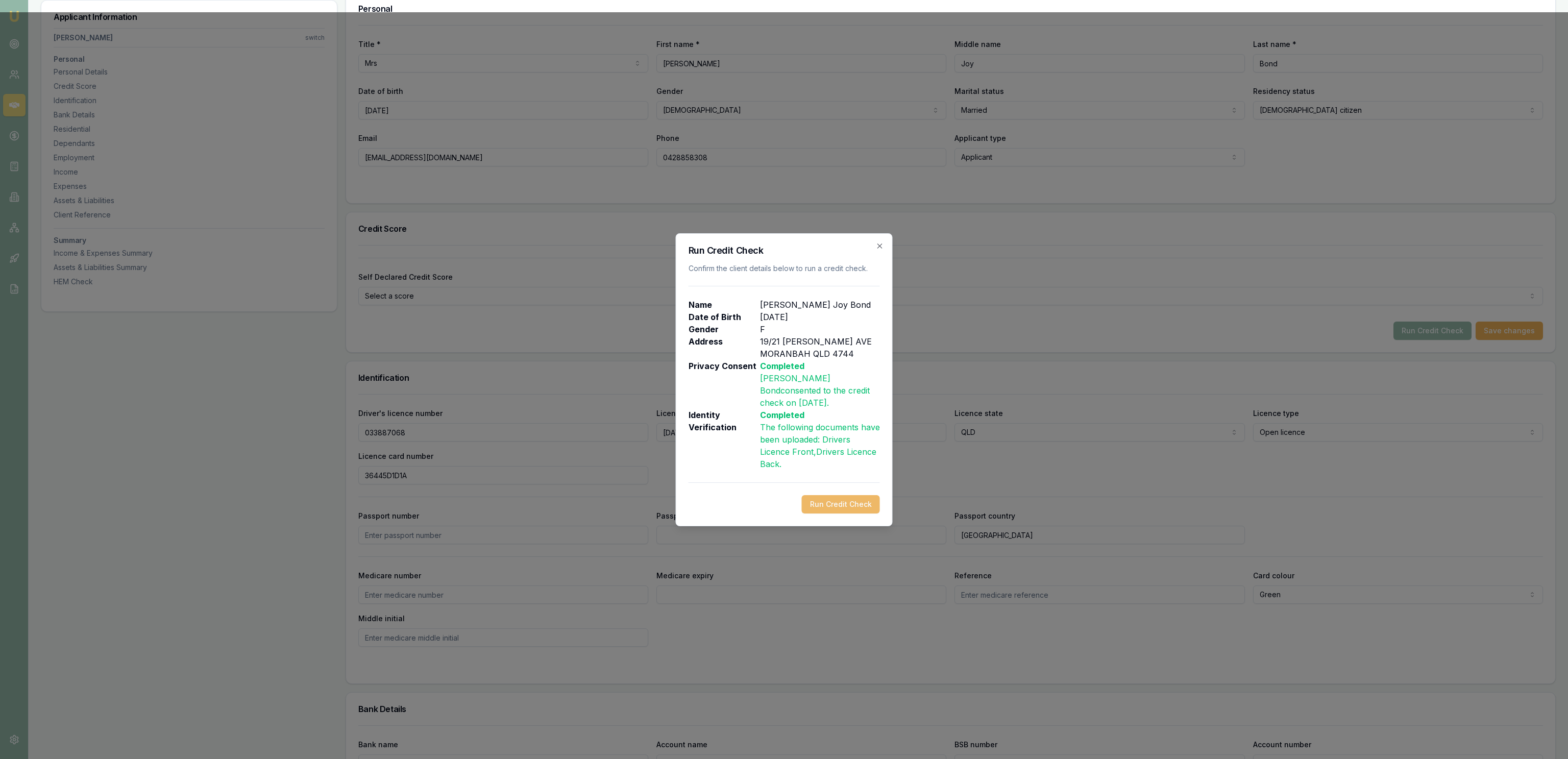
click at [829, 501] on button "Run Credit Check" at bounding box center [841, 504] width 78 height 19
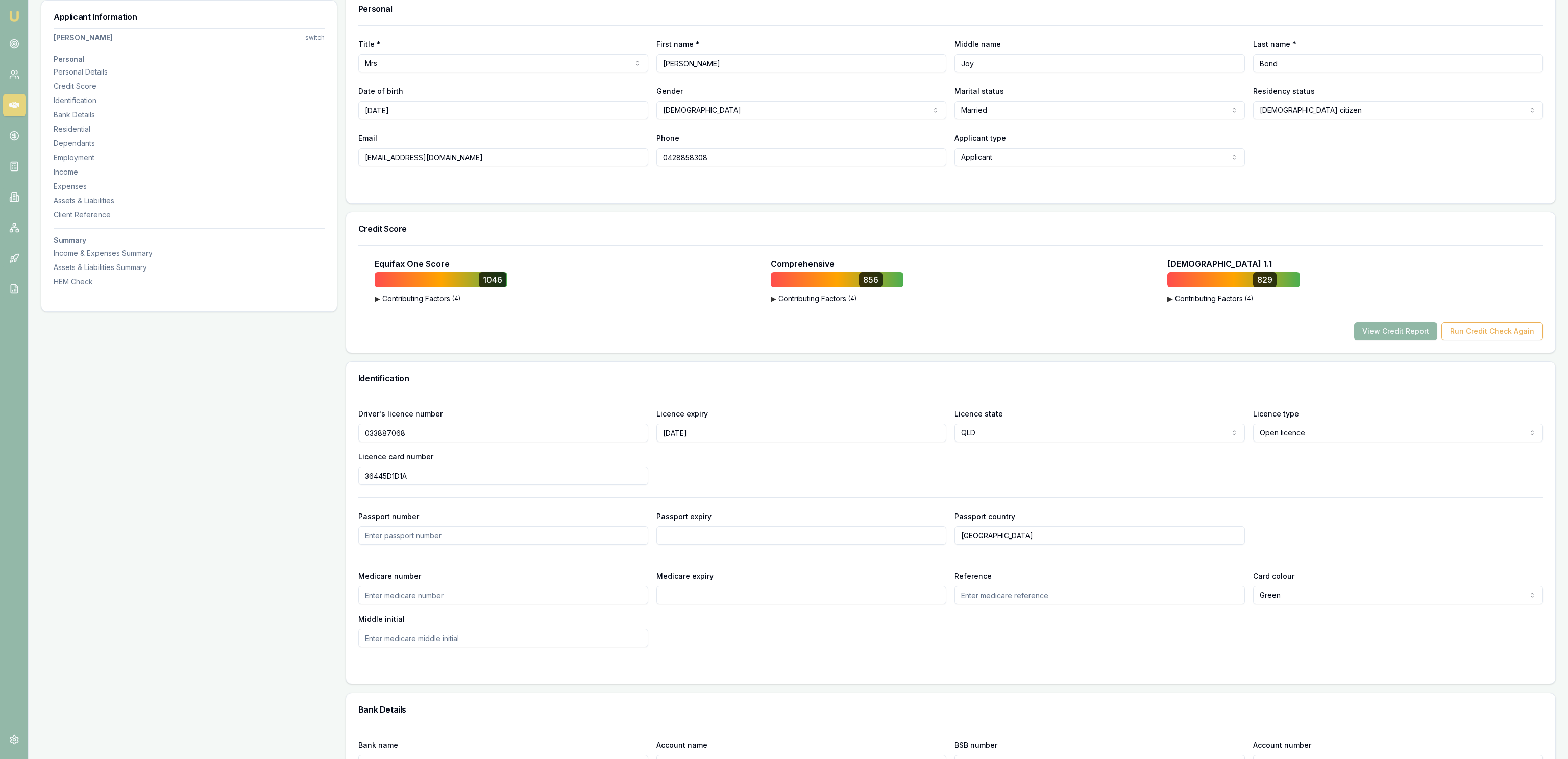
click at [1418, 332] on button "View Credit Report" at bounding box center [1396, 332] width 83 height 19
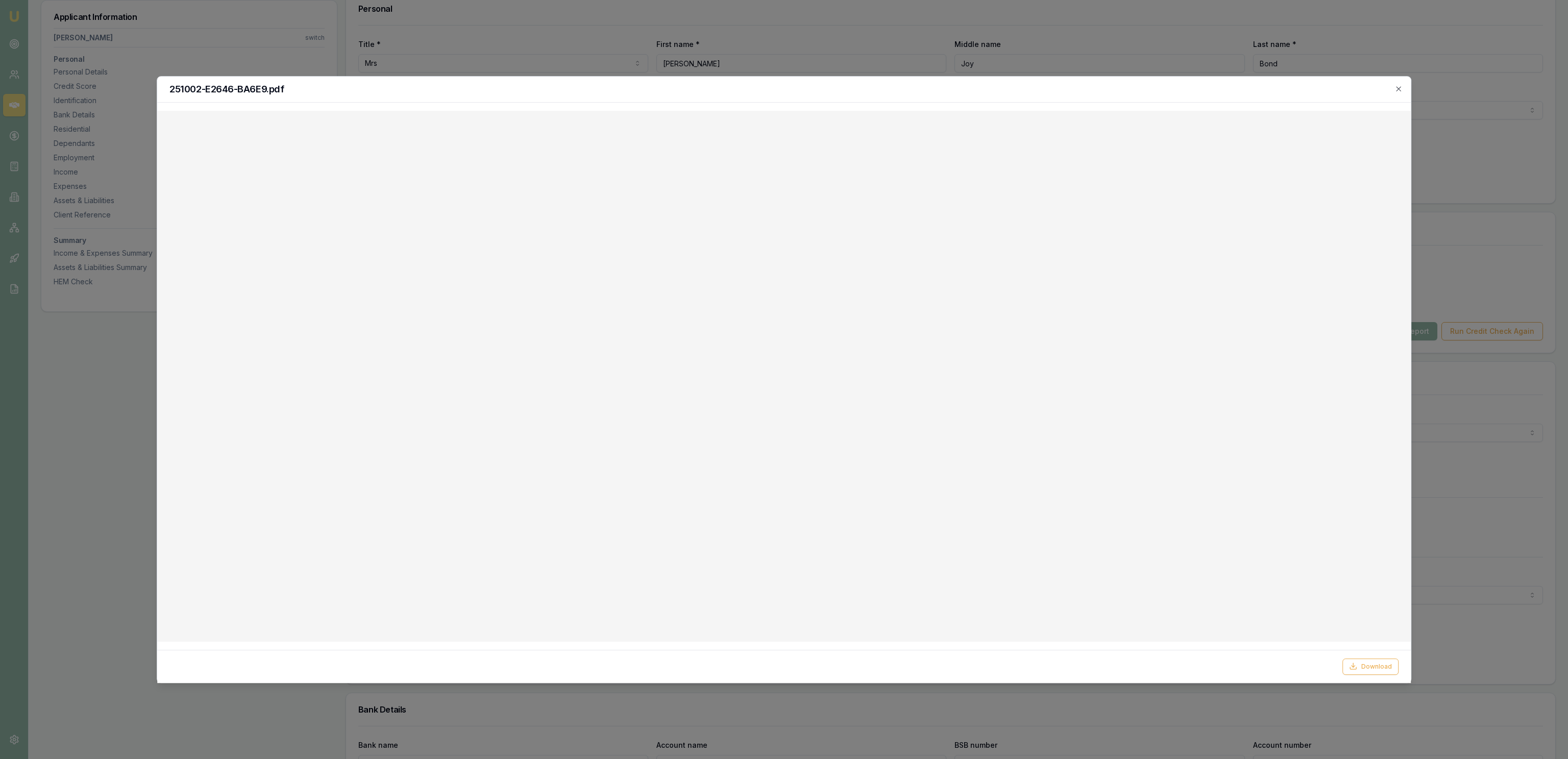
click at [623, 64] on div at bounding box center [784, 380] width 1568 height 759
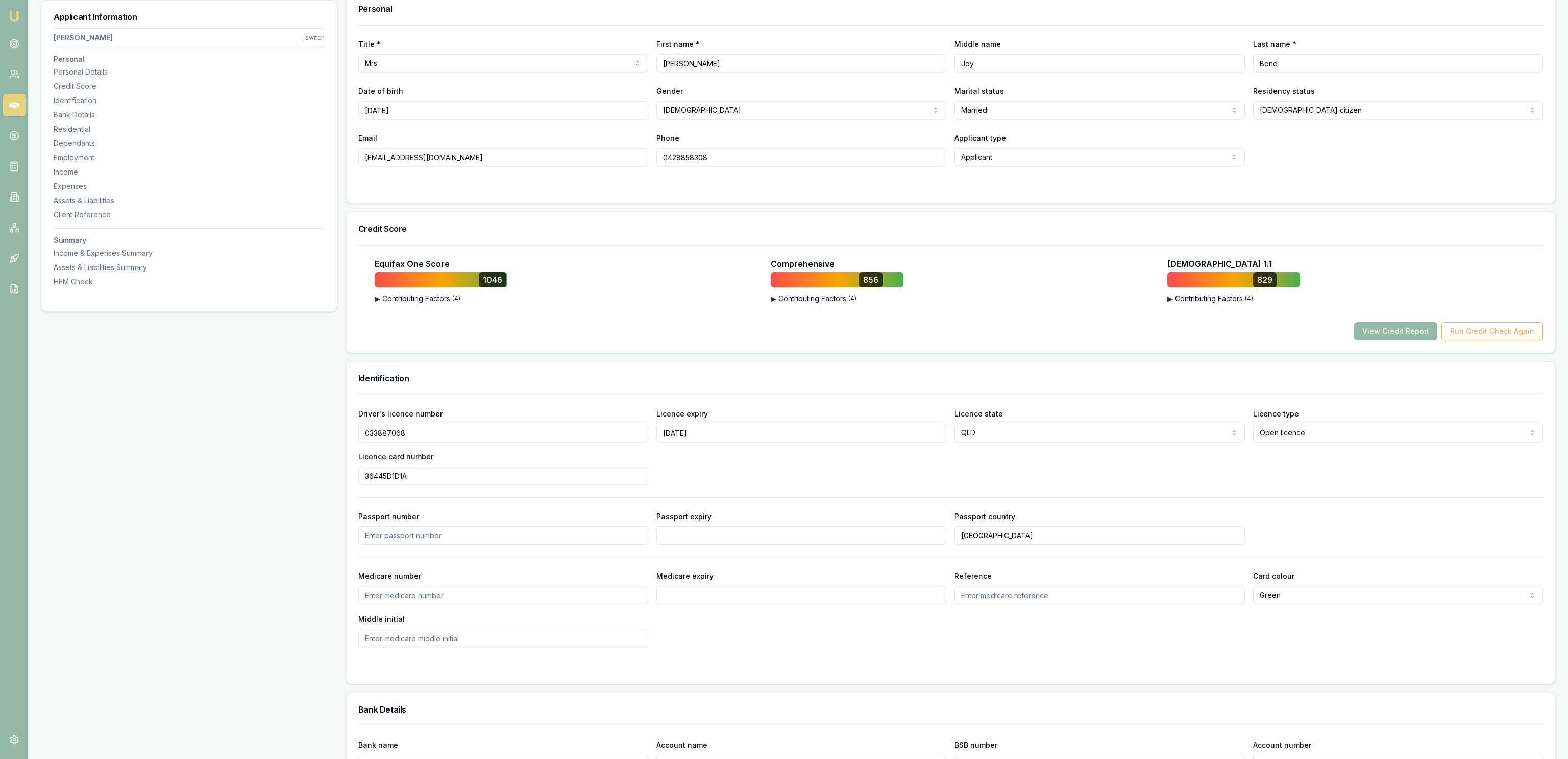
scroll to position [0, 0]
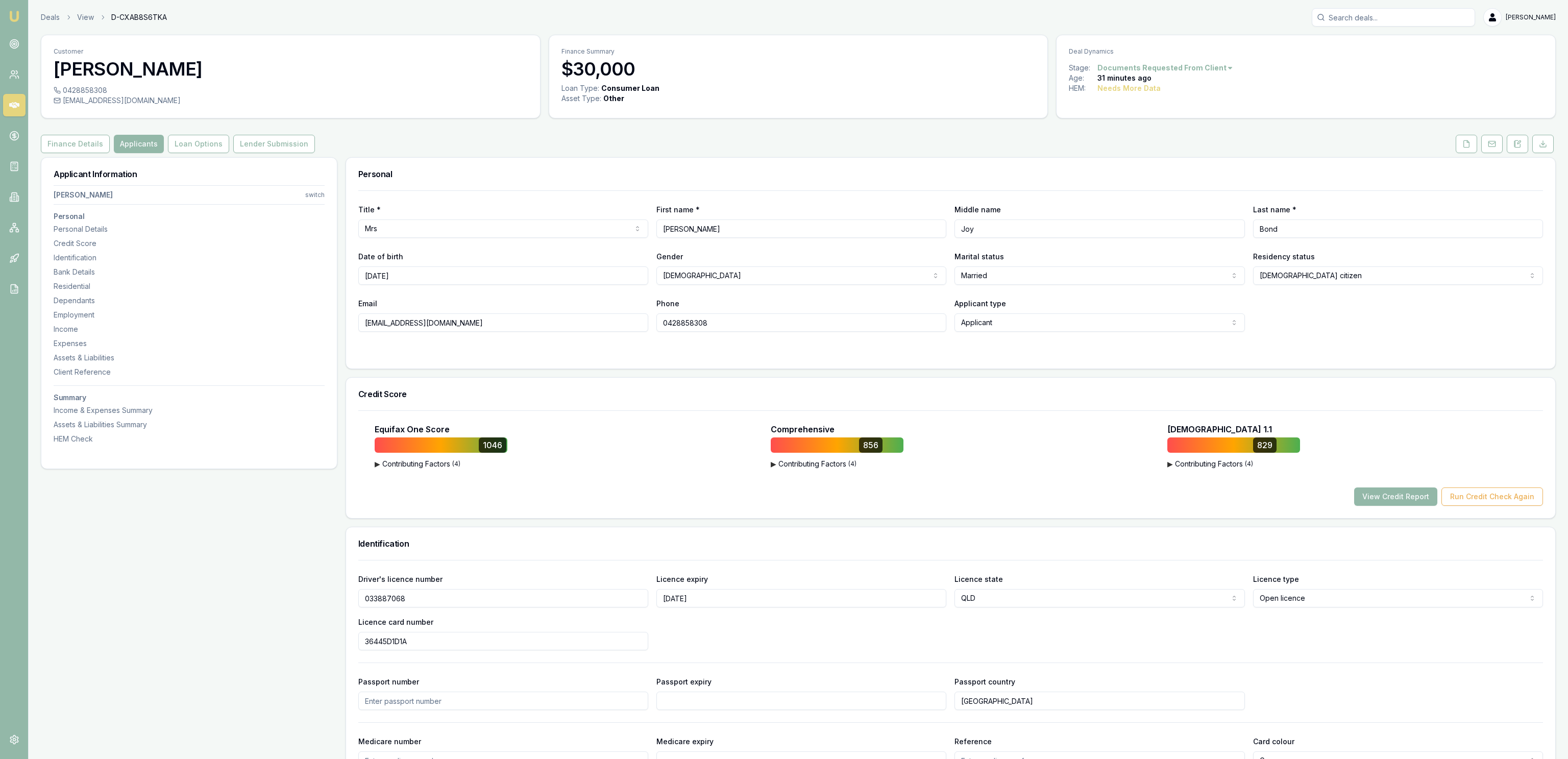
click at [111, 104] on div "[EMAIL_ADDRESS][DOMAIN_NAME]" at bounding box center [291, 100] width 475 height 10
click at [114, 102] on div "[EMAIL_ADDRESS][DOMAIN_NAME]" at bounding box center [291, 100] width 475 height 10
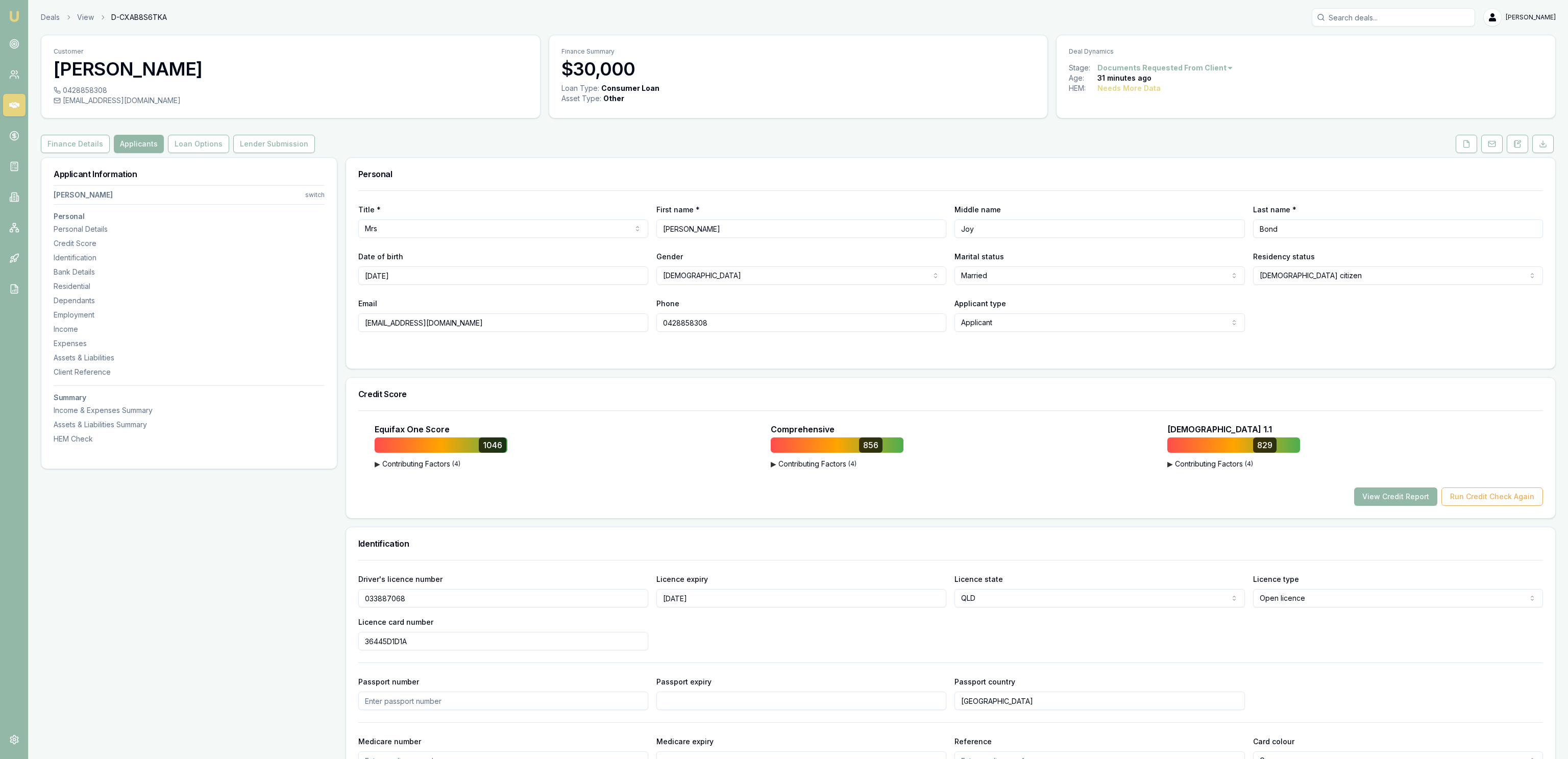
copy icon
click at [89, 87] on div "0428858308" at bounding box center [291, 90] width 475 height 10
click at [89, 88] on div "0428858308" at bounding box center [291, 90] width 475 height 10
copy div "0428858308"
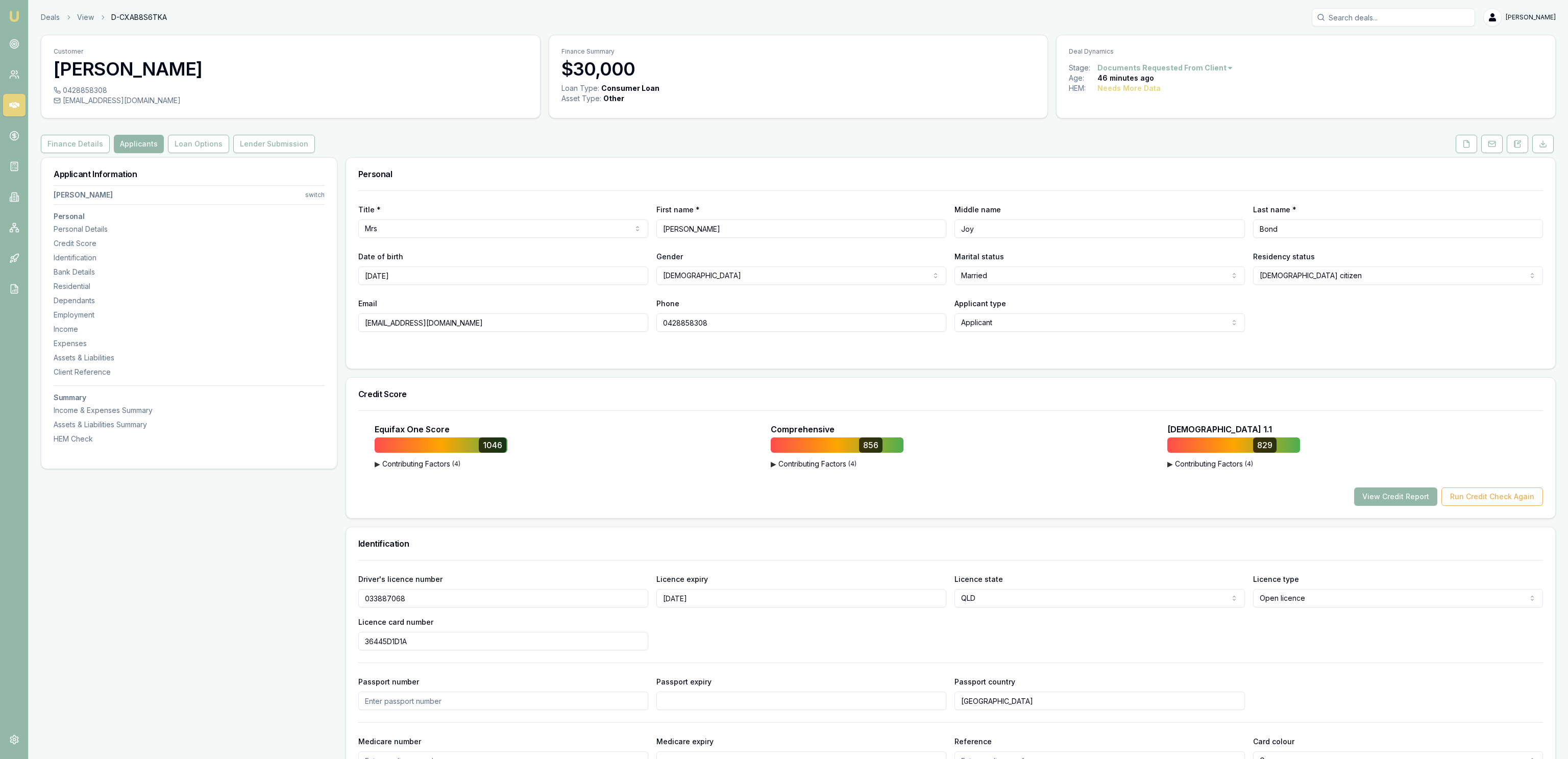
click at [106, 98] on div "[EMAIL_ADDRESS][DOMAIN_NAME]" at bounding box center [291, 100] width 475 height 10
copy icon
click at [110, 88] on div "0428858308" at bounding box center [291, 90] width 475 height 10
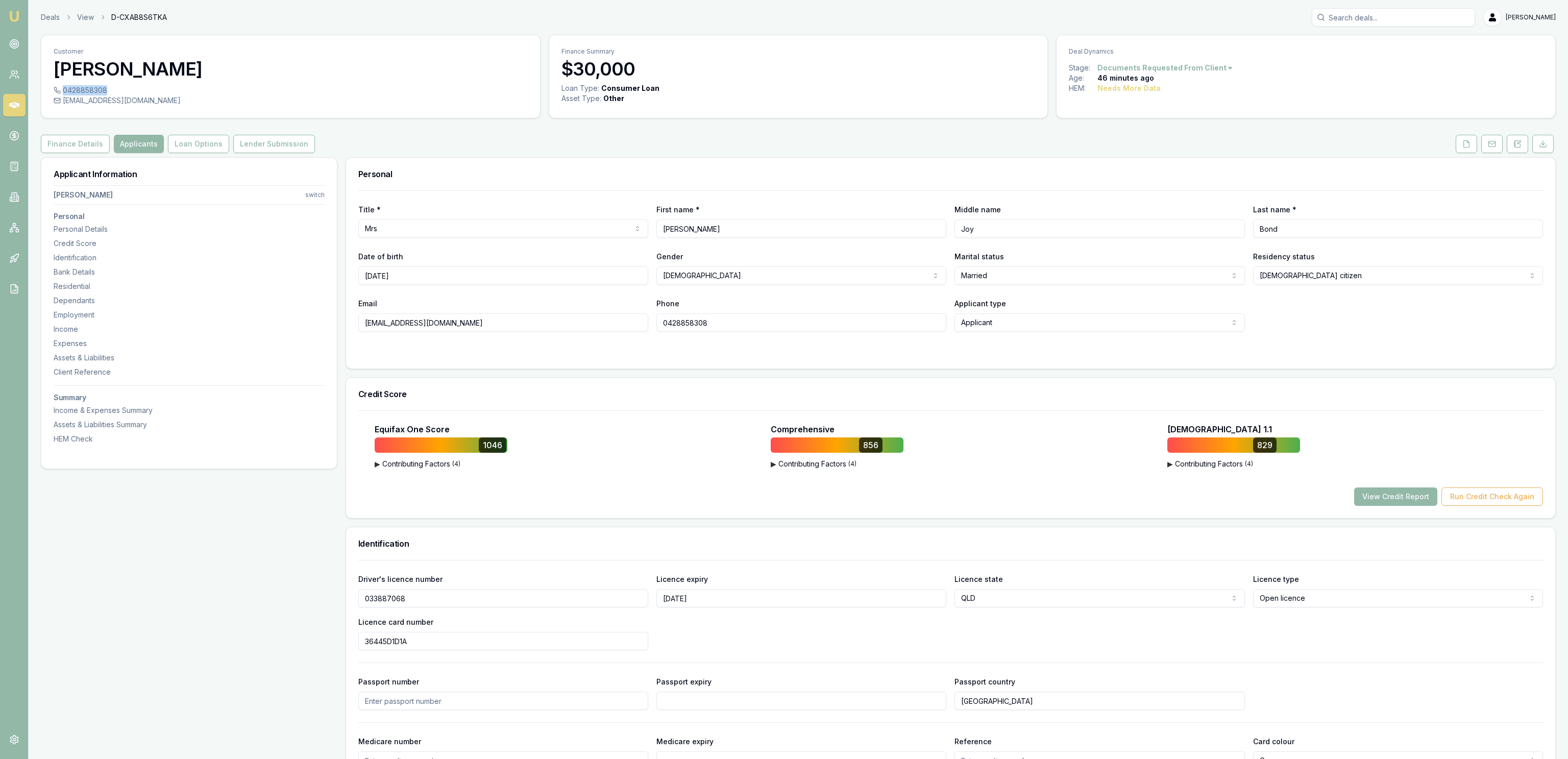
click at [108, 88] on div "0428858308" at bounding box center [291, 90] width 475 height 10
copy icon
click at [60, 18] on link "Deals" at bounding box center [50, 17] width 19 height 10
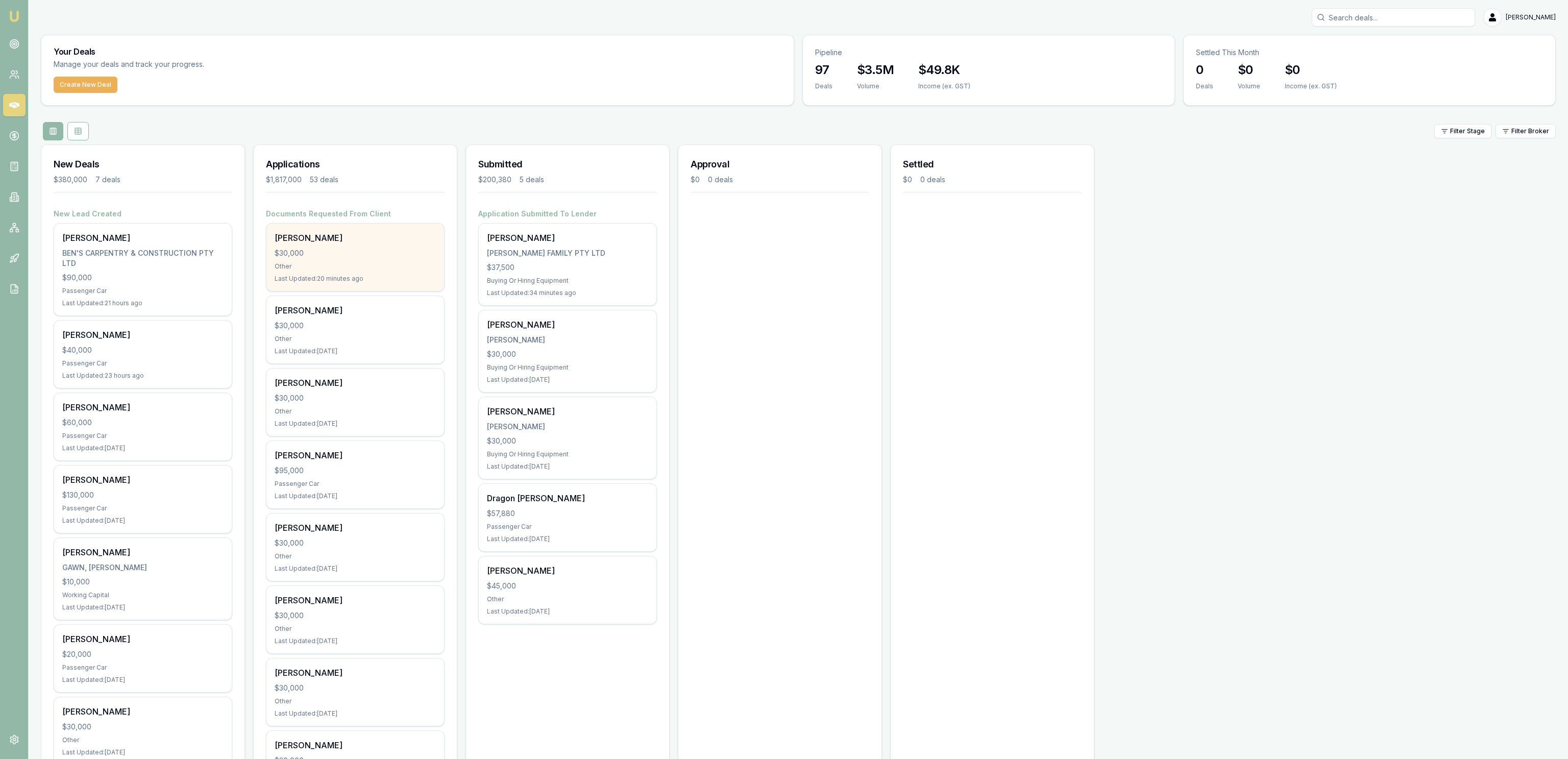
click at [366, 230] on div "Elizabeth Bond $30,000 Other Last Updated: 20 minutes ago" at bounding box center [355, 257] width 178 height 67
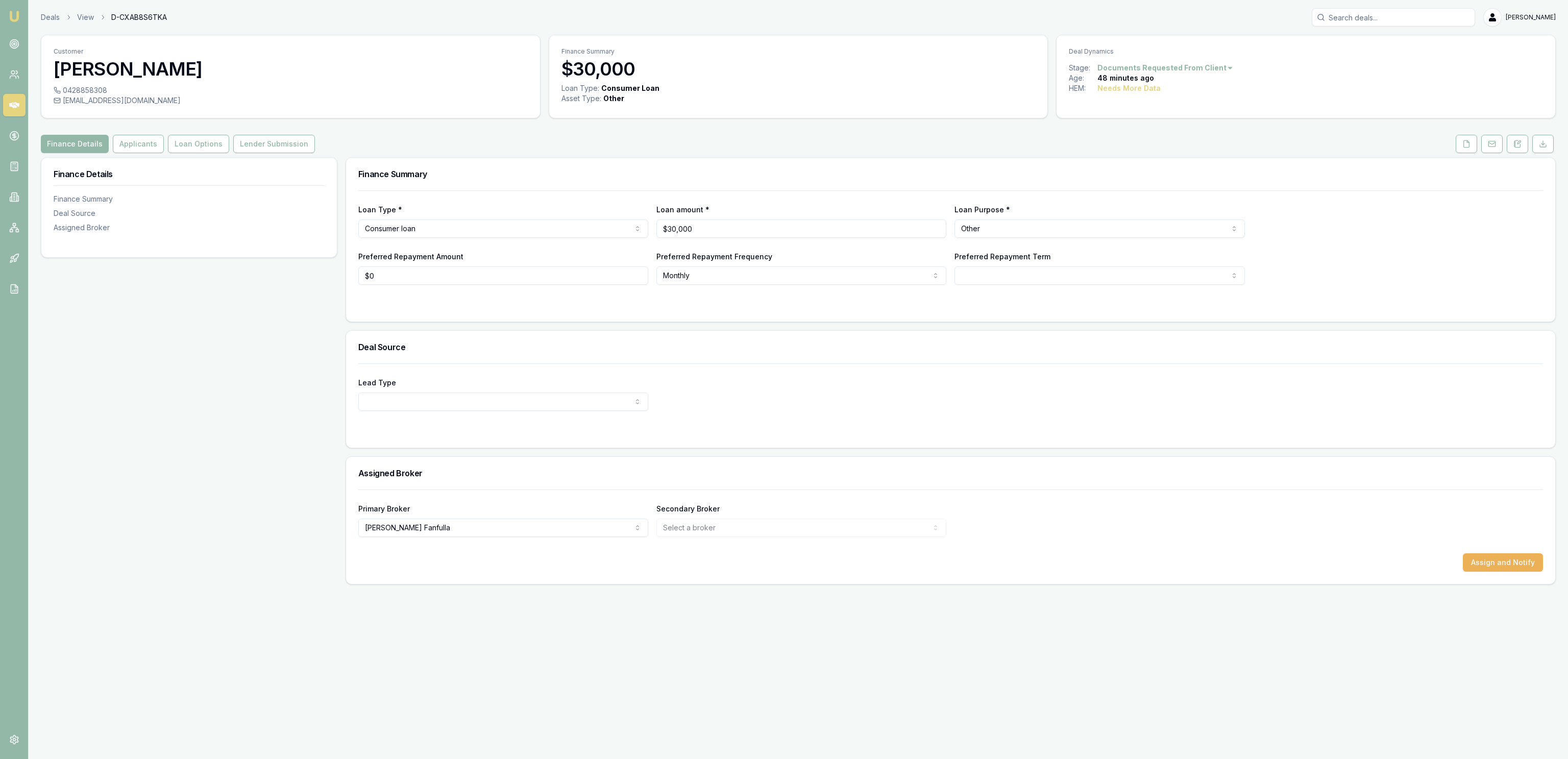
click at [1480, 149] on link at bounding box center [1492, 145] width 25 height 19
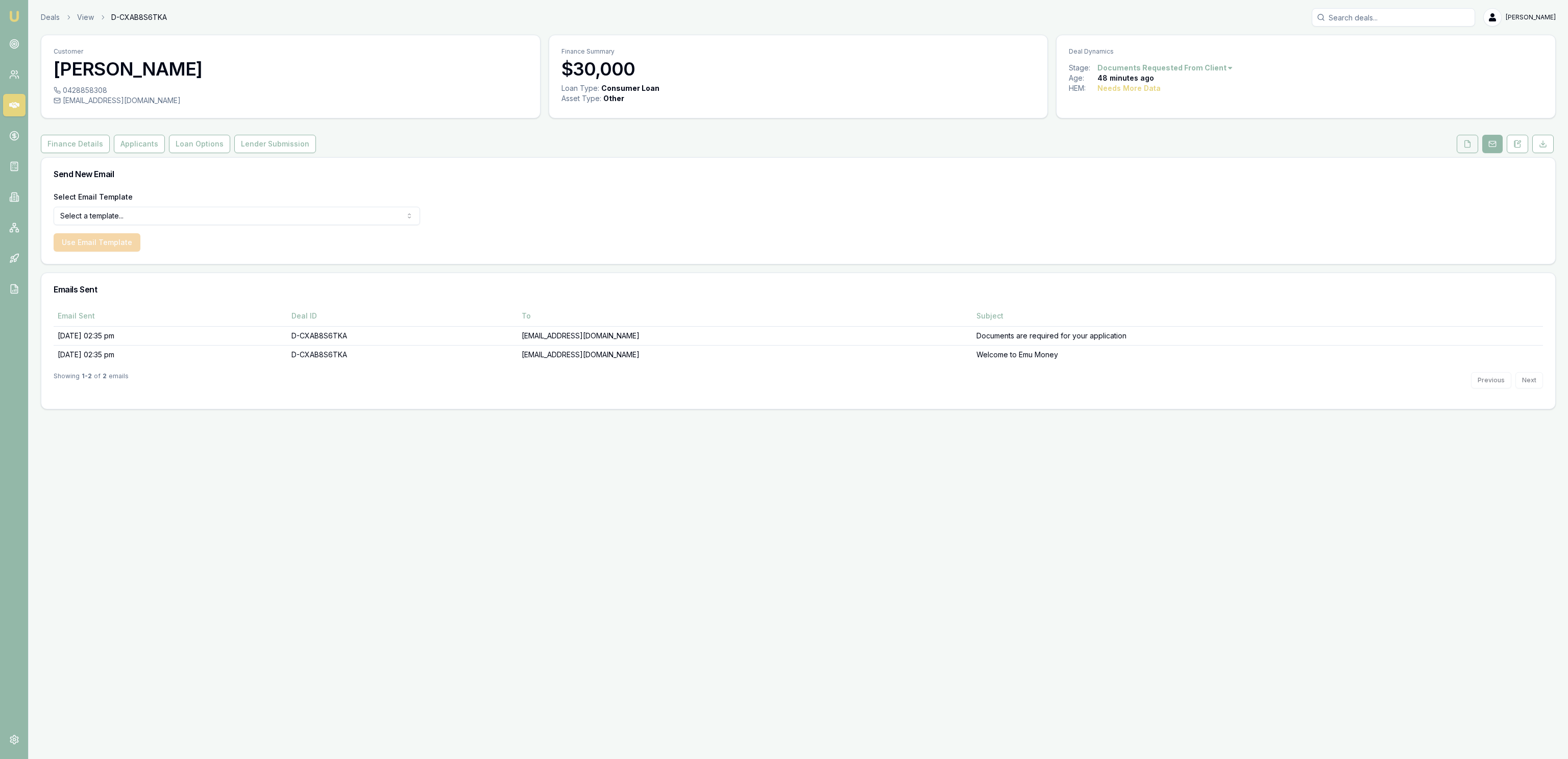
click at [1470, 148] on button at bounding box center [1467, 145] width 21 height 19
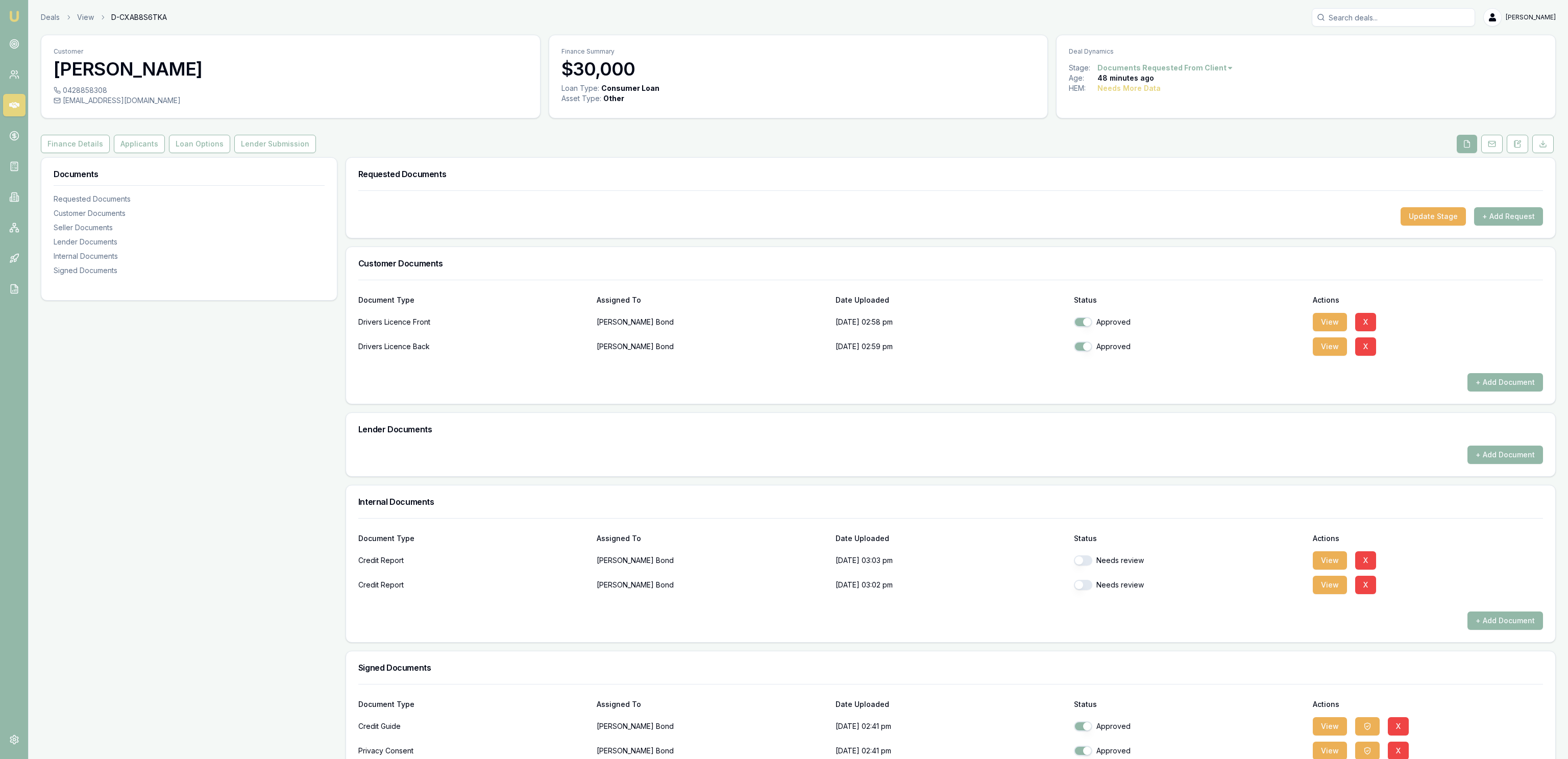
click at [1080, 566] on button "button" at bounding box center [1083, 560] width 19 height 10
checkbox input "true"
click at [1491, 214] on button "+ Add Request" at bounding box center [1509, 216] width 69 height 19
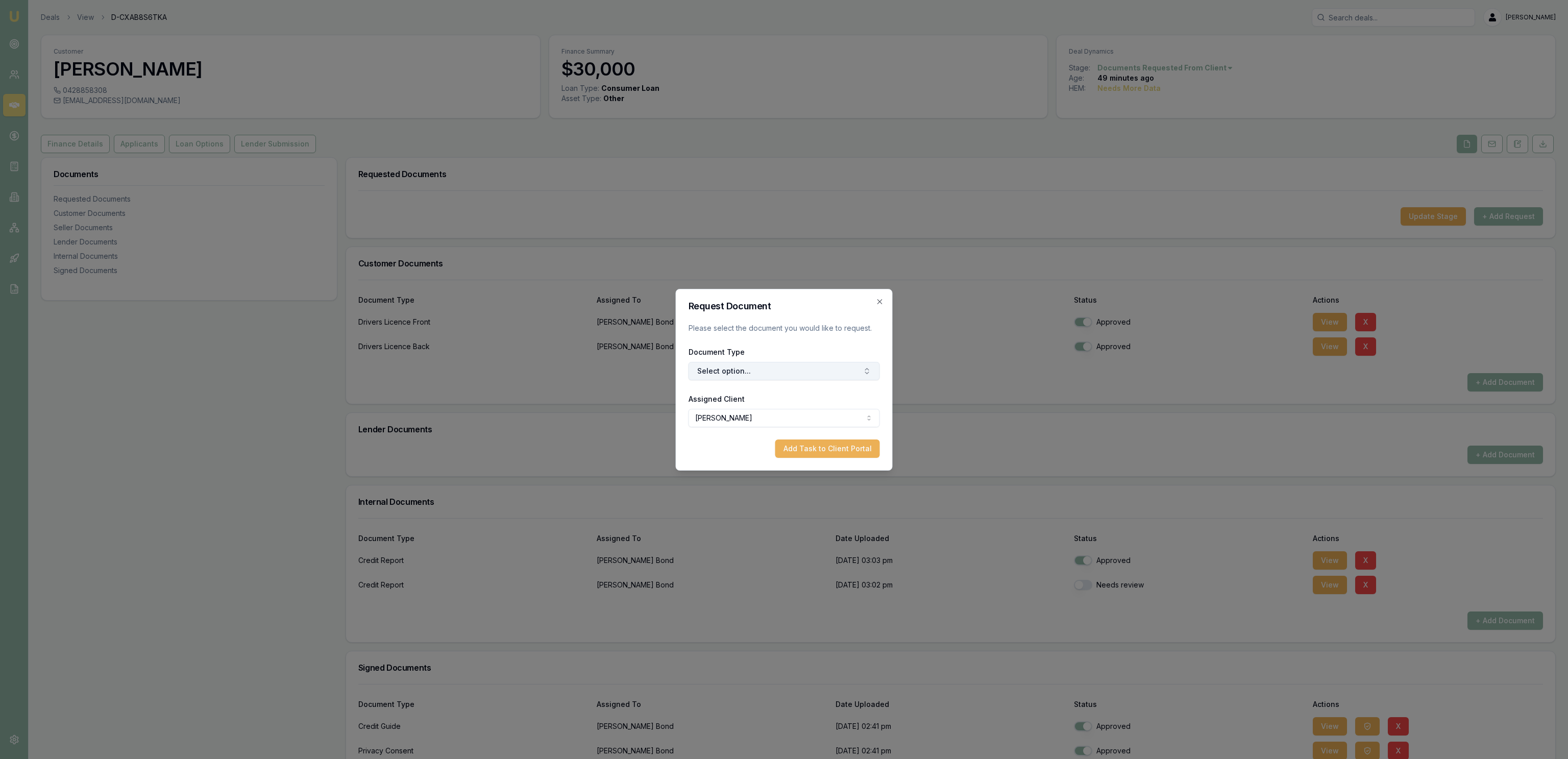
click at [766, 372] on button "Select option..." at bounding box center [784, 371] width 191 height 19
click at [771, 389] on input "text" at bounding box center [790, 393] width 129 height 21
type input "pays"
click at [827, 470] on div "Most Recent Payslip" at bounding box center [784, 465] width 131 height 17
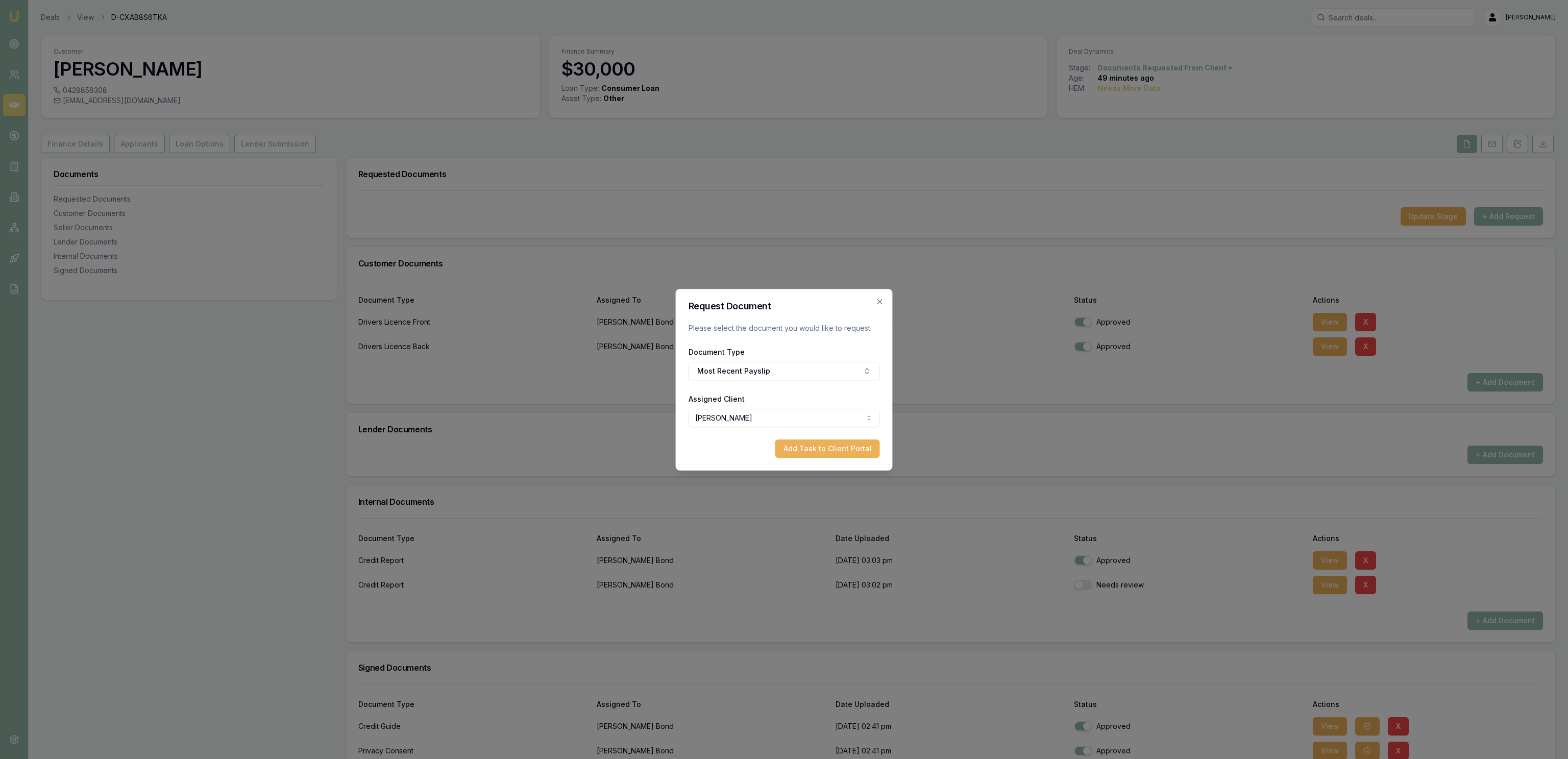
click at [843, 450] on button "Add Task to Client Portal" at bounding box center [828, 449] width 104 height 19
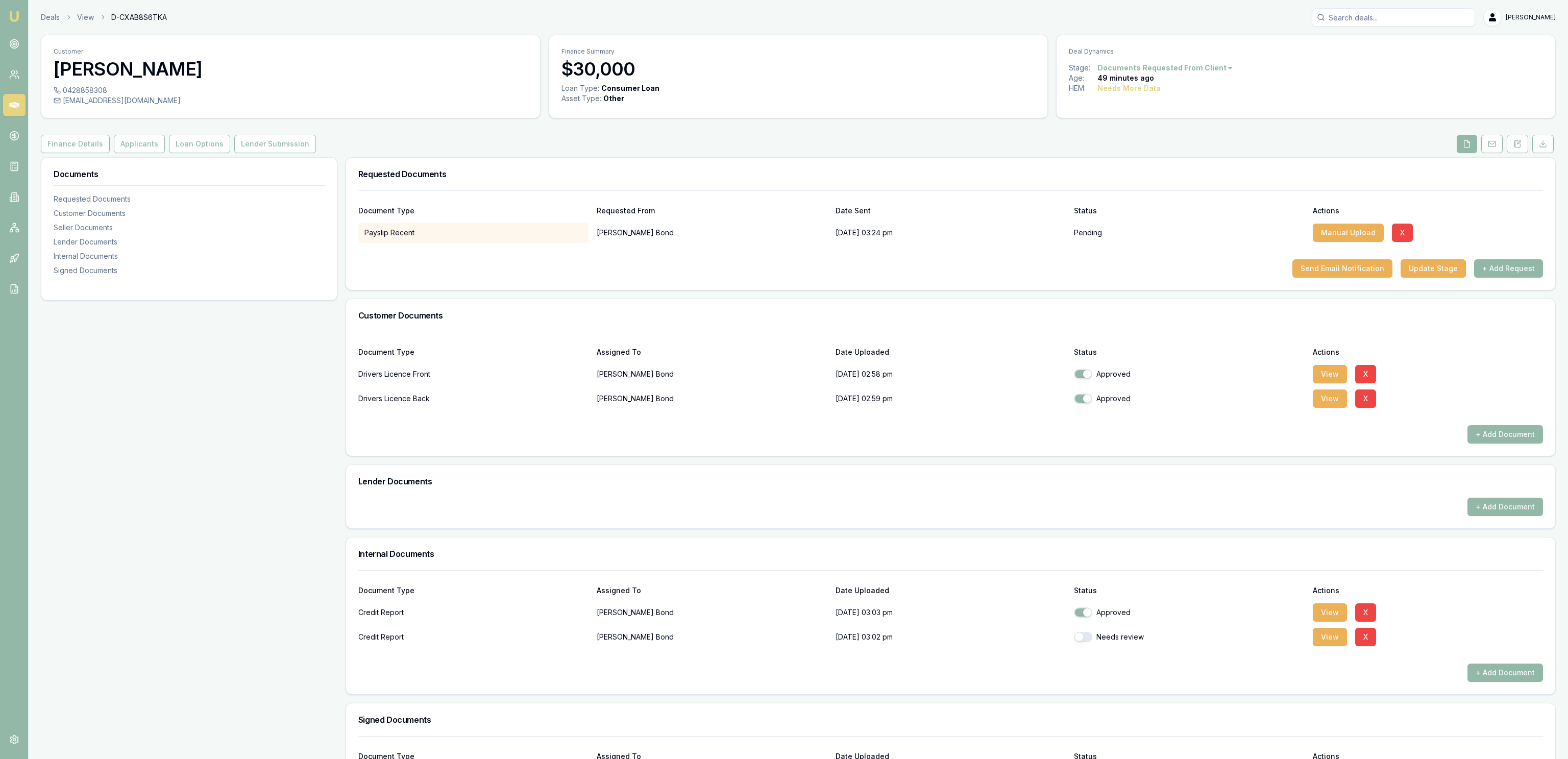
click at [1504, 277] on button "+ Add Request" at bounding box center [1509, 269] width 69 height 19
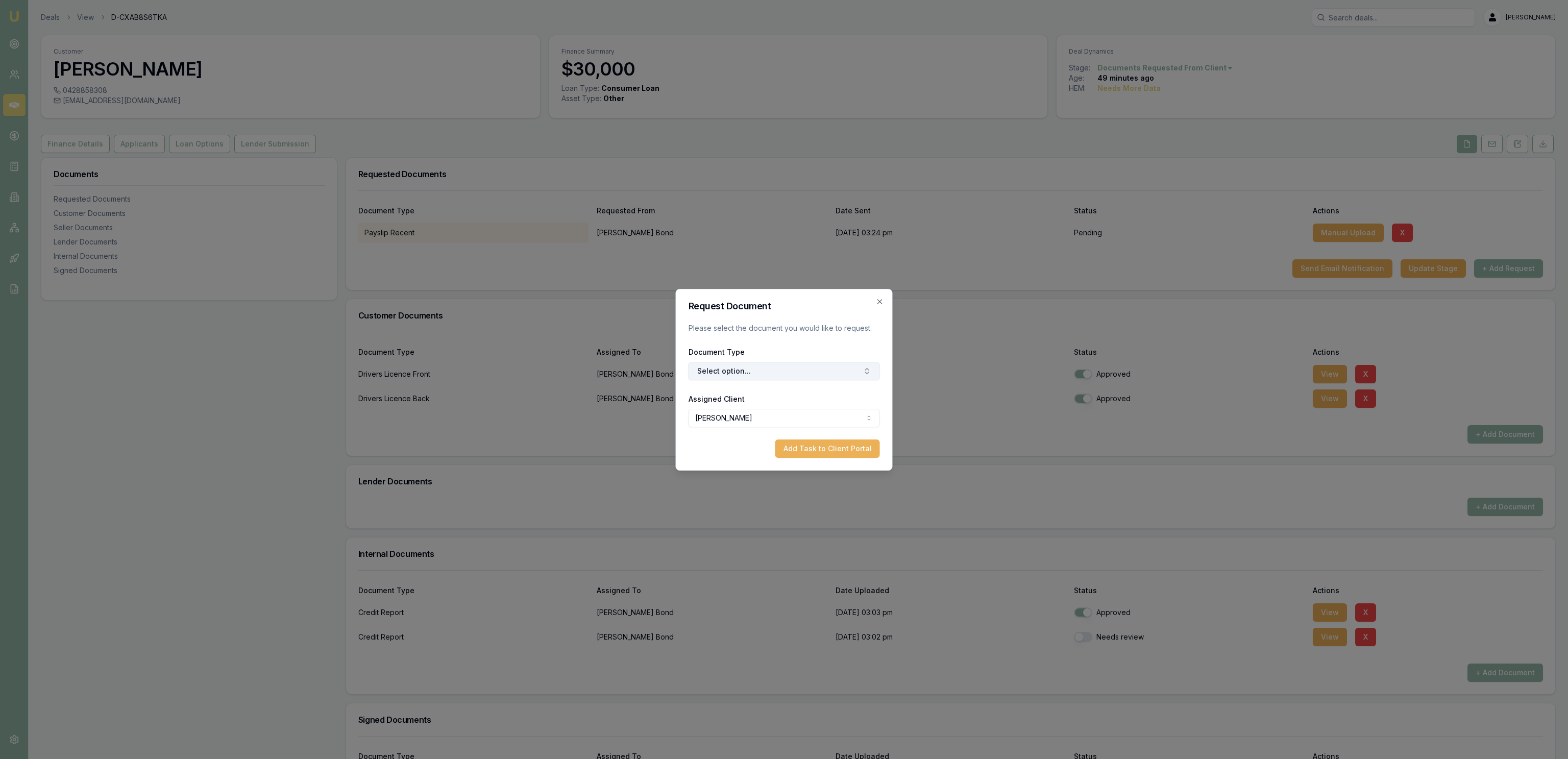
click at [786, 368] on button "Select option..." at bounding box center [784, 371] width 191 height 19
click at [780, 382] on div "Privacy Consent Credit Guide and Quote 3 Months Bank Statements 6 Months Bank S…" at bounding box center [783, 444] width 154 height 124
click at [782, 389] on input "text" at bounding box center [790, 393] width 129 height 21
type input "payslpi"
click at [815, 462] on div "Previous Payslip" at bounding box center [789, 463] width 128 height 17
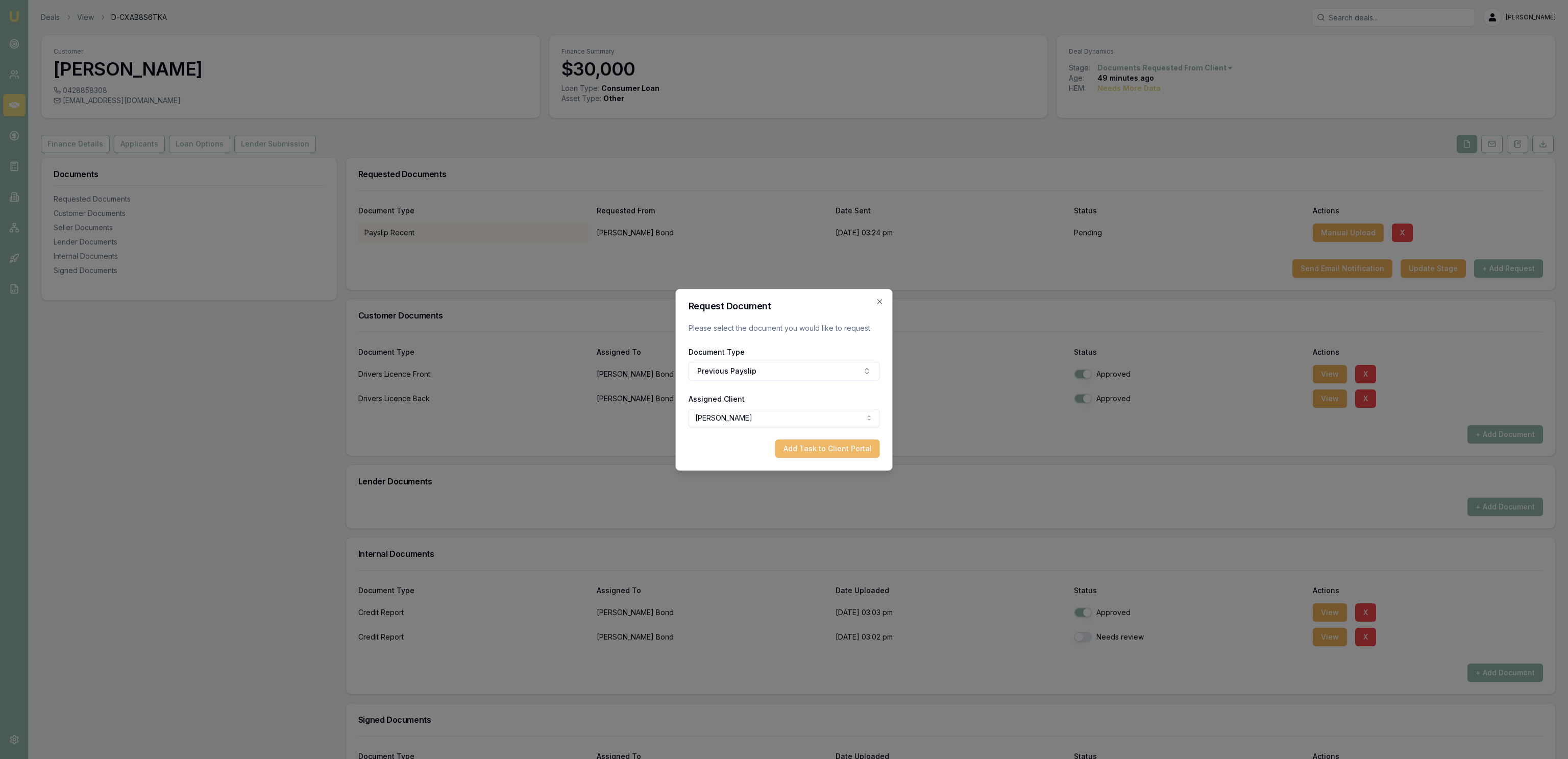
click at [833, 457] on button "Add Task to Client Portal" at bounding box center [828, 449] width 104 height 19
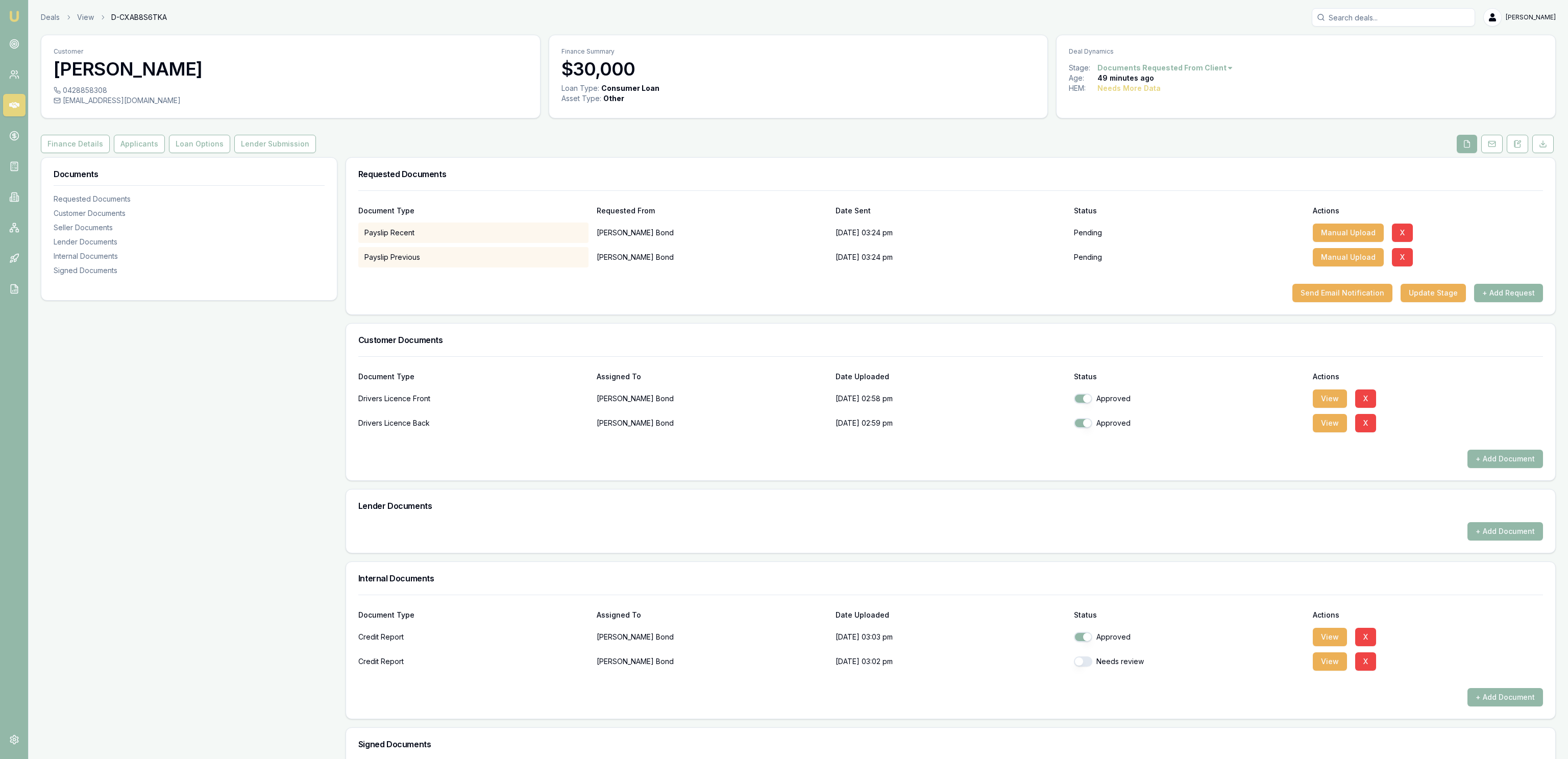
click at [1492, 294] on button "+ Add Request" at bounding box center [1509, 294] width 69 height 19
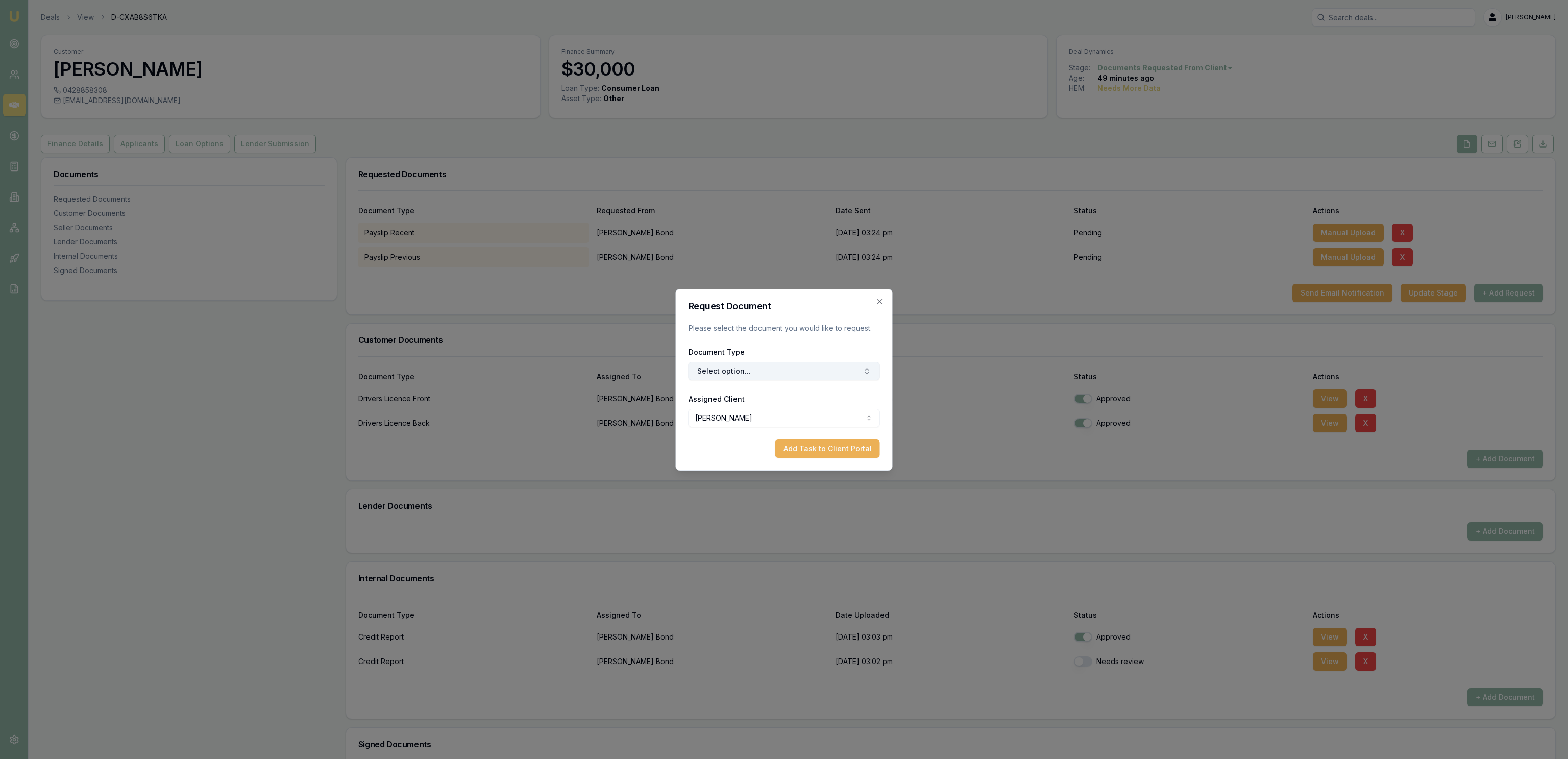
click at [737, 366] on button "Select option..." at bounding box center [784, 371] width 191 height 19
type input "partner"
click at [790, 450] on div "Payslip Previous (Partner)" at bounding box center [784, 447] width 149 height 17
click at [816, 452] on button "Add Task to Client Portal" at bounding box center [828, 449] width 104 height 19
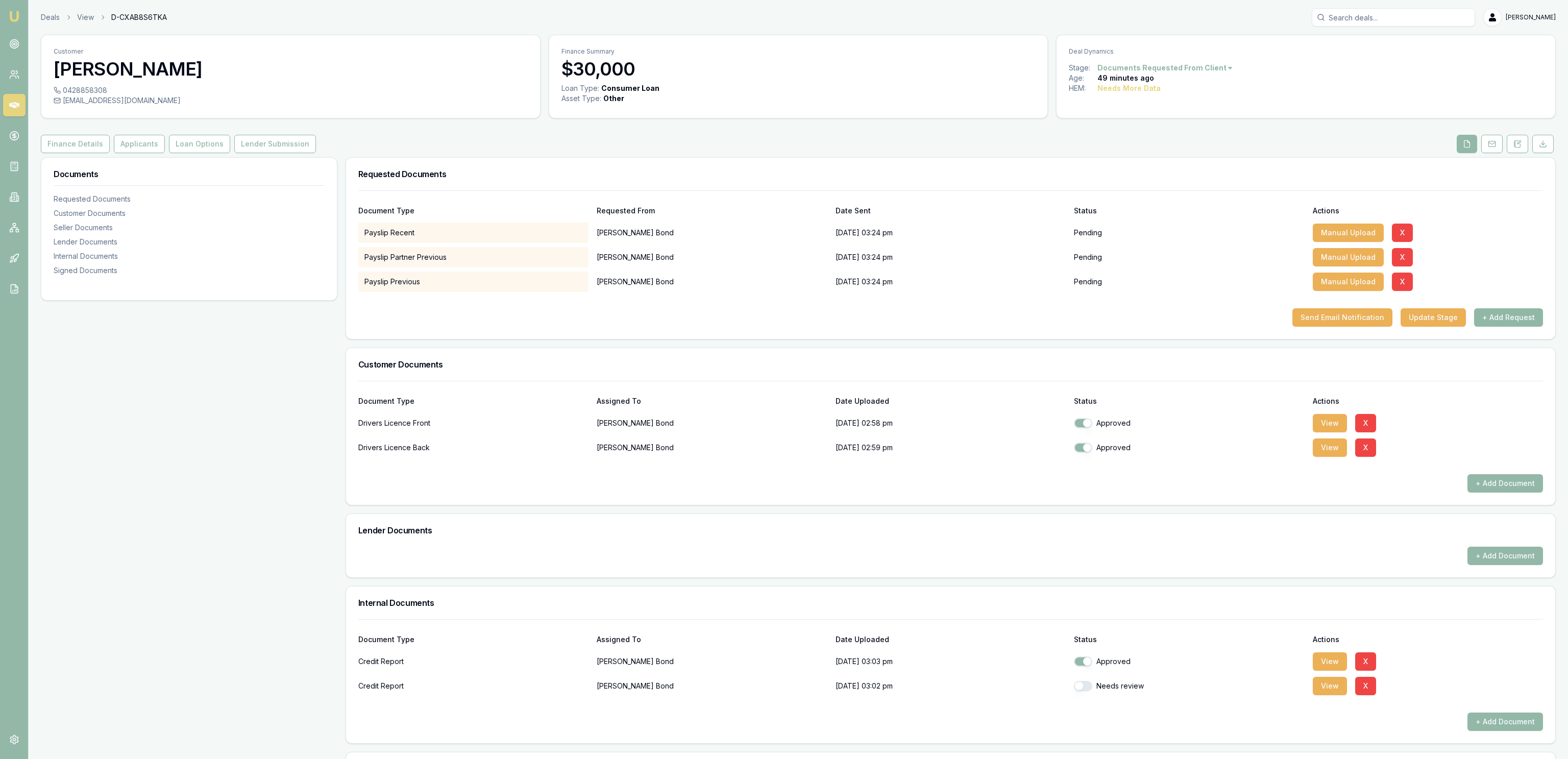
click at [1508, 313] on button "+ Add Request" at bounding box center [1509, 318] width 69 height 19
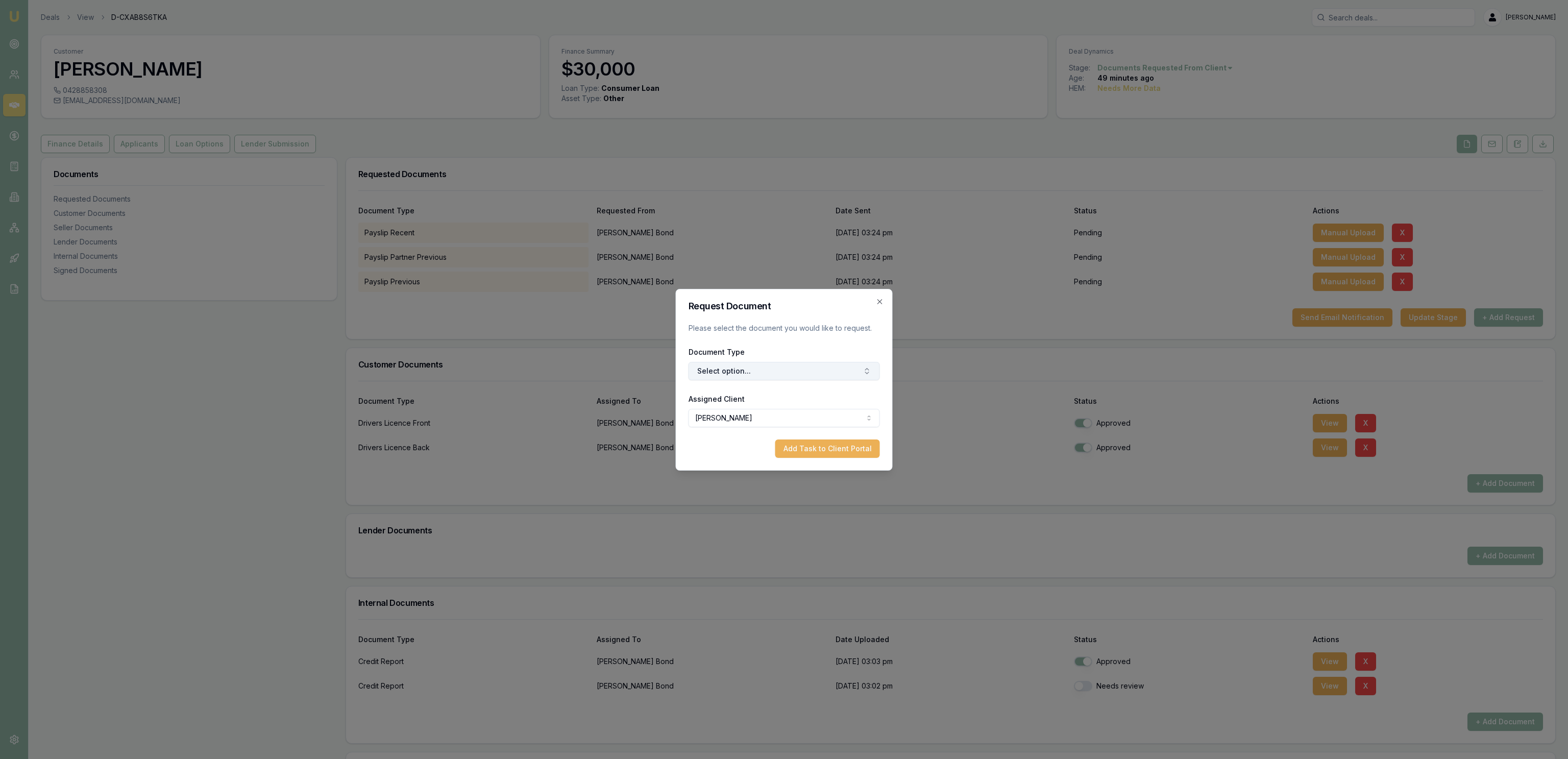
click at [772, 364] on button "Select option..." at bounding box center [784, 371] width 191 height 19
type input "partner"
click at [816, 461] on div "Payslip Recent (Partner)" at bounding box center [784, 463] width 149 height 17
click at [849, 452] on button "Add Task to Client Portal" at bounding box center [828, 449] width 104 height 19
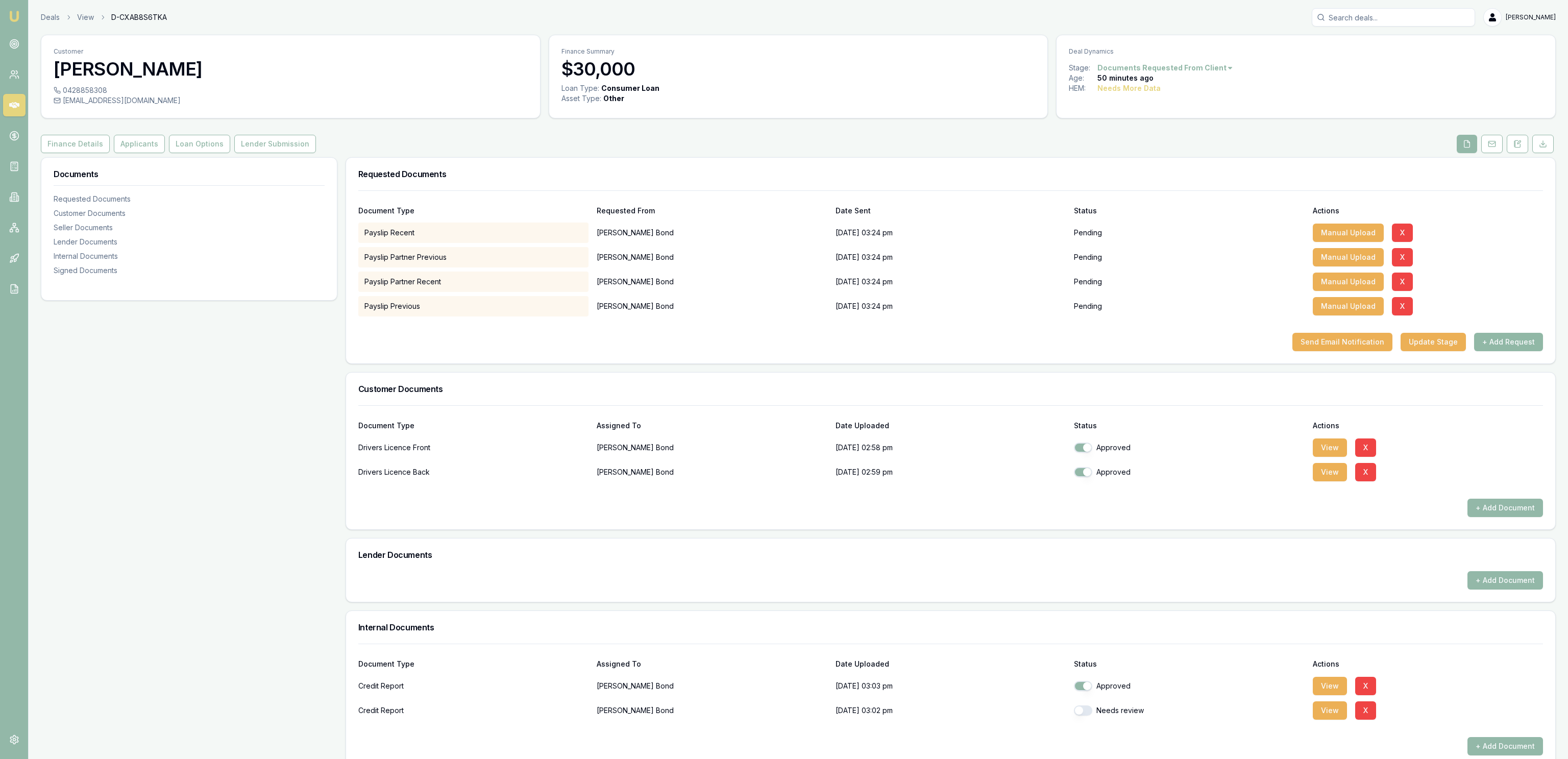
click at [1511, 340] on button "+ Add Request" at bounding box center [1509, 342] width 69 height 19
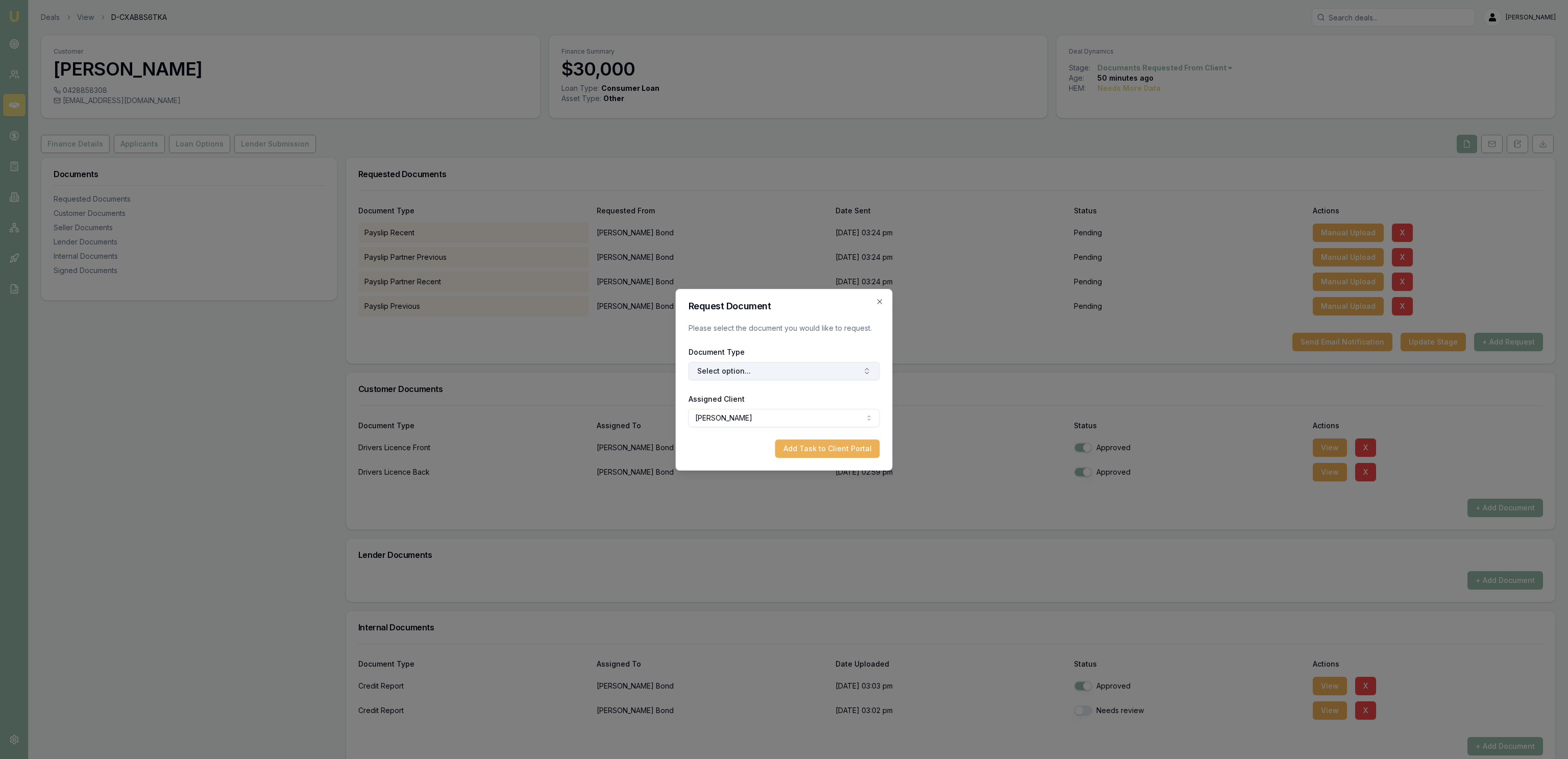
click at [813, 373] on button "Select option..." at bounding box center [784, 371] width 191 height 19
type input ","
type input "med"
click at [789, 429] on div "Medicare Card" at bounding box center [789, 431] width 128 height 17
click at [815, 444] on button "Add Task to Client Portal" at bounding box center [828, 449] width 104 height 19
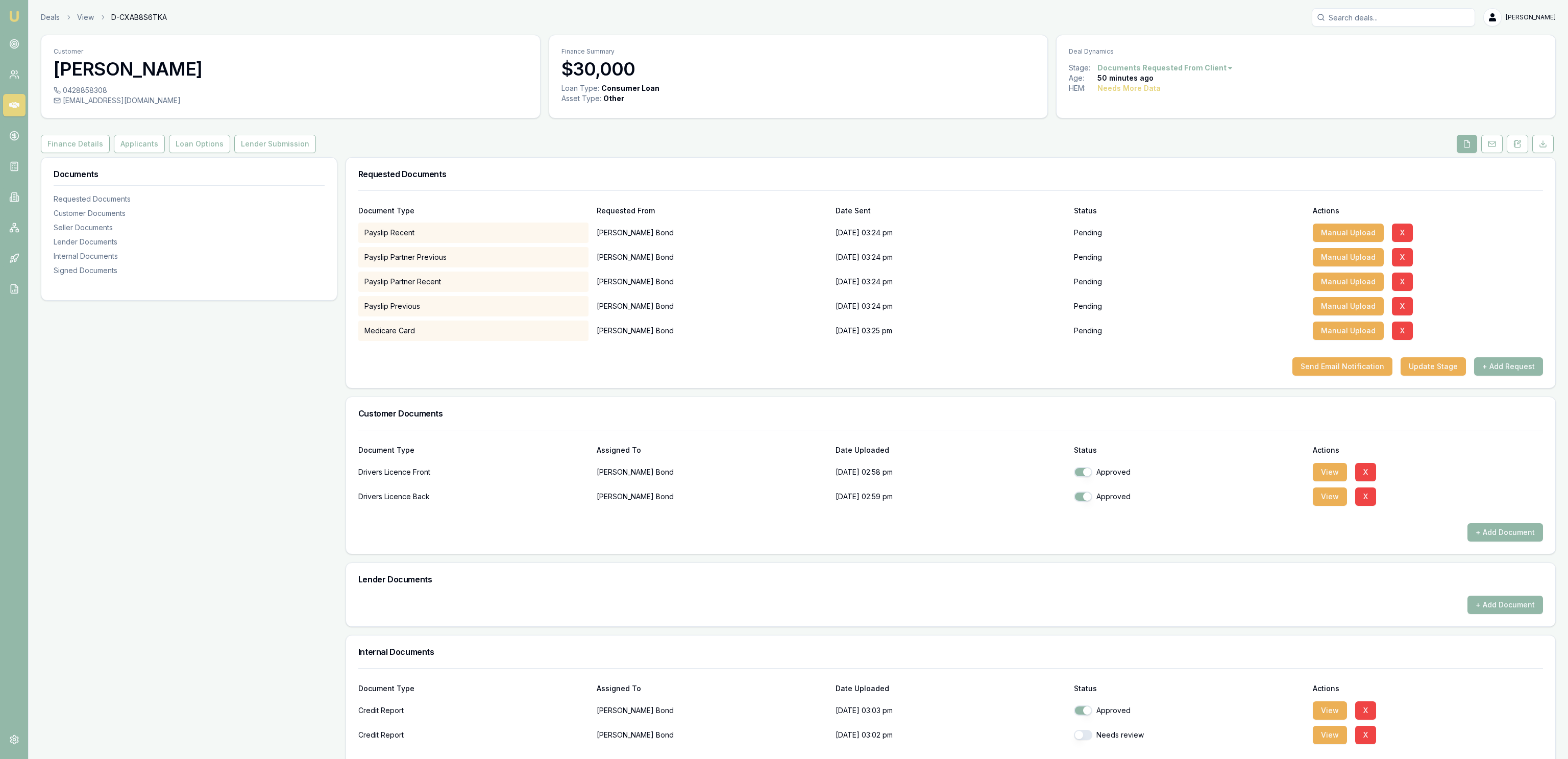
click at [1473, 367] on div "Send Email Notification Update Stage + Add Request" at bounding box center [950, 366] width 1185 height 19
click at [1485, 366] on button "+ Add Request" at bounding box center [1509, 366] width 69 height 19
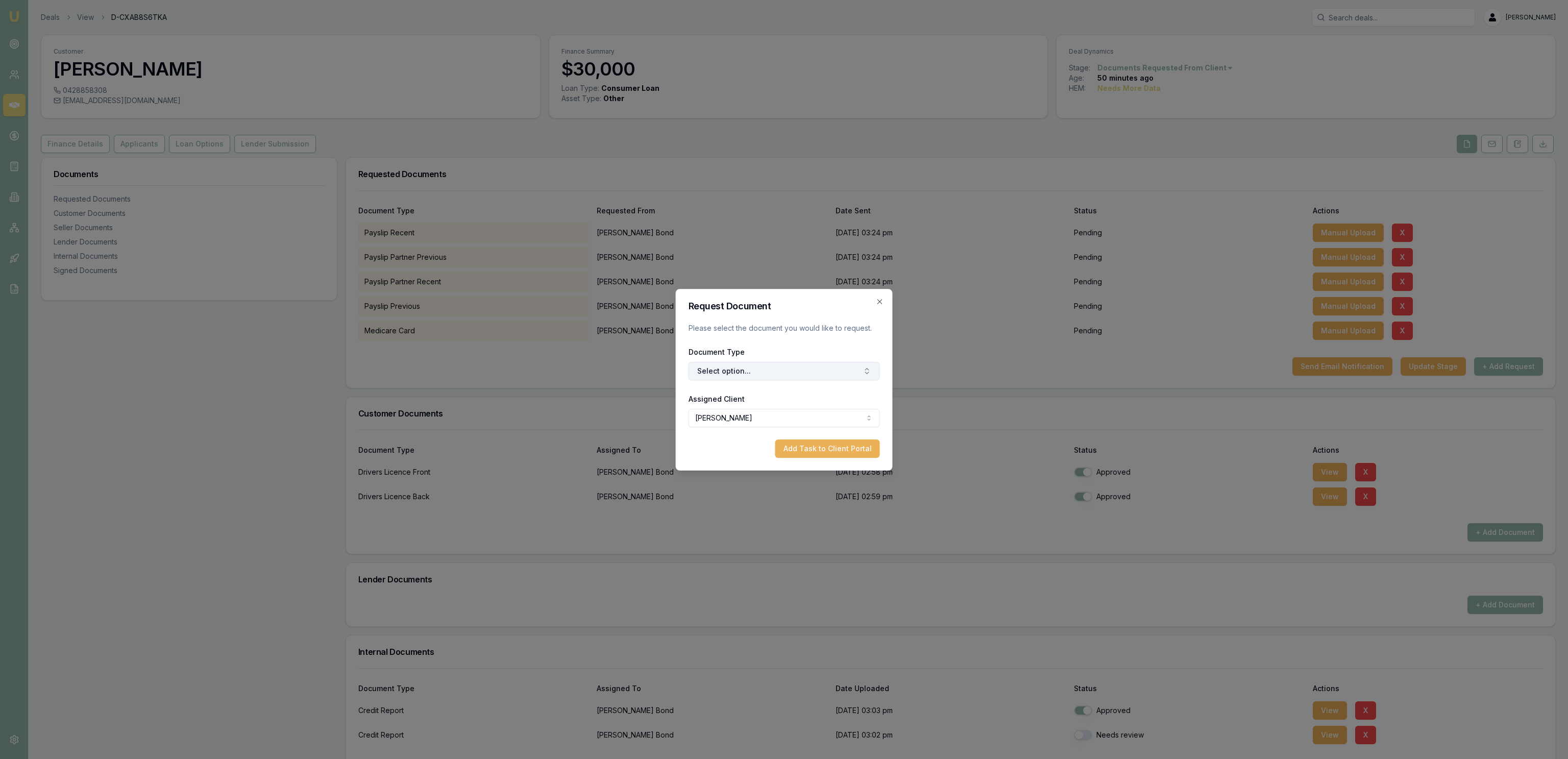
click at [816, 362] on div "Document Type Select option..." at bounding box center [784, 363] width 191 height 34
click at [817, 367] on button "Select option..." at bounding box center [784, 371] width 191 height 19
type input "3"
click at [812, 416] on div "3 Months Bank Statements" at bounding box center [789, 414] width 128 height 17
click at [825, 465] on div "Request Document Please select the document you would like to request. Document…" at bounding box center [784, 380] width 217 height 182
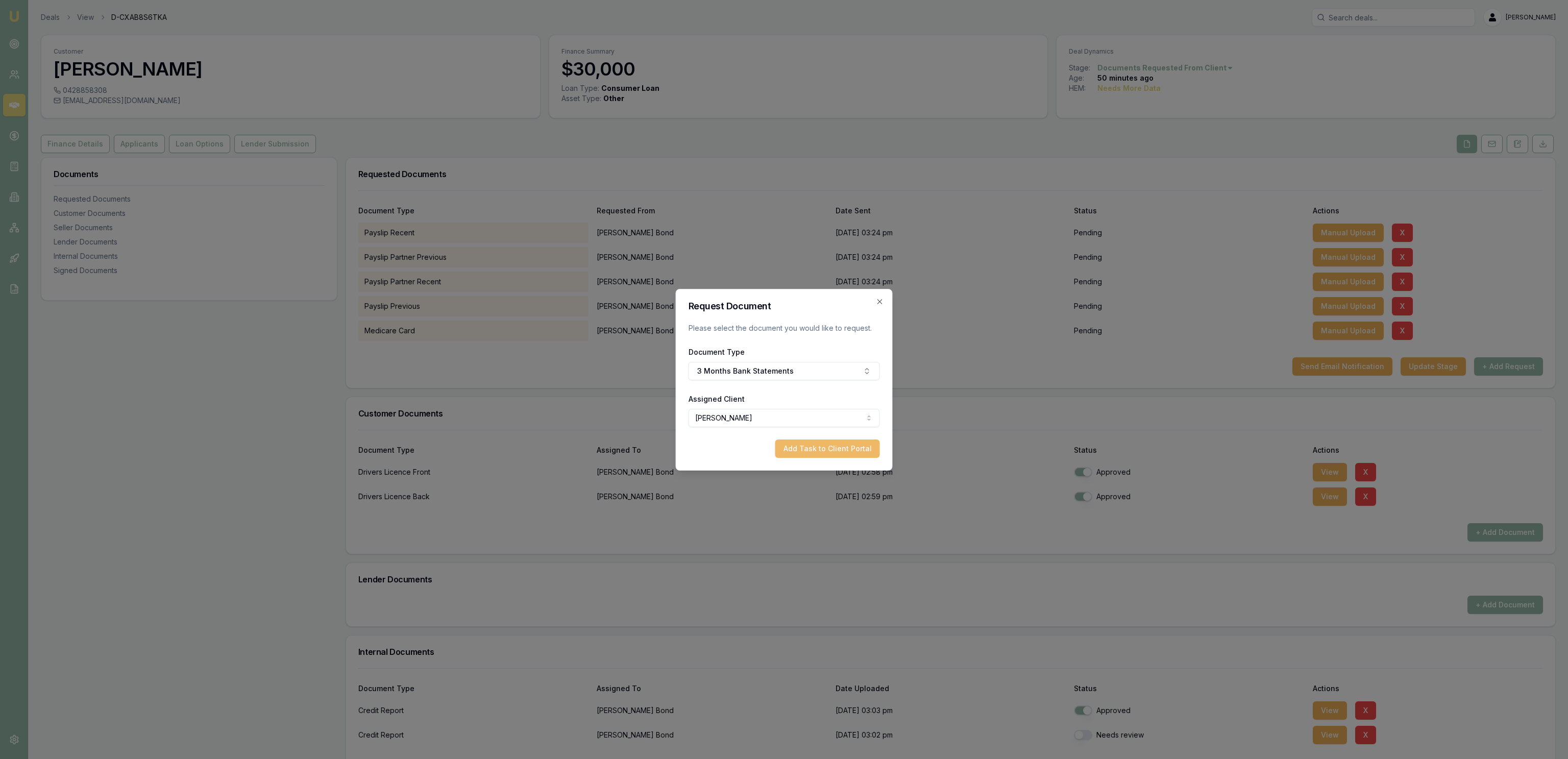
click at [822, 452] on button "Add Task to Client Portal" at bounding box center [828, 449] width 104 height 19
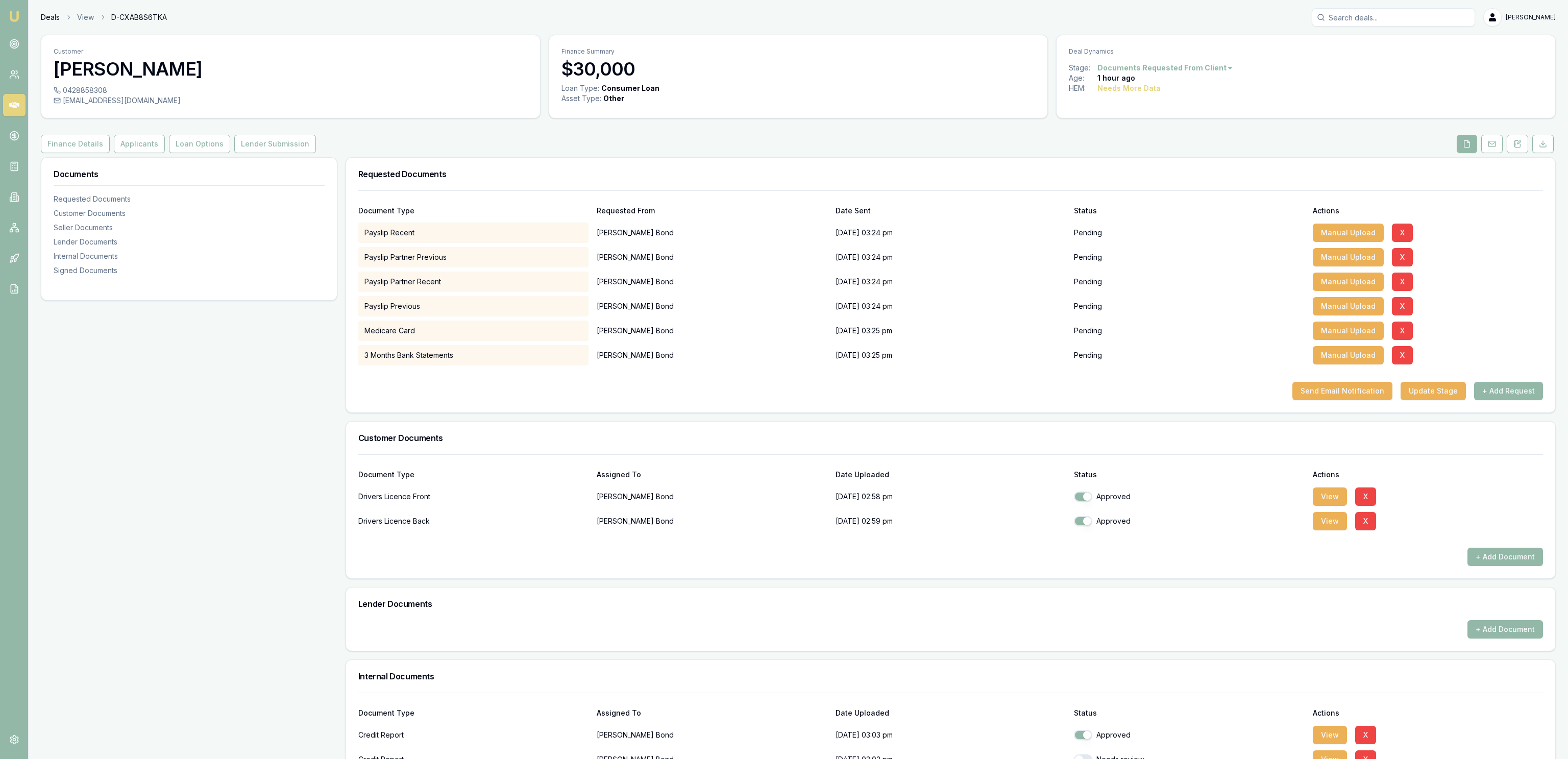
click at [50, 14] on link "Deals" at bounding box center [50, 17] width 19 height 10
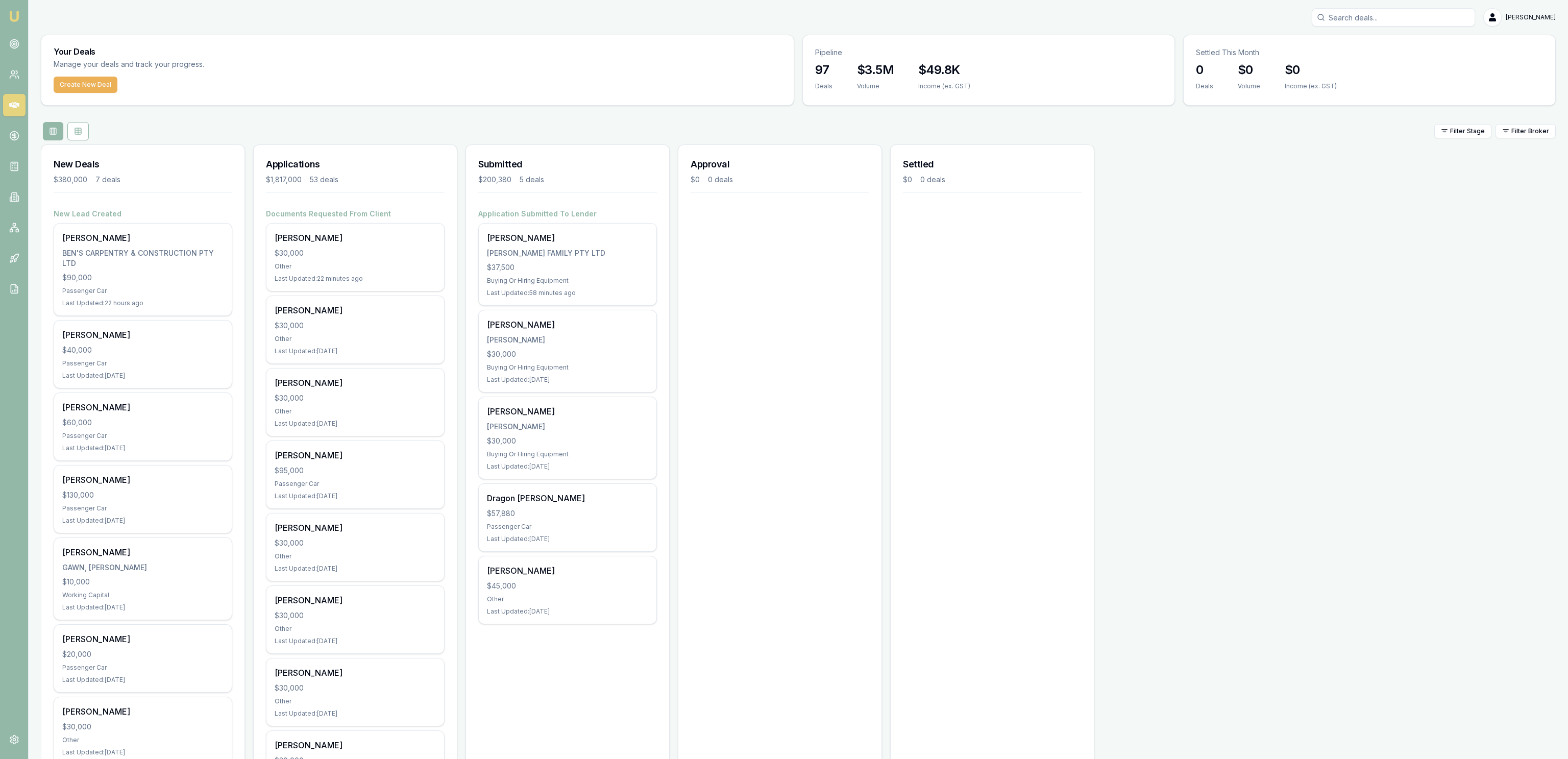
click at [1369, 24] on input "Search deals" at bounding box center [1394, 18] width 163 height 19
type input "513"
click at [1390, 123] on p "0499707513" at bounding box center [1393, 122] width 154 height 10
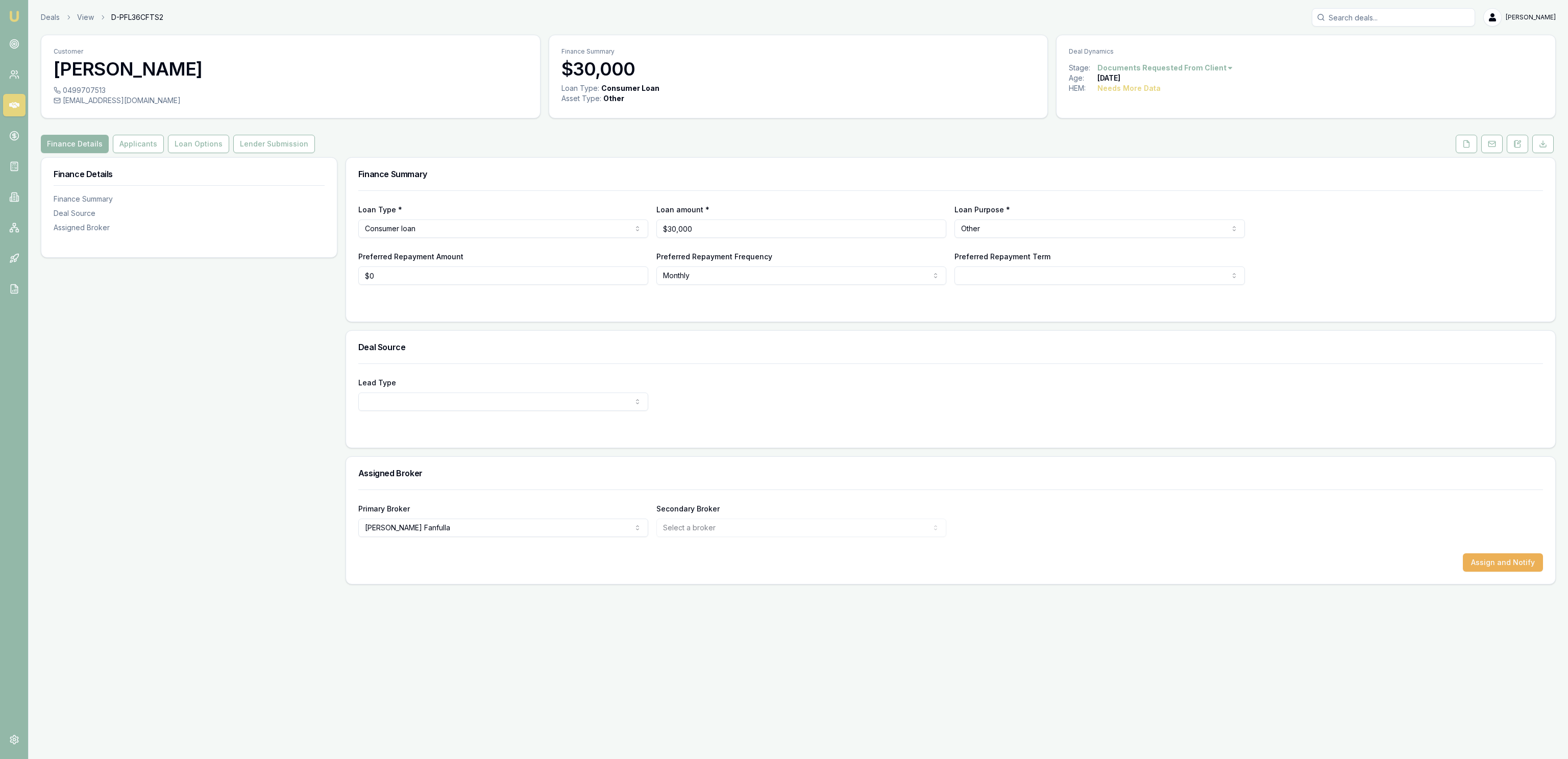
click at [1470, 130] on div "Customer [PERSON_NAME] 0499707513 [EMAIL_ADDRESS][DOMAIN_NAME] Finance Summary …" at bounding box center [798, 310] width 1515 height 550
click at [1465, 144] on icon at bounding box center [1467, 144] width 6 height 7
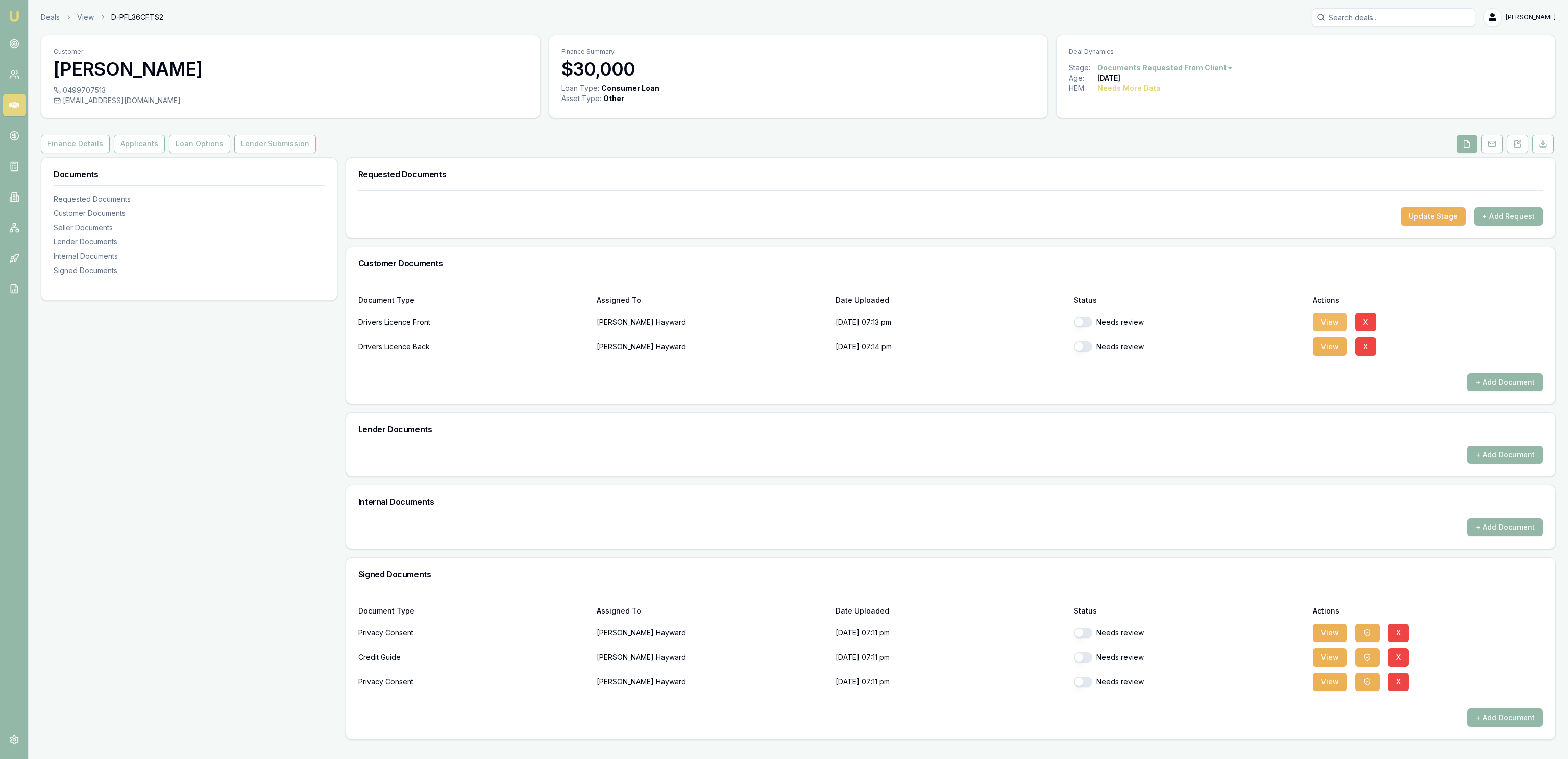
click at [1320, 328] on button "View" at bounding box center [1330, 323] width 34 height 19
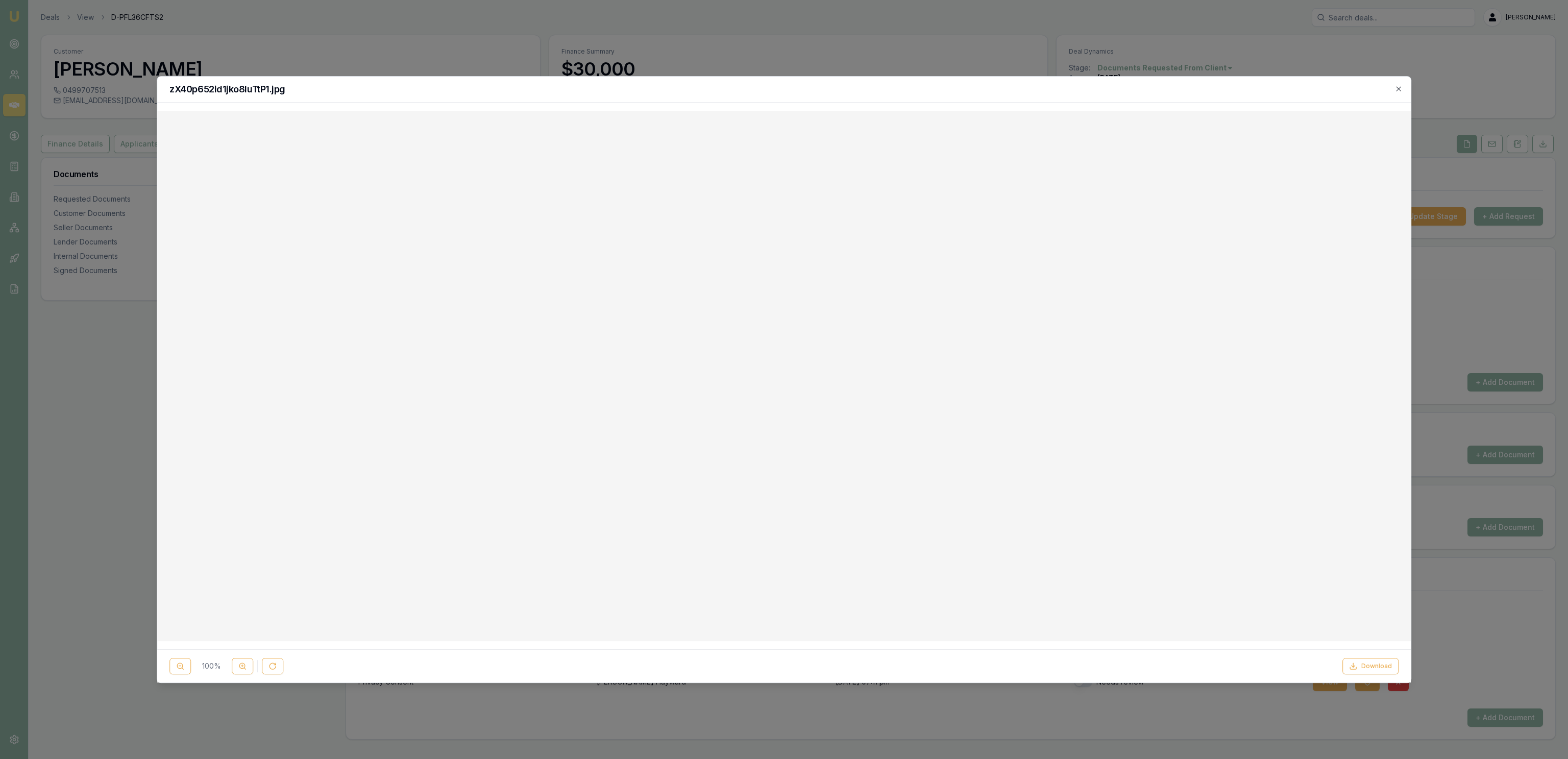
click at [846, 66] on div at bounding box center [784, 380] width 1568 height 759
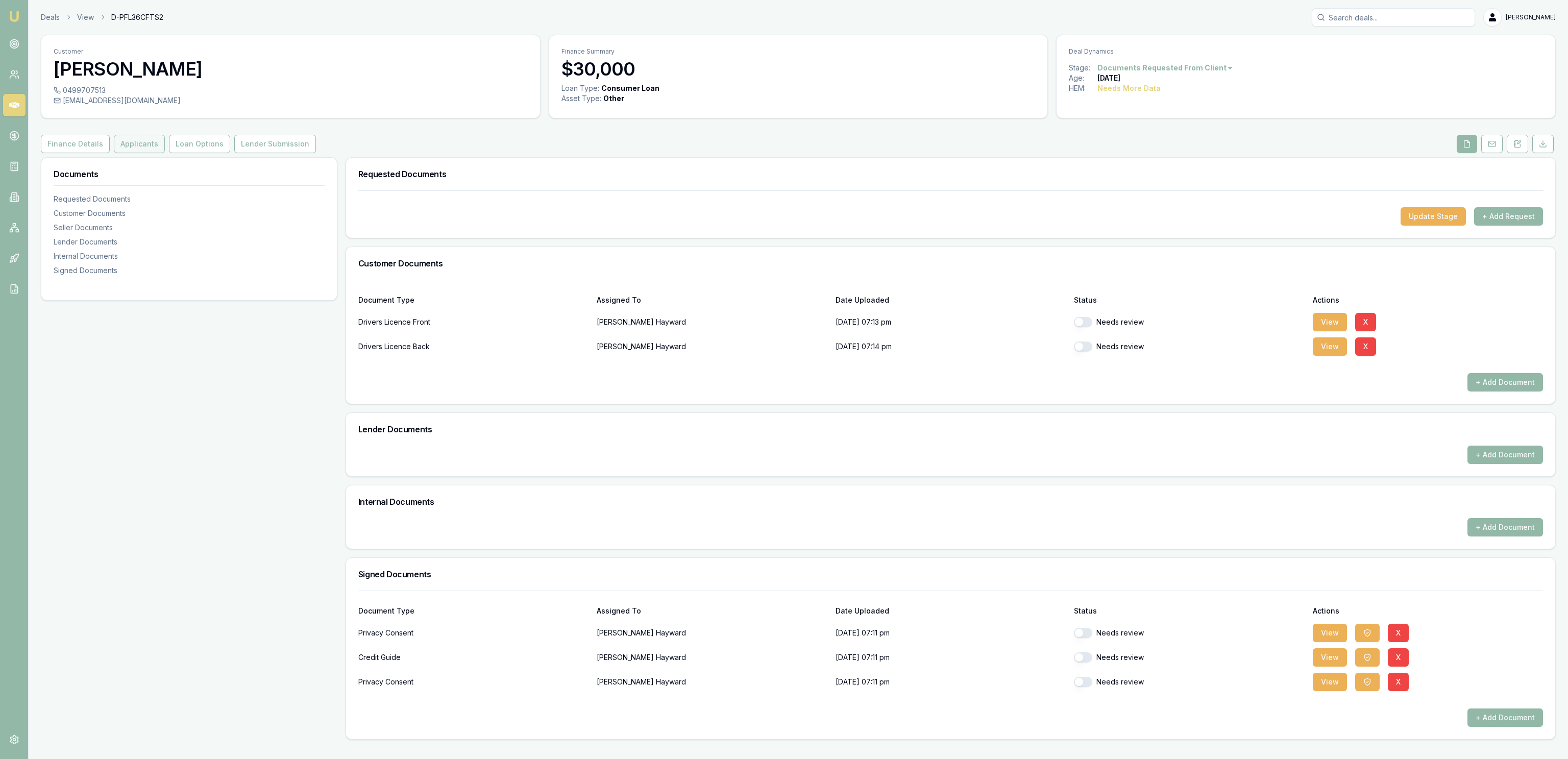
click at [134, 146] on button "Applicants" at bounding box center [139, 145] width 51 height 19
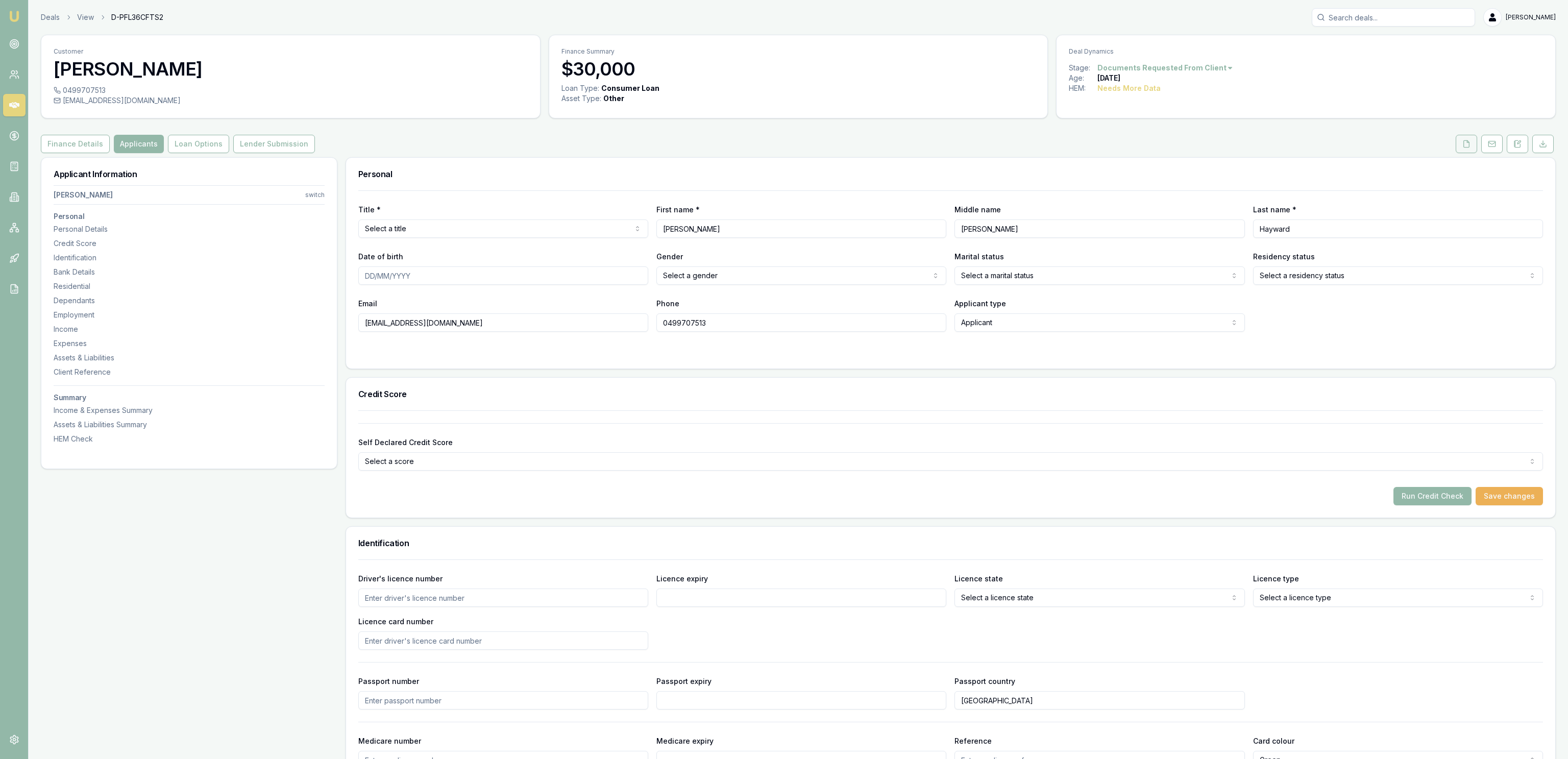
click at [1476, 147] on button at bounding box center [1466, 145] width 21 height 19
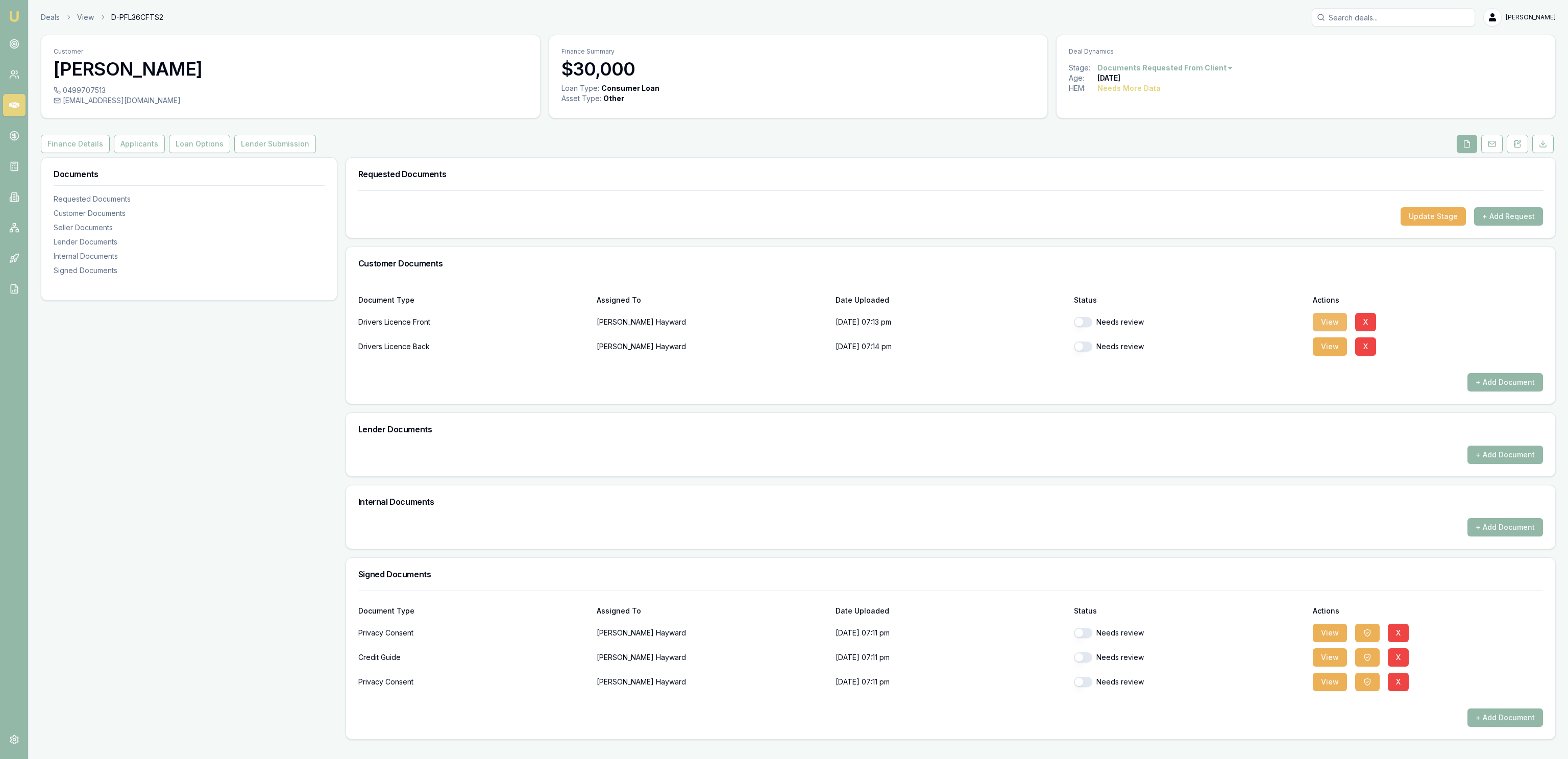
click at [1332, 323] on button "View" at bounding box center [1330, 323] width 34 height 19
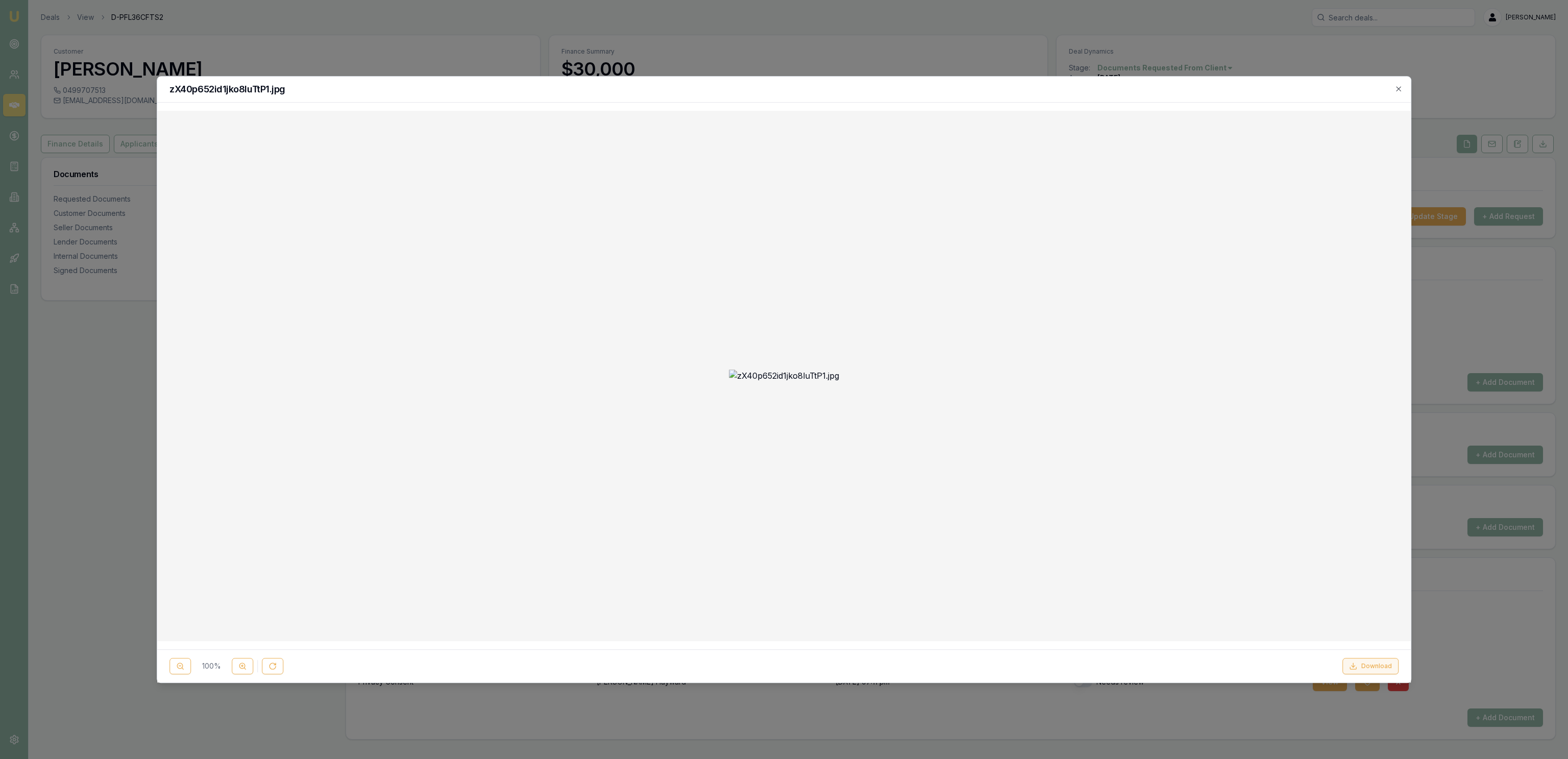
click at [1354, 661] on button "Download" at bounding box center [1370, 667] width 56 height 17
click at [849, 57] on div at bounding box center [784, 380] width 1568 height 759
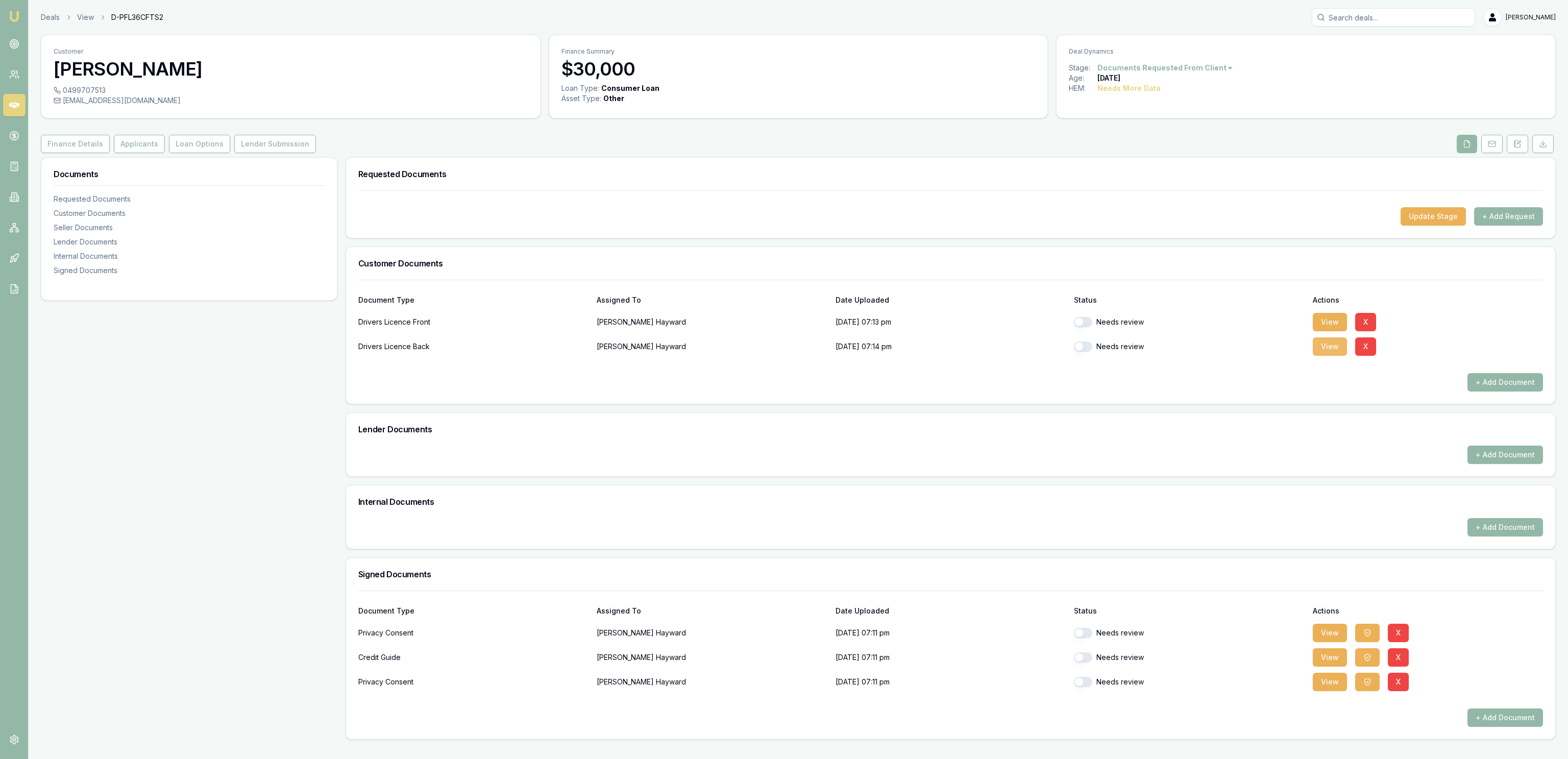
click at [1338, 347] on button "View" at bounding box center [1330, 347] width 34 height 19
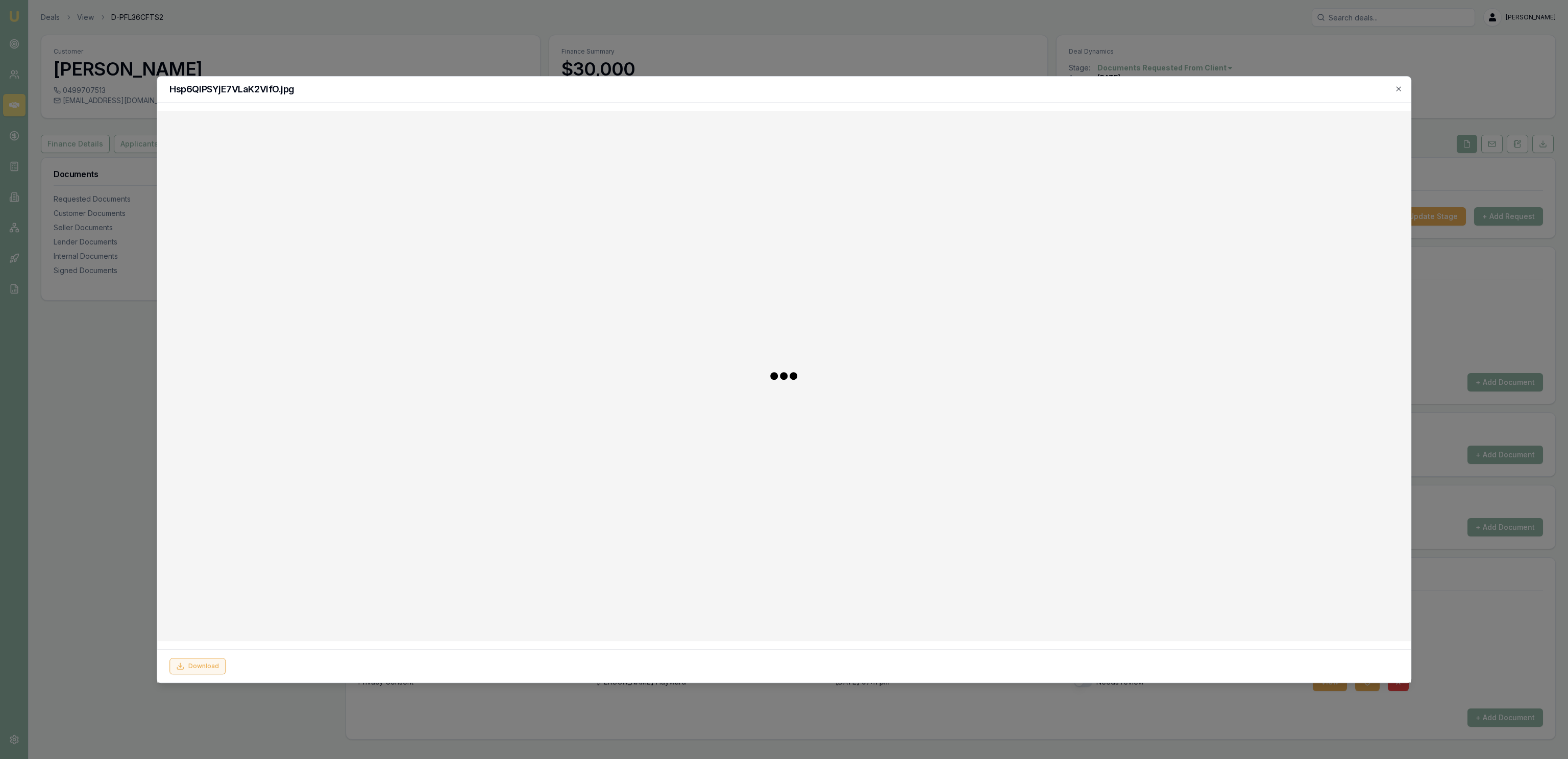
click at [212, 668] on button "Download" at bounding box center [198, 667] width 56 height 17
click at [724, 370] on img at bounding box center [784, 376] width 120 height 12
drag, startPoint x: 224, startPoint y: 32, endPoint x: 235, endPoint y: 43, distance: 15.6
click at [225, 34] on div at bounding box center [784, 380] width 1568 height 759
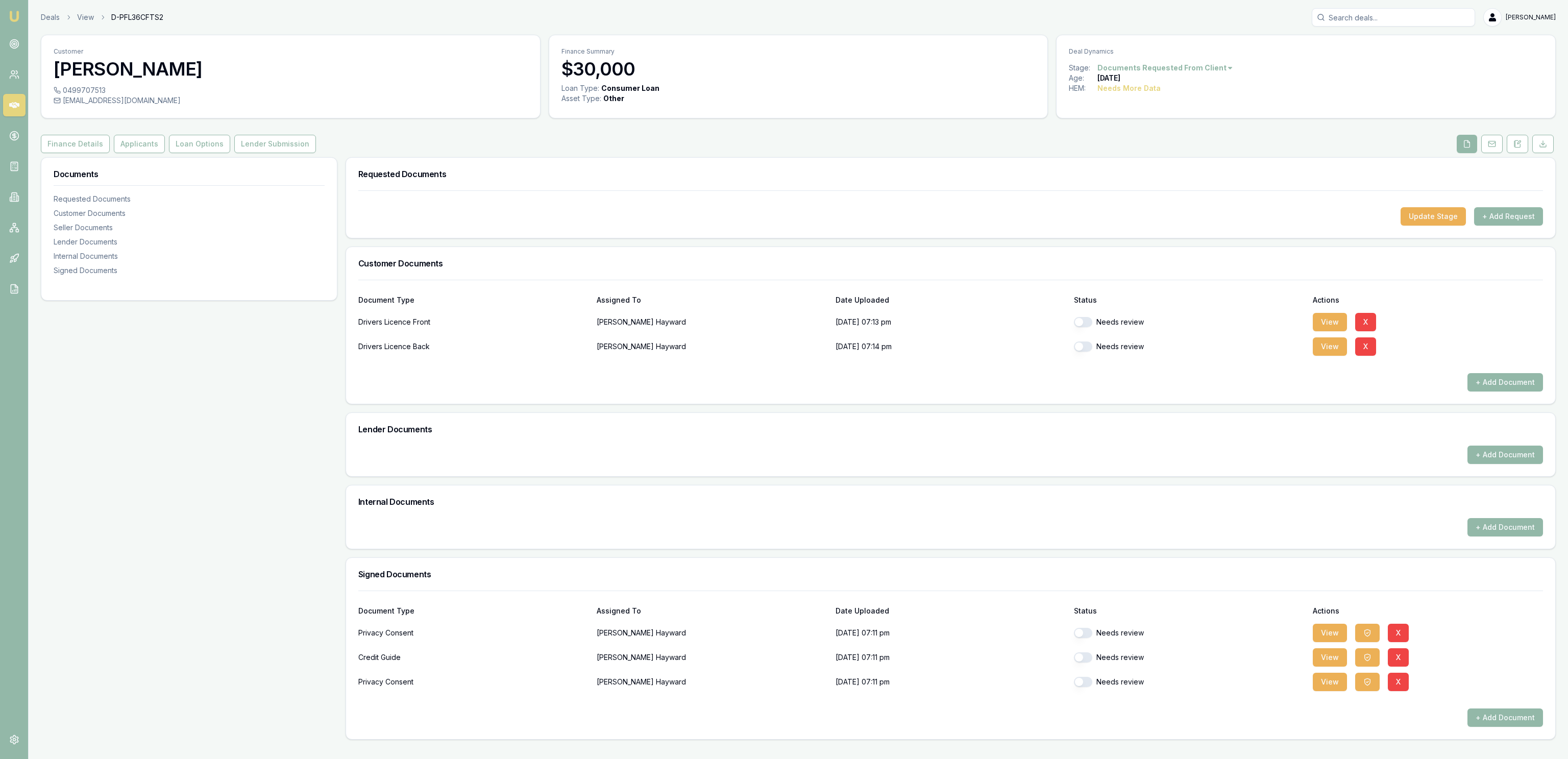
click at [1085, 327] on button "button" at bounding box center [1083, 322] width 19 height 10
checkbox input "true"
click at [1085, 347] on button "button" at bounding box center [1083, 346] width 19 height 10
checkbox input "true"
click at [1089, 637] on button "button" at bounding box center [1083, 633] width 19 height 10
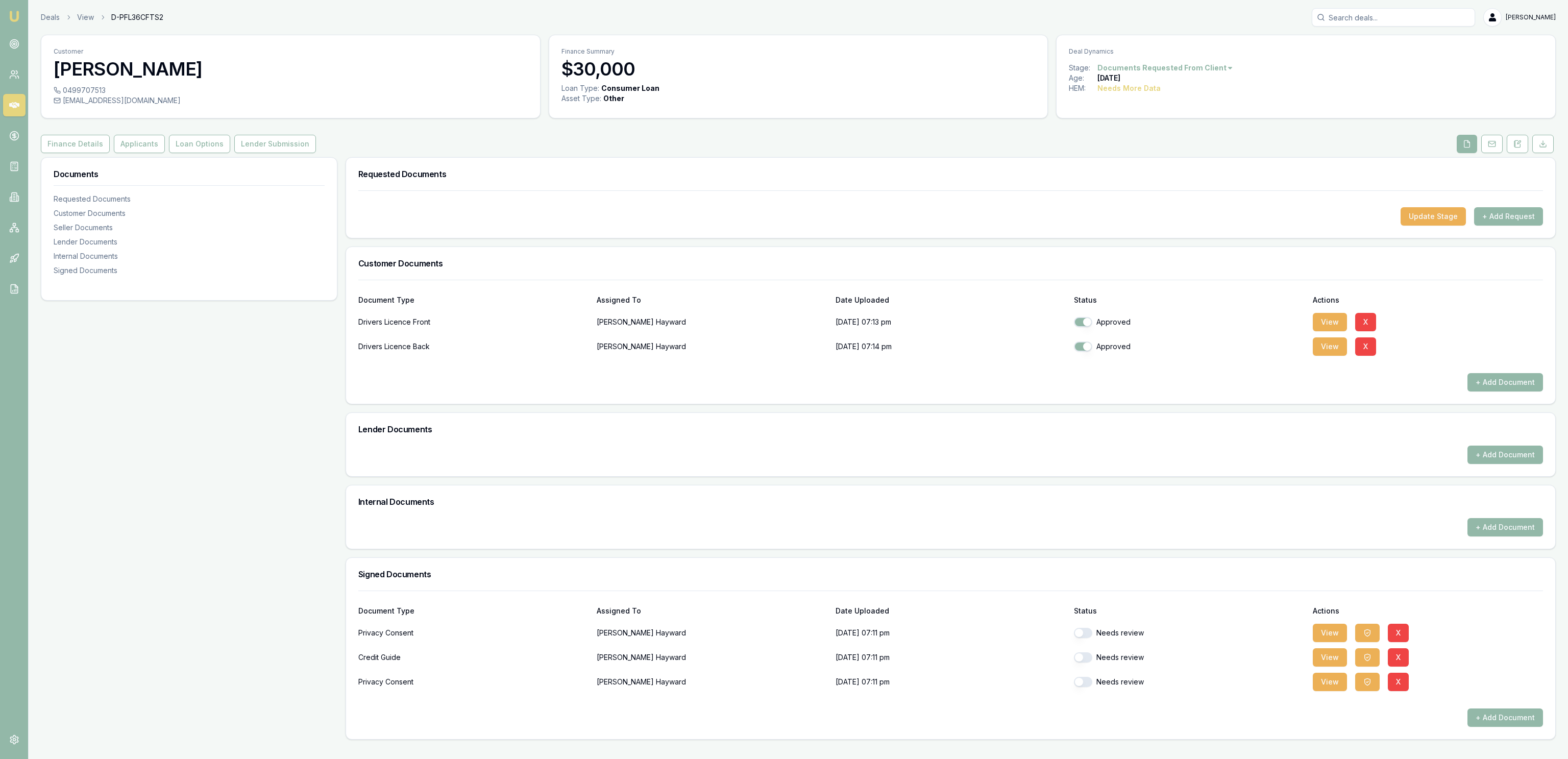
checkbox input "true"
click at [1088, 660] on button "button" at bounding box center [1083, 657] width 19 height 10
checkbox input "true"
drag, startPoint x: 1087, startPoint y: 678, endPoint x: 1087, endPoint y: 684, distance: 6.0
click at [1087, 679] on button "button" at bounding box center [1083, 682] width 19 height 10
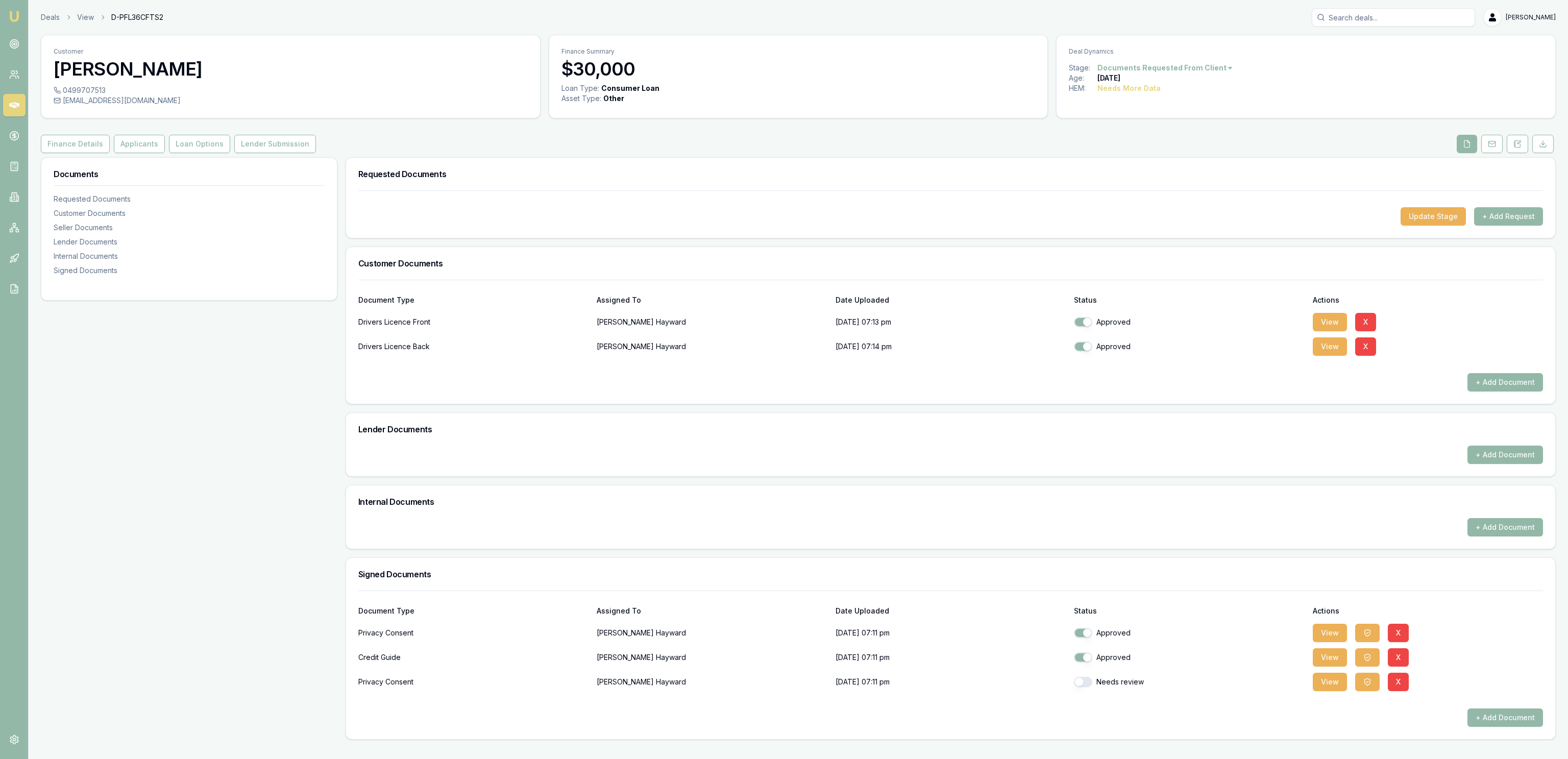
checkbox input "true"
click at [127, 146] on button "Applicants" at bounding box center [139, 145] width 51 height 19
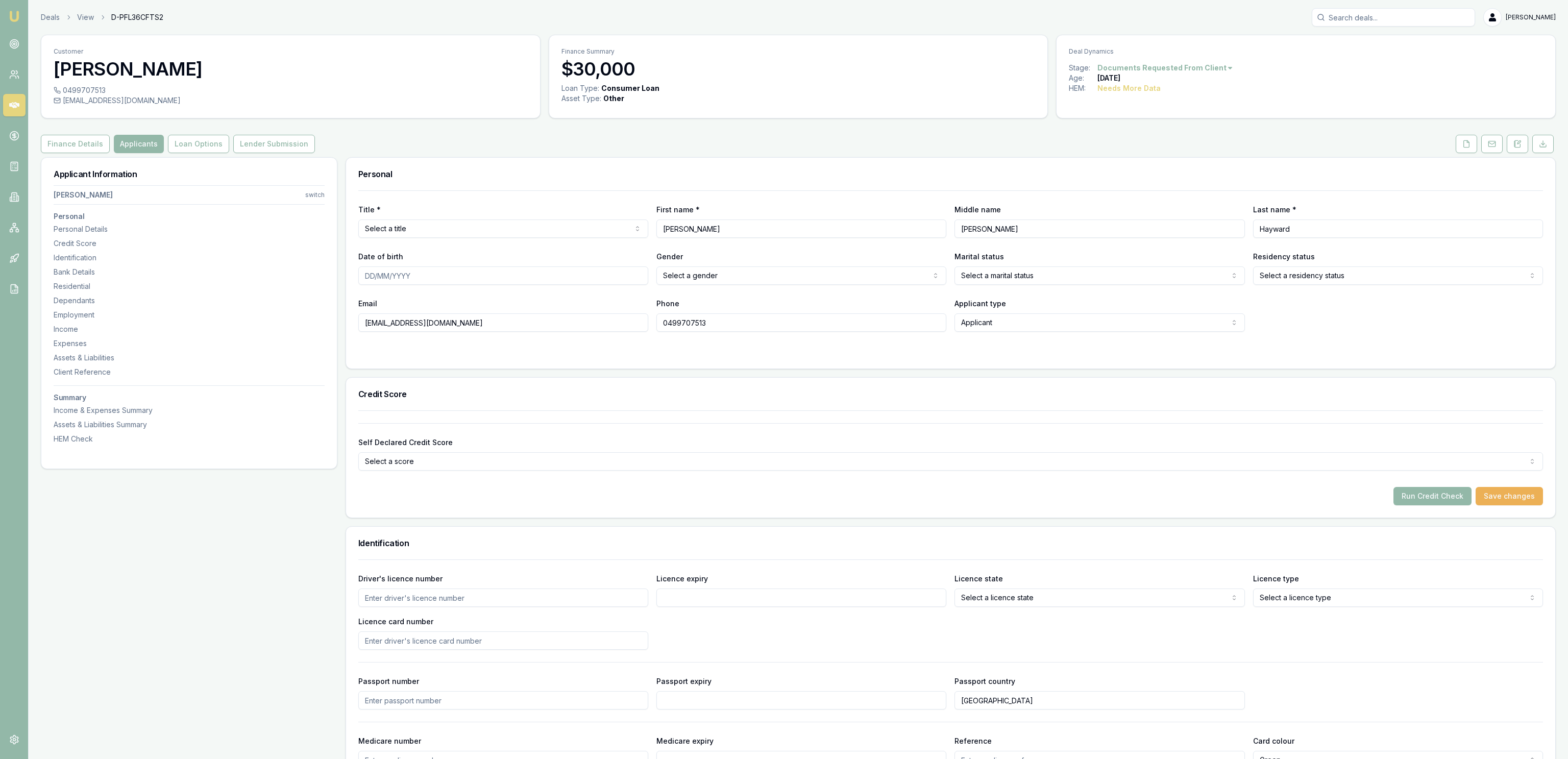
click at [471, 232] on html "Emu Broker Deals View D-PFL36CFTS2 [PERSON_NAME] Fanfulla Toggle Menu Customer …" at bounding box center [784, 380] width 1568 height 759
click at [444, 237] on html "Emu Broker Deals View D-PFL36CFTS2 [PERSON_NAME] Fanfulla Toggle Menu Customer …" at bounding box center [784, 380] width 1568 height 759
click at [438, 280] on input "Date of birth" at bounding box center [502, 276] width 290 height 19
click at [449, 282] on input "Date of birth" at bounding box center [502, 276] width 290 height 19
type input "1"
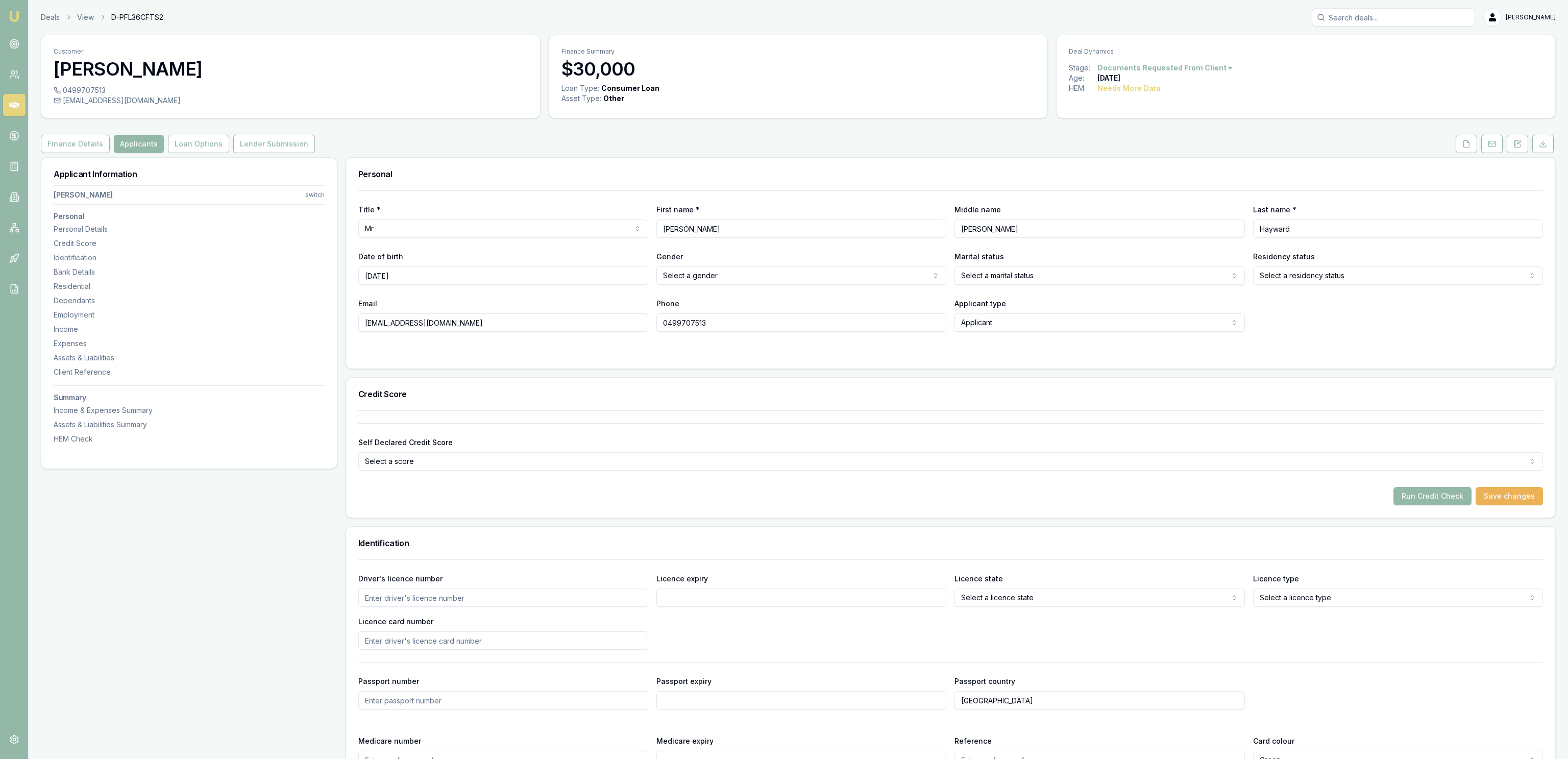
type input "[DATE]"
click at [756, 277] on html "Emu Broker Deals View D-PFL36CFTS2 [PERSON_NAME] Fanfulla Toggle Menu Customer …" at bounding box center [784, 380] width 1568 height 759
click at [1026, 292] on div "Title * Mr Mr Mrs Miss Ms Dr Prof First name * [PERSON_NAME] Middle name [PERSO…" at bounding box center [950, 261] width 1185 height 142
click at [1025, 279] on html "Emu Broker Deals View D-PFL36CFTS2 [PERSON_NAME] Fanfulla Toggle Menu Customer …" at bounding box center [784, 380] width 1568 height 759
click at [1271, 277] on html "Emu Broker Deals View D-PFL36CFTS2 [PERSON_NAME] Fanfulla Toggle Menu Customer …" at bounding box center [784, 380] width 1568 height 759
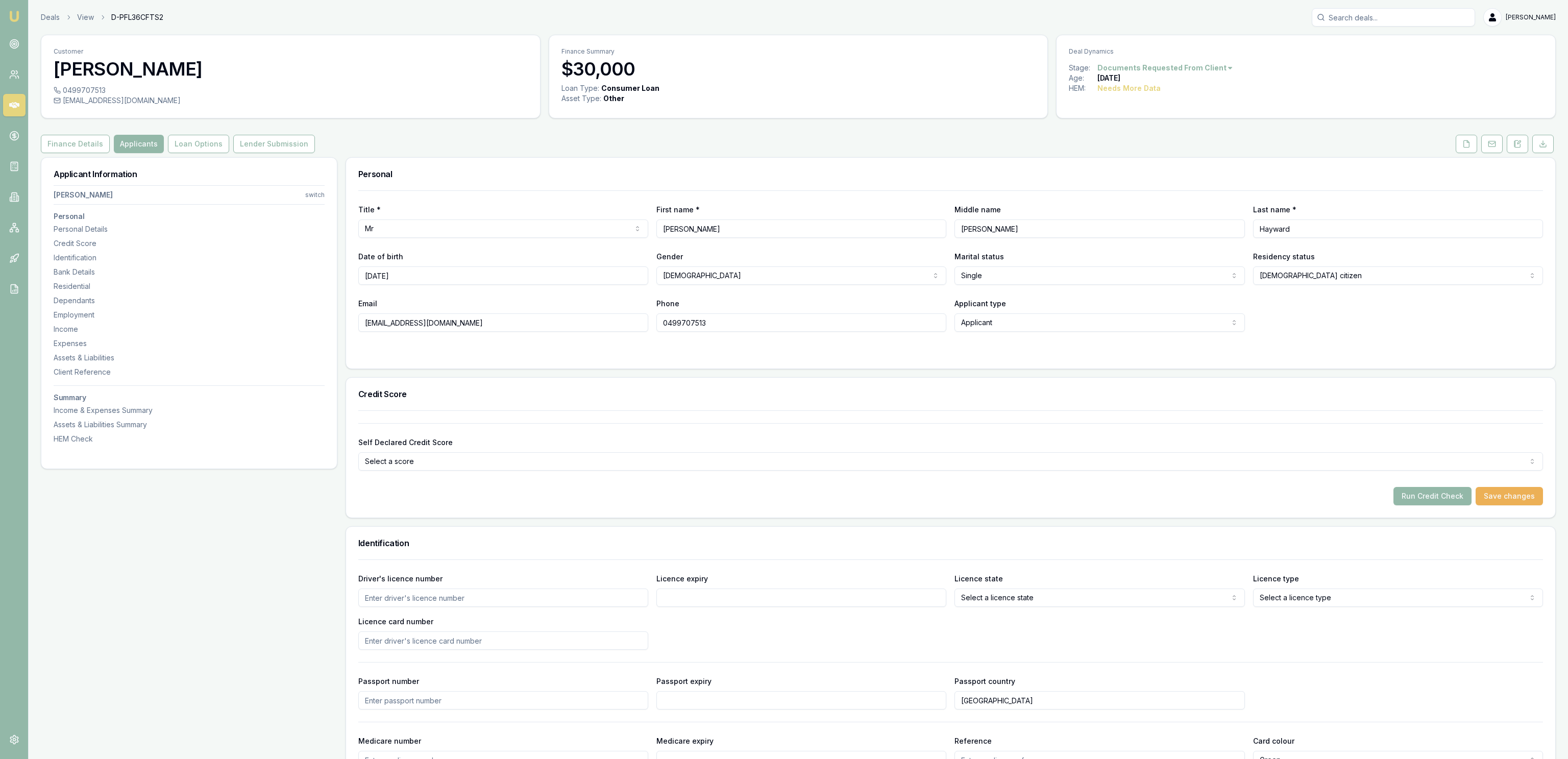
drag, startPoint x: 486, startPoint y: 332, endPoint x: 623, endPoint y: 338, distance: 137.1
click at [487, 332] on input "[EMAIL_ADDRESS][DOMAIN_NAME]" at bounding box center [502, 323] width 290 height 19
click at [946, 345] on form "Title * Mr Mr Mrs Miss Ms Dr Prof First name * [PERSON_NAME] Middle name [PERSO…" at bounding box center [950, 273] width 1185 height 166
click at [454, 592] on input "Driver's licence number" at bounding box center [502, 598] width 290 height 19
type input "072108964"
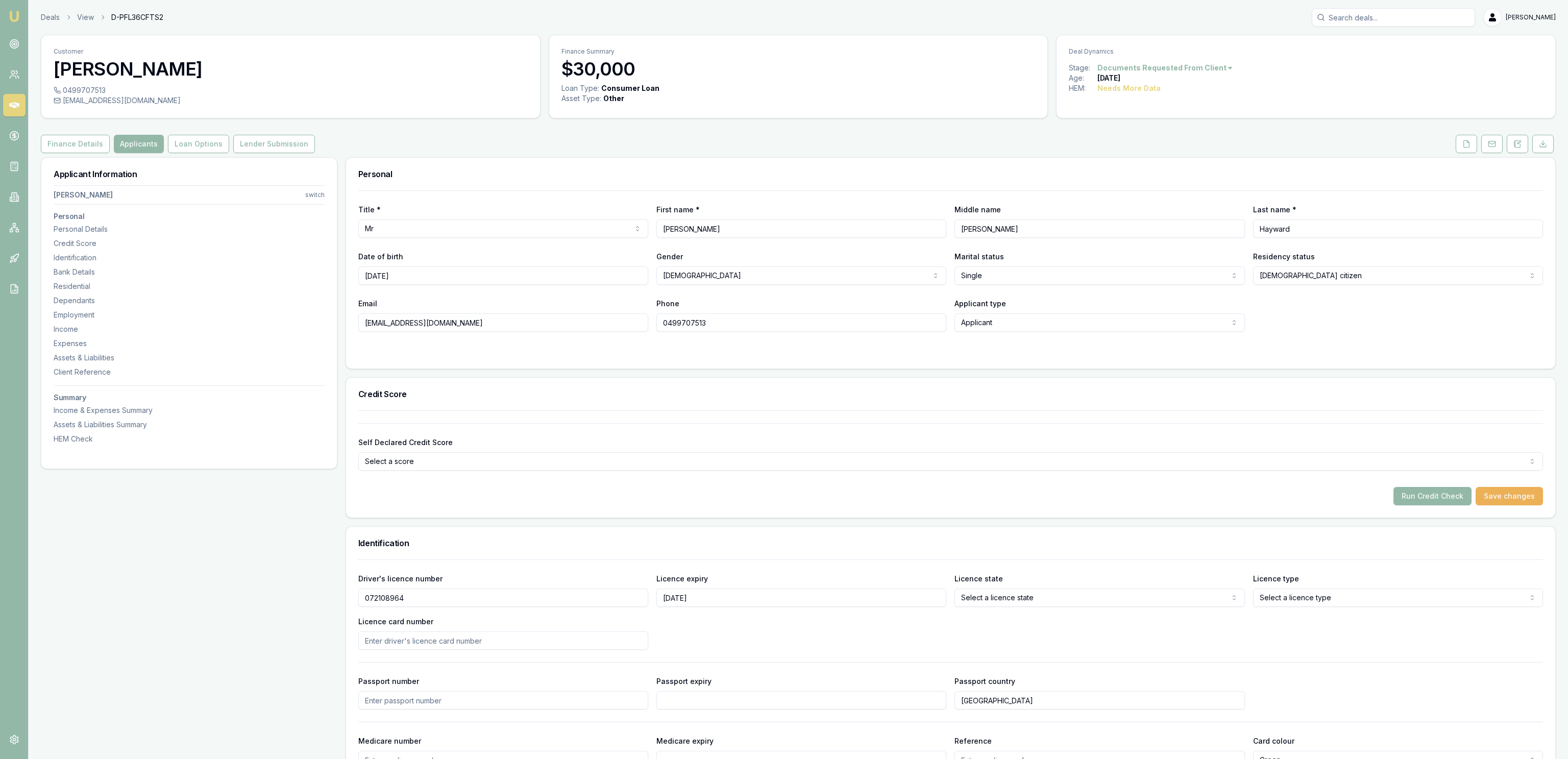
type input "[DATE]"
click at [1081, 597] on html "Emu Broker Deals View D-PFL36CFTS2 [PERSON_NAME] Fanfulla Toggle Menu Customer …" at bounding box center [784, 380] width 1568 height 759
select select "QLD"
click at [1262, 613] on div "Driver's licence number [DRIVERS_LICENSE_NUMBER] Licence expiry [DATE] Licence …" at bounding box center [950, 611] width 1185 height 77
click at [1284, 609] on div "Driver's licence number [DRIVERS_LICENSE_NUMBER] Licence expiry [DATE] Licence …" at bounding box center [950, 611] width 1185 height 77
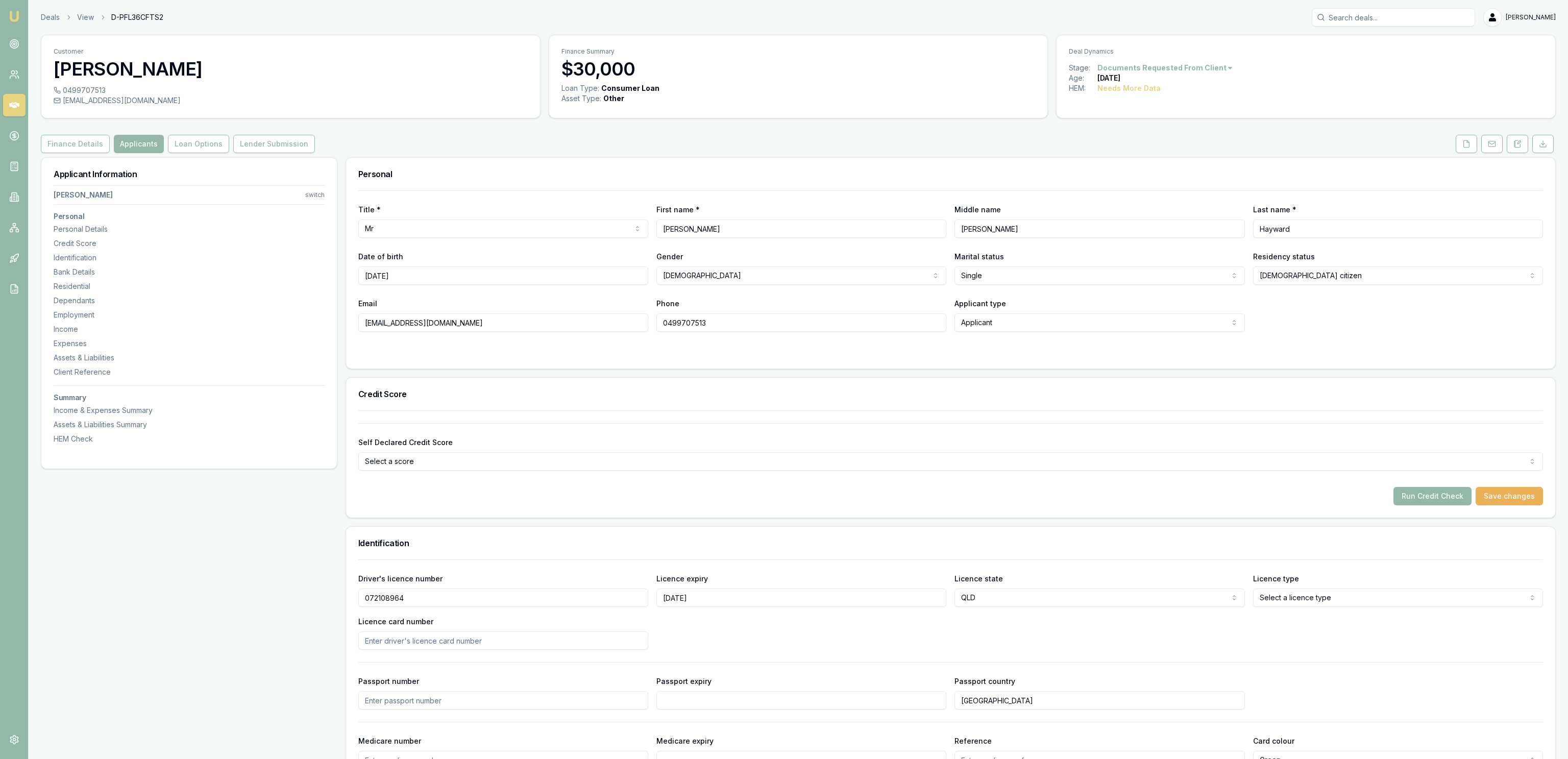
click at [1287, 603] on html "Emu Broker Deals View D-PFL36CFTS2 [PERSON_NAME] Fanfulla Toggle Menu Customer …" at bounding box center [784, 380] width 1568 height 759
select select "OPEN_LICENCE"
click at [461, 643] on input "Licence card number" at bounding box center [502, 641] width 290 height 19
type input "260A34B2EC"
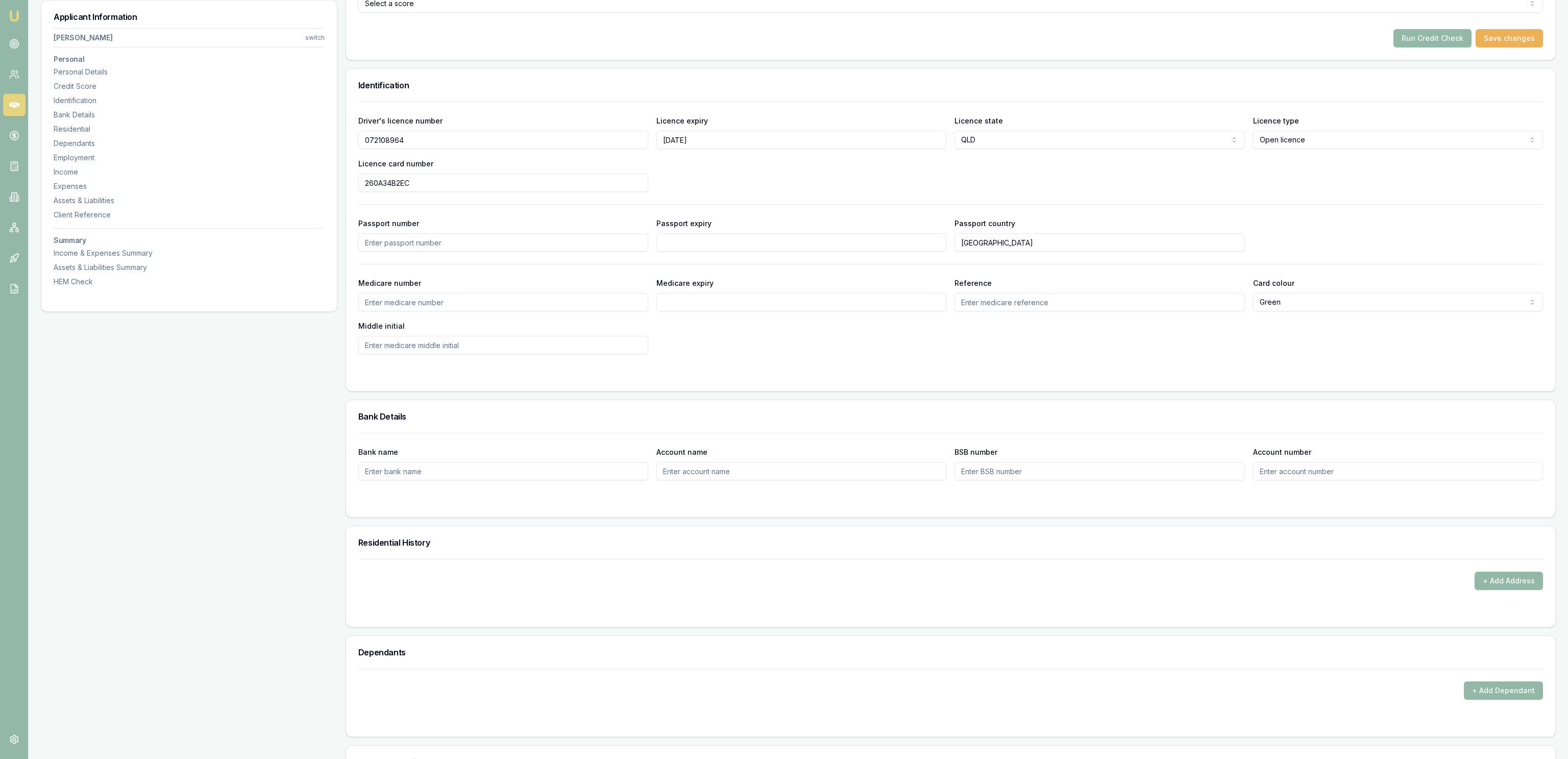
scroll to position [496, 0]
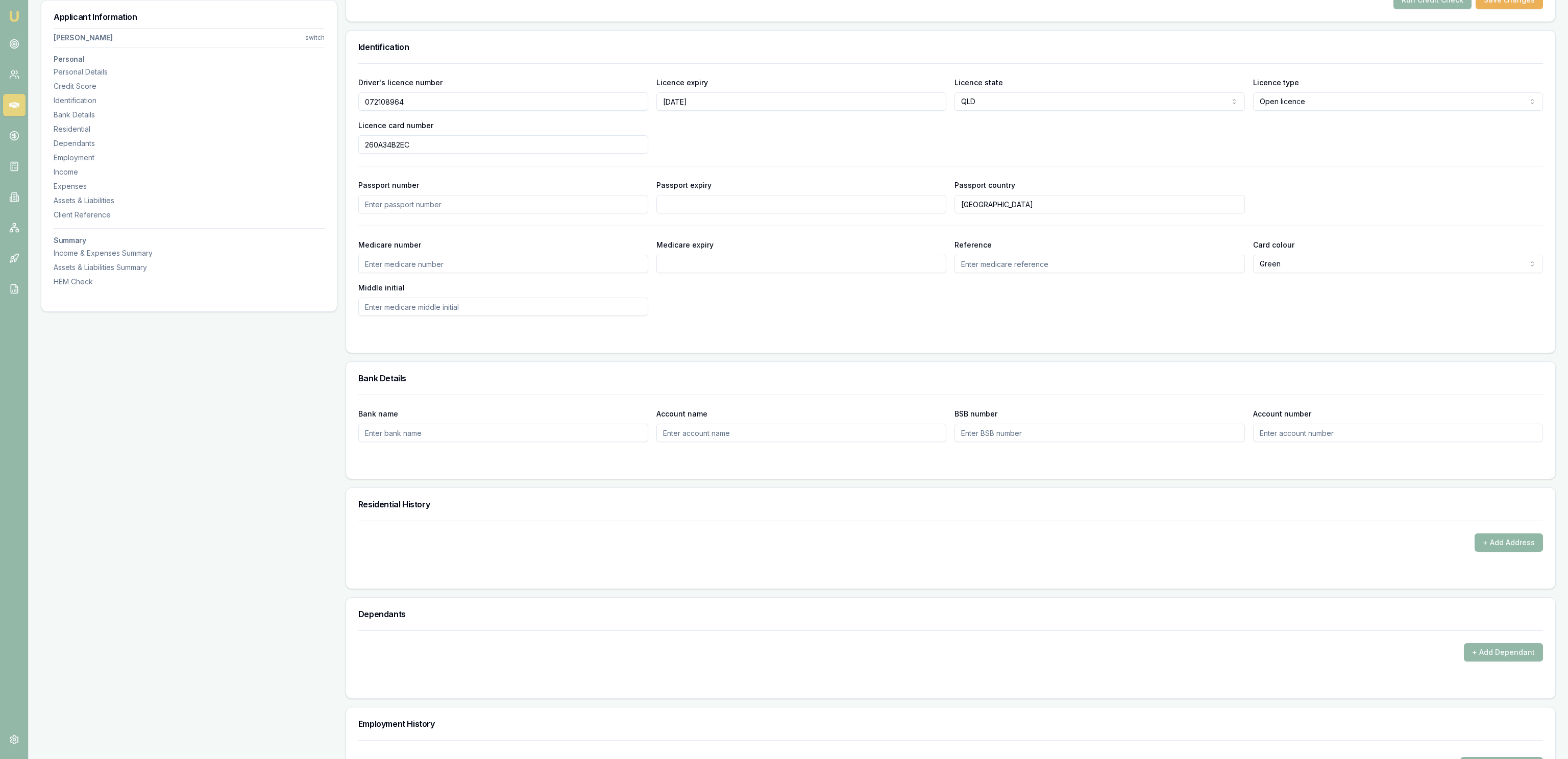
click at [1509, 536] on button "+ Add Address" at bounding box center [1508, 543] width 68 height 19
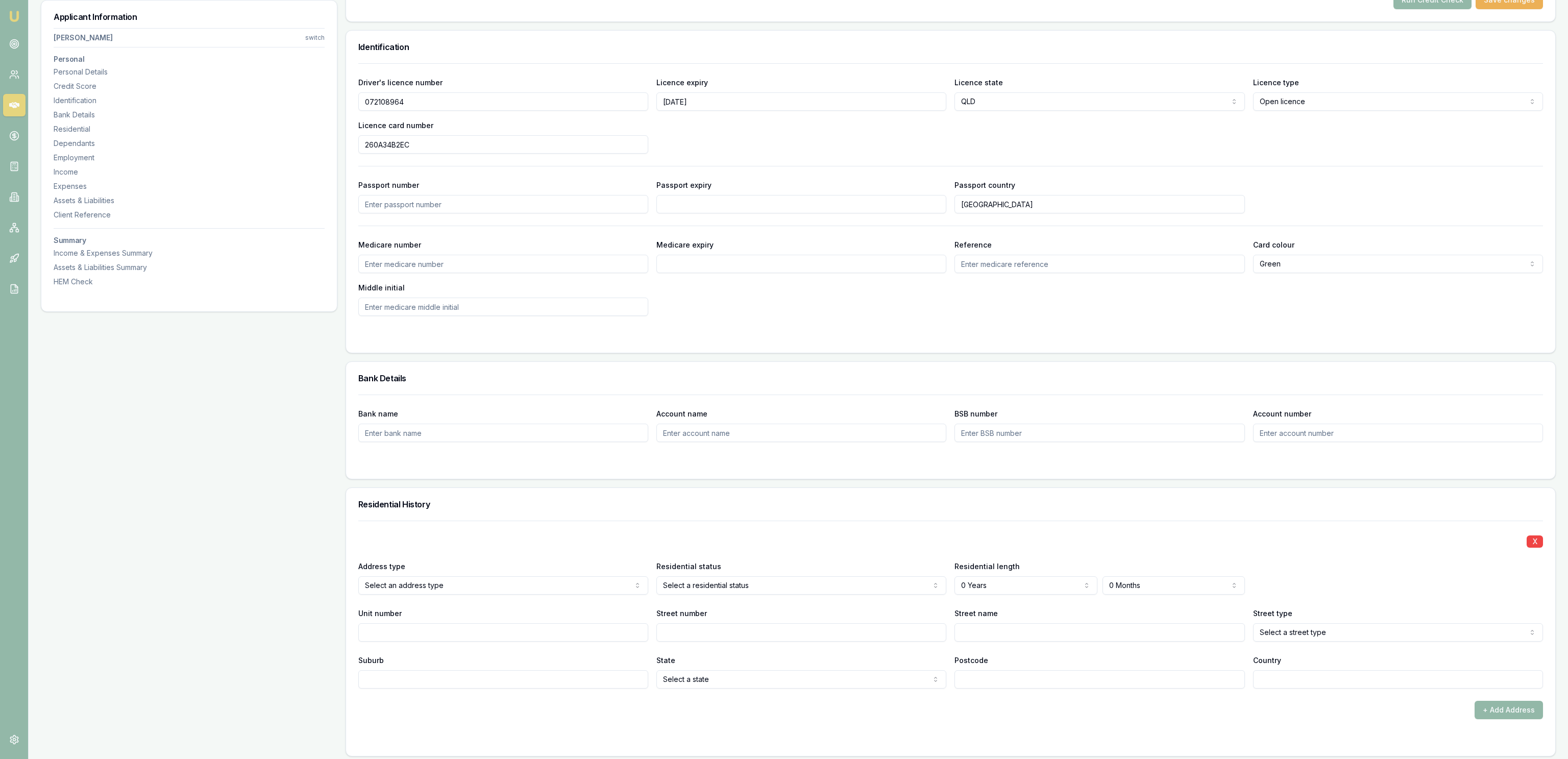
click at [559, 597] on div "X Address type Select an address type Current Previous Residential status Selec…" at bounding box center [950, 605] width 1185 height 168
click at [794, 563] on div "Residential status Select a residential status Owner with mortgage Owner withou…" at bounding box center [801, 577] width 290 height 34
drag, startPoint x: 768, startPoint y: 577, endPoint x: 763, endPoint y: 583, distance: 7.8
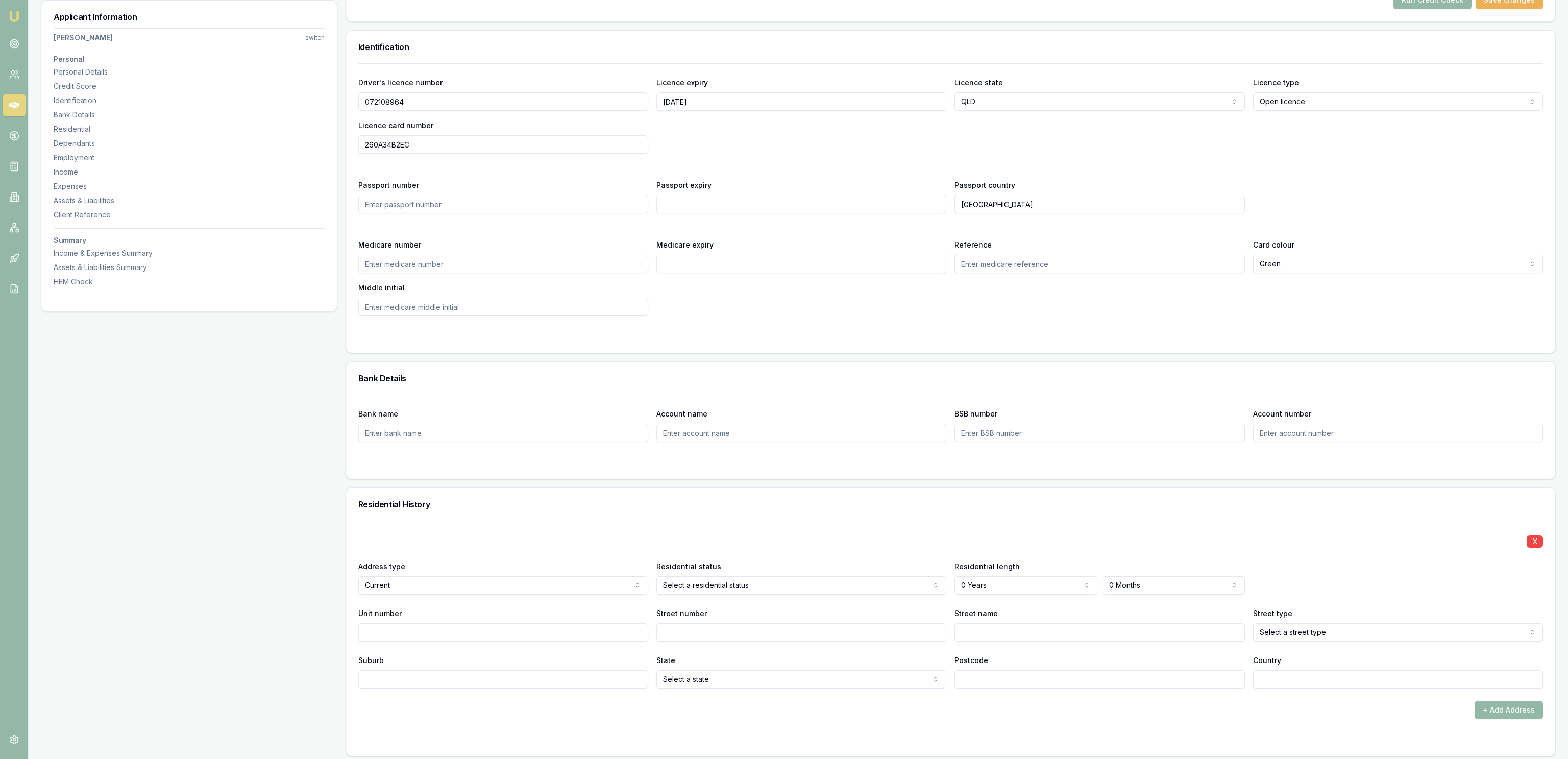
click at [767, 578] on div "Residential status Select a residential status Owner with mortgage Owner withou…" at bounding box center [801, 577] width 290 height 34
drag, startPoint x: 744, startPoint y: 598, endPoint x: 733, endPoint y: 597, distance: 11.0
click at [742, 599] on div "X Address type Current Current Previous Residential status Select a residential…" at bounding box center [950, 605] width 1185 height 168
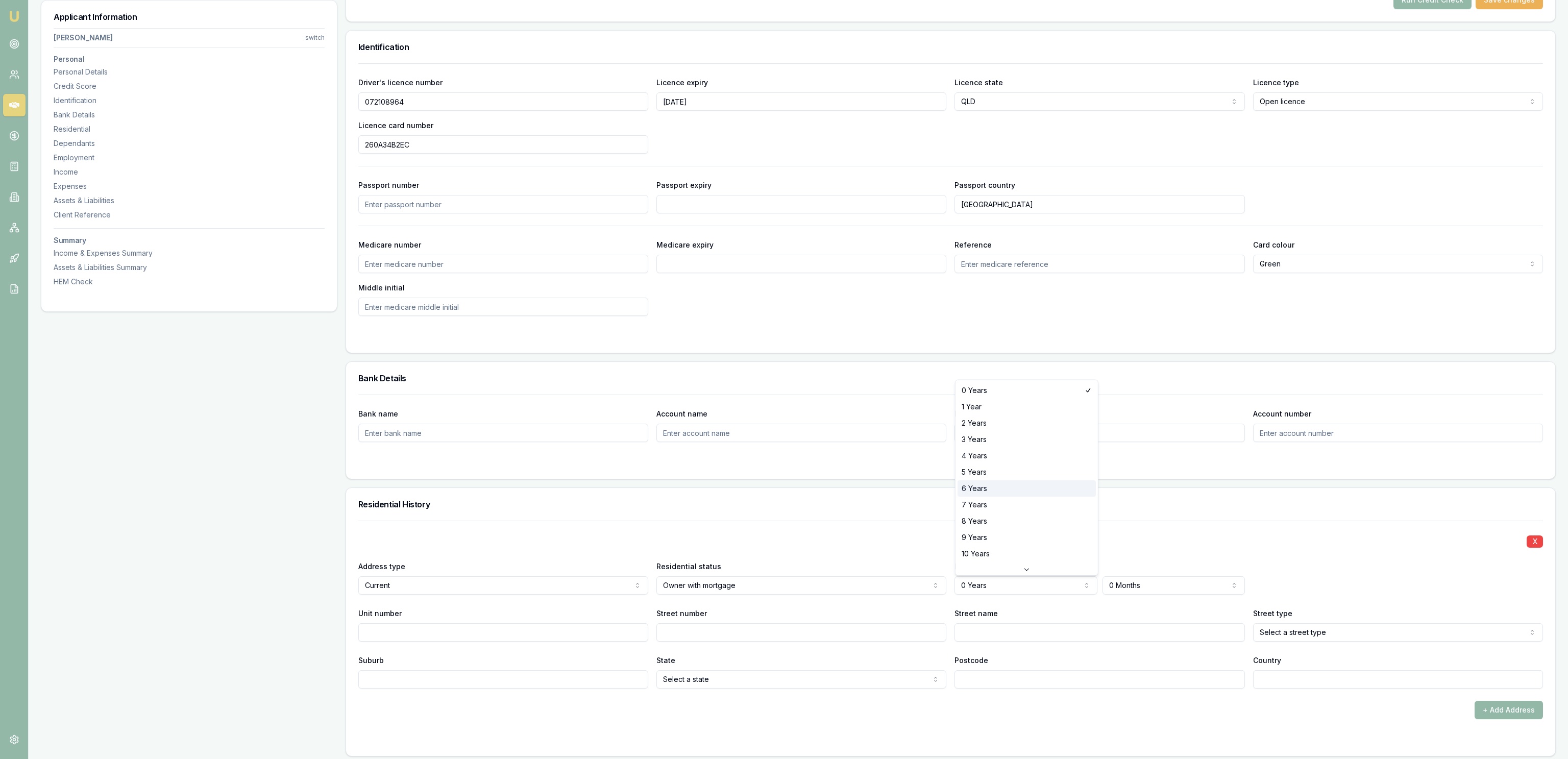
select select "6"
select select "5"
drag, startPoint x: 953, startPoint y: 592, endPoint x: 881, endPoint y: 591, distance: 72.0
click at [952, 592] on div "Address type Current Current Previous Residential status Owner with mortgage Ow…" at bounding box center [950, 577] width 1185 height 34
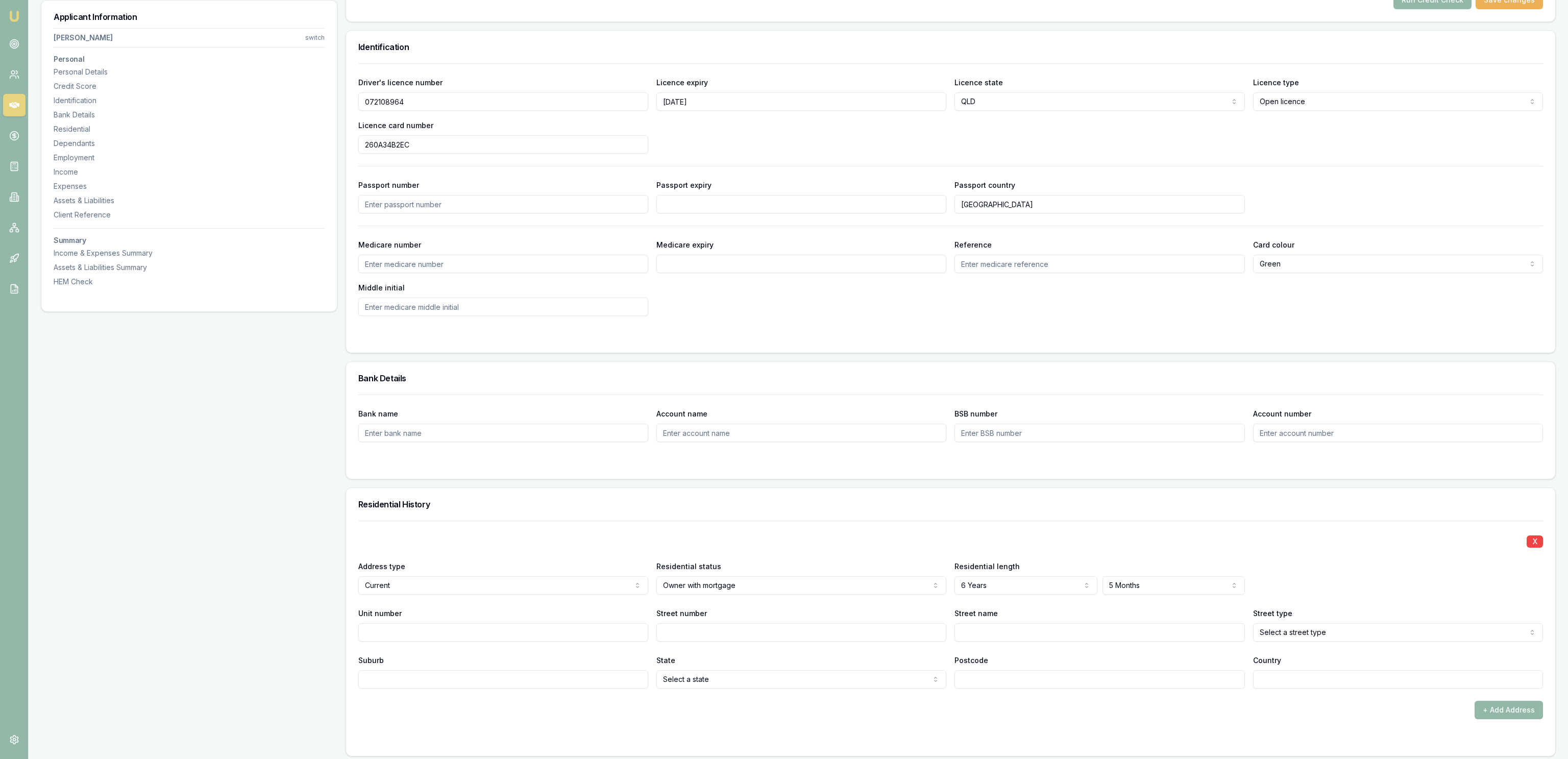
click at [508, 618] on div "Unit number" at bounding box center [502, 624] width 290 height 34
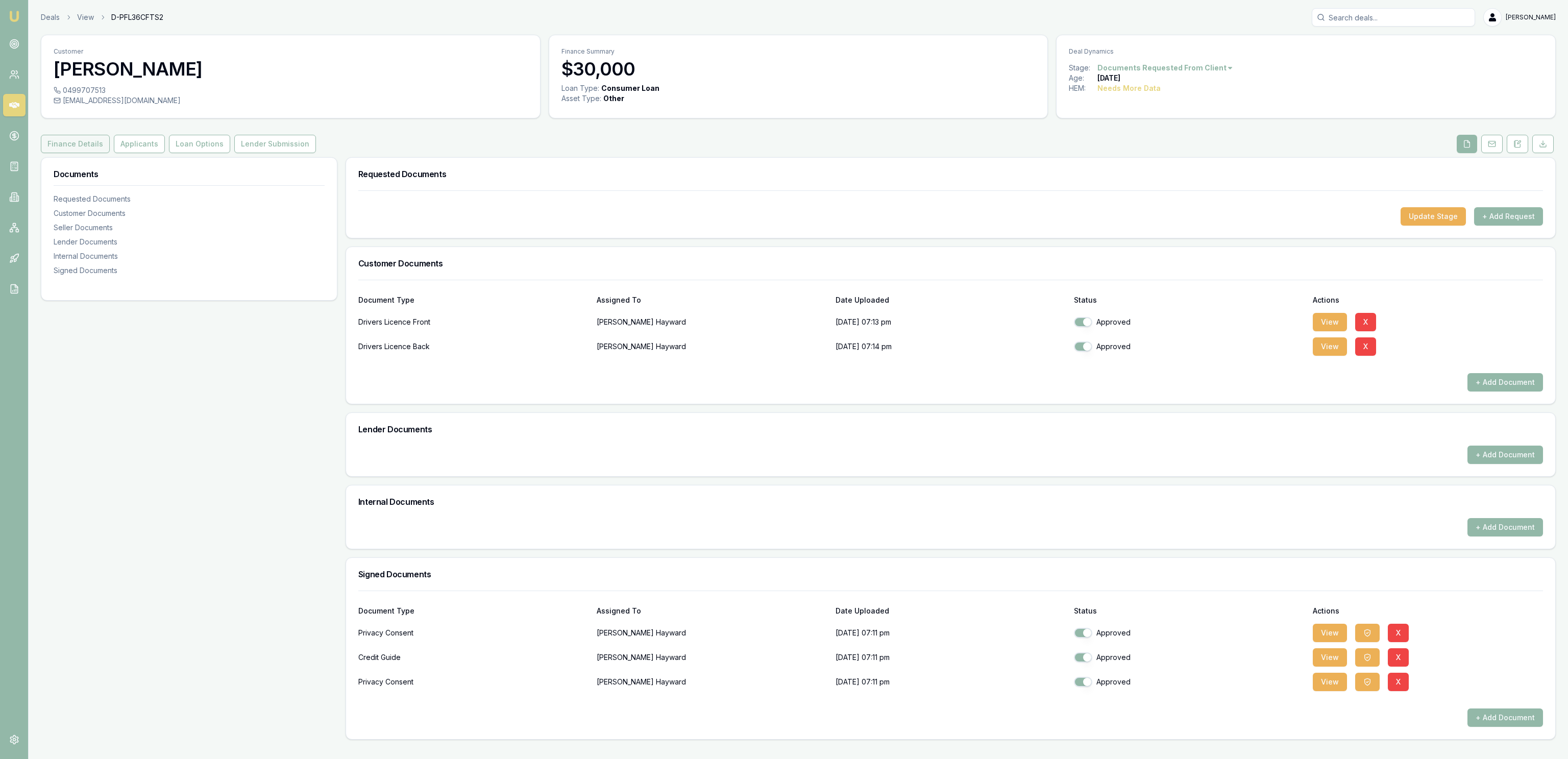
click at [91, 146] on button "Finance Details" at bounding box center [76, 145] width 69 height 19
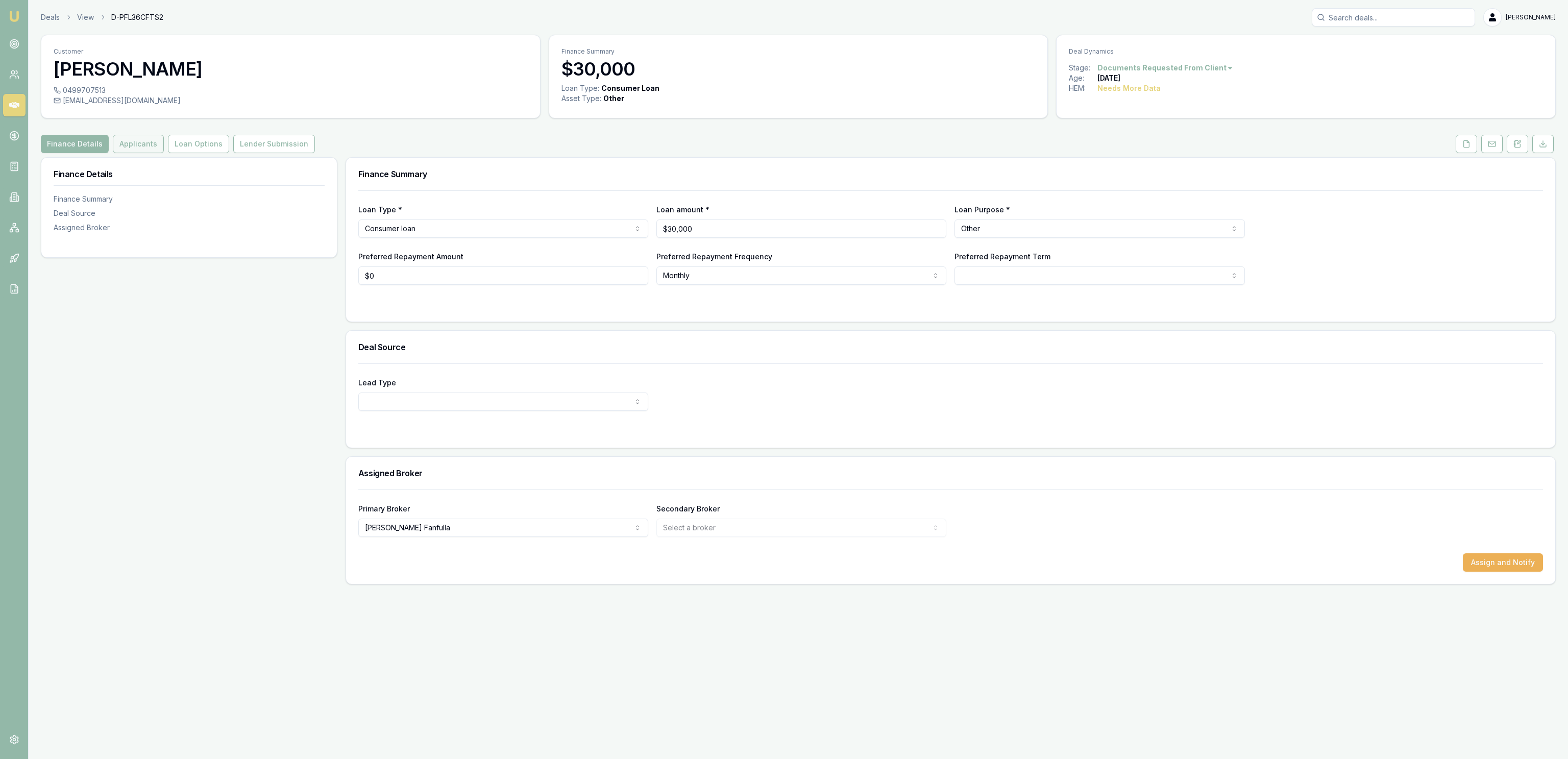
click at [125, 145] on button "Applicants" at bounding box center [138, 145] width 51 height 19
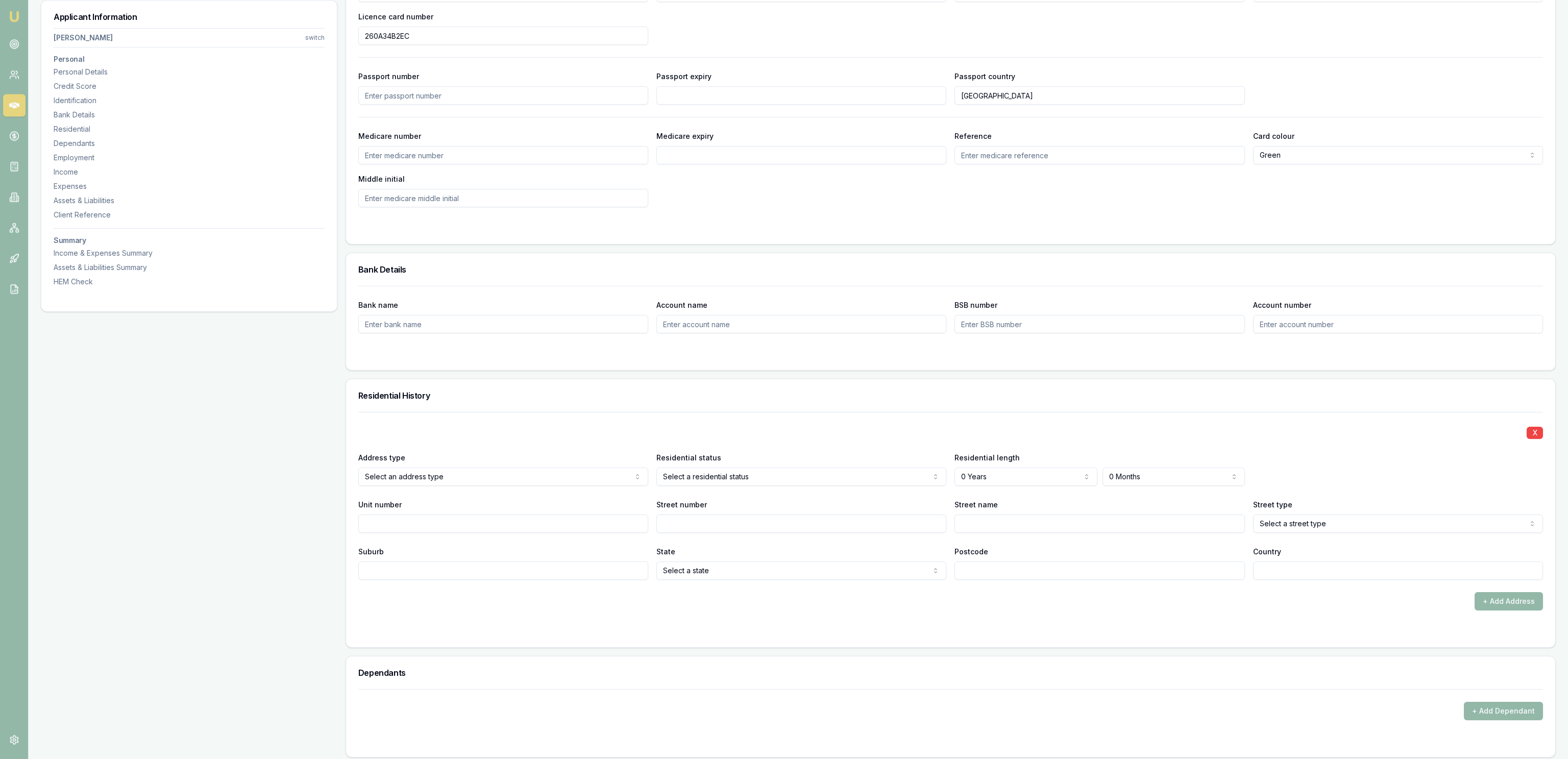
scroll to position [607, 0]
click at [979, 486] on div "X Address type Current Current Previous Residential status Owner with mortgage …" at bounding box center [950, 494] width 1185 height 168
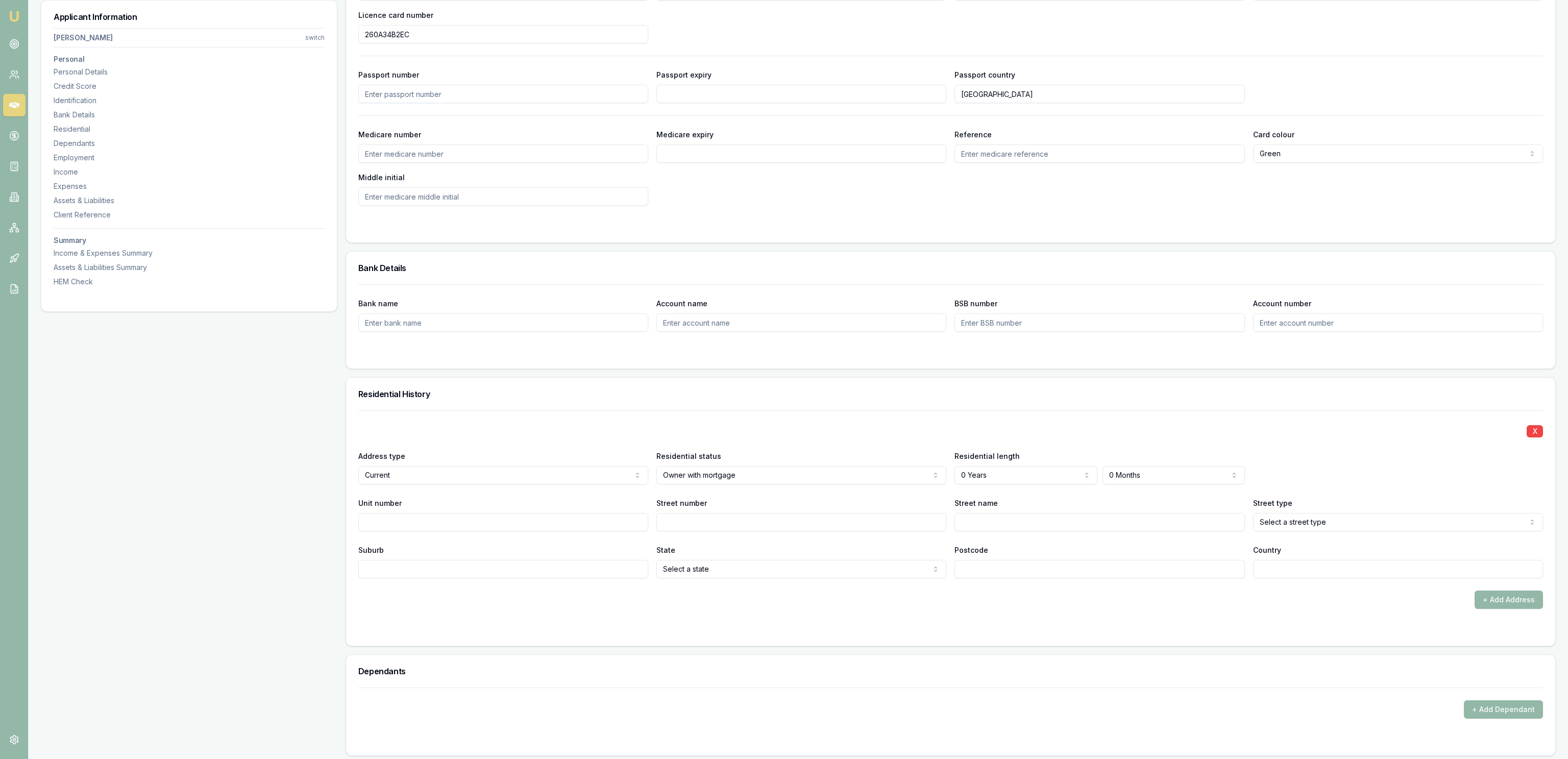
select select "4"
click at [1123, 490] on div "X Address type Current Current Previous Residential status Owner with mortgage …" at bounding box center [950, 494] width 1185 height 168
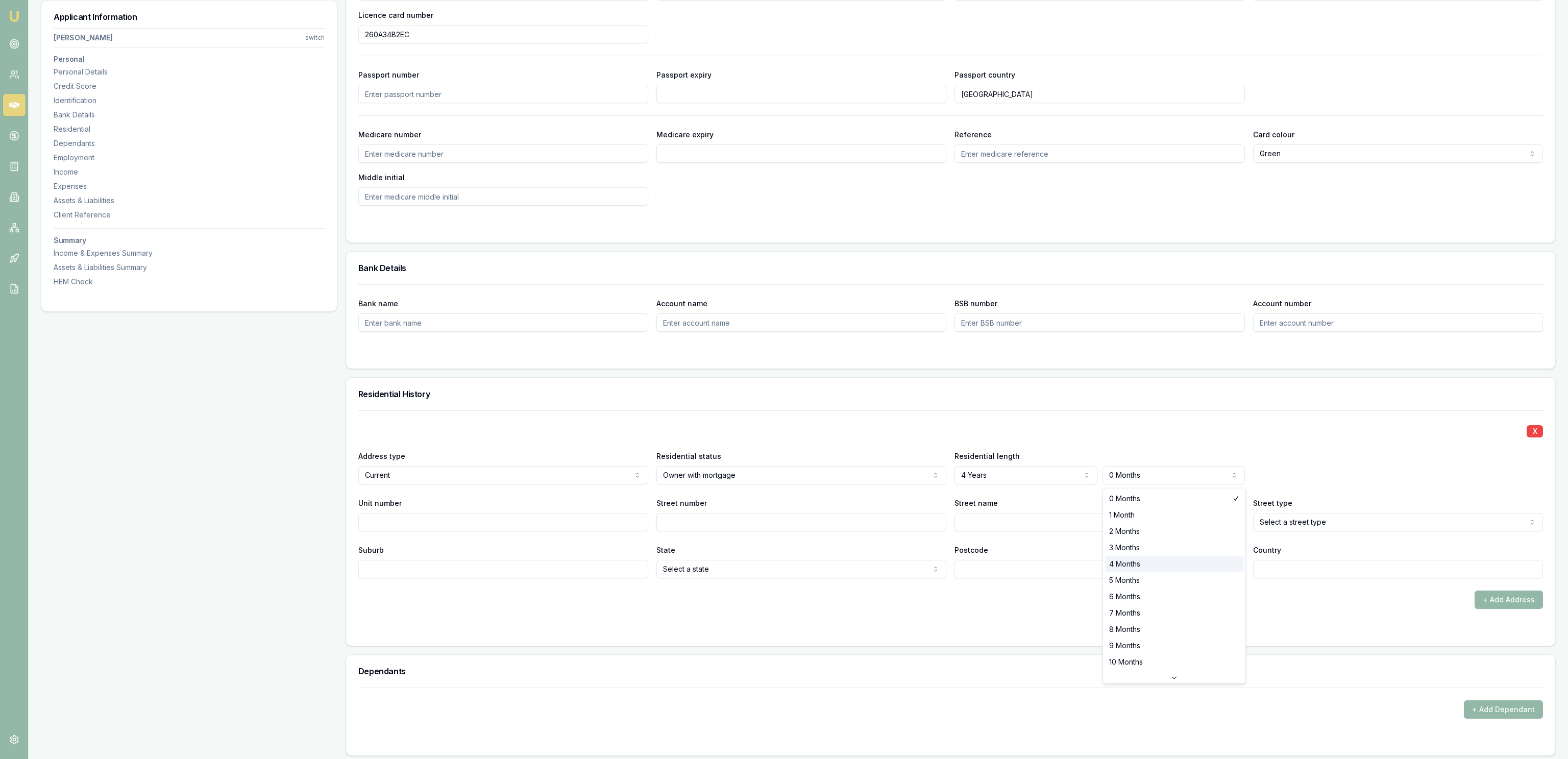
select select "4"
drag, startPoint x: 1183, startPoint y: 417, endPoint x: 1187, endPoint y: 411, distance: 7.2
click at [1183, 417] on div "X Address type Current Current Previous Residential status Owner with mortgage …" at bounding box center [950, 494] width 1185 height 168
click at [729, 533] on div "X Address type Current Current Previous Residential status Owner with mortgage …" at bounding box center [950, 494] width 1185 height 168
click at [733, 528] on input "Street number" at bounding box center [801, 522] width 290 height 19
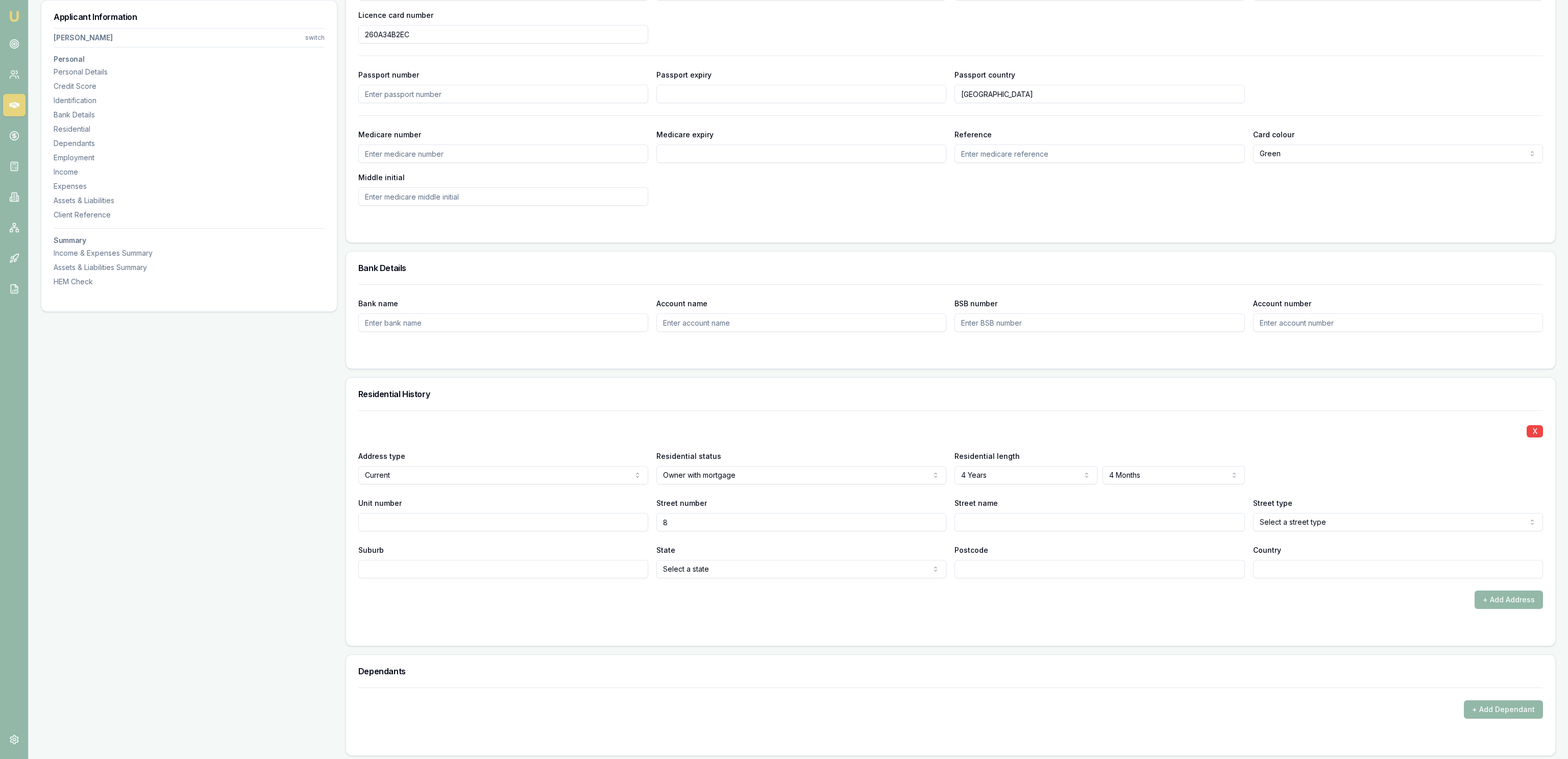
type input "8"
type input "[PERSON_NAME]"
select select "Place"
type input "[PERSON_NAME]"
select select "QLD"
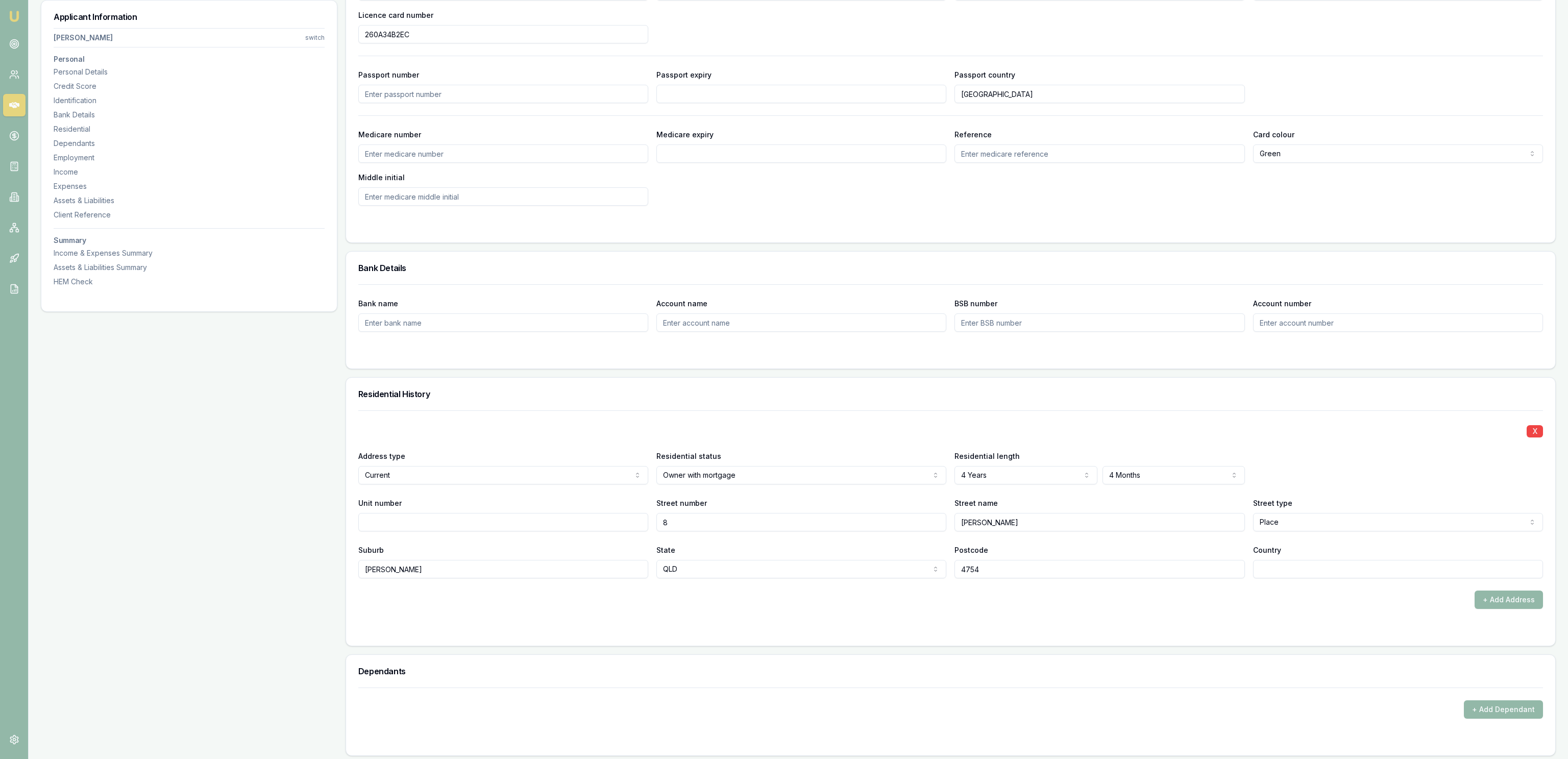
type input "4754"
type input "[GEOGRAPHIC_DATA]"
click at [22, 481] on aside "Emu Broker" at bounding box center [14, 380] width 29 height 759
click at [111, 500] on div "Applicant Information [PERSON_NAME] switch Personal Personal Details Credit Sco…" at bounding box center [189, 659] width 296 height 2218
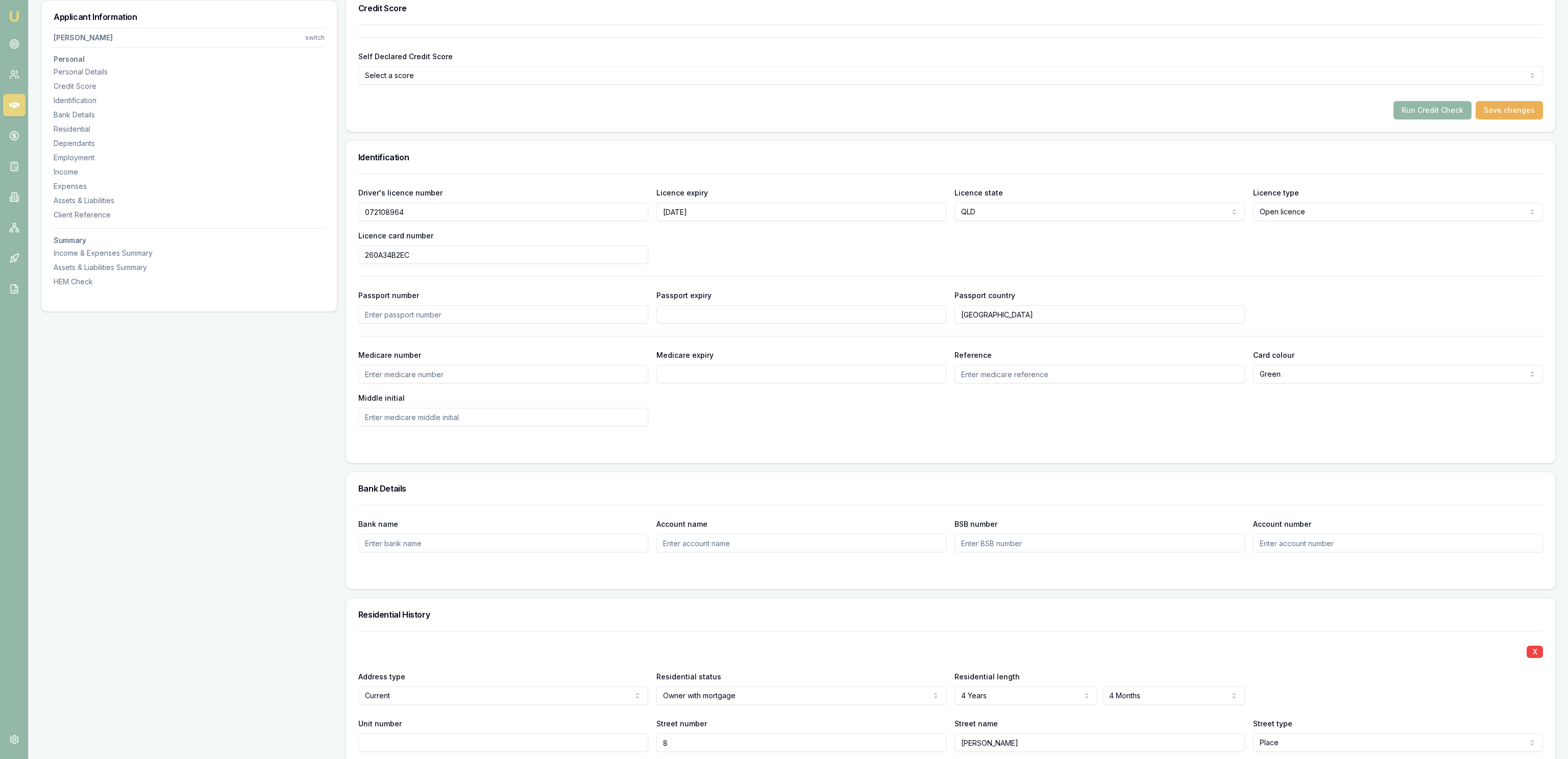
scroll to position [110, 0]
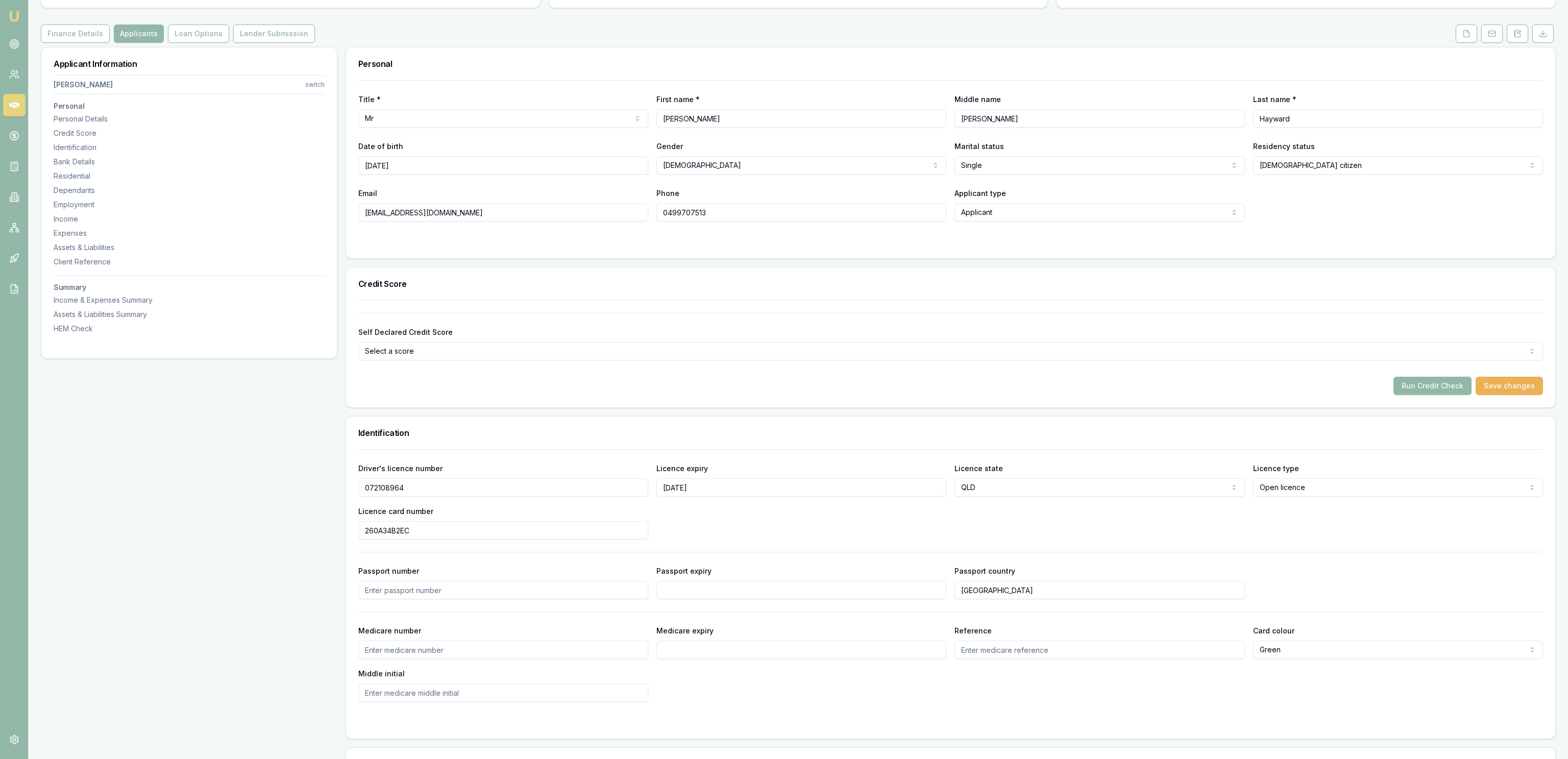
click at [1429, 390] on button "Run Credit Check" at bounding box center [1433, 386] width 78 height 19
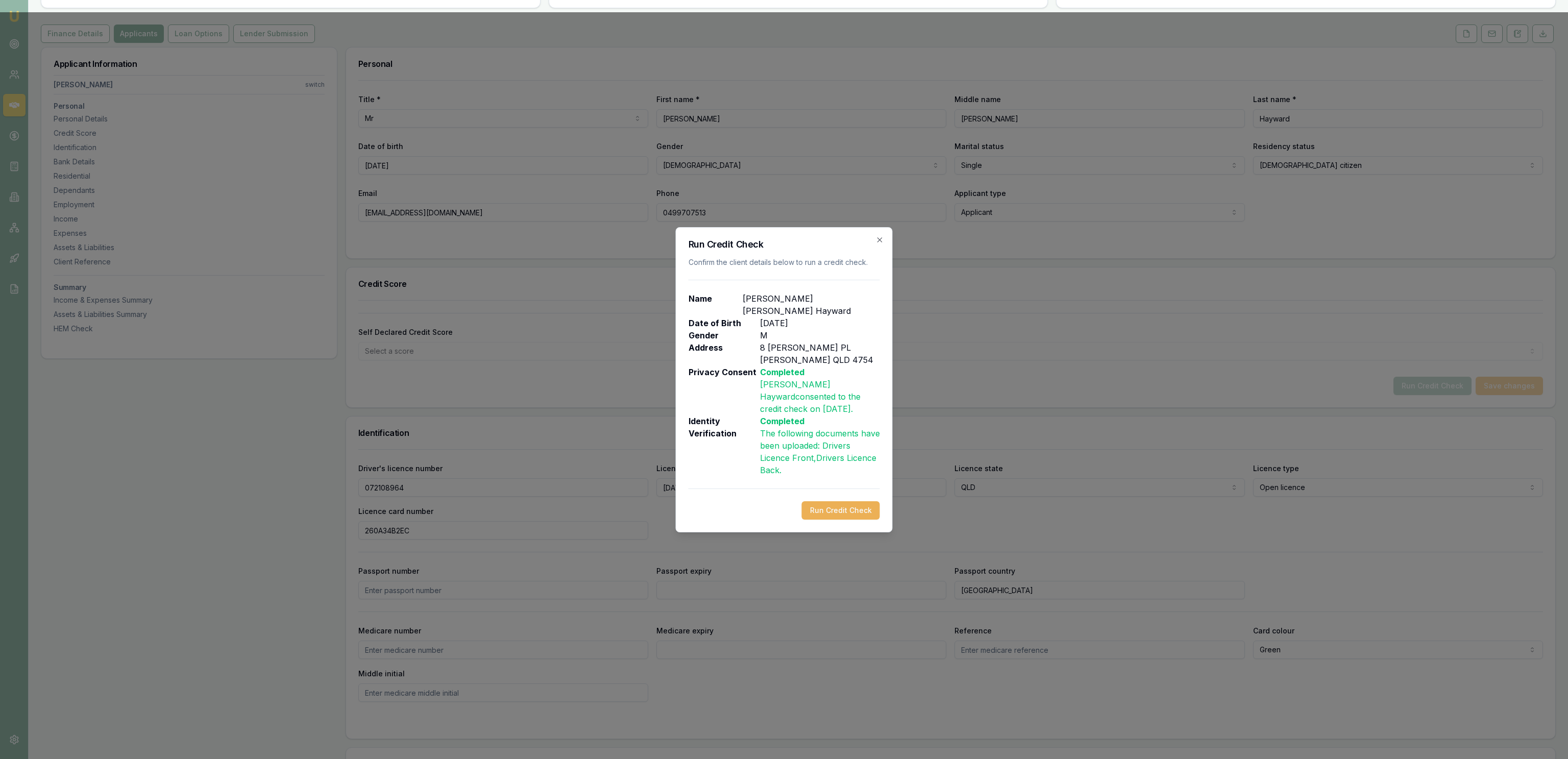
click at [846, 521] on div "Run Credit Check Confirm the client details below to run a credit check. Name […" at bounding box center [784, 380] width 217 height 306
click at [842, 507] on button "Run Credit Check" at bounding box center [841, 511] width 78 height 19
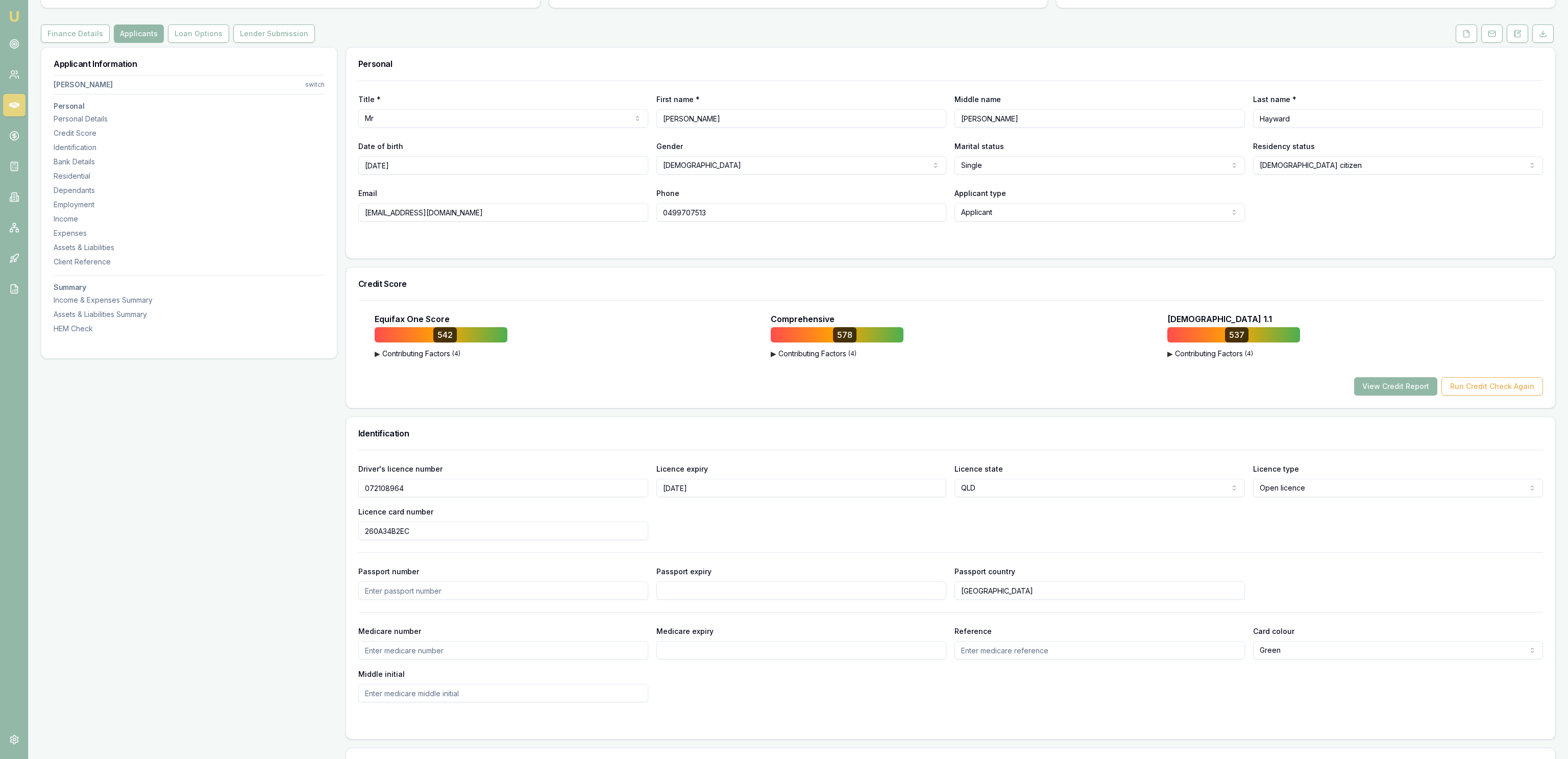
click at [1400, 390] on button "View Credit Report" at bounding box center [1396, 387] width 83 height 19
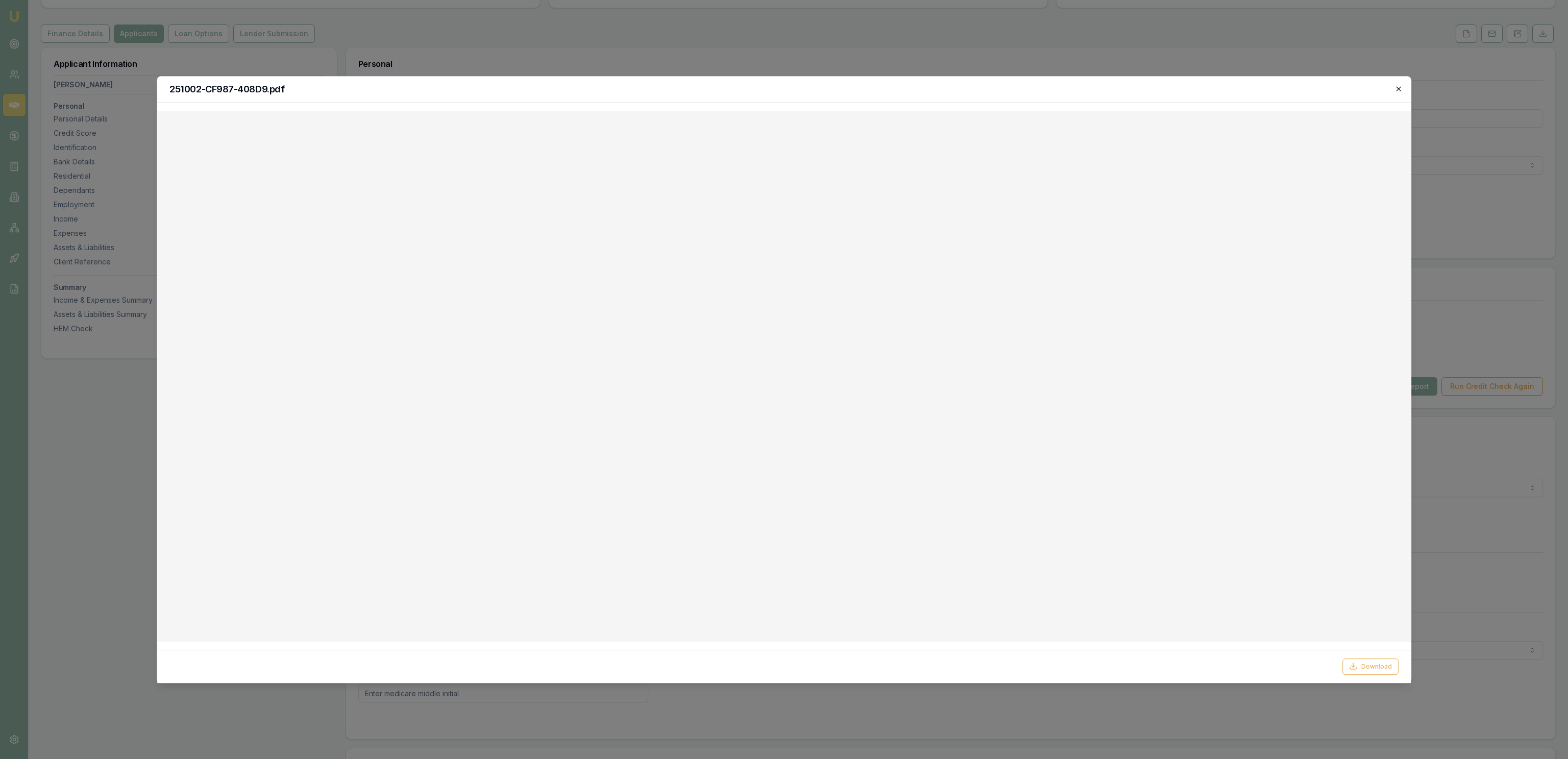
click at [1404, 89] on div "251002-CF987-408D9.pdf" at bounding box center [784, 90] width 1254 height 26
click at [1399, 88] on icon "button" at bounding box center [1398, 89] width 8 height 8
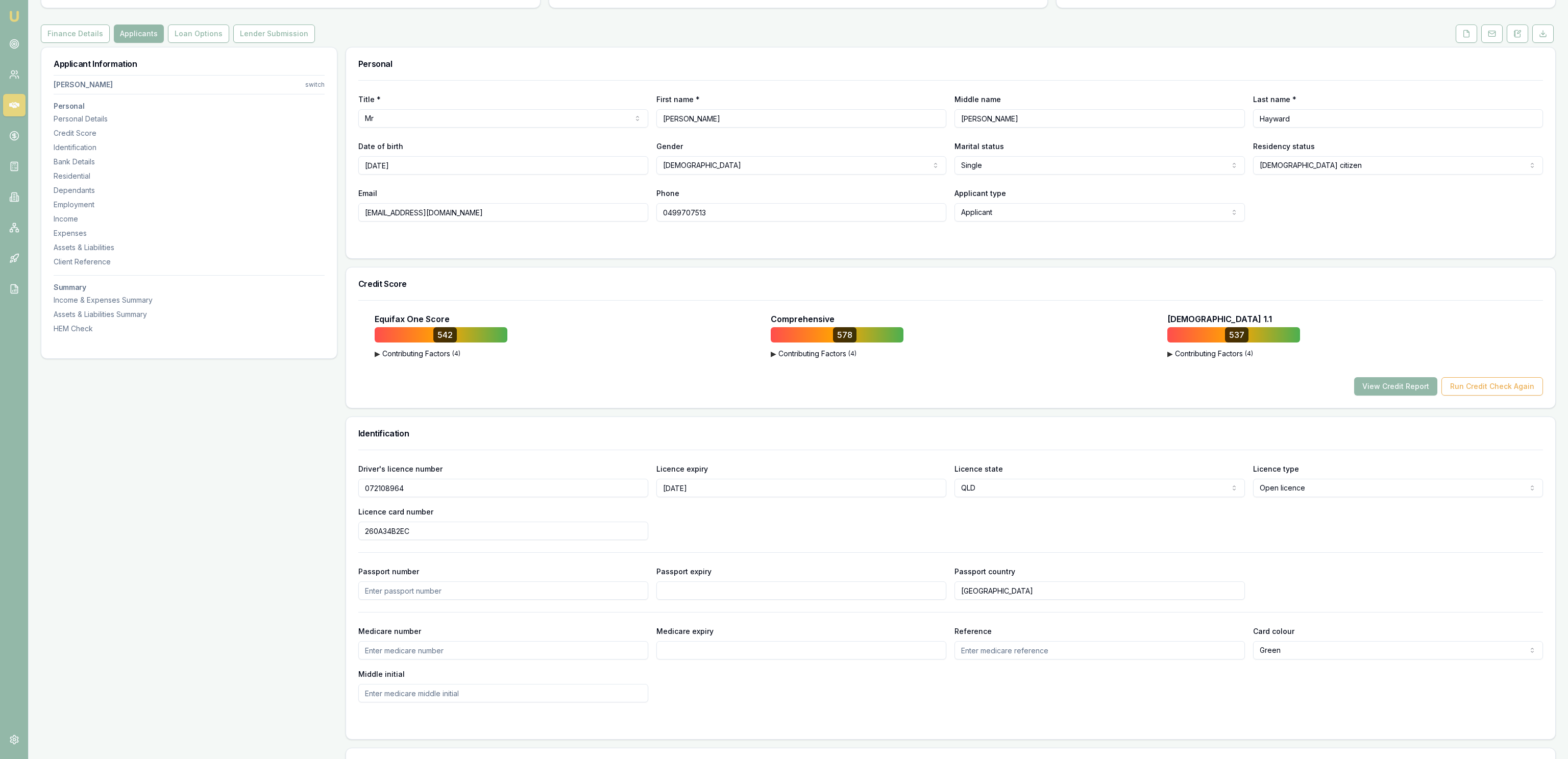
scroll to position [0, 0]
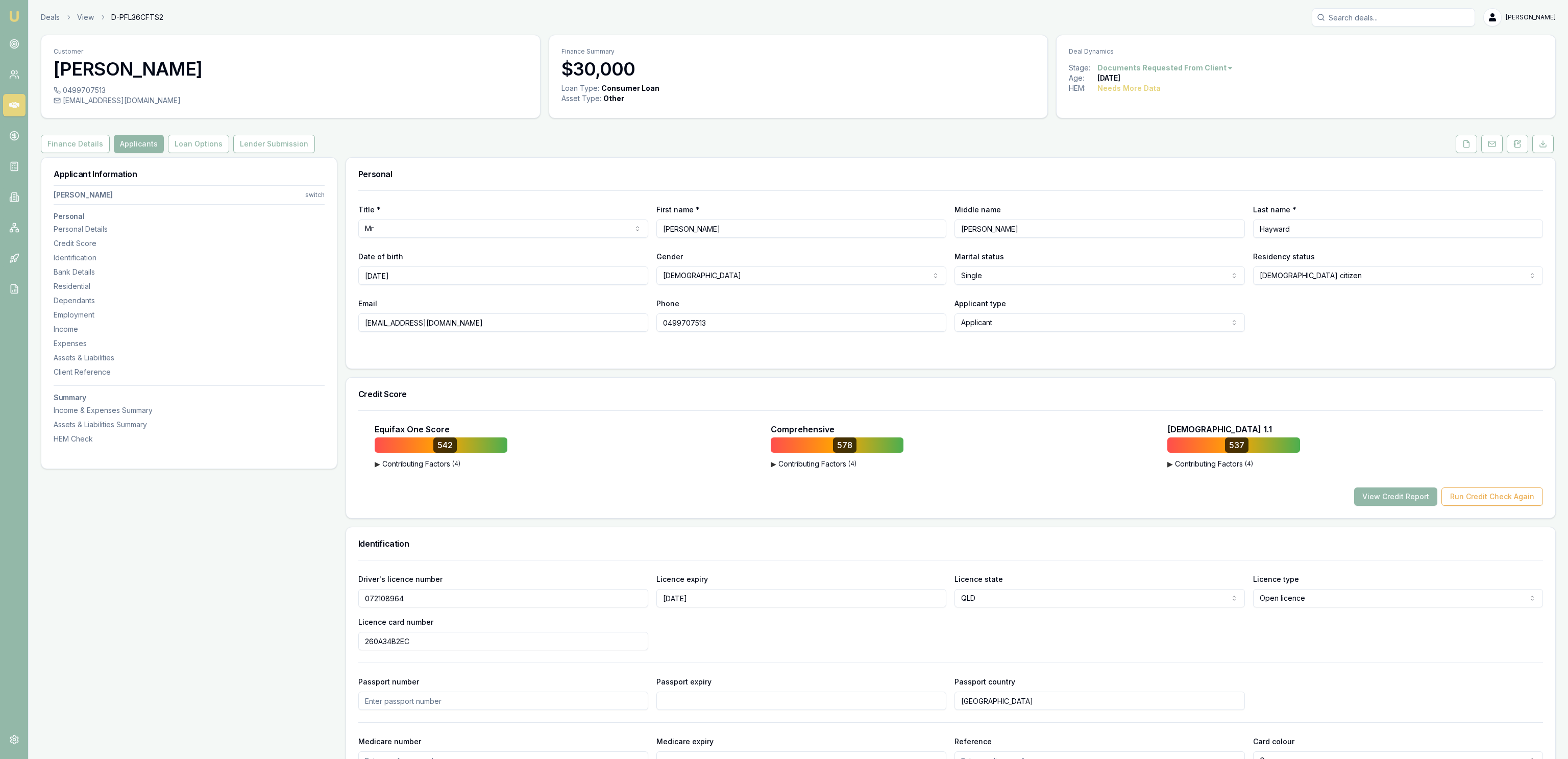
click at [1466, 146] on icon at bounding box center [1466, 144] width 8 height 8
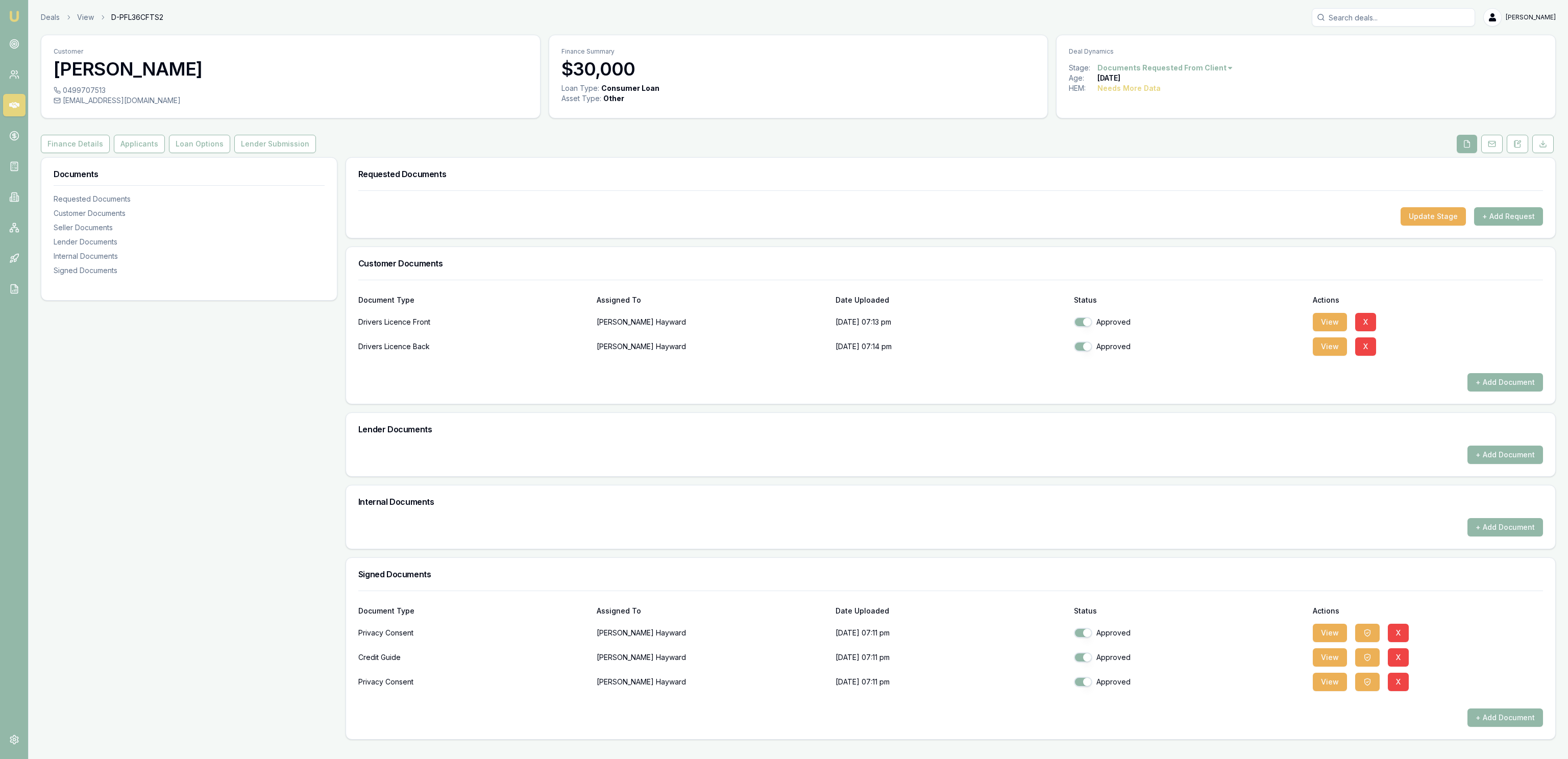
click at [1518, 214] on button "+ Add Request" at bounding box center [1509, 216] width 69 height 19
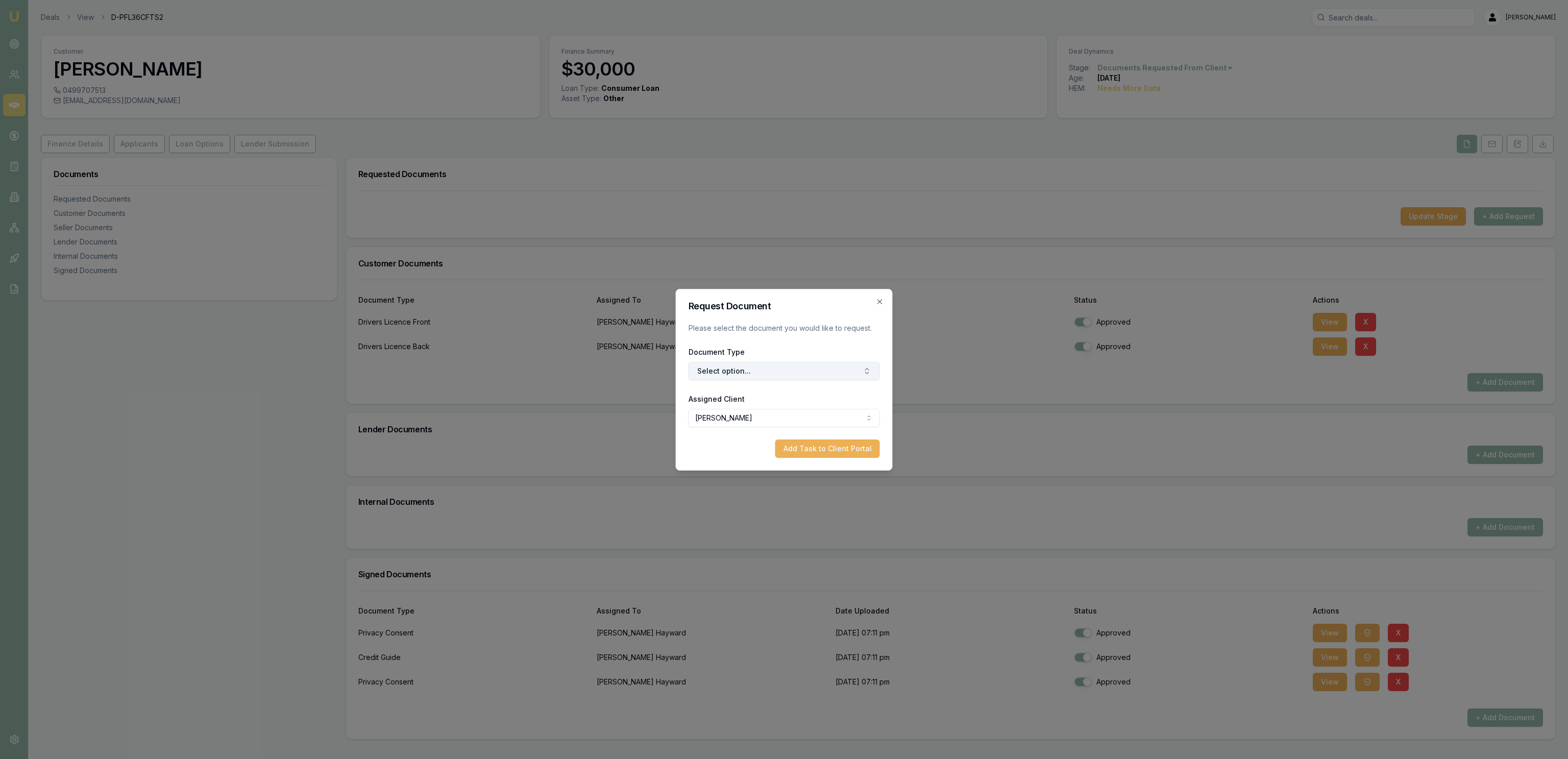
click at [740, 373] on button "Select option..." at bounding box center [784, 371] width 191 height 19
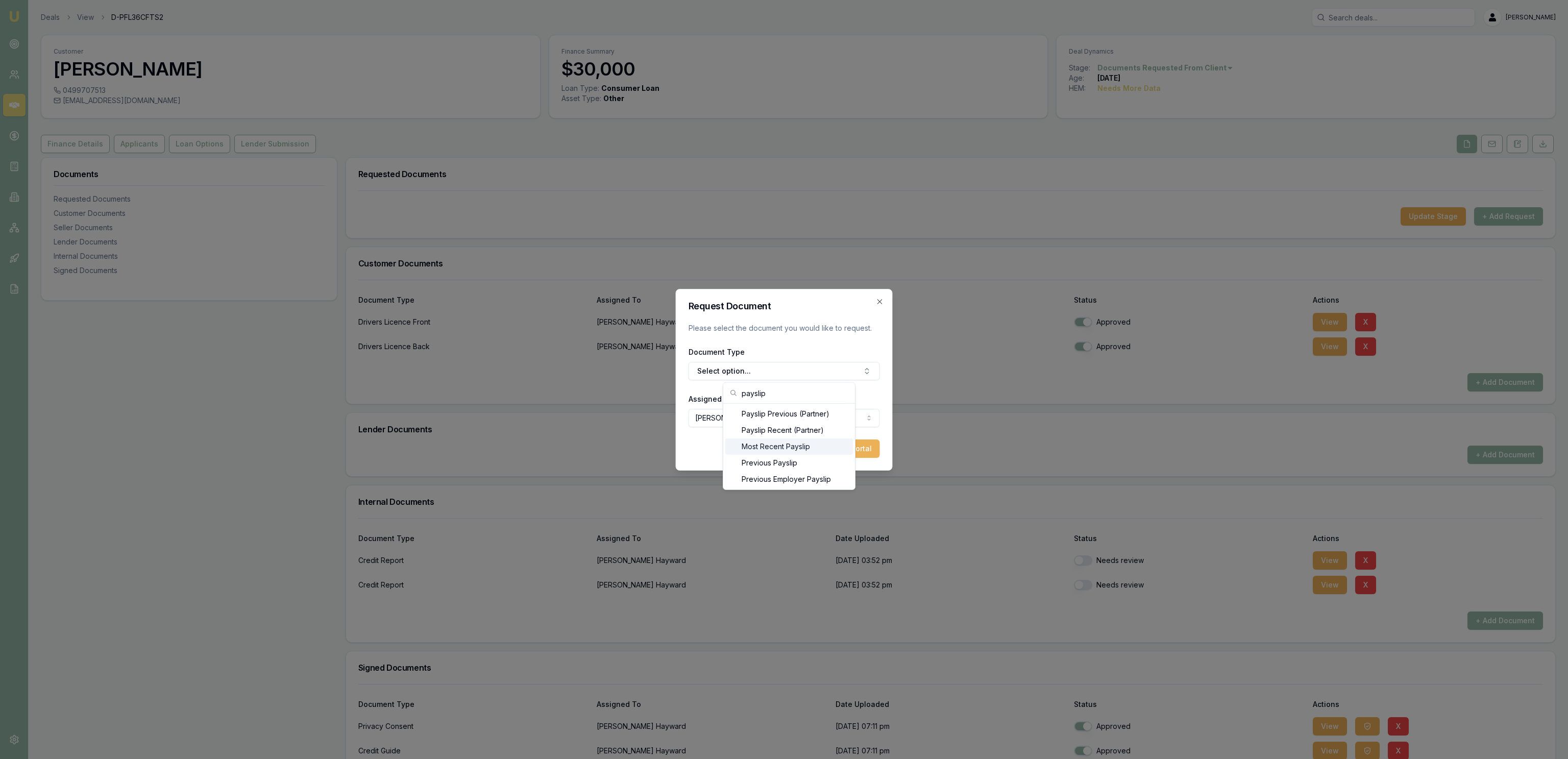
type input "payslip"
click at [765, 443] on div "Most Recent Payslip" at bounding box center [789, 447] width 128 height 17
click at [830, 447] on button "Add Task to Client Portal" at bounding box center [828, 449] width 104 height 19
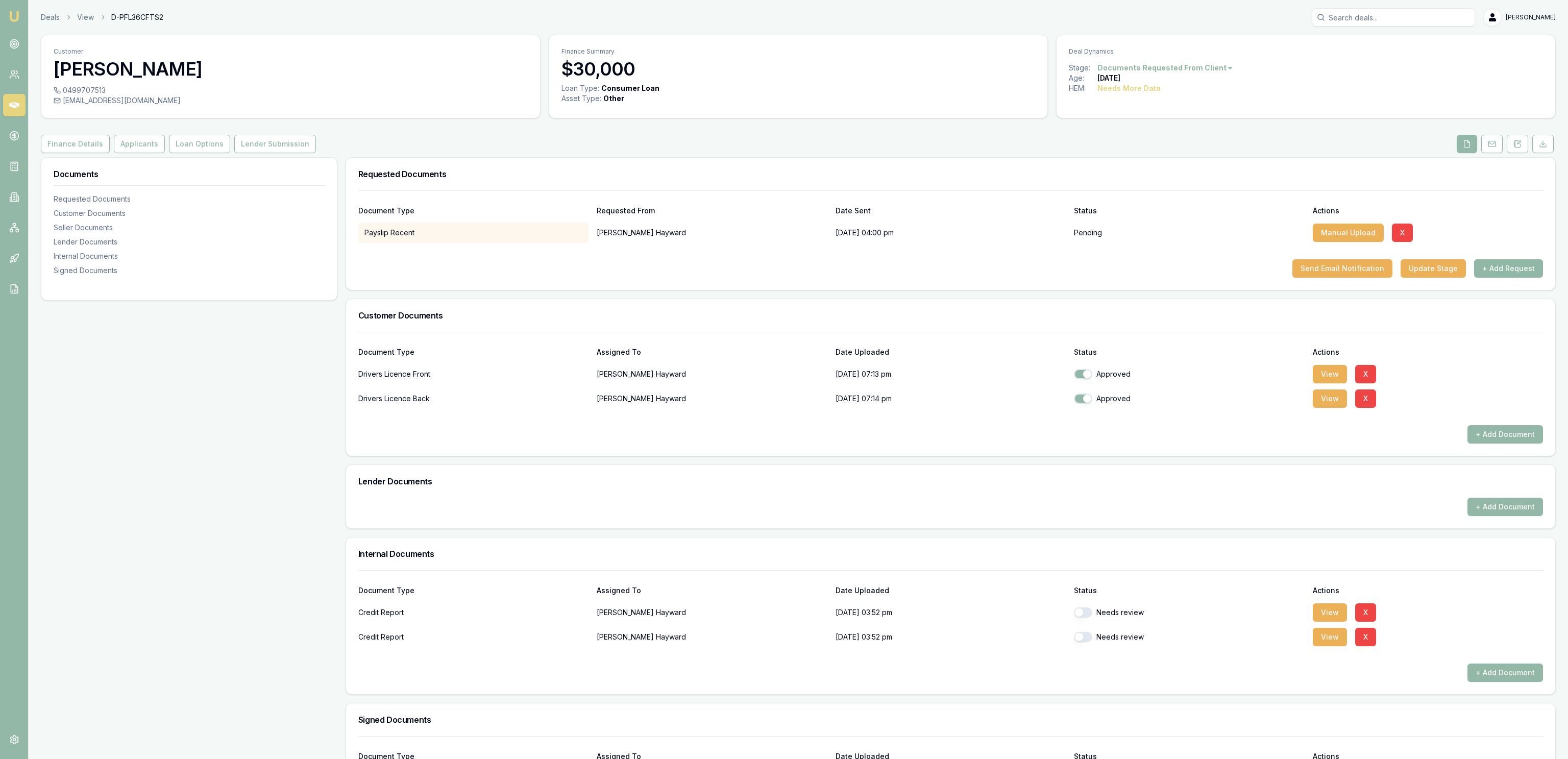
click at [1499, 267] on button "+ Add Request" at bounding box center [1509, 269] width 69 height 19
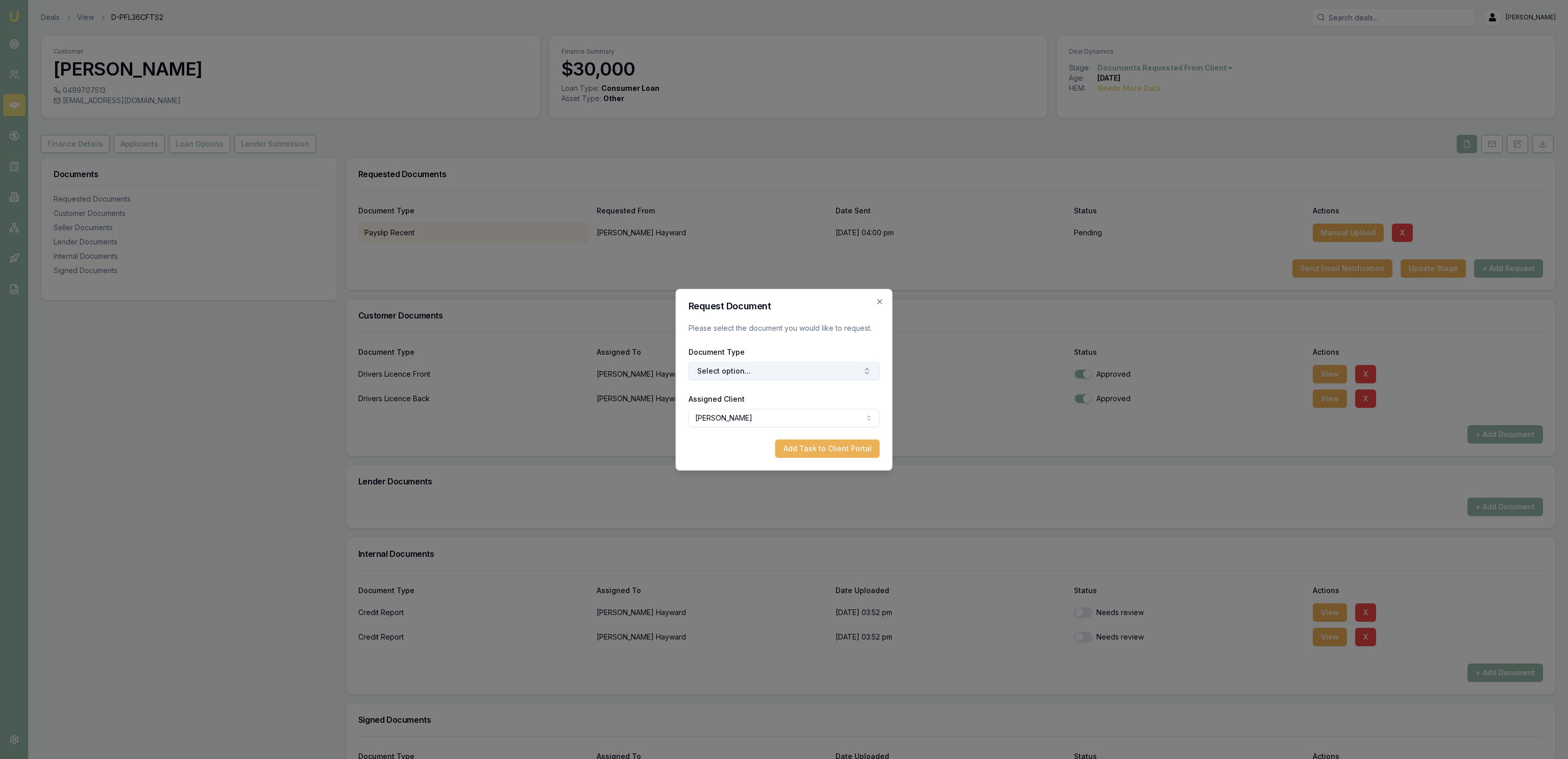
click at [763, 374] on button "Select option..." at bounding box center [784, 371] width 191 height 19
type input "payslip"
click at [781, 460] on div "Previous Payslip" at bounding box center [789, 463] width 128 height 17
click at [836, 456] on button "Add Task to Client Portal" at bounding box center [828, 449] width 104 height 19
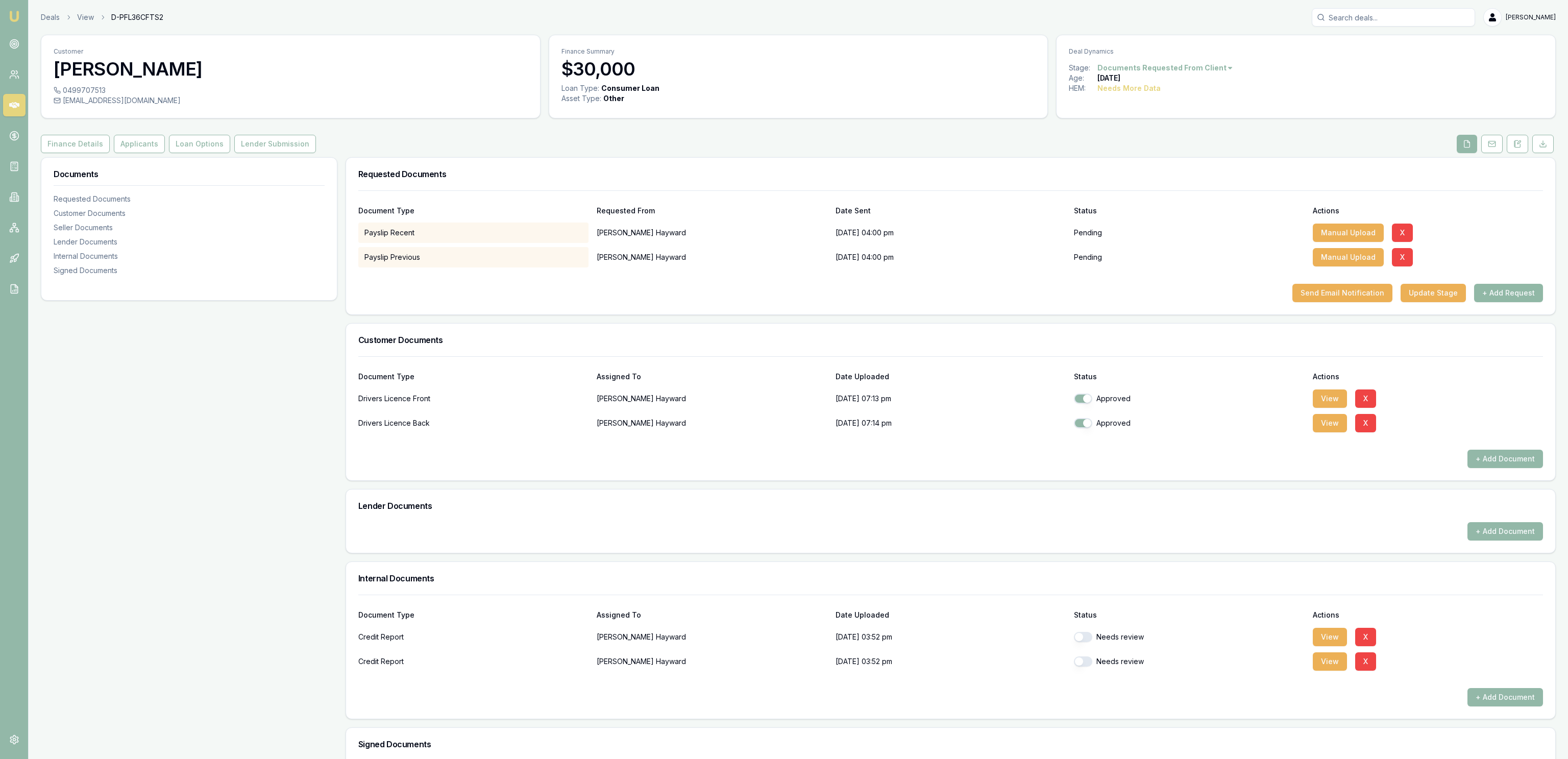
click at [1514, 301] on button "+ Add Request" at bounding box center [1509, 294] width 69 height 19
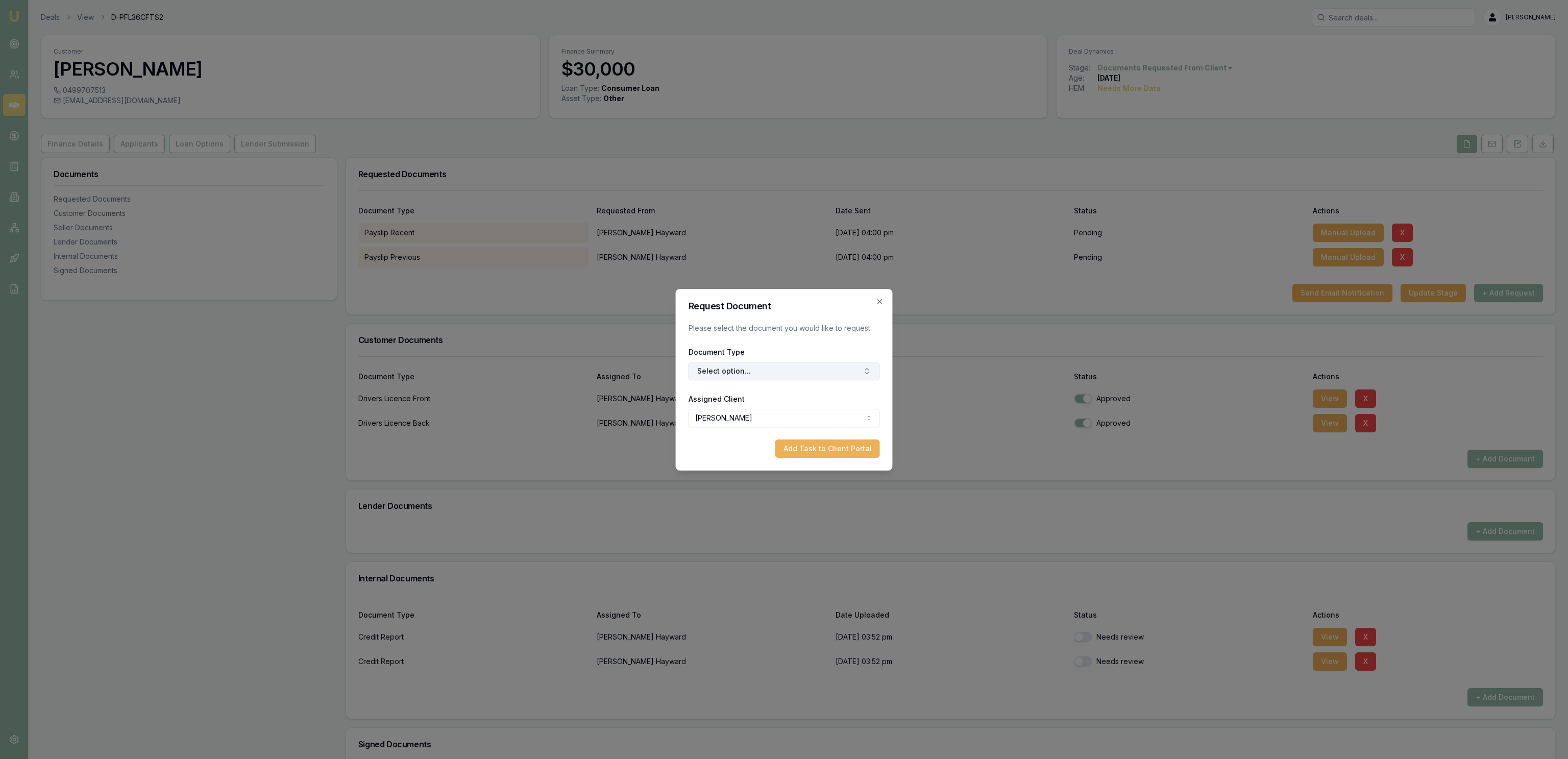
click at [733, 366] on button "Select option..." at bounding box center [784, 371] width 191 height 19
type input "3"
click at [763, 413] on div "3 Months Bank Statements" at bounding box center [789, 414] width 128 height 17
click at [796, 462] on div "Request Document Please select the document you would like to request. Document…" at bounding box center [784, 380] width 217 height 182
click at [800, 451] on button "Add Task to Client Portal" at bounding box center [828, 449] width 104 height 19
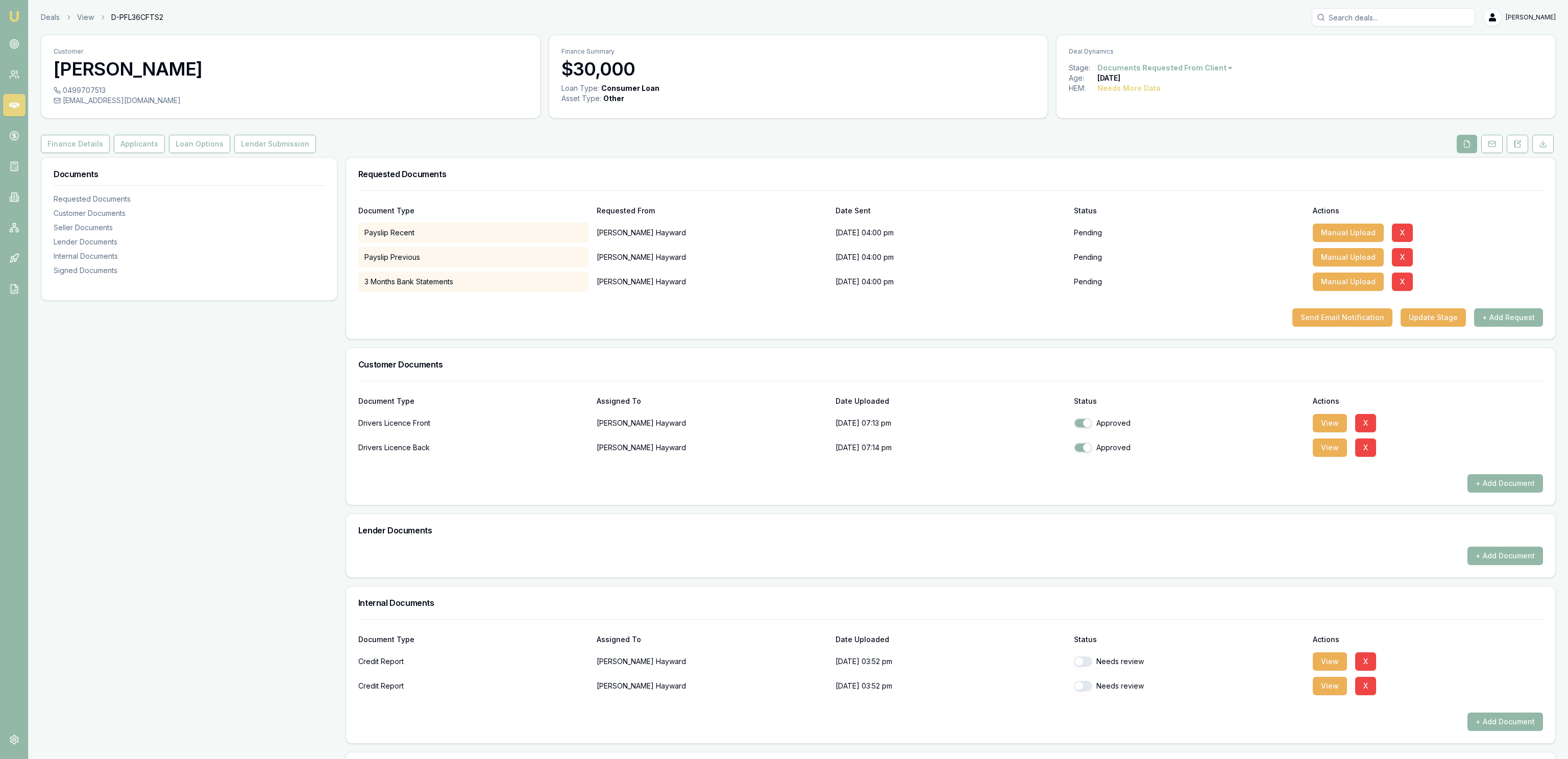
click at [1504, 309] on div at bounding box center [950, 300] width 1185 height 17
click at [1488, 330] on div "Document Type Requested From Date Sent Status Actions Payslip Recent [PERSON_NA…" at bounding box center [950, 264] width 1209 height 148
click at [1498, 313] on button "+ Add Request" at bounding box center [1509, 318] width 69 height 19
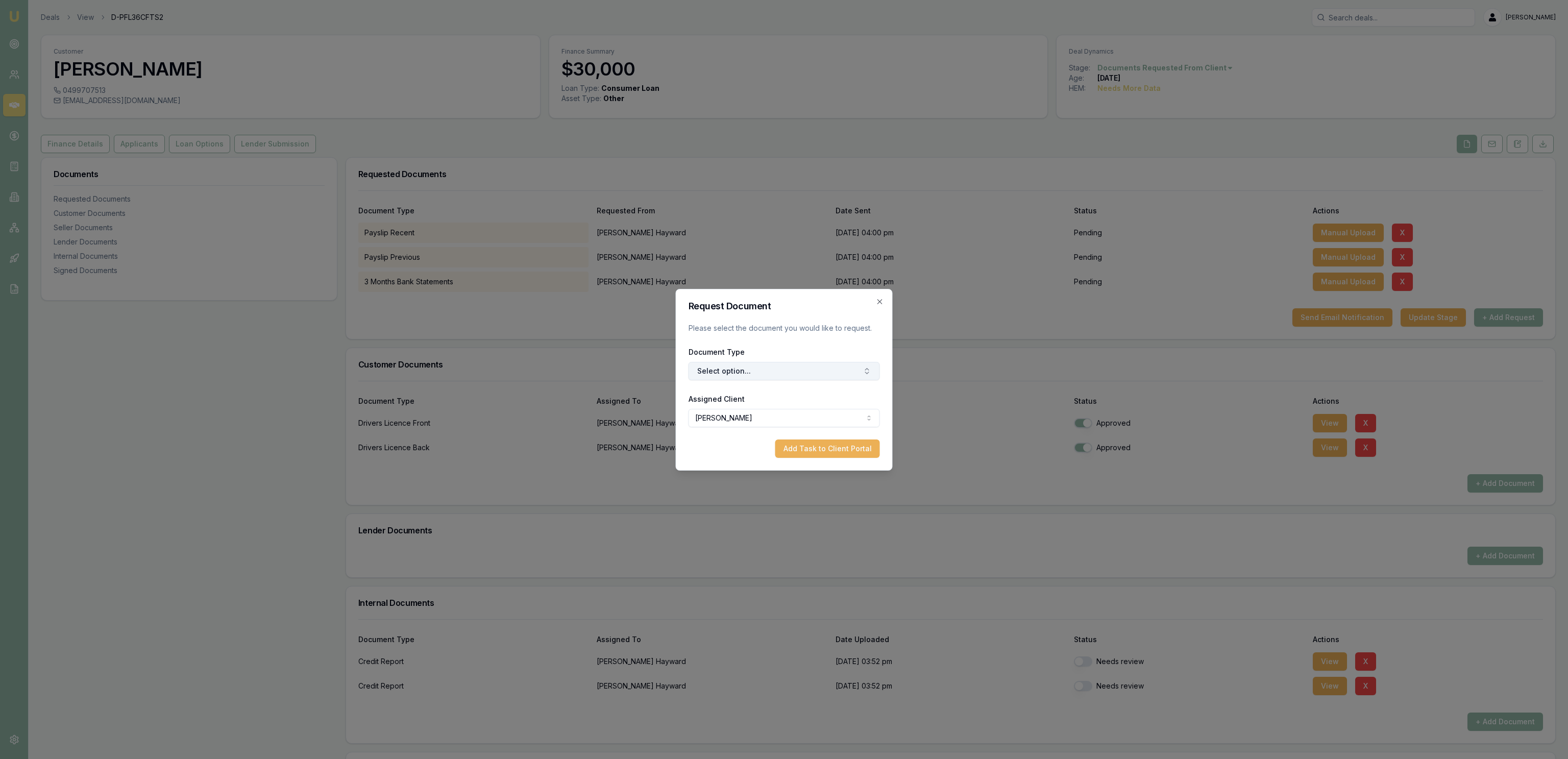
click at [815, 368] on button "Select option..." at bounding box center [784, 371] width 191 height 19
click at [882, 300] on icon "button" at bounding box center [880, 301] width 8 height 8
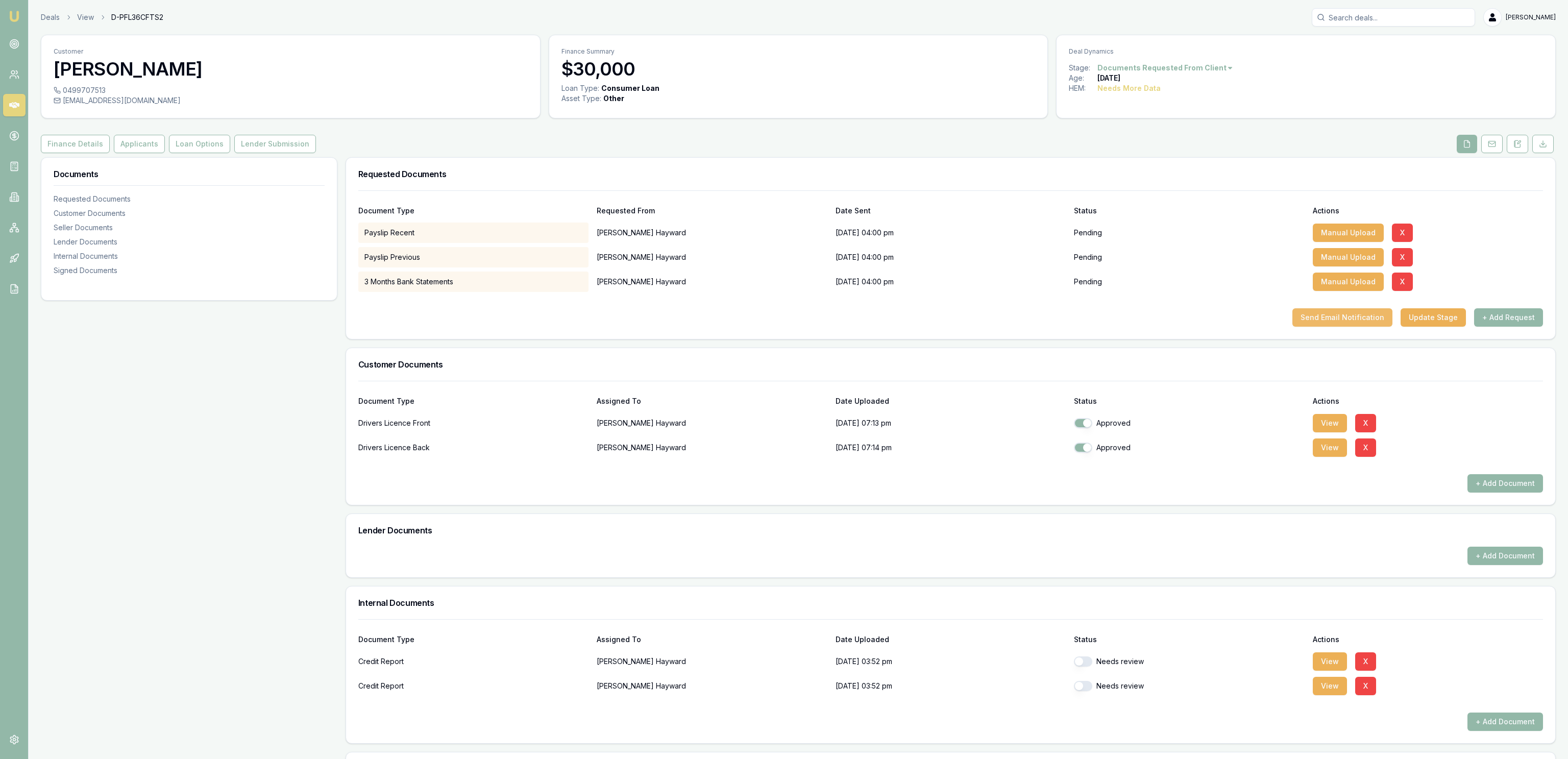
click at [1327, 320] on button "Send Email Notification" at bounding box center [1342, 318] width 100 height 19
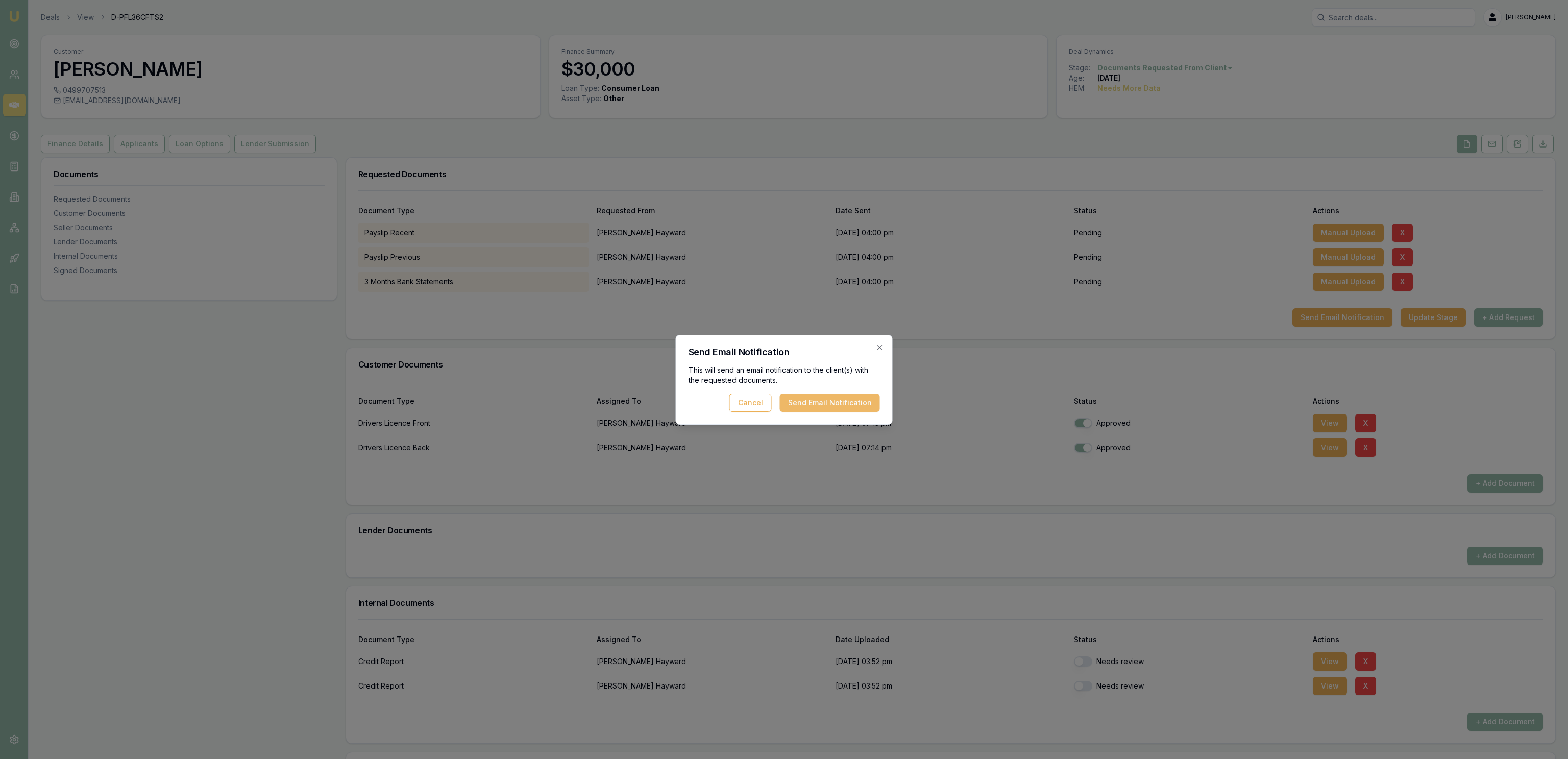
click at [875, 406] on button "Send Email Notification" at bounding box center [830, 403] width 100 height 19
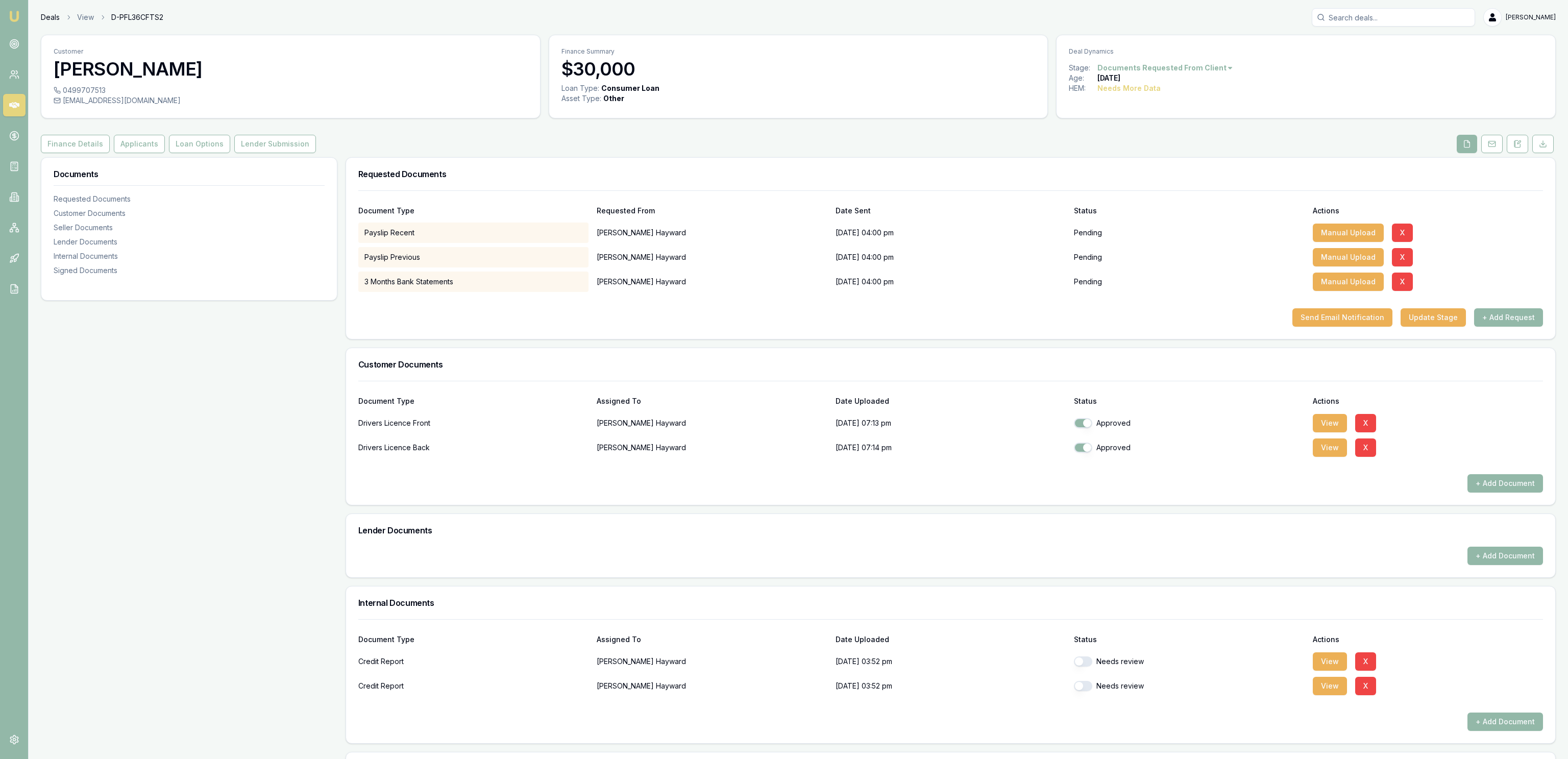
click at [46, 18] on link "Deals" at bounding box center [50, 17] width 19 height 10
